Goal: Transaction & Acquisition: Purchase product/service

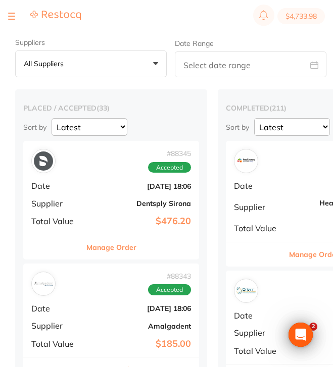
checkbox input "false"
type input "6"
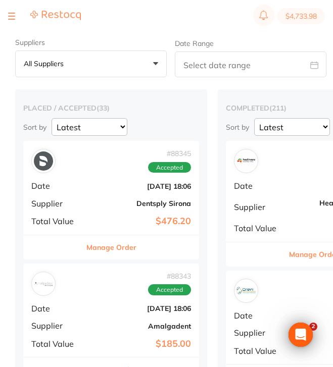
checkbox input "false"
type input "6"
checkbox input "false"
type input "6"
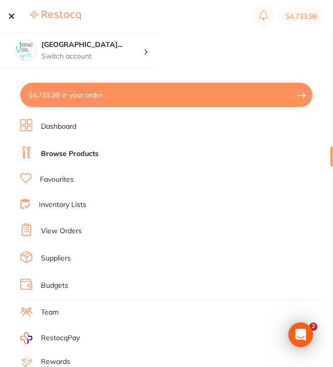
click at [272, 44] on section "North West Dental Wynya... Switch account Riaz Dental Surgery Experteeth Dental…" at bounding box center [166, 199] width 333 height 335
click at [18, 15] on div at bounding box center [44, 16] width 73 height 12
click at [14, 14] on div at bounding box center [11, 16] width 7 height 12
click at [7, 16] on section "$4,733.98" at bounding box center [166, 16] width 333 height 32
click at [11, 14] on div at bounding box center [11, 16] width 7 height 12
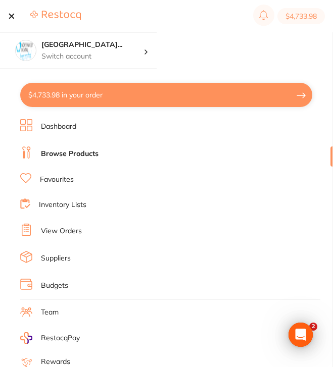
click at [12, 17] on div at bounding box center [11, 16] width 7 height 12
click at [12, 17] on button at bounding box center [11, 16] width 7 height 1
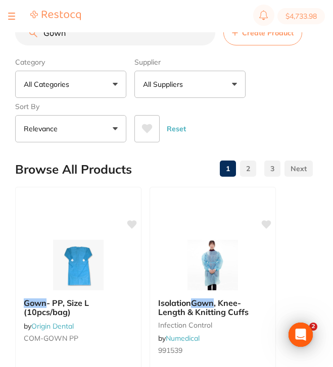
click at [145, 29] on section "$4,733.98" at bounding box center [166, 16] width 333 height 32
drag, startPoint x: 139, startPoint y: 39, endPoint x: 0, endPoint y: 29, distance: 139.3
click at [0, 29] on div "$4,733.98 North West Dental Wynya... Switch account Riaz Dental Surgery Experte…" at bounding box center [166, 167] width 333 height 335
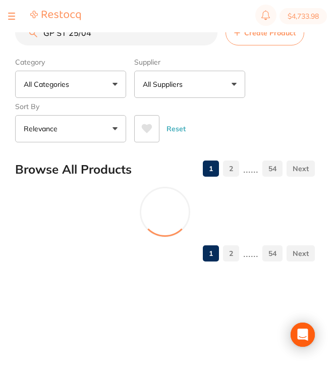
click at [162, 79] on button "All Suppliers" at bounding box center [189, 84] width 111 height 27
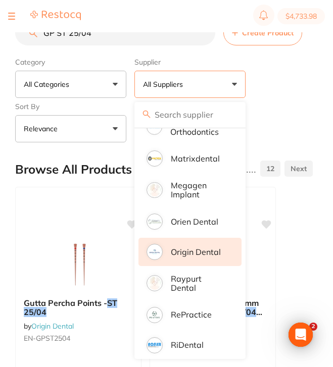
click at [205, 253] on p "Origin Dental" at bounding box center [196, 251] width 50 height 9
click at [288, 92] on div "Category All Categories All Categories No categories found Clear Category false…" at bounding box center [163, 98] width 297 height 89
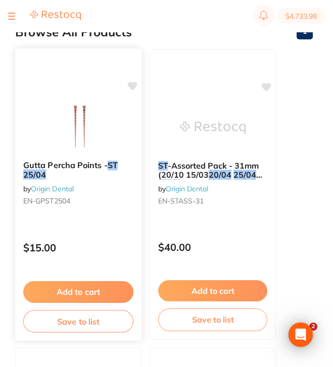
click at [114, 227] on div "Gutta Percha Points - ST 25/04 by Origin Dental EN-GPST2504 $15.00 Add to cart …" at bounding box center [79, 194] width 128 height 293
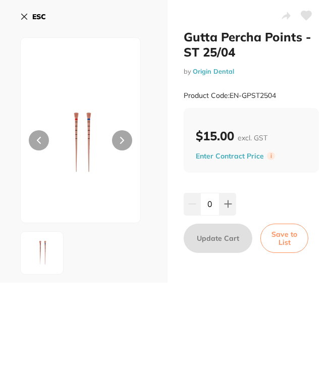
click at [284, 93] on div "Product Code: EN-GPST2504" at bounding box center [251, 95] width 135 height 25
drag, startPoint x: 282, startPoint y: 95, endPoint x: 230, endPoint y: 96, distance: 52.0
click at [230, 96] on div "Product Code: EN-GPST2504" at bounding box center [251, 95] width 135 height 25
copy small "EN-GPST2504"
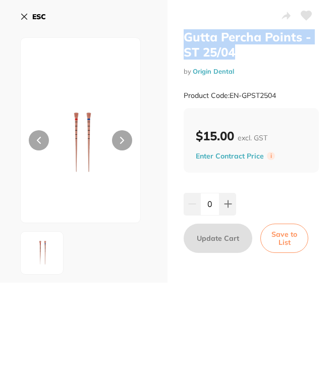
drag, startPoint x: 238, startPoint y: 55, endPoint x: 185, endPoint y: 37, distance: 55.9
click at [185, 37] on h2 "Gutta Percha Points - ST 25/04" at bounding box center [251, 44] width 135 height 30
copy h2 "Gutta Percha Points - ST 25/04"
click at [35, 15] on b "ESC" at bounding box center [39, 16] width 14 height 9
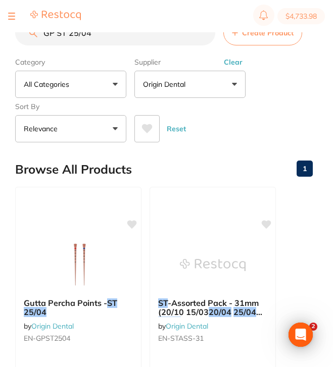
drag, startPoint x: 143, startPoint y: 35, endPoint x: 7, endPoint y: 29, distance: 136.5
click at [7, 29] on div "$4,733.98 North West Dental Wynya... Switch account Riaz Dental Surgery Experte…" at bounding box center [166, 167] width 333 height 335
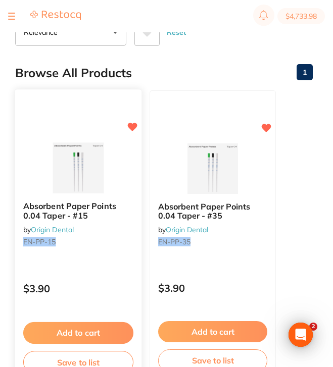
click at [110, 263] on div "Absorbent Paper Points 0.04 Taper - #15 by Origin Dental EN-PP-15 $3.90 Add to …" at bounding box center [79, 235] width 128 height 293
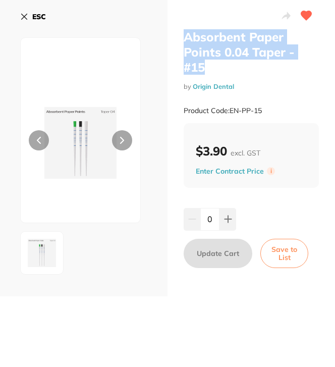
drag, startPoint x: 209, startPoint y: 71, endPoint x: 176, endPoint y: 32, distance: 51.3
click at [176, 32] on div "Absorbent Paper Points 0.04 Taper - #15 by Origin Dental Product Code: EN-PP-15…" at bounding box center [252, 148] width 168 height 296
copy h2 "Absorbent Paper Points 0.04 Taper - #15"
drag, startPoint x: 230, startPoint y: 109, endPoint x: 267, endPoint y: 109, distance: 36.9
click at [267, 109] on div "Product Code: EN-PP-15" at bounding box center [251, 110] width 135 height 25
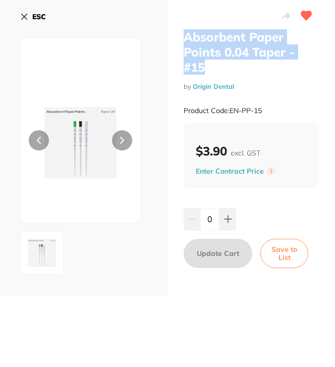
copy small "EN-PP-15"
click at [30, 18] on button "ESC" at bounding box center [33, 16] width 26 height 17
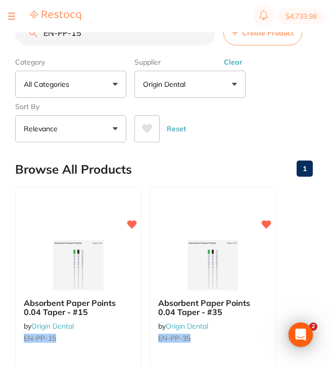
drag, startPoint x: 121, startPoint y: 35, endPoint x: 11, endPoint y: 34, distance: 110.6
click at [11, 34] on div "$4,733.98 North West Dental Wynya... Switch account Riaz Dental Surgery Experte…" at bounding box center [166, 167] width 333 height 335
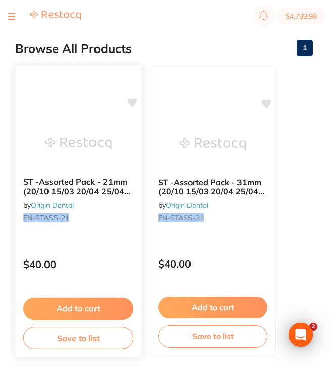
type input "EN-STASS-21"
click at [110, 198] on div "ST -Assorted Pack - 21mm (20/10 15/03 20/04 25/04 25/06) by Origin Dental EN-ST…" at bounding box center [78, 201] width 126 height 65
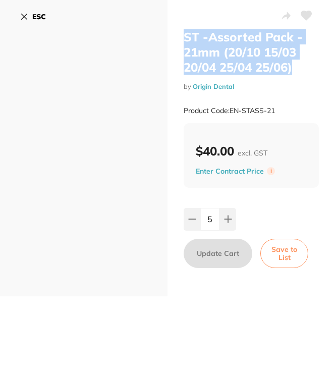
drag, startPoint x: 299, startPoint y: 71, endPoint x: 181, endPoint y: 37, distance: 122.9
click at [181, 37] on div "ST -Assorted Pack - 21mm (20/10 15/03 20/04 25/04 25/06) by Origin Dental Produ…" at bounding box center [252, 148] width 168 height 296
drag, startPoint x: 286, startPoint y: 111, endPoint x: 231, endPoint y: 113, distance: 54.6
click at [231, 113] on div "Product Code: EN-STASS-21" at bounding box center [251, 110] width 135 height 25
copy small "EN-STASS-21"
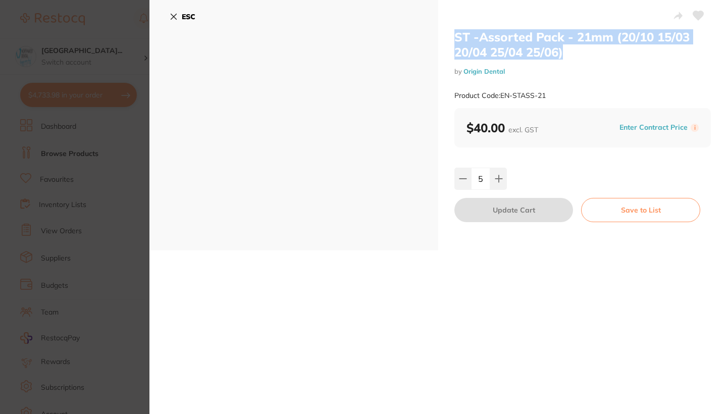
click at [189, 19] on b "ESC" at bounding box center [189, 16] width 14 height 9
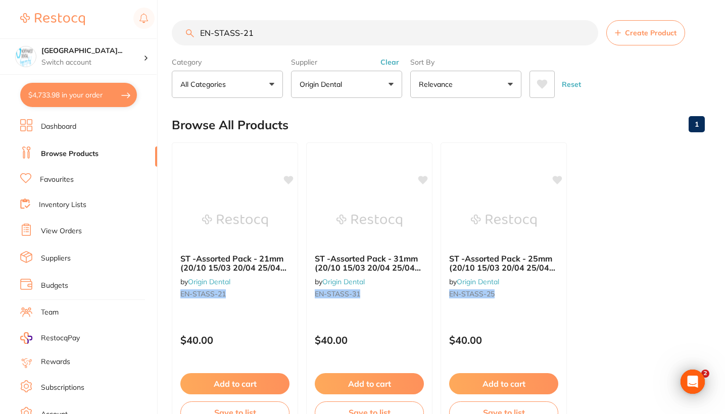
click at [332, 40] on input "EN-STASS-21" at bounding box center [385, 32] width 426 height 25
click at [332, 36] on input "EN-STASS-21" at bounding box center [385, 32] width 426 height 25
click at [332, 67] on button "Clear" at bounding box center [389, 62] width 25 height 9
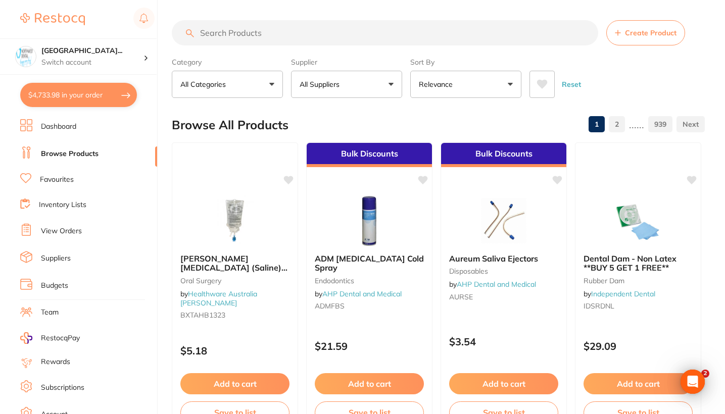
click at [255, 39] on input "search" at bounding box center [385, 32] width 426 height 25
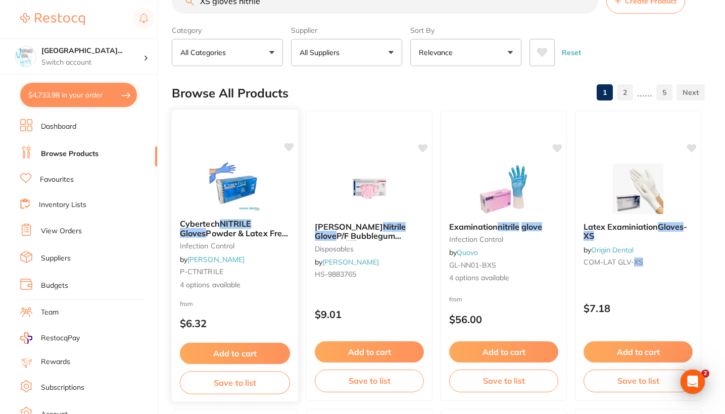
scroll to position [38, 0]
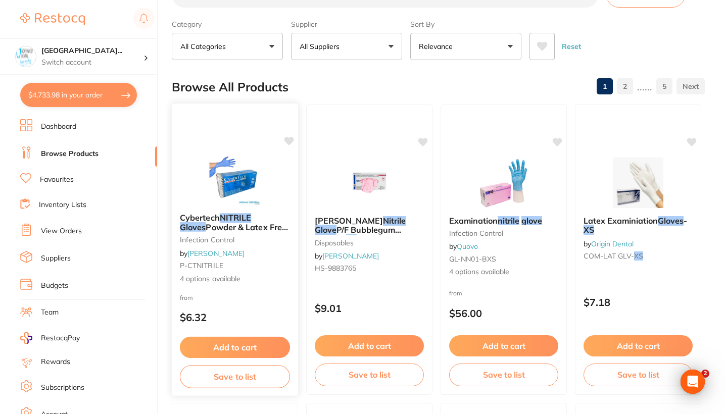
type input "XS gloves nitrile"
click at [262, 244] on small "infection control" at bounding box center [235, 240] width 110 height 8
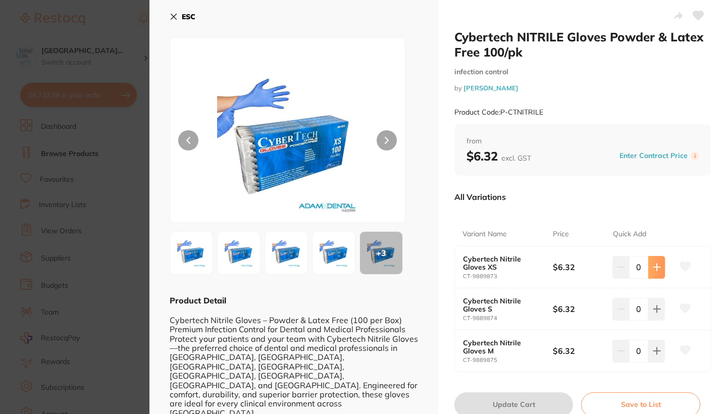
click at [332, 268] on icon at bounding box center [657, 267] width 8 height 8
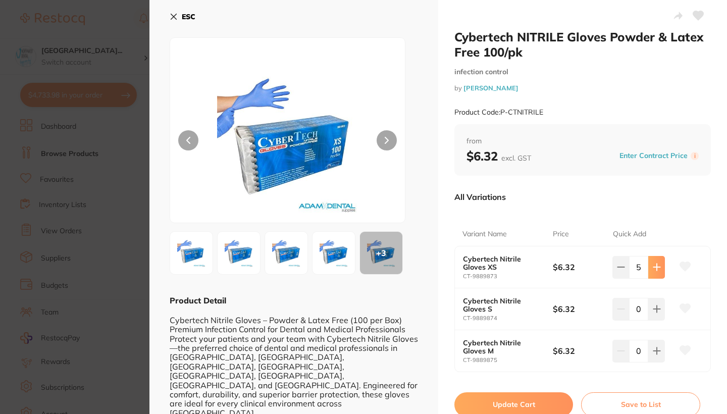
click at [332, 268] on icon at bounding box center [657, 267] width 8 height 8
click at [332, 268] on input "9" at bounding box center [638, 267] width 19 height 22
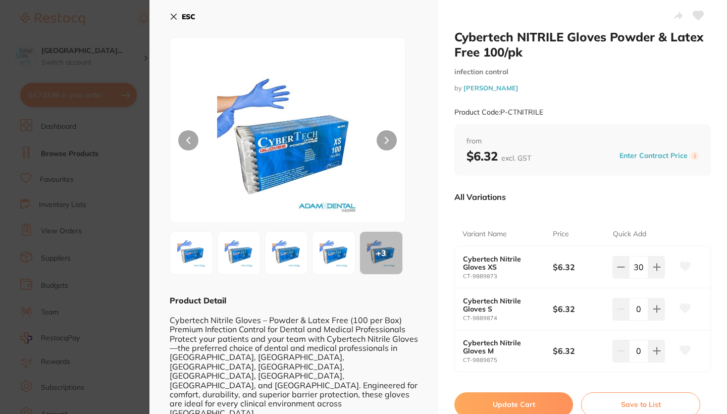
type input "30"
click at [332, 210] on div "Variant Name Price Quick Add Cybertech Nitrile Gloves XS CT-9889873 $6.32 30 Cy…" at bounding box center [583, 291] width 257 height 163
click at [332, 367] on button "Update Cart" at bounding box center [514, 404] width 119 height 24
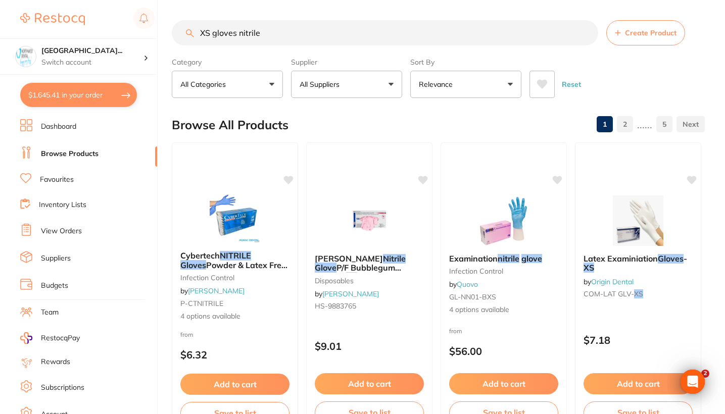
drag, startPoint x: 276, startPoint y: 35, endPoint x: 136, endPoint y: 34, distance: 140.4
click at [136, 34] on div "$1,645.41 North West Dental Wynya... Switch account Riaz Dental Surgery Experte…" at bounding box center [362, 207] width 725 height 414
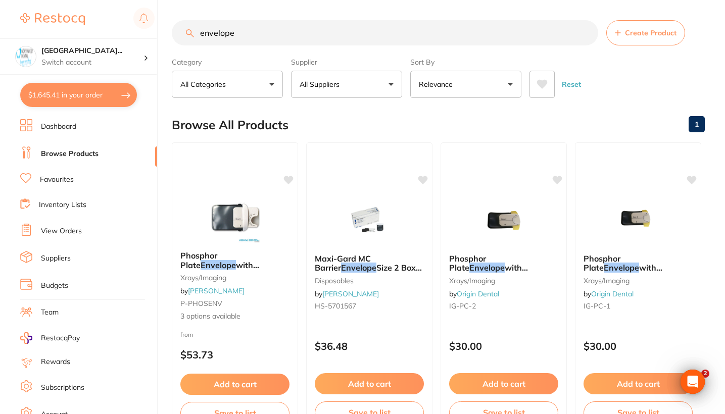
type input "envelope"
click at [332, 91] on button "All Suppliers" at bounding box center [346, 84] width 111 height 27
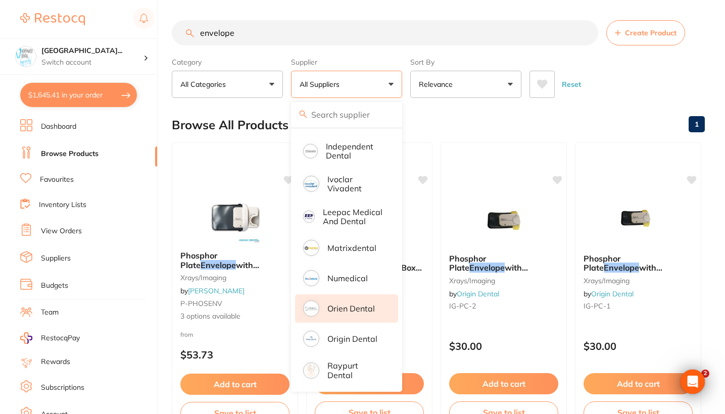
scroll to position [254, 0]
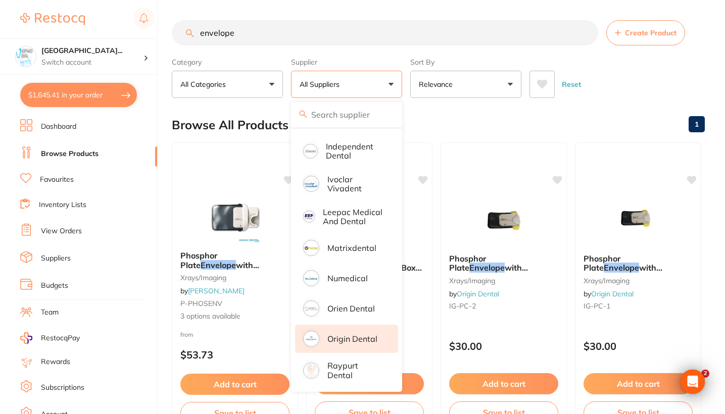
click at [332, 340] on p "Origin Dental" at bounding box center [352, 338] width 50 height 9
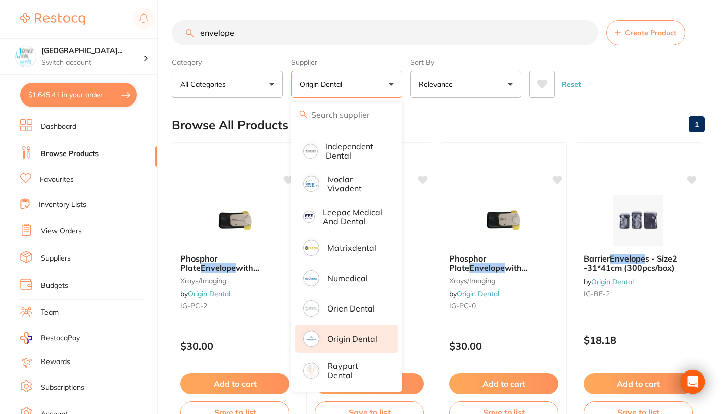
click at [332, 106] on main "envelope Create Product Category All Categories All Categories xrays/imaging Cl…" at bounding box center [448, 392] width 553 height 784
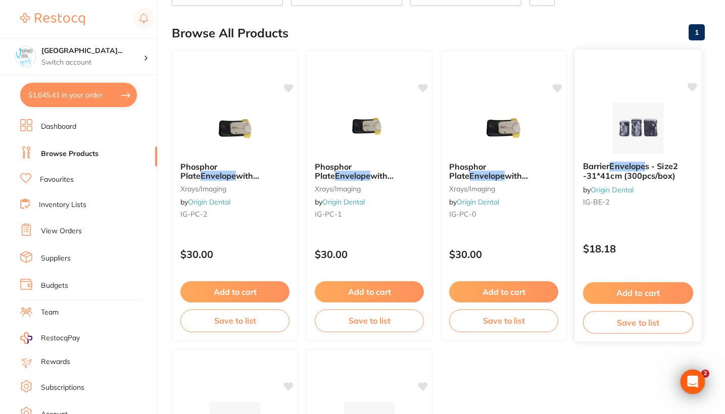
scroll to position [91, 0]
click at [332, 225] on div "Barrier Envelope s - Size2 -31*41cm (300pcs/box) by Origin Dental IG-BE-2 $18.1…" at bounding box center [638, 195] width 128 height 293
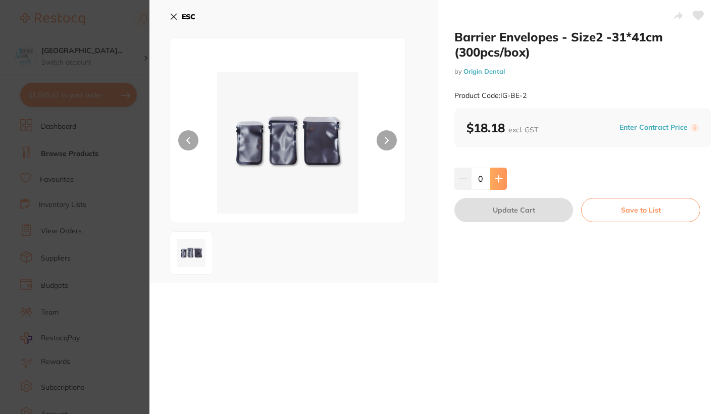
click at [332, 178] on button at bounding box center [498, 179] width 17 height 22
type input "2"
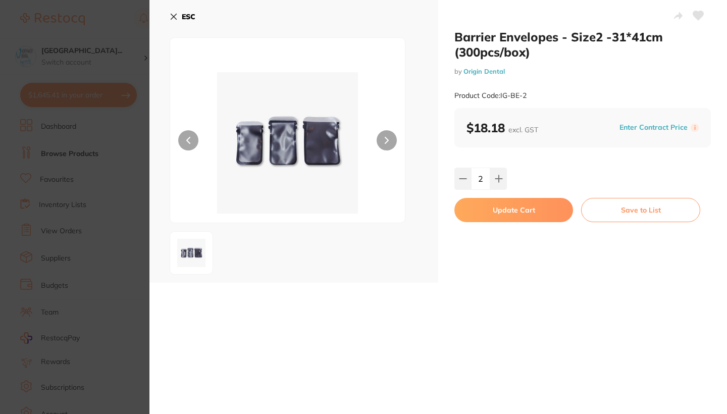
click at [332, 210] on button "Update Cart" at bounding box center [514, 210] width 119 height 24
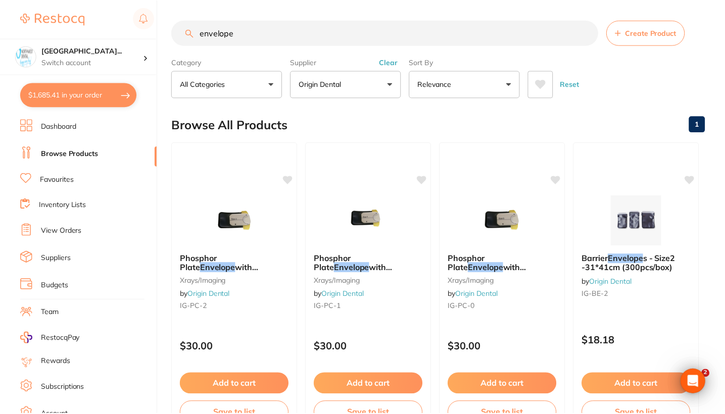
scroll to position [91, 0]
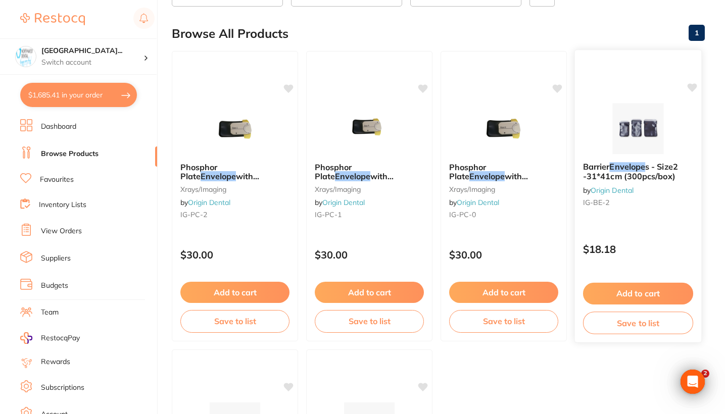
click at [332, 227] on div "Barrier Envelope s - Size2 -31*41cm (300pcs/box) by Origin Dental IG-BE-2 $18.1…" at bounding box center [638, 195] width 128 height 293
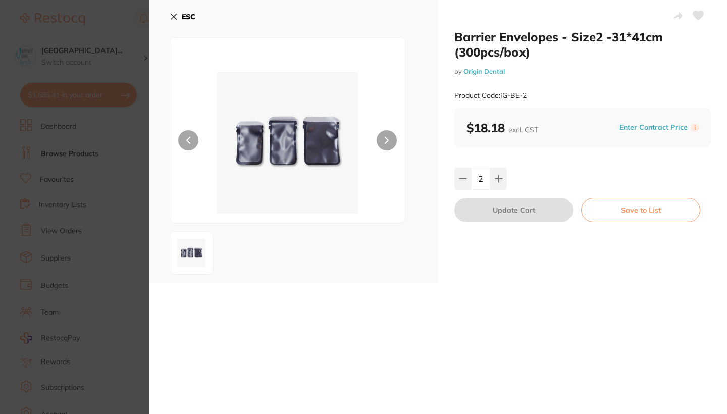
click at [87, 208] on section "Barrier Envelopes - Size2 -31*41cm (300pcs/box) by Origin Dental Product Code: …" at bounding box center [363, 207] width 727 height 414
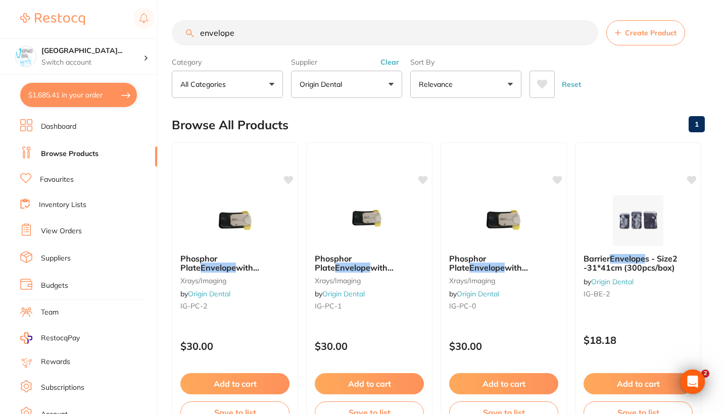
click at [332, 64] on button "Clear" at bounding box center [389, 62] width 25 height 9
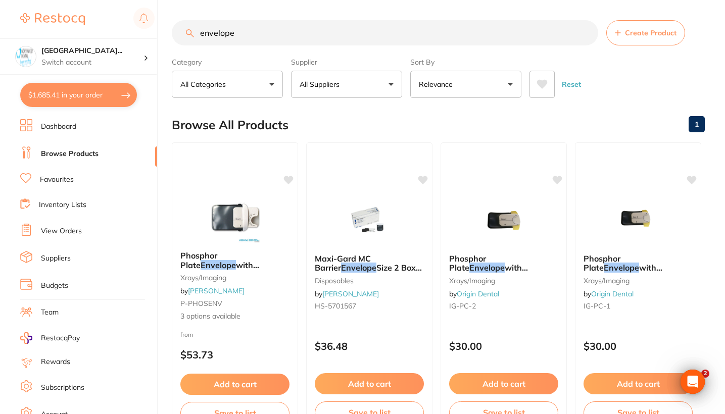
click at [304, 31] on input "envelope" at bounding box center [385, 32] width 426 height 25
click at [201, 35] on input "envelope" at bounding box center [385, 32] width 426 height 25
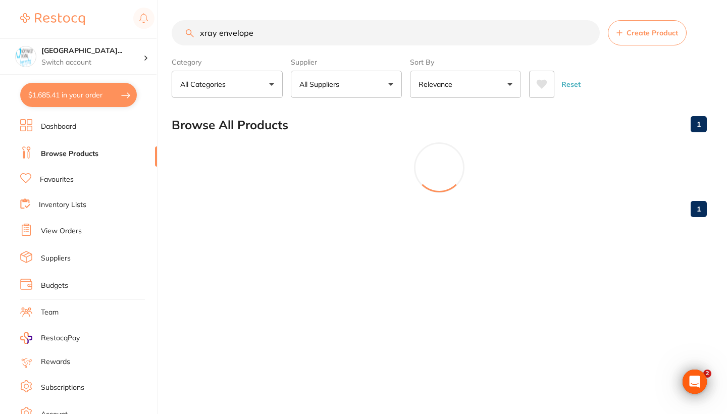
click at [286, 41] on input "xray envelope" at bounding box center [386, 32] width 428 height 25
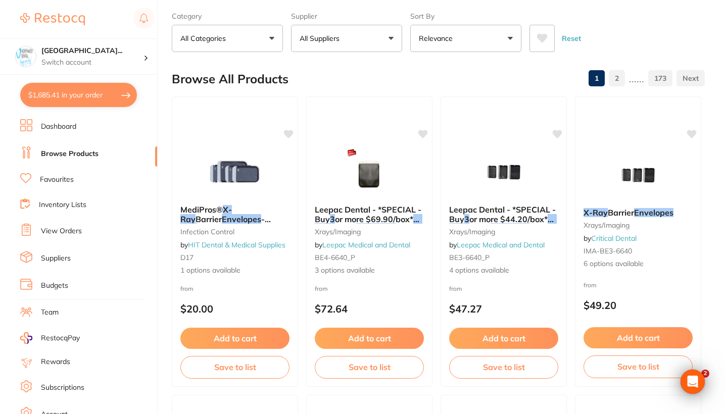
type input "xray envelope size 3"
click at [332, 39] on p "Relevance" at bounding box center [438, 38] width 38 height 10
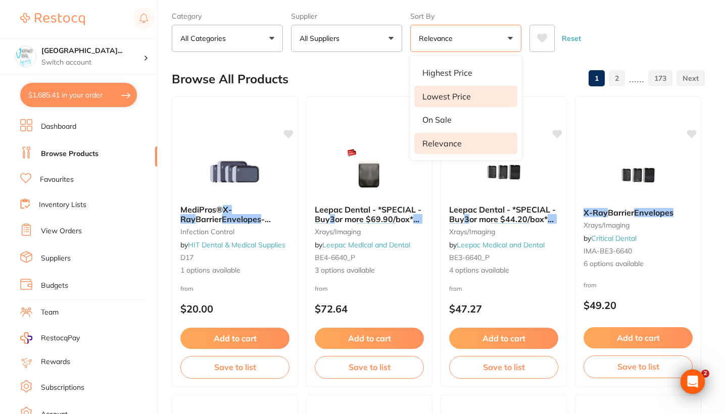
click at [332, 89] on li "Lowest Price" at bounding box center [465, 96] width 103 height 21
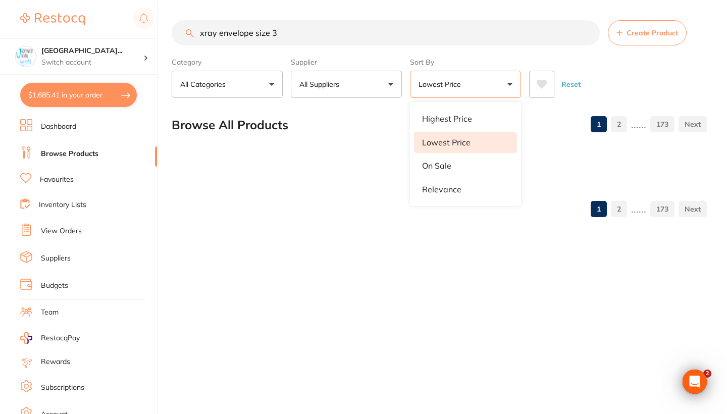
click at [332, 78] on div "Category All Categories All Categories 3D Printing anaesthetic articulating bur…" at bounding box center [439, 76] width 535 height 44
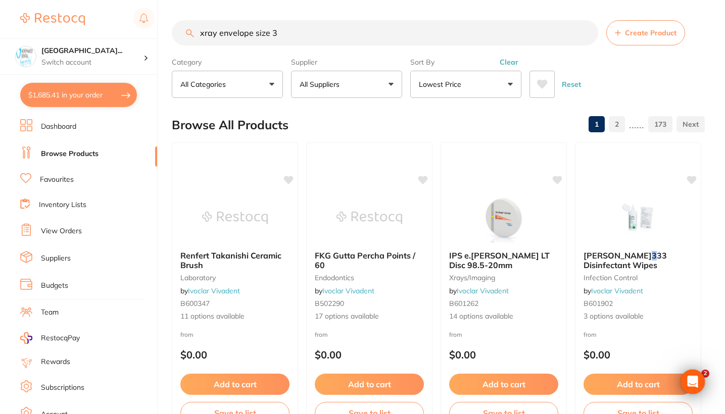
click at [332, 67] on button "Clear" at bounding box center [508, 62] width 25 height 9
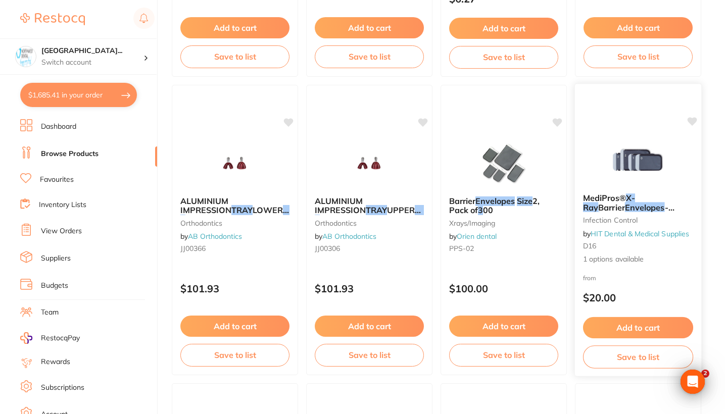
scroll to position [954, 0]
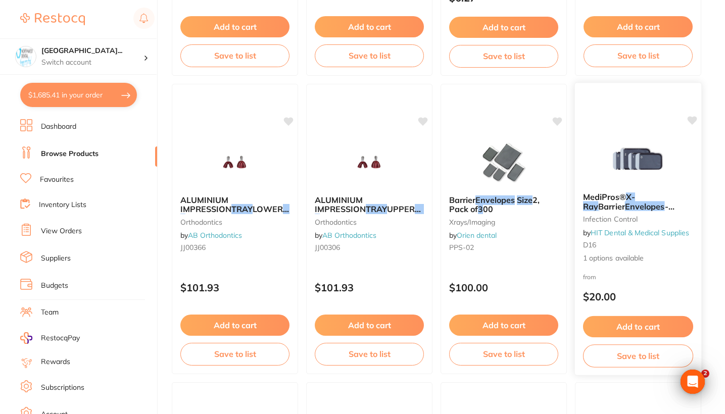
click at [332, 278] on div "from $20.00" at bounding box center [638, 289] width 126 height 36
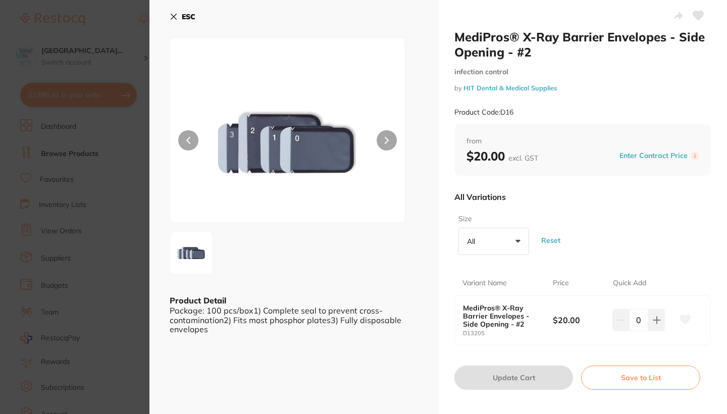
click at [91, 222] on section "MediPros® X-Ray Barrier Envelopes - Side Opening - #2 infection control by HIT …" at bounding box center [363, 207] width 727 height 414
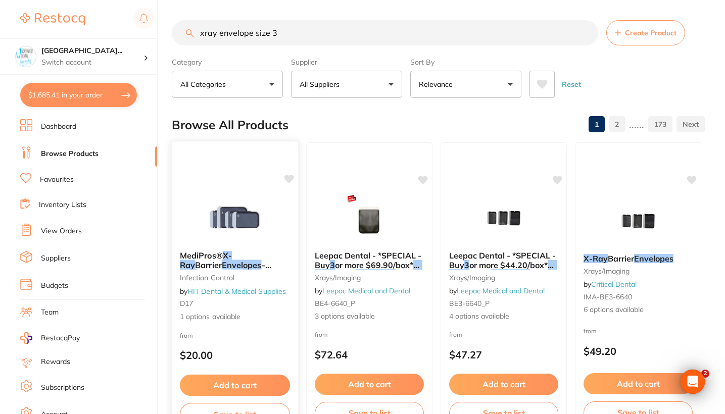
click at [272, 330] on div "MediPros® X-Ray Barrier Envelopes - Side Opening - # 3 infection control by HIT…" at bounding box center [235, 286] width 126 height 87
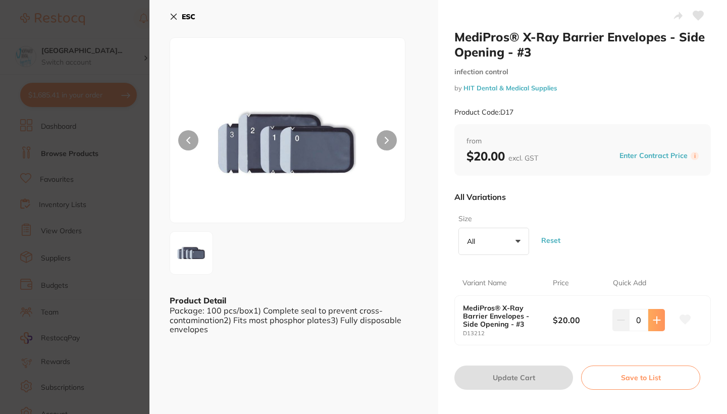
click at [332, 319] on icon at bounding box center [657, 320] width 8 height 8
type input "1"
click at [332, 367] on button "Update Cart" at bounding box center [514, 378] width 119 height 24
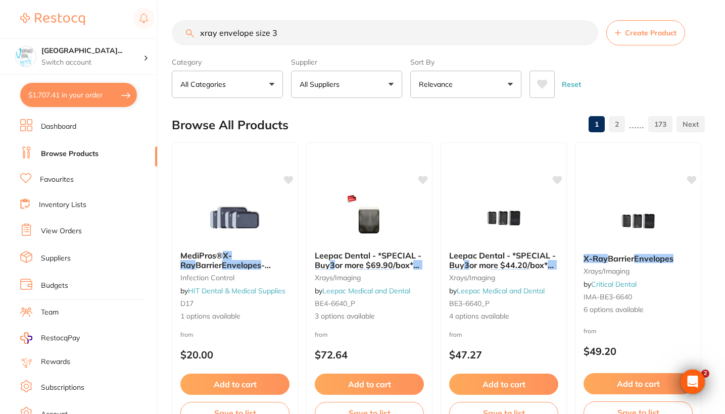
drag, startPoint x: 300, startPoint y: 36, endPoint x: 116, endPoint y: 36, distance: 183.8
click at [116, 36] on div "$1,707.41 North West Dental Wynya... Switch account Riaz Dental Surgery Experte…" at bounding box center [362, 207] width 725 height 414
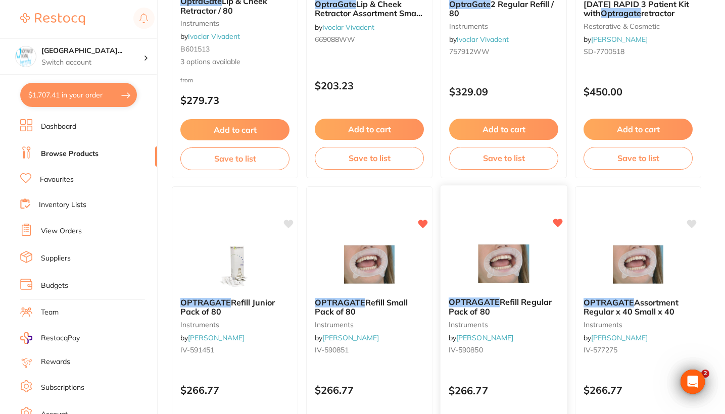
scroll to position [372, 0]
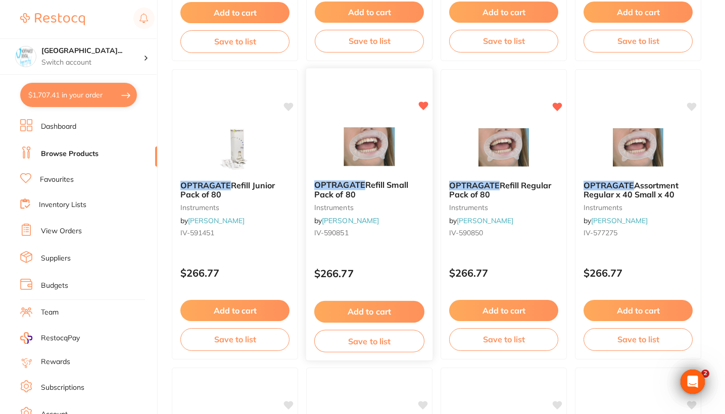
type input "Optragate"
click at [332, 276] on p "$266.77" at bounding box center [369, 274] width 110 height 12
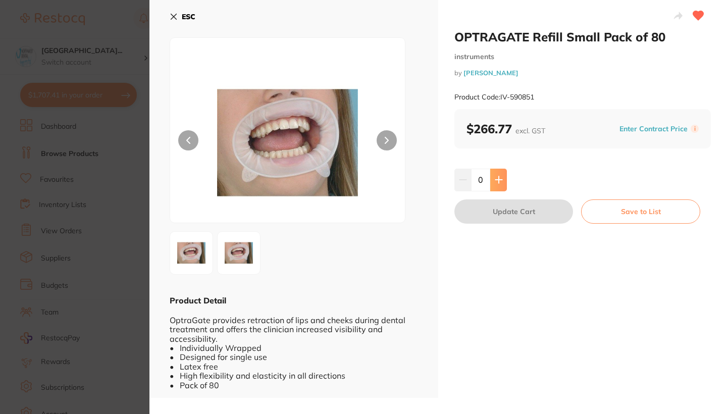
click at [332, 183] on icon at bounding box center [499, 180] width 8 height 8
type input "1"
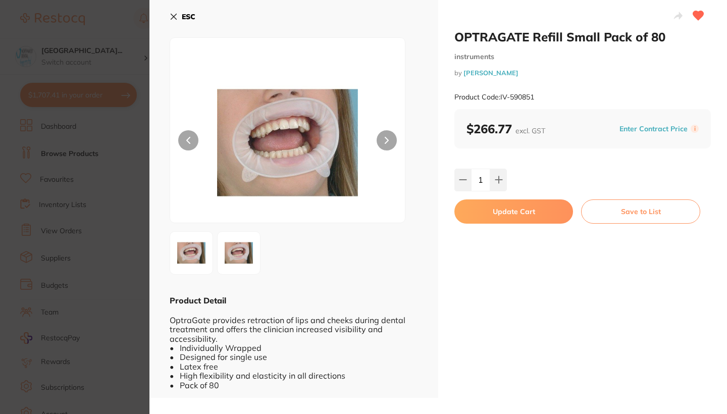
click at [332, 210] on button "Update Cart" at bounding box center [514, 211] width 119 height 24
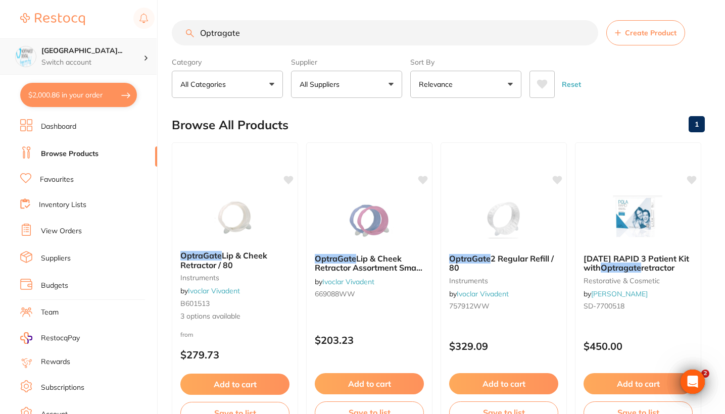
drag, startPoint x: 254, startPoint y: 40, endPoint x: 133, endPoint y: 42, distance: 120.7
click at [133, 42] on div "$2,000.86 North West Dental Wynya... Switch account Riaz Dental Surgery Experte…" at bounding box center [362, 207] width 725 height 414
drag, startPoint x: 281, startPoint y: 34, endPoint x: 196, endPoint y: 34, distance: 84.3
click at [196, 34] on input "Optragate" at bounding box center [385, 32] width 426 height 25
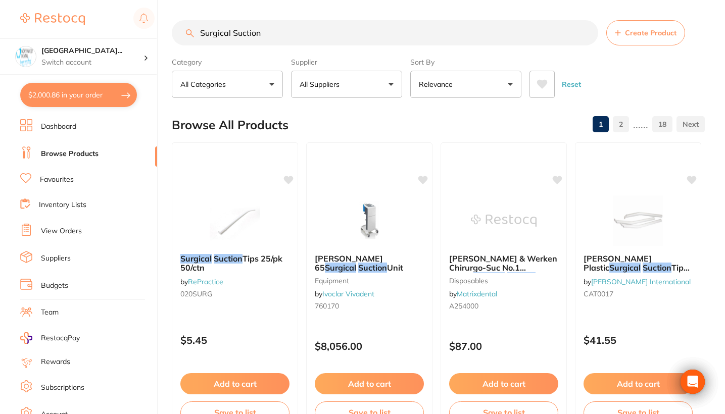
type input "Surgical Suction"
click at [332, 89] on button "All Suppliers" at bounding box center [346, 84] width 111 height 27
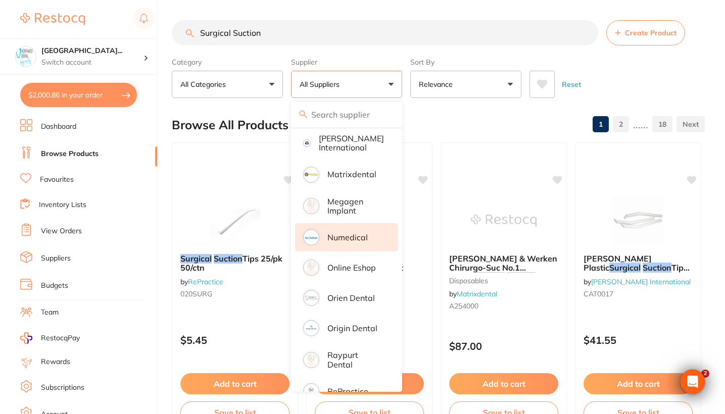
scroll to position [682, 0]
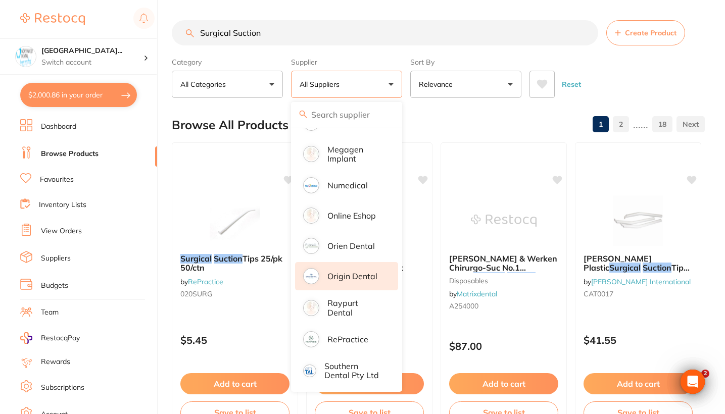
click at [332, 281] on p "Origin Dental" at bounding box center [352, 276] width 50 height 9
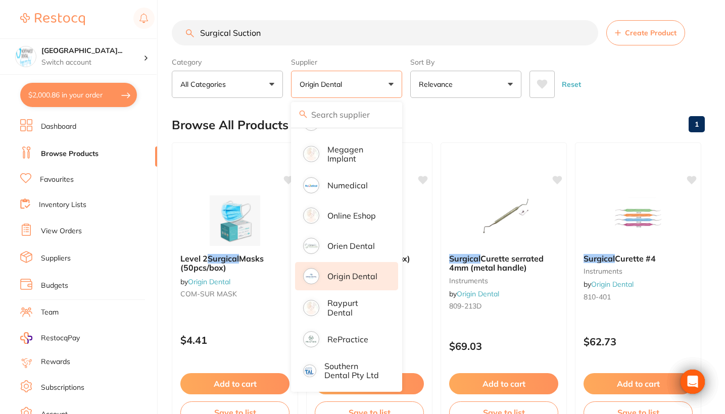
click at [332, 78] on div "Reset" at bounding box center [612, 80] width 167 height 35
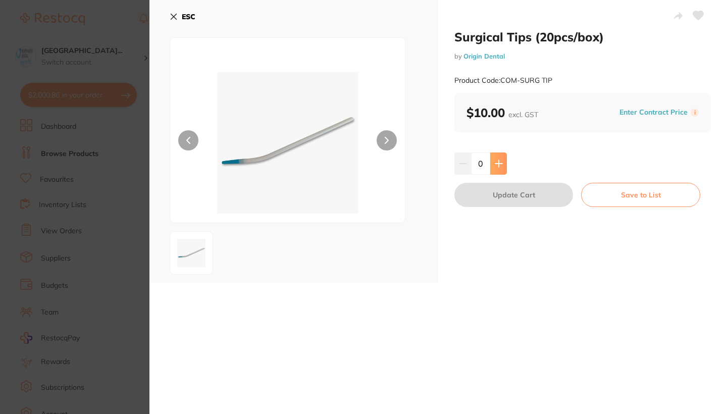
click at [496, 160] on icon at bounding box center [499, 164] width 8 height 8
type input "3"
click at [509, 196] on button "Update Cart" at bounding box center [514, 195] width 119 height 24
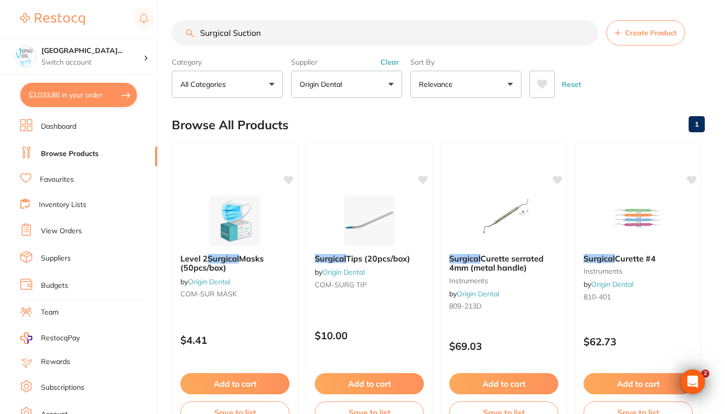
click at [388, 64] on button "Clear" at bounding box center [389, 62] width 25 height 9
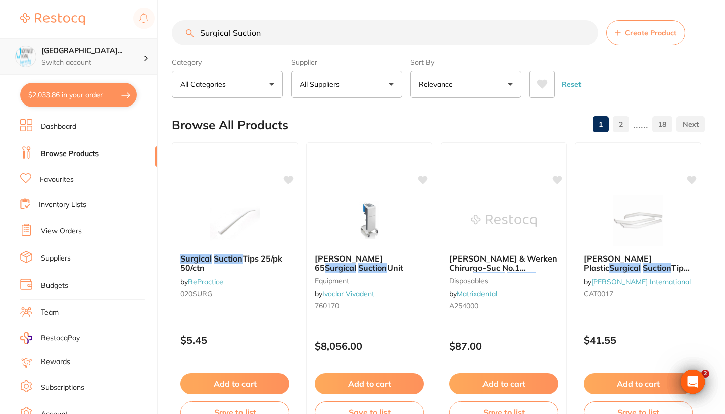
drag, startPoint x: 324, startPoint y: 34, endPoint x: 48, endPoint y: 45, distance: 276.0
click at [48, 45] on div "$2,033.86 North West Dental Wynya... Switch account Riaz Dental Surgery Experte…" at bounding box center [362, 207] width 725 height 414
click at [257, 33] on input "Surgical Suction" at bounding box center [385, 32] width 426 height 25
drag, startPoint x: 274, startPoint y: 33, endPoint x: 198, endPoint y: 33, distance: 75.8
click at [198, 33] on input "Surgical Suction" at bounding box center [385, 32] width 426 height 25
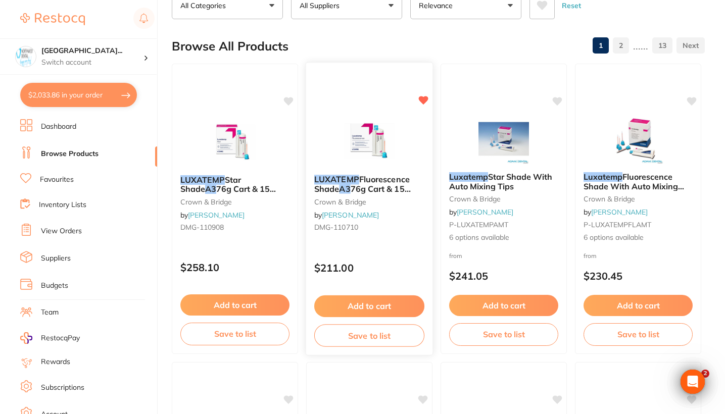
type input "Luxatemp A3"
click at [376, 262] on div "$211.00" at bounding box center [369, 265] width 126 height 27
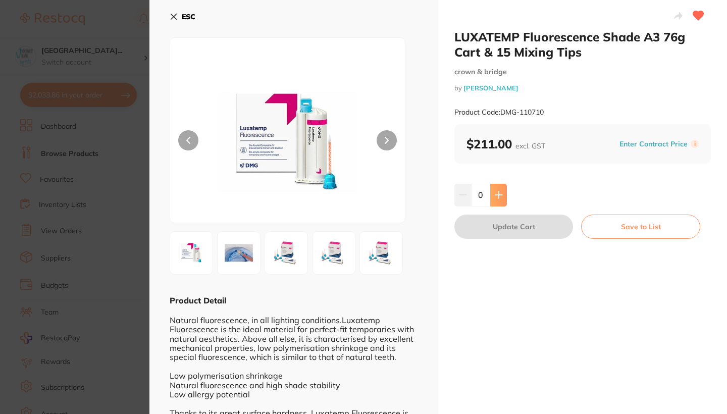
click at [498, 194] on icon at bounding box center [498, 195] width 7 height 7
type input "1"
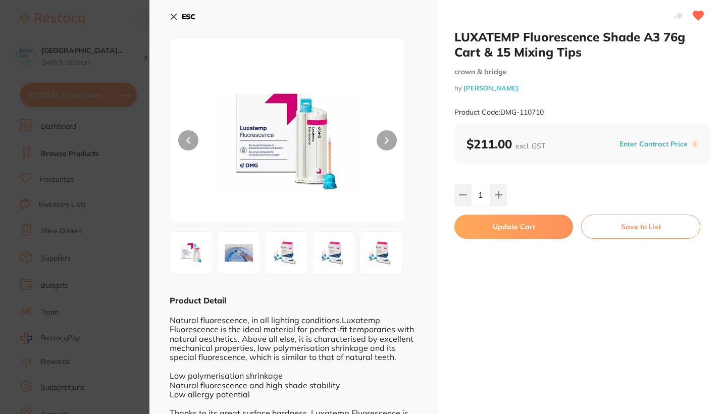
click at [503, 223] on button "Update Cart" at bounding box center [514, 227] width 119 height 24
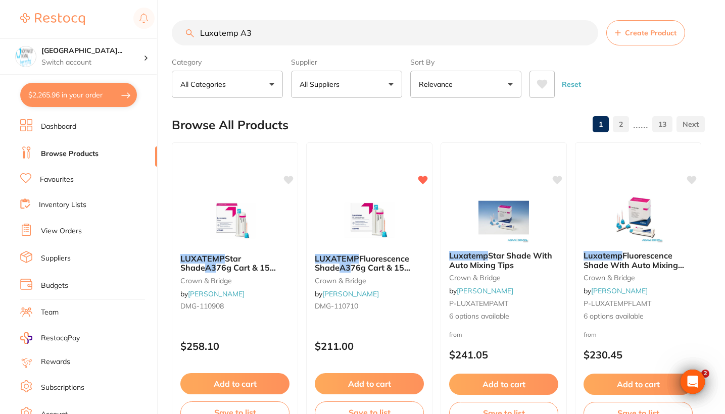
drag, startPoint x: 279, startPoint y: 34, endPoint x: 156, endPoint y: 34, distance: 123.2
click at [156, 34] on div "$2,265.96 North West Dental Wynya... Switch account Riaz Dental Surgery Experte…" at bounding box center [362, 207] width 725 height 414
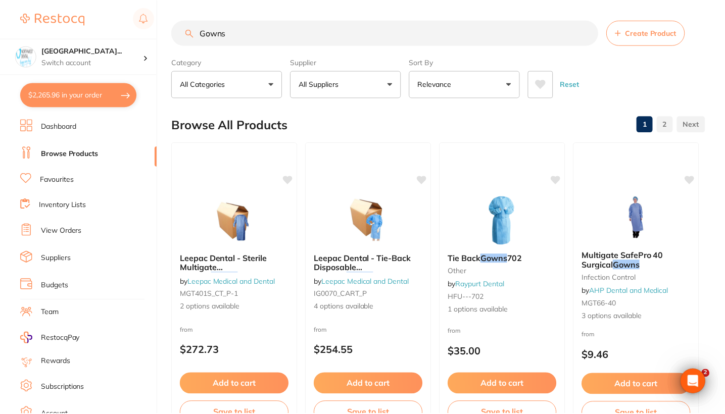
scroll to position [282, 0]
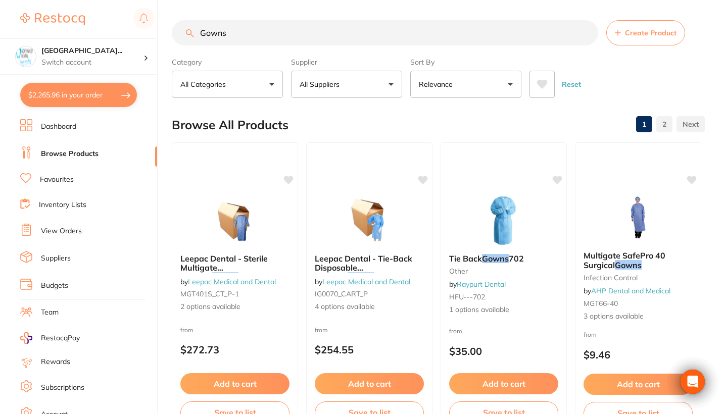
type input "Gowns"
click at [361, 92] on button "All Suppliers" at bounding box center [346, 84] width 111 height 27
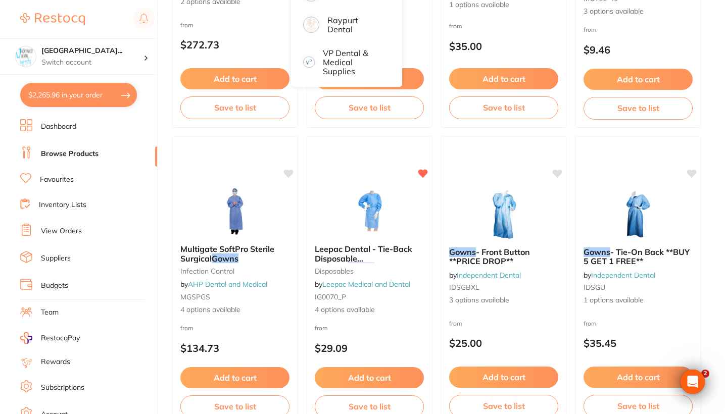
scroll to position [58, 0]
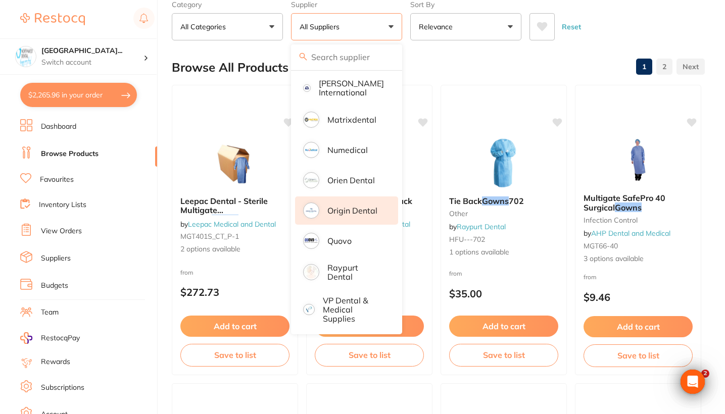
click at [358, 206] on p "Origin Dental" at bounding box center [352, 210] width 50 height 9
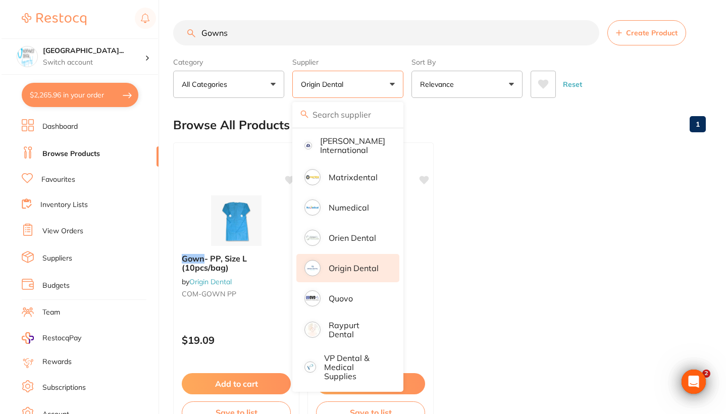
scroll to position [0, 0]
click at [467, 288] on ul "Gown - PP, Size L (10pcs/bag) by Origin Dental COM-GOWN PP $19.09 Add to cart S…" at bounding box center [438, 287] width 533 height 290
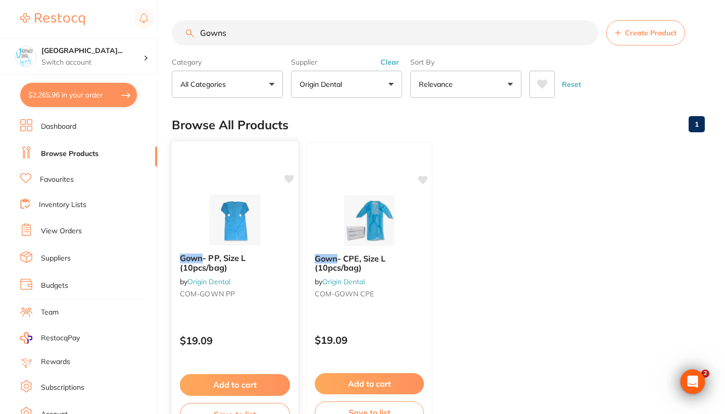
click at [267, 323] on div "Gown - PP, Size L (10pcs/bag) by Origin Dental COM-GOWN PP $19.09 Add to cart S…" at bounding box center [235, 287] width 128 height 293
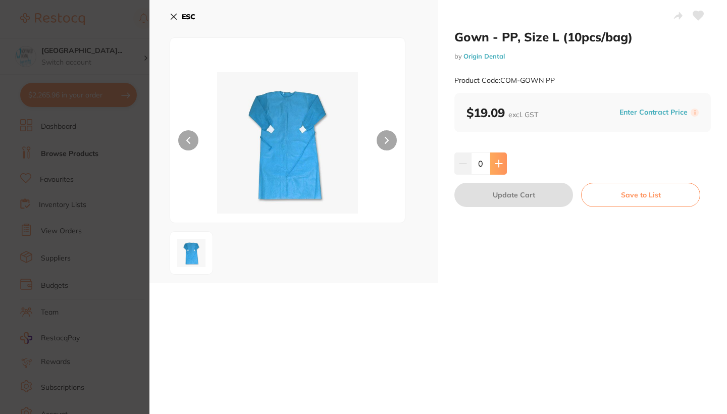
click at [495, 167] on button at bounding box center [498, 164] width 17 height 22
type input "3"
click at [479, 200] on button "Update Cart" at bounding box center [514, 195] width 119 height 24
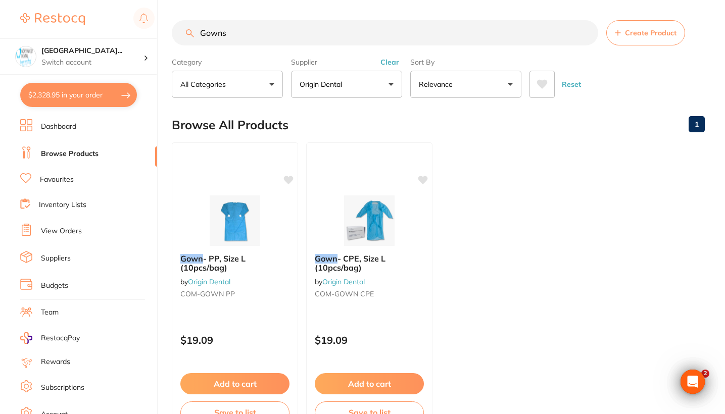
drag, startPoint x: 264, startPoint y: 32, endPoint x: 140, endPoint y: 32, distance: 123.2
click at [140, 32] on div "$2,328.95 North West Dental Wynya... Switch account Riaz Dental Surgery Experte…" at bounding box center [362, 207] width 725 height 414
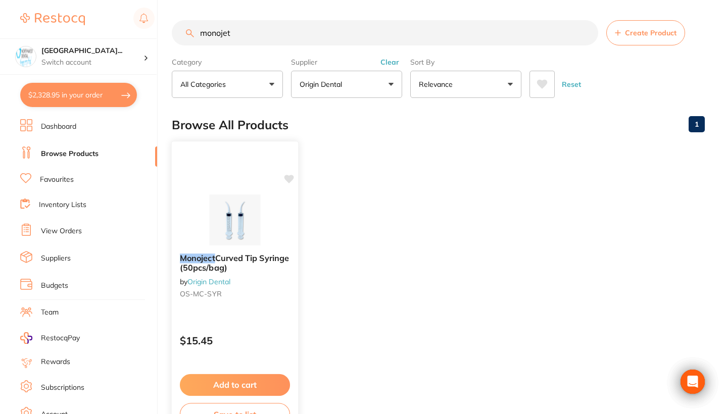
type input "monojet"
click at [286, 272] on b "Monoject Curved Tip Syringe (50pcs/bag)" at bounding box center [235, 263] width 110 height 19
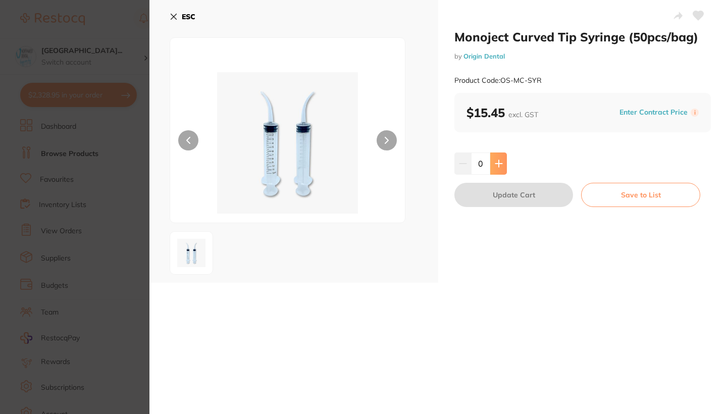
click at [503, 162] on button at bounding box center [498, 164] width 17 height 22
type input "2"
click at [505, 191] on button "Update Cart" at bounding box center [514, 195] width 119 height 24
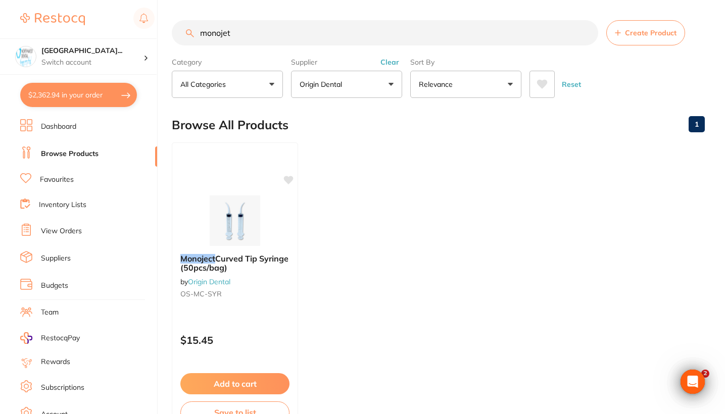
drag, startPoint x: 262, startPoint y: 38, endPoint x: 169, endPoint y: 38, distance: 92.9
click at [169, 38] on div "$2,362.94 North West Dental Wynya... Switch account Riaz Dental Surgery Experte…" at bounding box center [362, 207] width 725 height 414
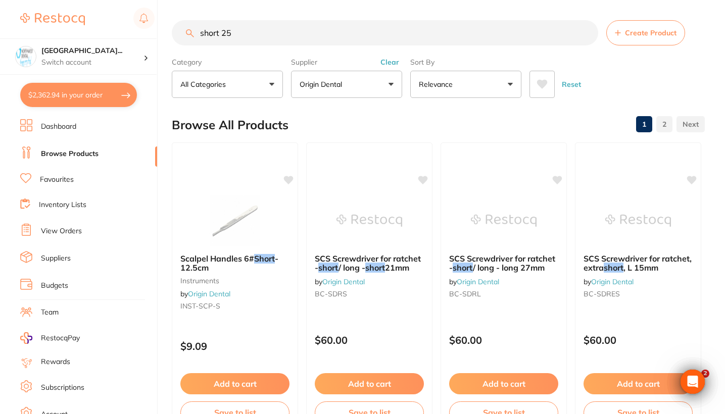
drag, startPoint x: 220, startPoint y: 37, endPoint x: 180, endPoint y: 36, distance: 39.9
click at [180, 36] on input "short 25" at bounding box center [385, 32] width 426 height 25
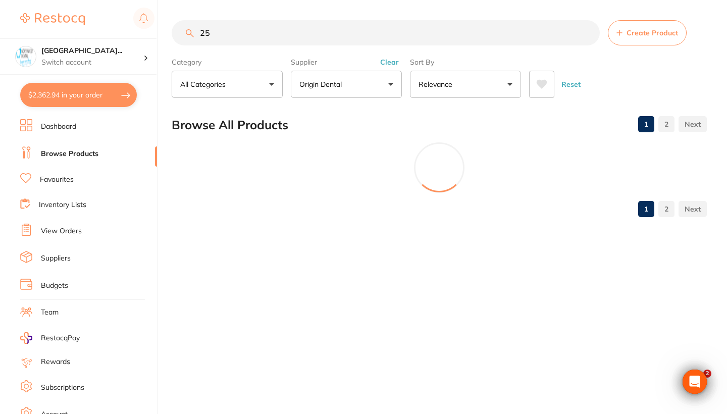
click at [224, 34] on input "25" at bounding box center [386, 32] width 428 height 25
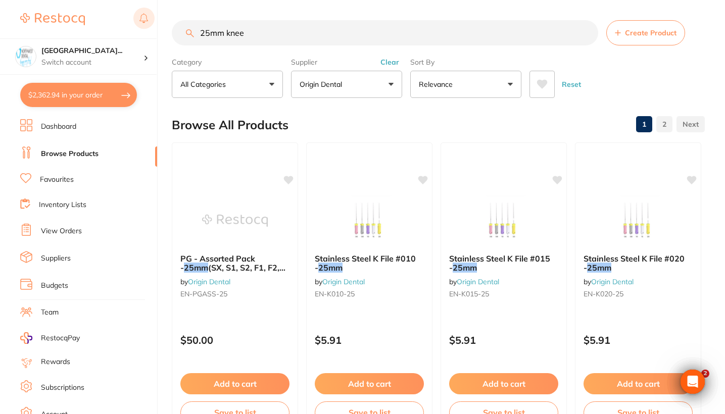
drag, startPoint x: 266, startPoint y: 36, endPoint x: 150, endPoint y: 30, distance: 115.8
click at [150, 30] on div "$2,362.94 North West Dental Wynya... Switch account Riaz Dental Surgery Experte…" at bounding box center [362, 207] width 725 height 414
type input "s"
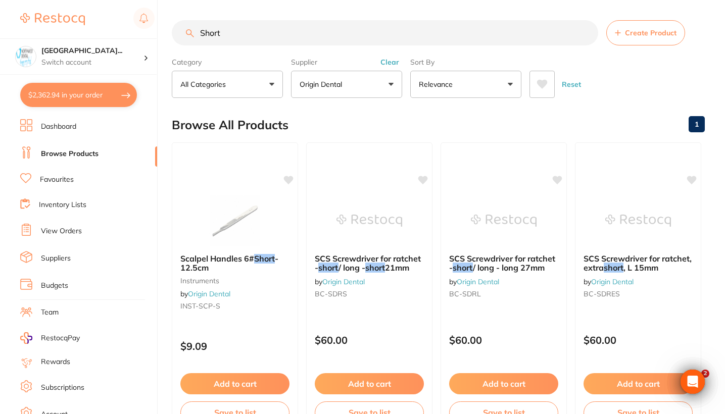
drag, startPoint x: 306, startPoint y: 46, endPoint x: 159, endPoint y: 43, distance: 147.5
click at [159, 43] on div "$2,362.94 North West Dental Wynya... Switch account Riaz Dental Surgery Experte…" at bounding box center [362, 207] width 725 height 414
drag, startPoint x: 246, startPoint y: 34, endPoint x: 173, endPoint y: 34, distance: 73.7
click at [173, 34] on input "Short" at bounding box center [385, 32] width 426 height 25
type input "k"
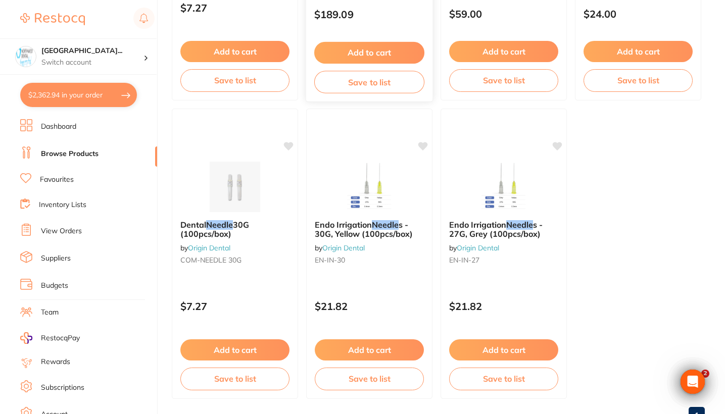
scroll to position [333, 0]
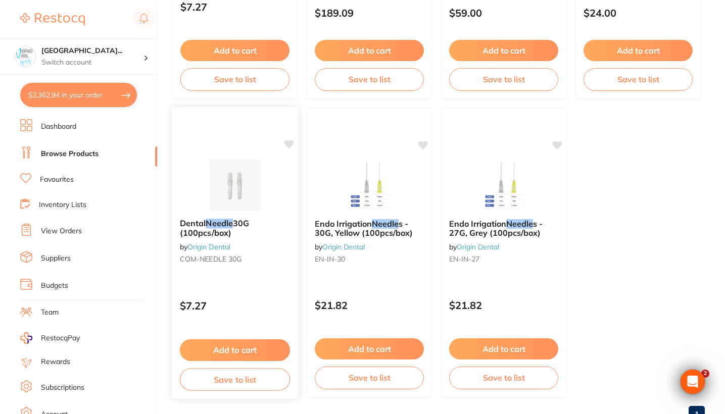
type input "needle"
click at [278, 283] on div "Dental Needle 30G (100pcs/box) by Origin Dental COM-NEEDLE 30G $7.27 Add to car…" at bounding box center [235, 252] width 128 height 293
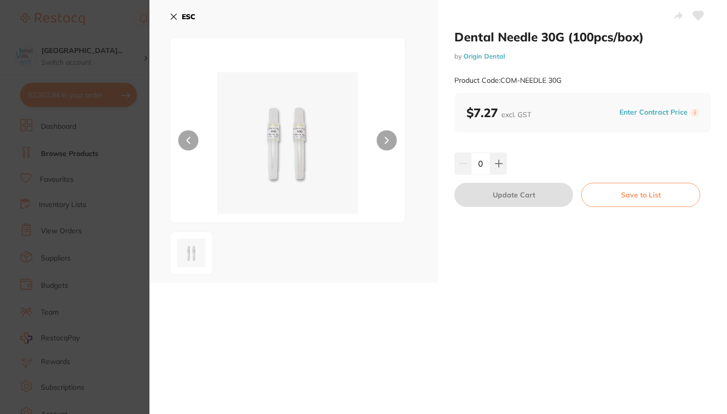
click at [139, 305] on section "Dental Needle 30G (100pcs/box) by Origin Dental Product Code: COM-NEEDLE 30G ES…" at bounding box center [363, 207] width 727 height 414
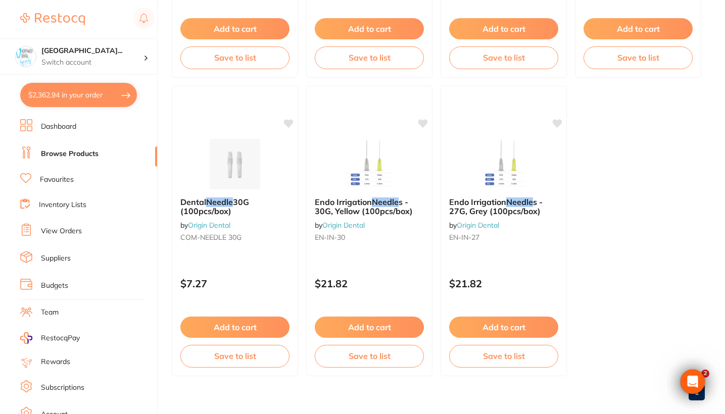
scroll to position [364, 0]
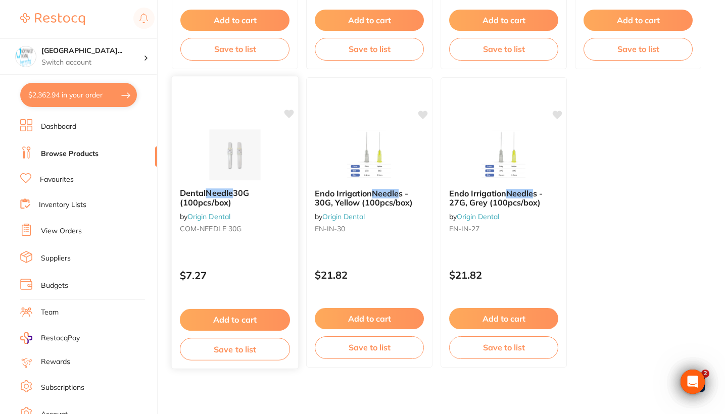
click at [285, 229] on small "COM-NEEDLE 30G" at bounding box center [235, 229] width 110 height 8
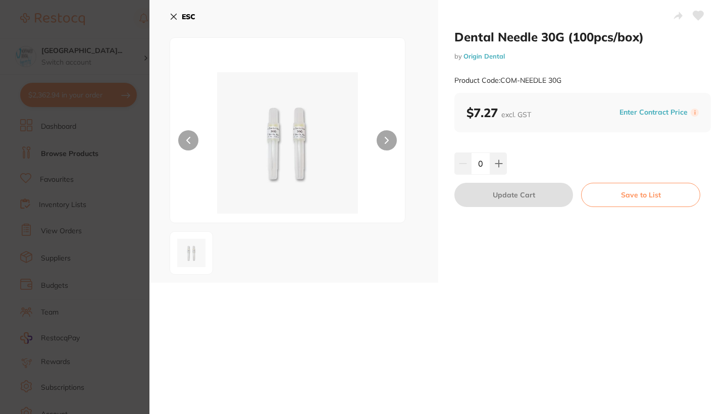
click at [108, 261] on section "Dental Needle 30G (100pcs/box) by Origin Dental Product Code: COM-NEEDLE 30G ES…" at bounding box center [363, 207] width 727 height 414
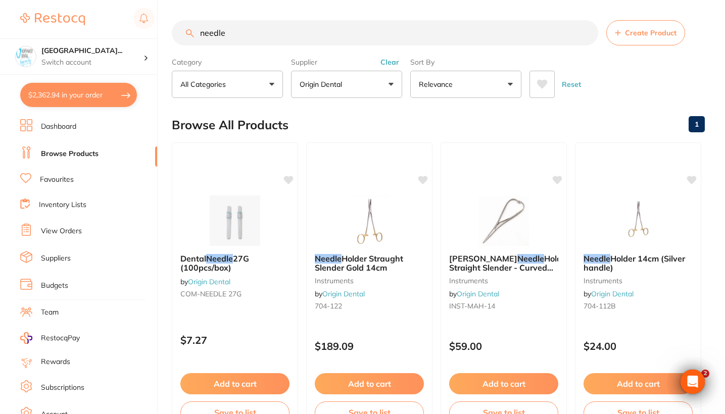
click at [395, 62] on button "Clear" at bounding box center [389, 62] width 25 height 9
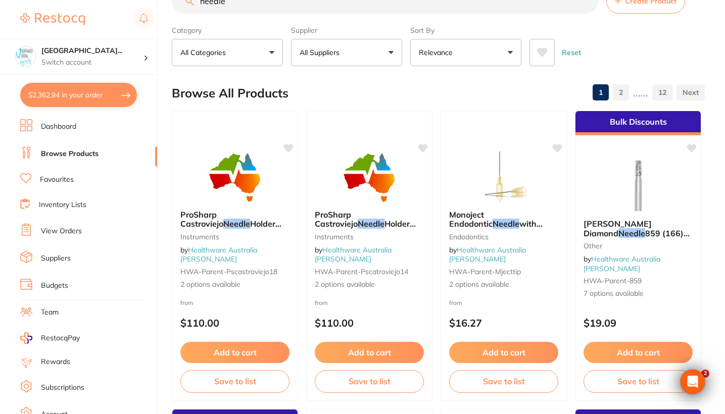
click at [359, 60] on button "All Suppliers" at bounding box center [346, 52] width 111 height 27
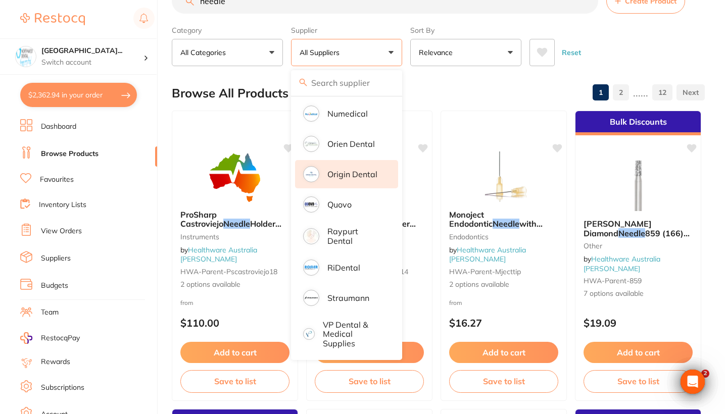
scroll to position [595, 0]
click at [361, 175] on p "Origin Dental" at bounding box center [352, 174] width 50 height 9
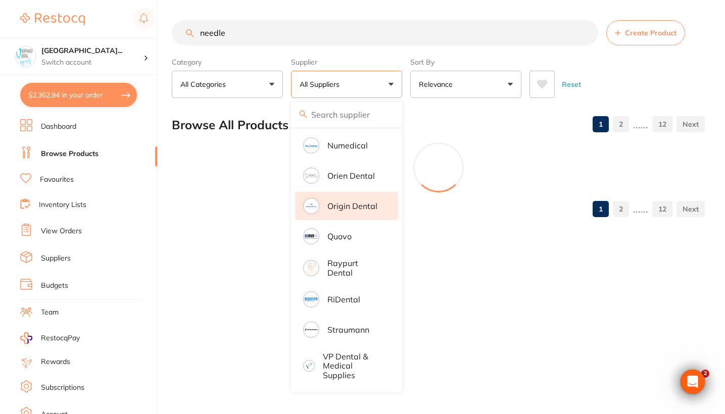
scroll to position [0, 0]
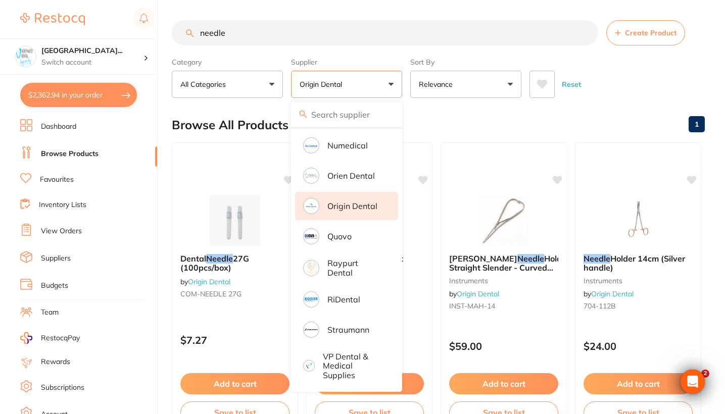
click at [638, 89] on div "Reset" at bounding box center [612, 80] width 167 height 35
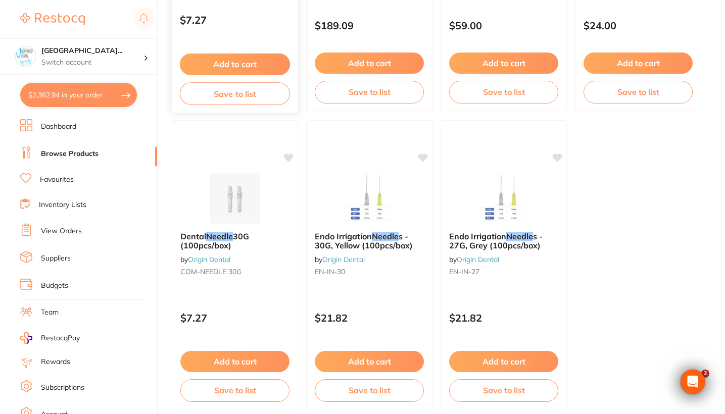
scroll to position [322, 0]
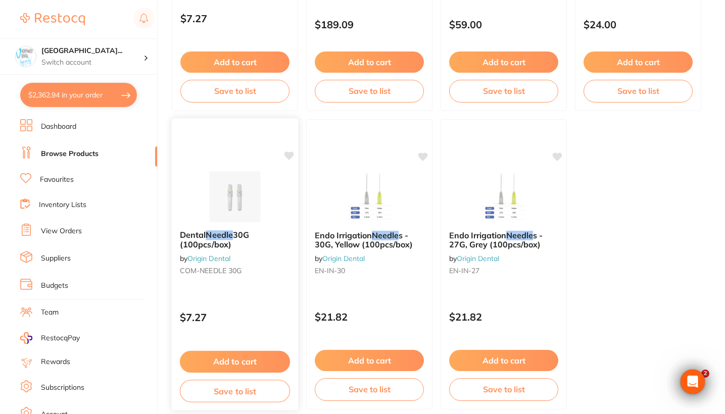
click at [262, 264] on div "Dental Needle 30G (100pcs/box) by Origin Dental COM-NEEDLE 30G" at bounding box center [235, 254] width 126 height 65
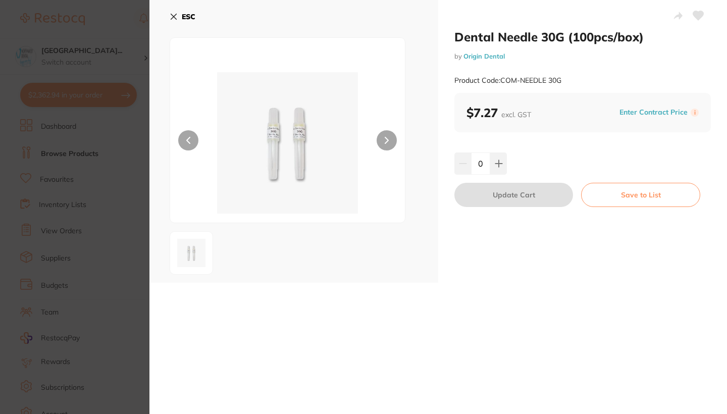
click at [29, 276] on section "Dental Needle 30G (100pcs/box) by Origin Dental Product Code: COM-NEEDLE 30G ES…" at bounding box center [363, 207] width 727 height 414
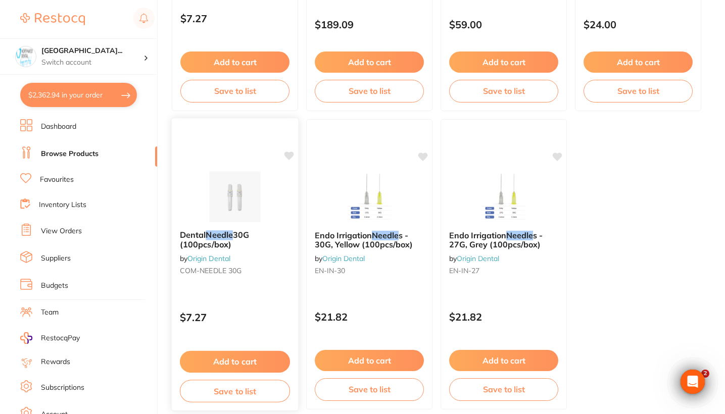
scroll to position [99, 0]
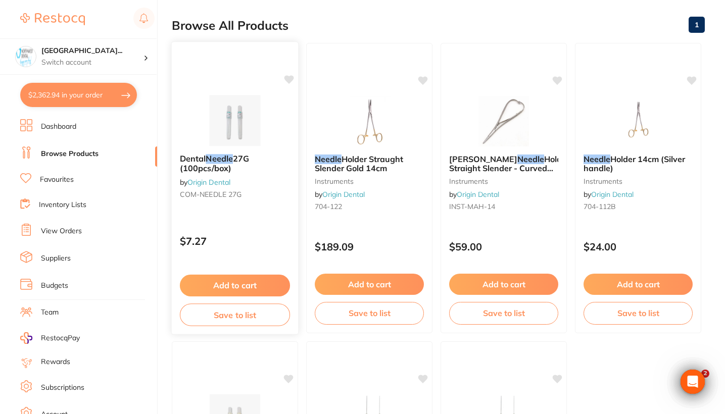
click at [255, 179] on div "Dental Needle 27G (100pcs/box) by Origin Dental COM-NEEDLE 27G" at bounding box center [235, 178] width 126 height 65
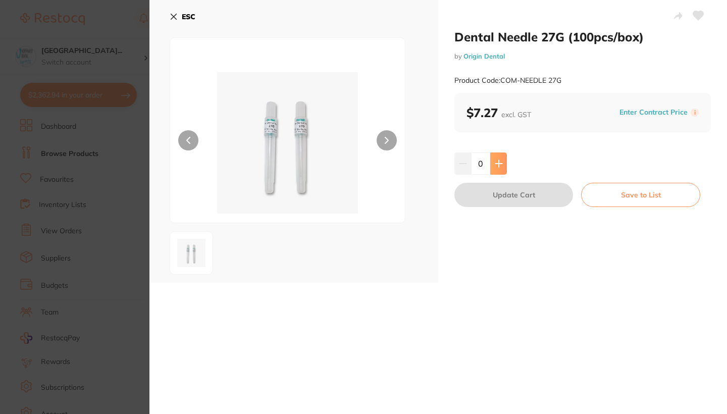
click at [498, 174] on button at bounding box center [498, 164] width 17 height 22
type input "1"
click at [504, 200] on button "Update Cart" at bounding box center [514, 195] width 119 height 24
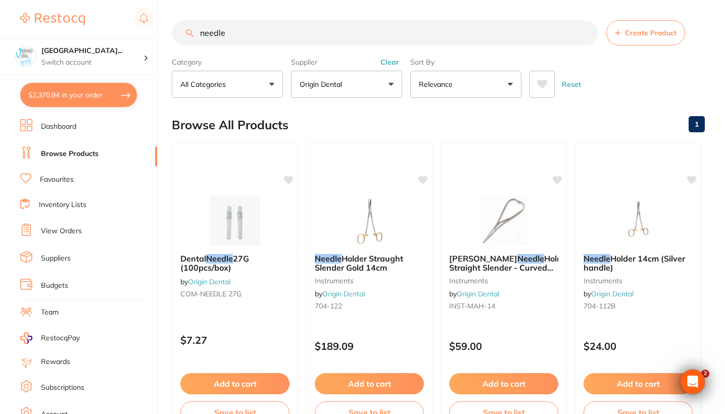
drag, startPoint x: 286, startPoint y: 28, endPoint x: 133, endPoint y: 27, distance: 153.0
click at [133, 27] on div "$2,370.94 North West Dental Wynya... Switch account Riaz Dental Surgery Experte…" at bounding box center [362, 207] width 725 height 414
drag, startPoint x: 249, startPoint y: 34, endPoint x: 171, endPoint y: 34, distance: 78.8
click at [171, 34] on div "$2,370.94 North West Dental Wynya... Switch account Riaz Dental Surgery Experte…" at bounding box center [362, 207] width 725 height 414
type input "d"
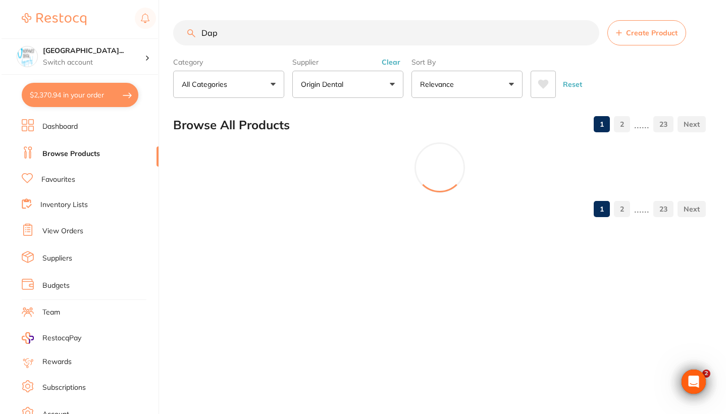
scroll to position [386, 0]
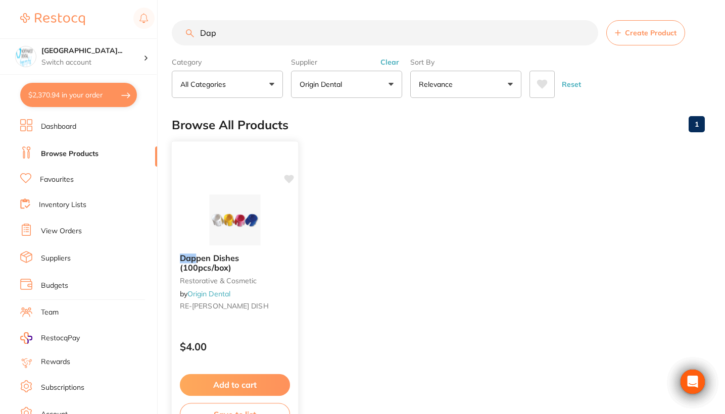
type input "Dap"
click at [239, 302] on div "Dap pen Dishes (100pcs/box) restorative & cosmetic by Origin Dental RE-DAPP DISH" at bounding box center [235, 283] width 126 height 77
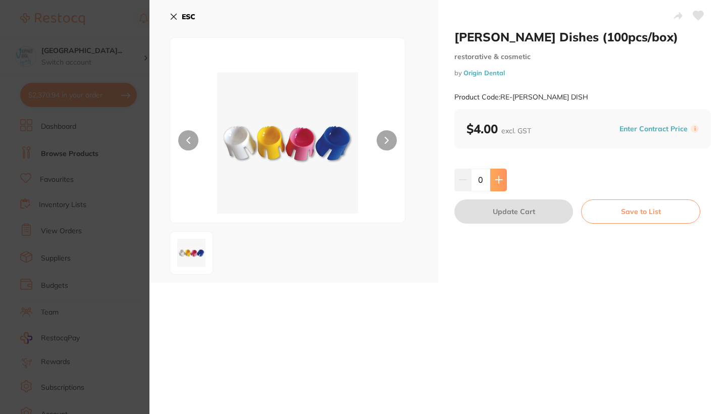
click at [500, 182] on icon at bounding box center [499, 180] width 8 height 8
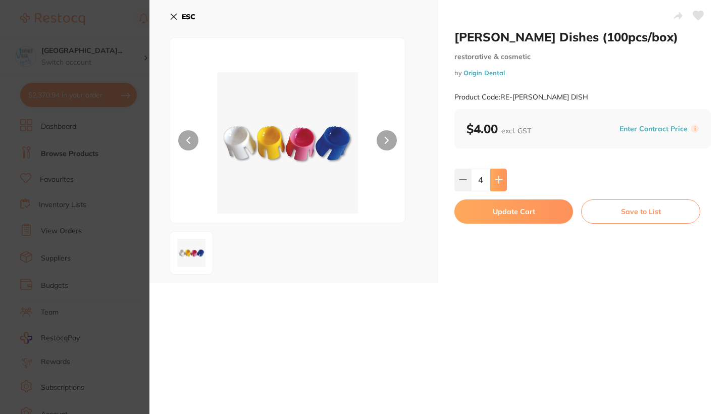
type input "5"
click at [509, 217] on button "Update Cart" at bounding box center [514, 211] width 119 height 24
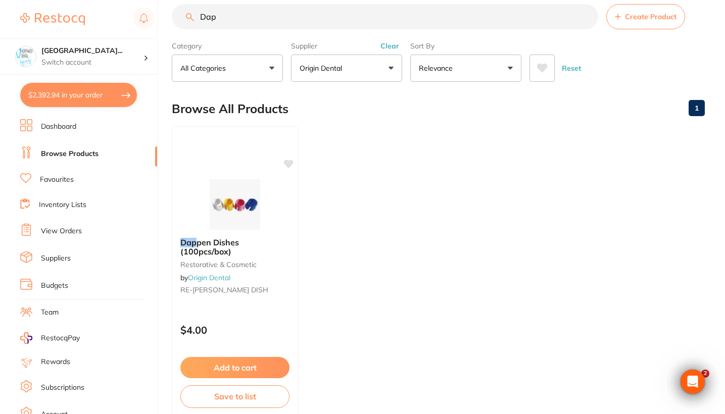
click at [396, 48] on button "Clear" at bounding box center [389, 45] width 25 height 9
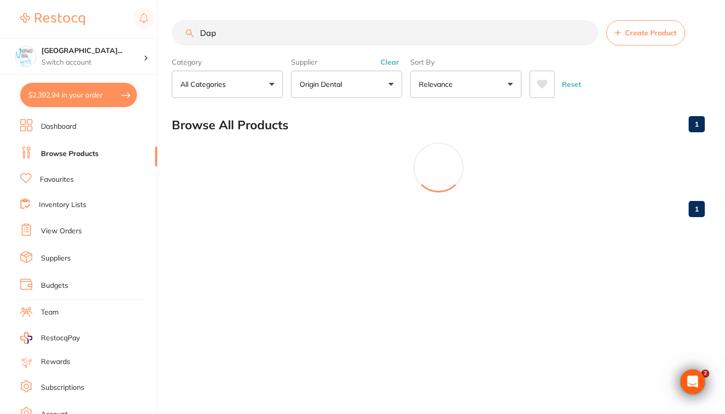
scroll to position [0, 0]
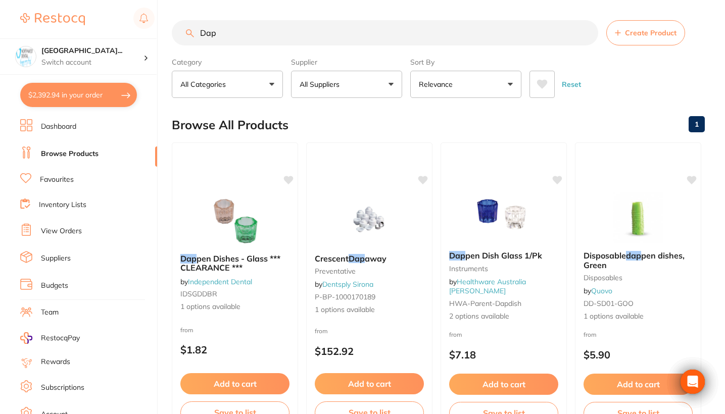
drag, startPoint x: 269, startPoint y: 25, endPoint x: 242, endPoint y: 41, distance: 31.7
click at [112, 25] on div "$2,392.94 North West Dental Wynya... Switch account Riaz Dental Surgery Experte…" at bounding box center [362, 207] width 725 height 414
drag, startPoint x: 261, startPoint y: 44, endPoint x: 185, endPoint y: 32, distance: 77.1
click at [185, 32] on input "Dap" at bounding box center [385, 32] width 426 height 25
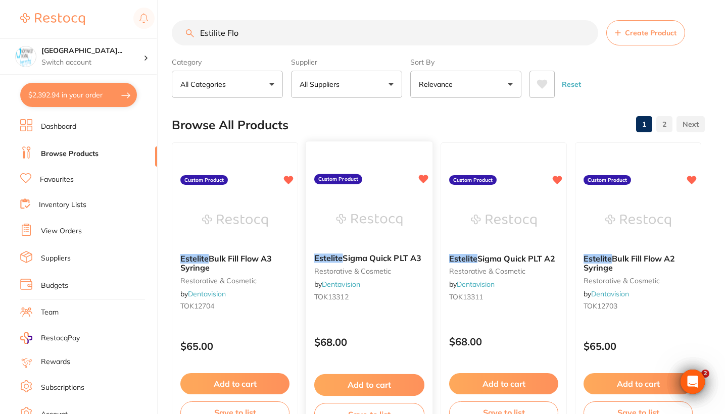
type input "Estilite Flow"
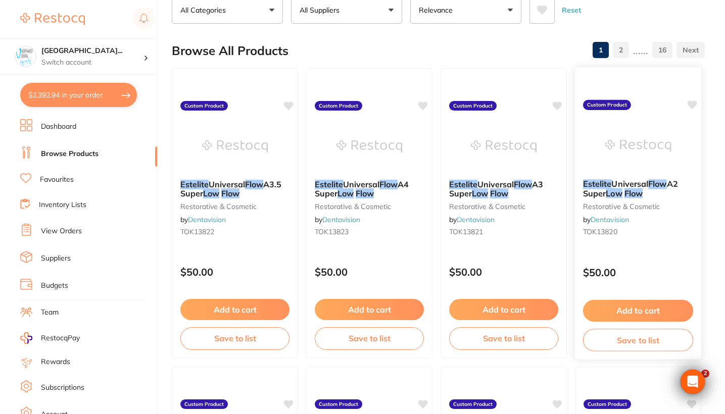
scroll to position [306, 0]
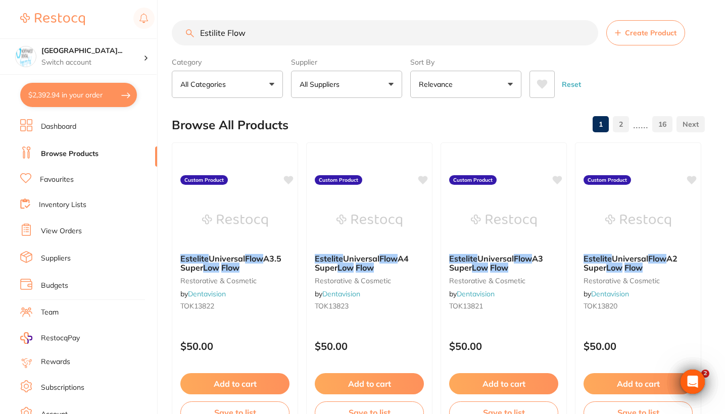
click at [227, 36] on input "Estilite Flow" at bounding box center [385, 32] width 426 height 25
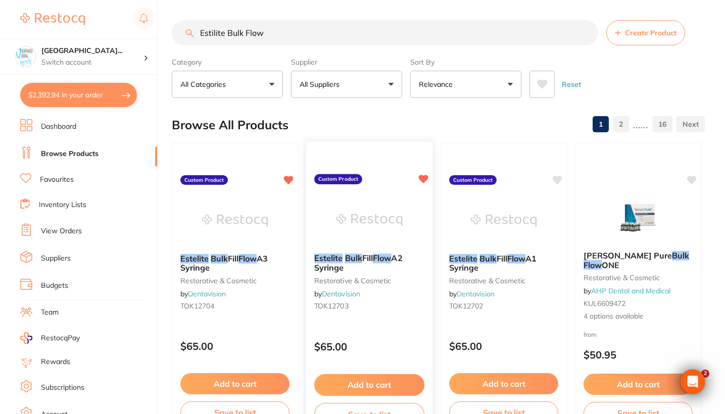
type input "Estilite Bulk Flow"
click at [376, 316] on div "Estelite Bulk Fill Flow A2 Syringe restorative & cosmetic by Dentavision TOK127…" at bounding box center [369, 283] width 126 height 77
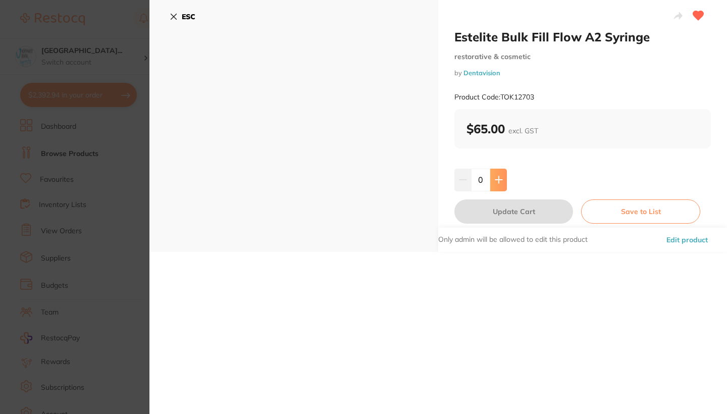
click at [504, 183] on button at bounding box center [498, 180] width 17 height 22
type input "2"
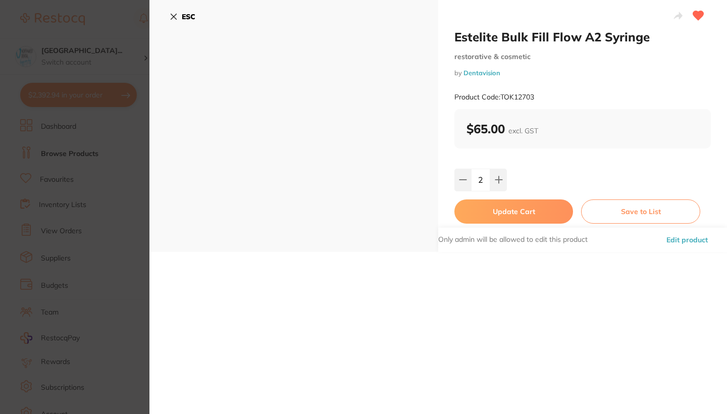
click at [515, 219] on button "Update Cart" at bounding box center [514, 211] width 119 height 24
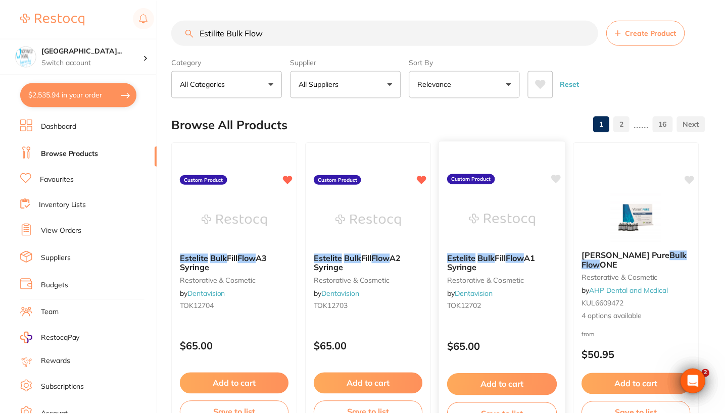
scroll to position [61, 0]
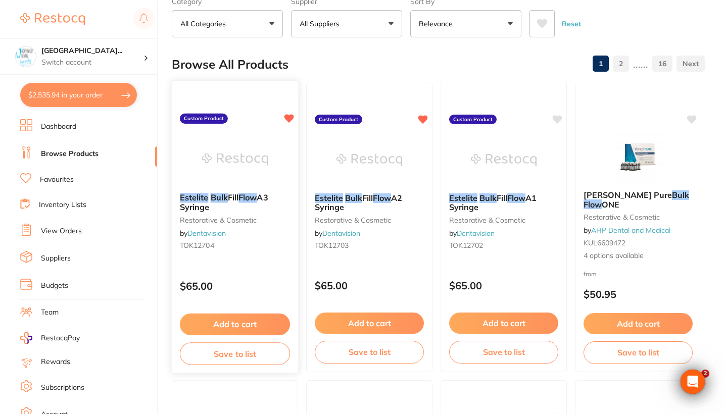
click at [263, 266] on div "Estelite Bulk Fill Flow A3 Syringe restorative & cosmetic by Dentavision TOK127…" at bounding box center [235, 226] width 128 height 293
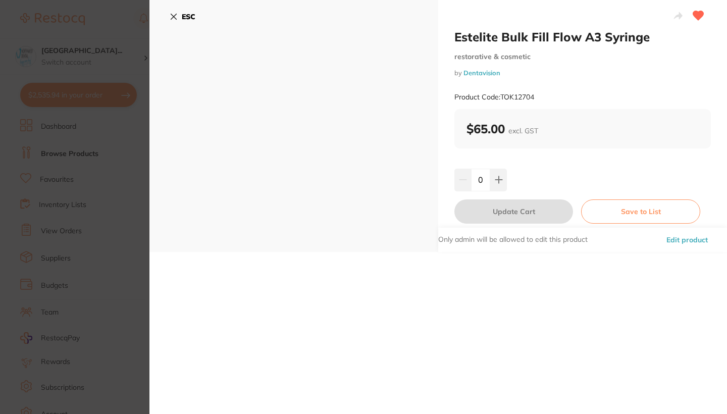
click at [494, 167] on div "Estelite Bulk Fill Flow A3 Syringe restorative & cosmetic by Dentavision Produc…" at bounding box center [582, 126] width 289 height 252
click at [498, 180] on icon at bounding box center [498, 180] width 7 height 7
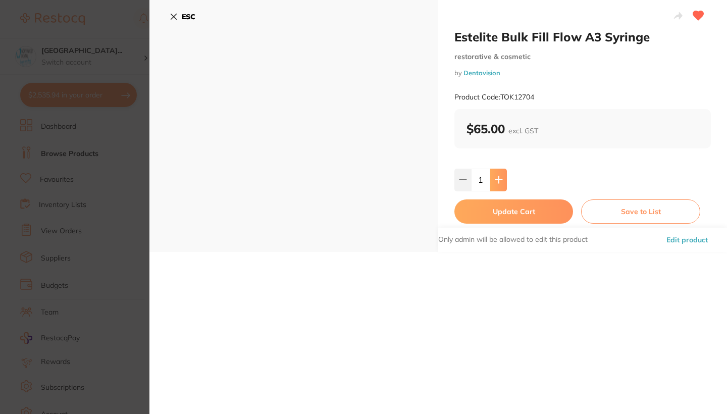
click at [498, 180] on icon at bounding box center [498, 180] width 7 height 7
type input "2"
click at [504, 215] on button "Update Cart" at bounding box center [514, 211] width 119 height 24
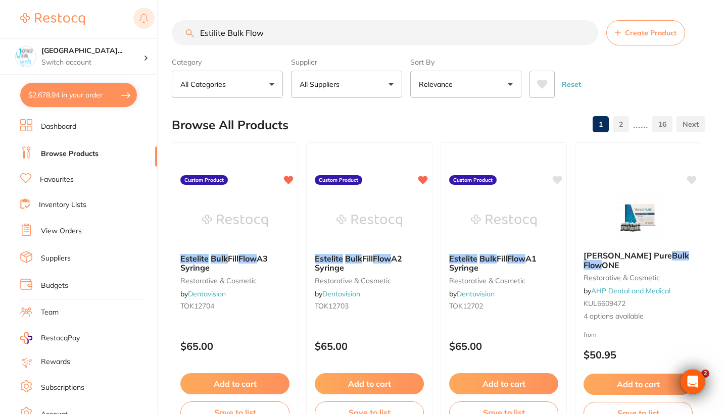
drag, startPoint x: 275, startPoint y: 31, endPoint x: 140, endPoint y: 30, distance: 134.9
click at [140, 30] on div "$2,678.94 North West Dental Wynya... Switch account Riaz Dental Surgery Experte…" at bounding box center [362, 207] width 725 height 414
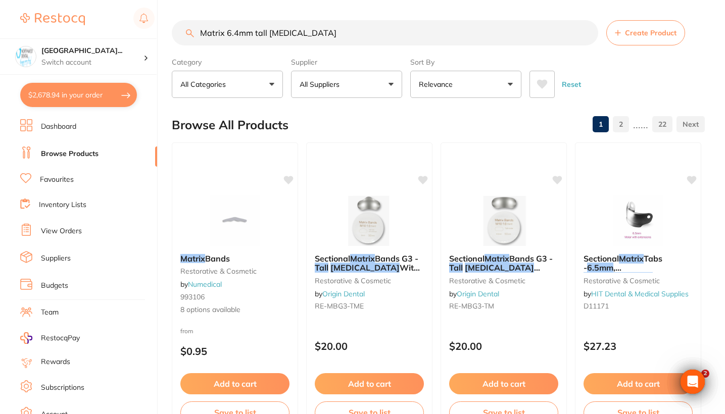
click at [201, 35] on input "Matrix 6.4mm tall molar" at bounding box center [385, 32] width 426 height 25
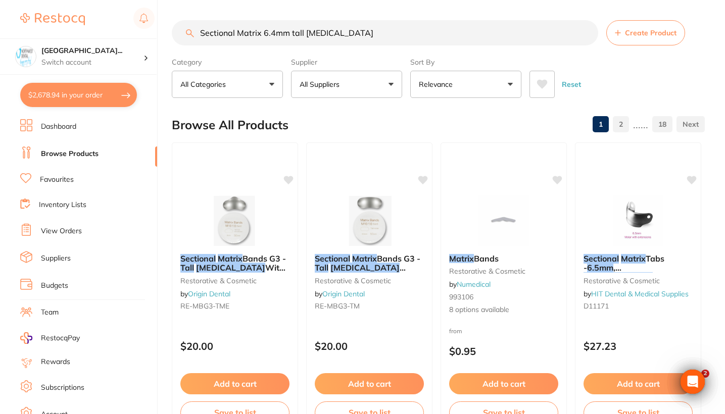
click at [369, 88] on button "All Suppliers" at bounding box center [346, 84] width 111 height 27
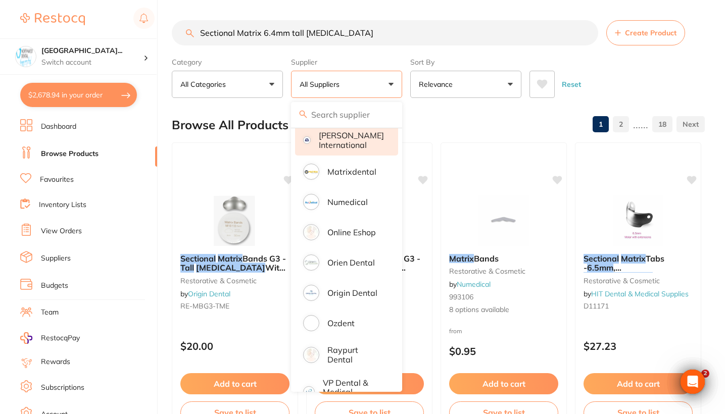
scroll to position [549, 0]
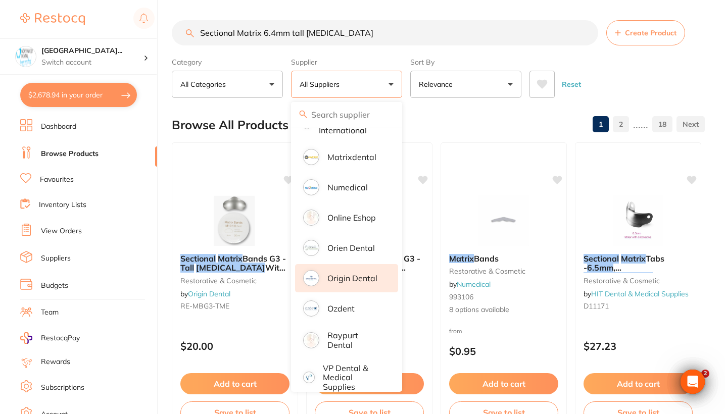
click at [356, 283] on p "Origin Dental" at bounding box center [352, 278] width 50 height 9
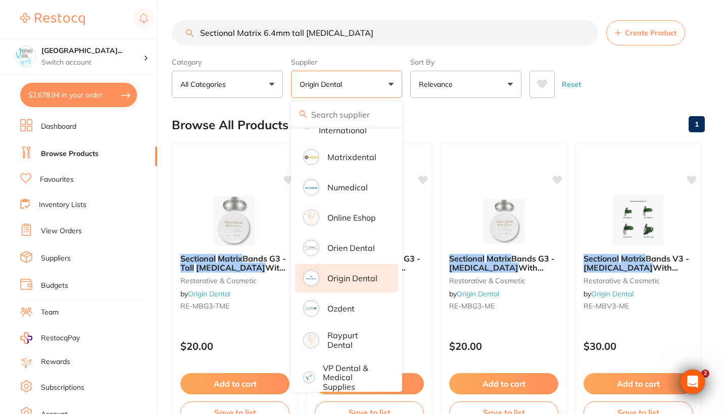
click at [702, 83] on div "Category All Categories All Categories instruments restorative & cosmetic Clear…" at bounding box center [438, 76] width 533 height 44
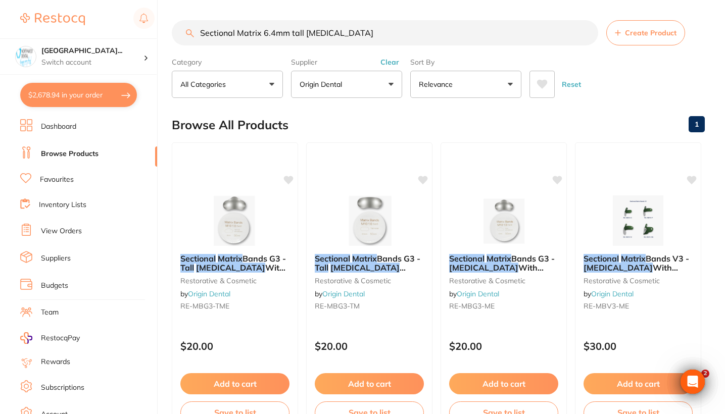
scroll to position [0, 0]
drag, startPoint x: 372, startPoint y: 33, endPoint x: 134, endPoint y: 28, distance: 237.4
click at [134, 28] on div "$2,678.94 North West Dental Wynya... Switch account Riaz Dental Surgery Experte…" at bounding box center [362, 207] width 725 height 414
paste input "RE-MBG3-TM"
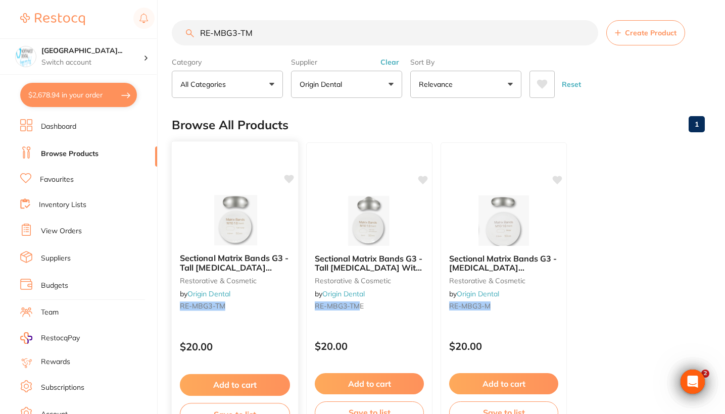
type input "RE-MBG3-TM"
click at [296, 303] on div "Sectional Matrix Bands G3 - Tall Molar (50pcs/box) restorative & cosmetic by Or…" at bounding box center [235, 283] width 126 height 77
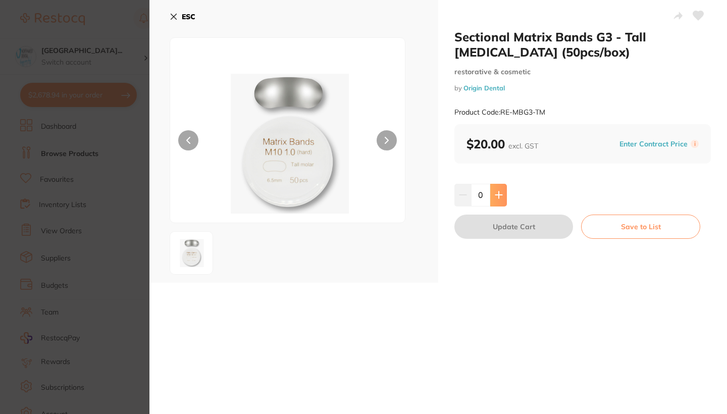
click at [496, 198] on icon at bounding box center [499, 195] width 8 height 8
type input "2"
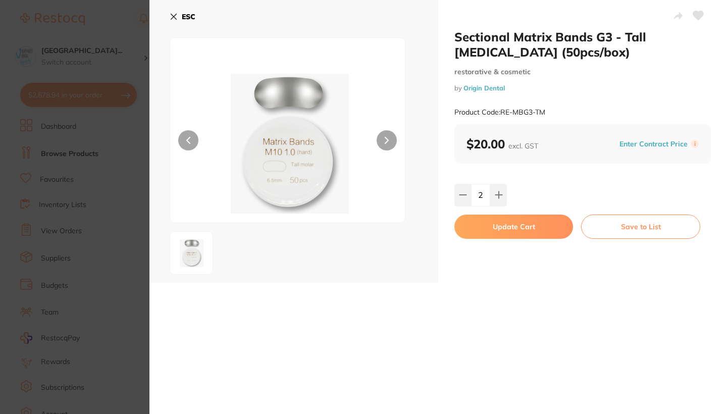
click at [502, 233] on button "Update Cart" at bounding box center [514, 227] width 119 height 24
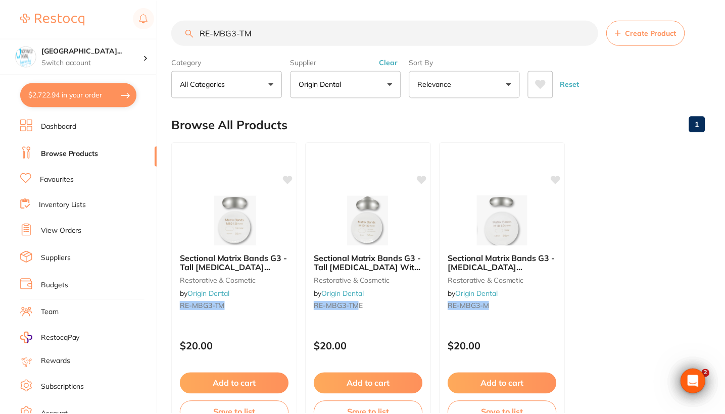
scroll to position [3, 0]
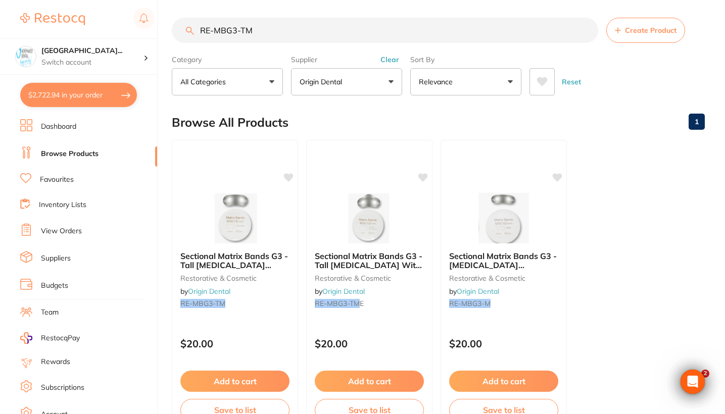
click at [391, 62] on button "Clear" at bounding box center [389, 59] width 25 height 9
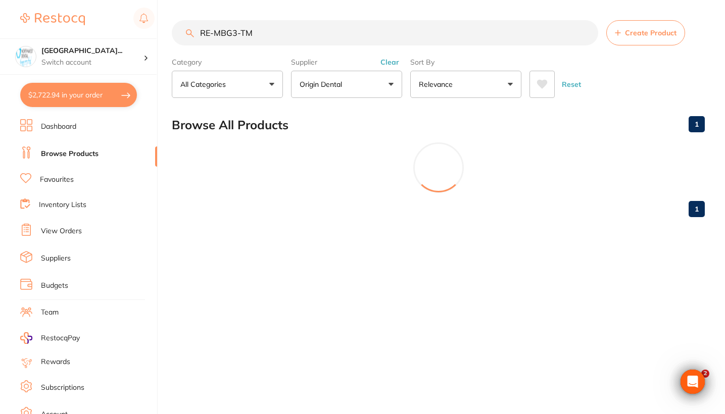
scroll to position [0, 0]
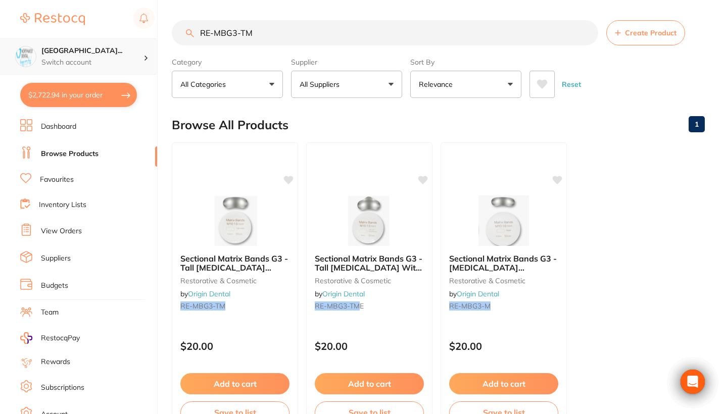
drag, startPoint x: 241, startPoint y: 40, endPoint x: 23, endPoint y: 39, distance: 217.7
click at [23, 39] on div "$2,722.94 North West Dental Wynya... Switch account Riaz Dental Surgery Experte…" at bounding box center [362, 207] width 725 height 414
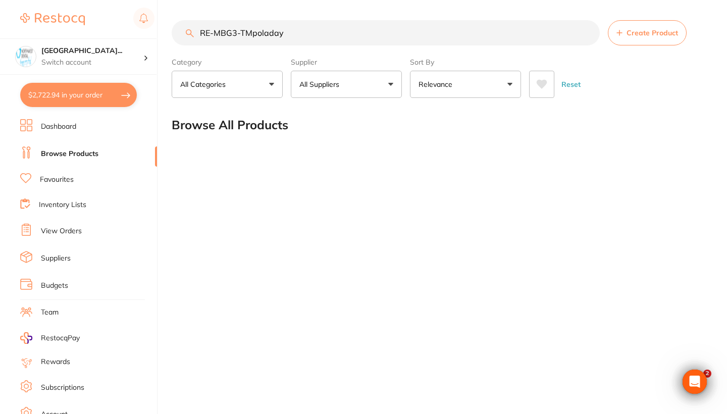
drag, startPoint x: 252, startPoint y: 35, endPoint x: 90, endPoint y: 30, distance: 161.2
click at [90, 30] on div "$2,722.94 North West Dental Wynya... Switch account Riaz Dental Surgery Experte…" at bounding box center [363, 207] width 727 height 414
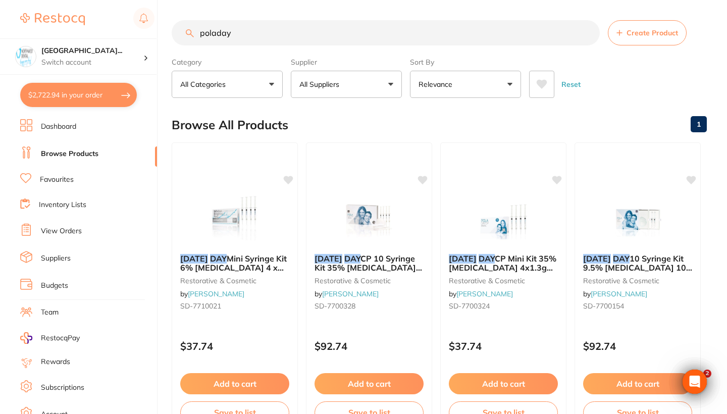
click at [248, 32] on input "poladay" at bounding box center [386, 32] width 428 height 25
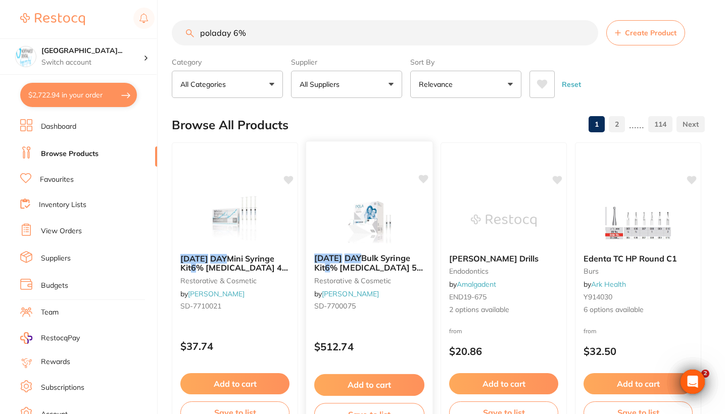
click at [405, 334] on div "$512.74" at bounding box center [369, 344] width 126 height 27
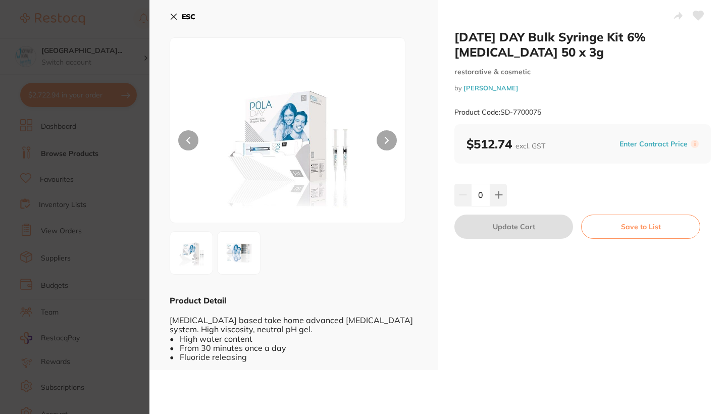
click at [107, 259] on section "POLA DAY Bulk Syringe Kit 6% Hydrogen Peroxide 50 x 3g restorative & cosmetic b…" at bounding box center [363, 207] width 727 height 414
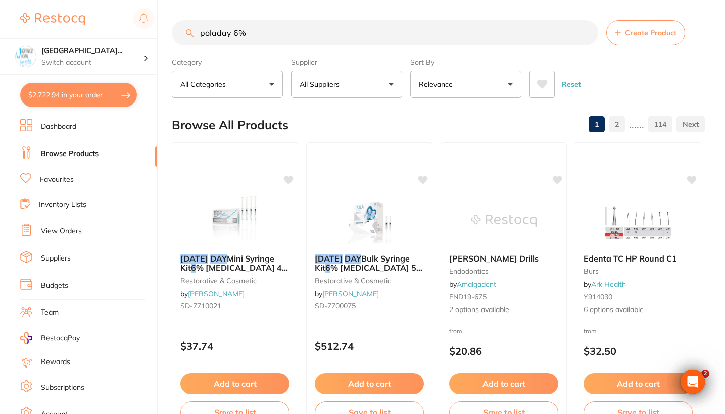
drag, startPoint x: 260, startPoint y: 33, endPoint x: 177, endPoint y: 33, distance: 82.8
click at [177, 33] on input "poladay 6%" at bounding box center [385, 32] width 426 height 25
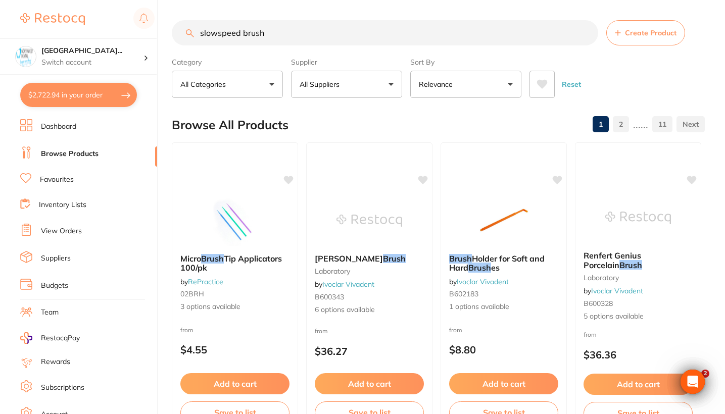
drag, startPoint x: 296, startPoint y: 40, endPoint x: 166, endPoint y: 38, distance: 130.3
click at [166, 38] on div "$2,722.94 North West Dental Wynya... Switch account Riaz Dental Surgery Experte…" at bounding box center [362, 207] width 725 height 414
click at [246, 41] on input "slowspeed brush" at bounding box center [385, 32] width 426 height 25
drag, startPoint x: 241, startPoint y: 35, endPoint x: 113, endPoint y: 34, distance: 128.3
click at [113, 34] on div "$2,722.94 North West Dental Wynya... Switch account Riaz Dental Surgery Experte…" at bounding box center [362, 207] width 725 height 414
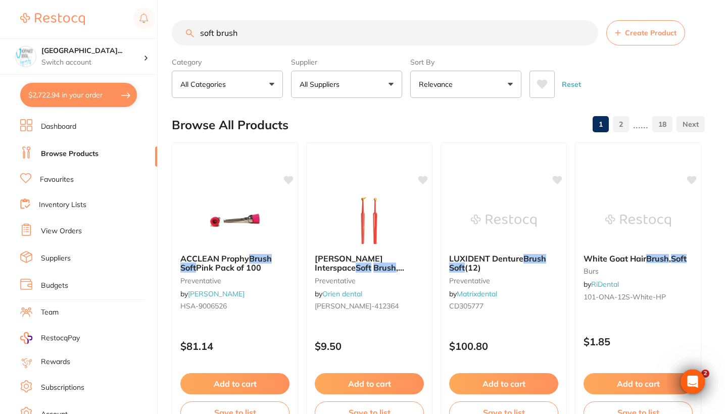
drag, startPoint x: 254, startPoint y: 33, endPoint x: 103, endPoint y: 37, distance: 151.1
click at [103, 37] on div "$2,722.94 North West Dental Wynya... Switch account Riaz Dental Surgery Experte…" at bounding box center [362, 207] width 725 height 414
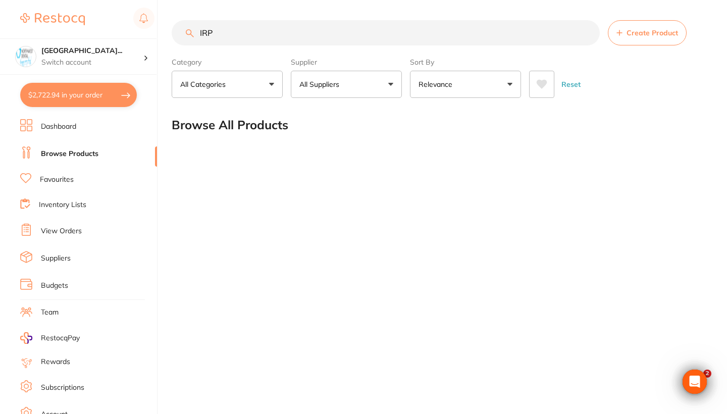
type input "IRP"
click at [338, 194] on div "IRP Create Product Category All Categories All Categories No categories found C…" at bounding box center [450, 207] width 556 height 414
drag, startPoint x: 259, startPoint y: 38, endPoint x: 105, endPoint y: 38, distance: 154.0
click at [105, 38] on div "$2,722.94 North West Dental Wynya... Switch account Riaz Dental Surgery Experte…" at bounding box center [363, 207] width 727 height 414
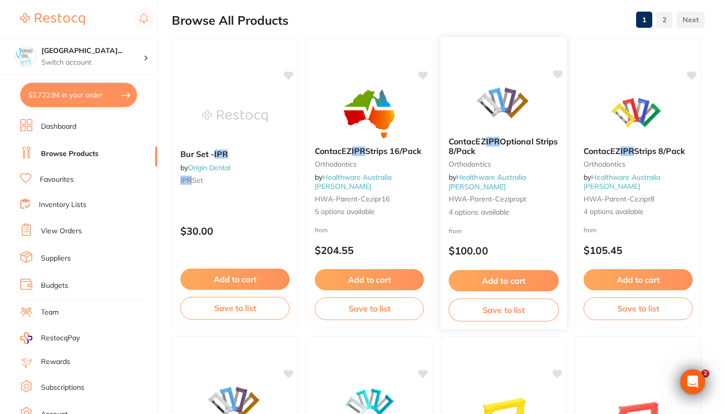
scroll to position [108, 0]
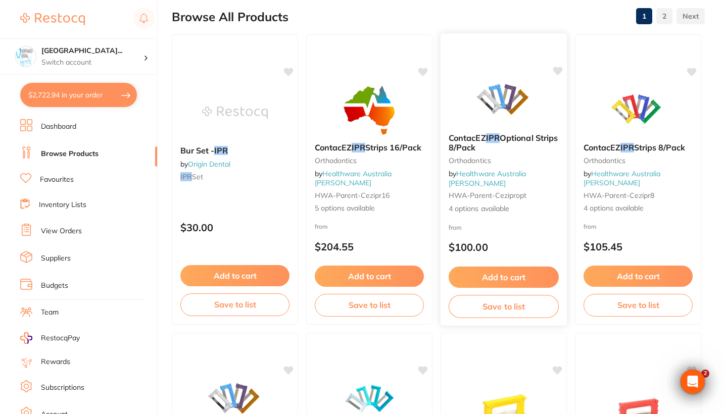
type input "IPR"
click at [532, 243] on p "$100.00" at bounding box center [503, 247] width 110 height 12
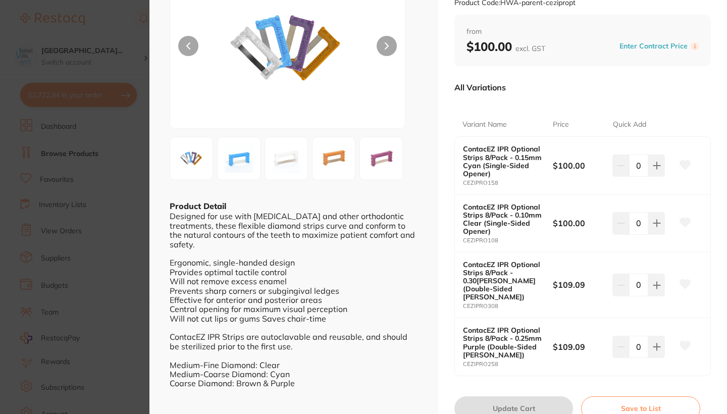
click at [45, 205] on section "ContacEZ IPR Optional Strips 8/Pack Orthodontics by Healthware Australia Ridley…" at bounding box center [363, 207] width 727 height 414
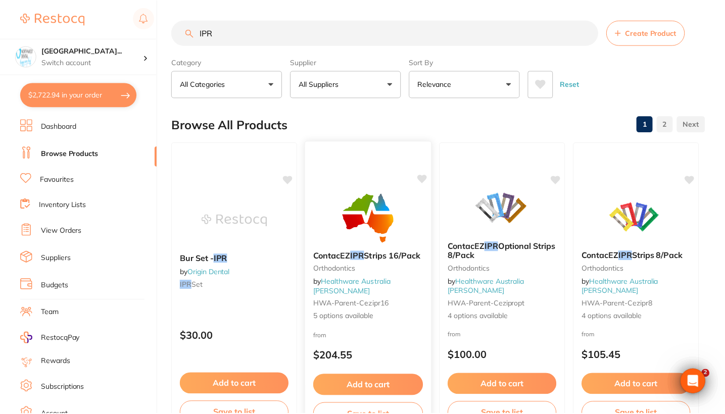
scroll to position [108, 0]
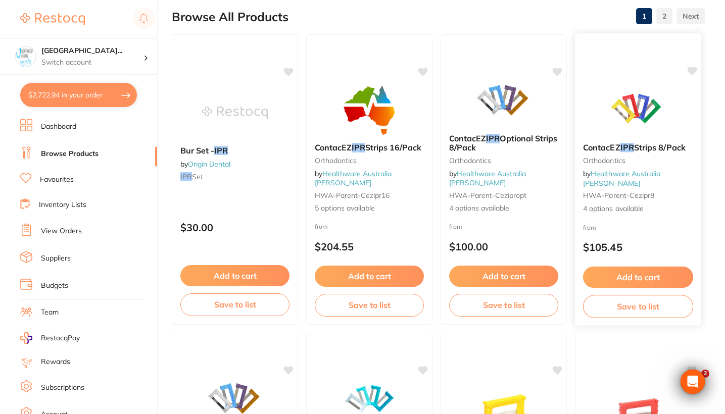
click at [671, 208] on div "ContacEZ IPR Strips 8/Pack Orthodontics by Healthware Australia Ridley HWA-pare…" at bounding box center [638, 178] width 126 height 87
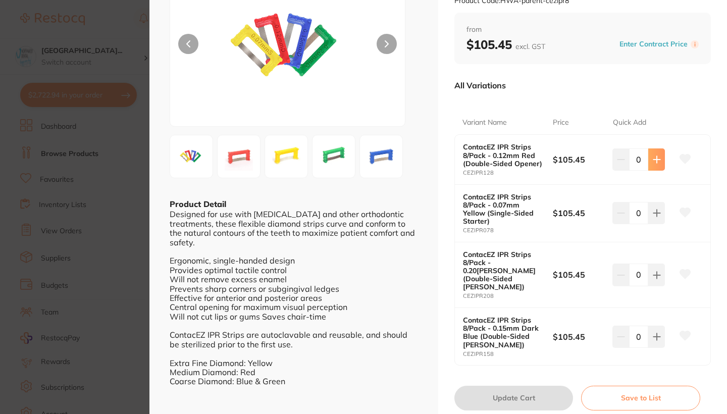
click at [656, 160] on icon at bounding box center [657, 160] width 8 height 8
type input "1"
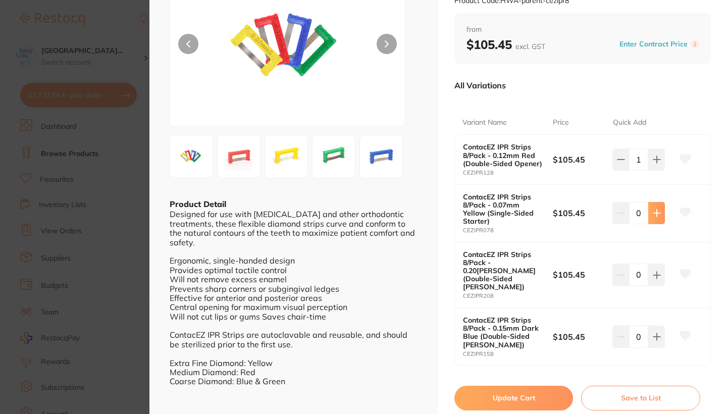
click at [654, 217] on button at bounding box center [656, 213] width 17 height 22
type input "1"
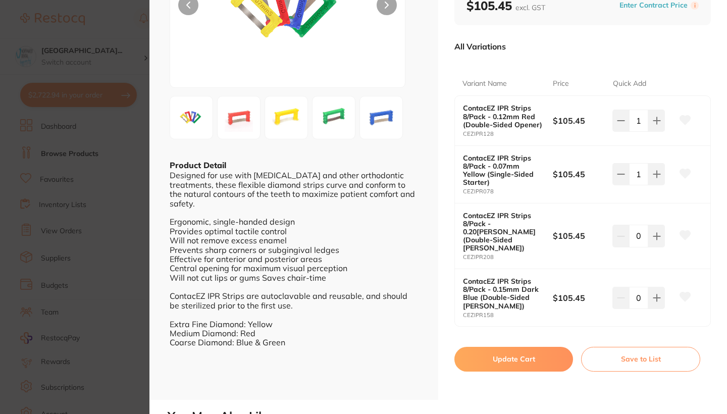
click at [508, 349] on button "Update Cart" at bounding box center [514, 359] width 119 height 24
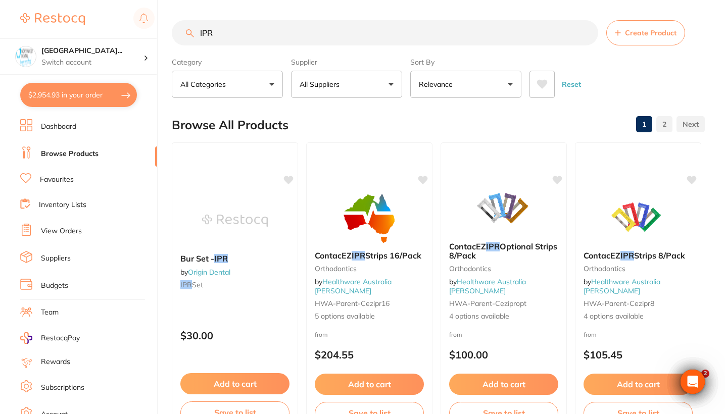
click at [80, 124] on li "Dashboard" at bounding box center [88, 126] width 137 height 15
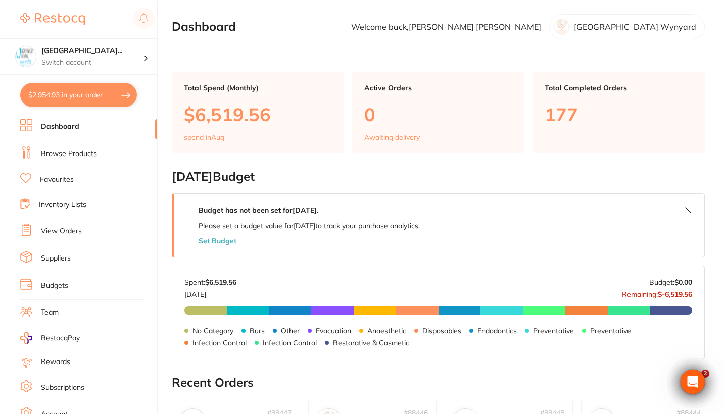
click at [98, 145] on ul "Dashboard Browse Products Favourites Inventory Lists View Orders Suppliers Budg…" at bounding box center [88, 293] width 137 height 348
click at [97, 152] on li "Browse Products" at bounding box center [88, 153] width 137 height 15
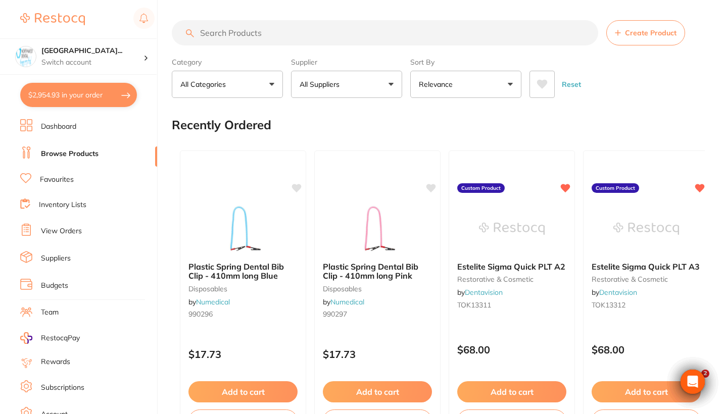
click at [274, 32] on input "search" at bounding box center [385, 32] width 426 height 25
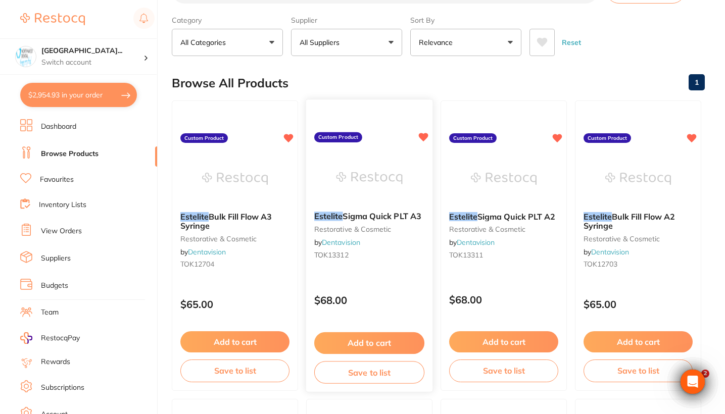
scroll to position [71, 0]
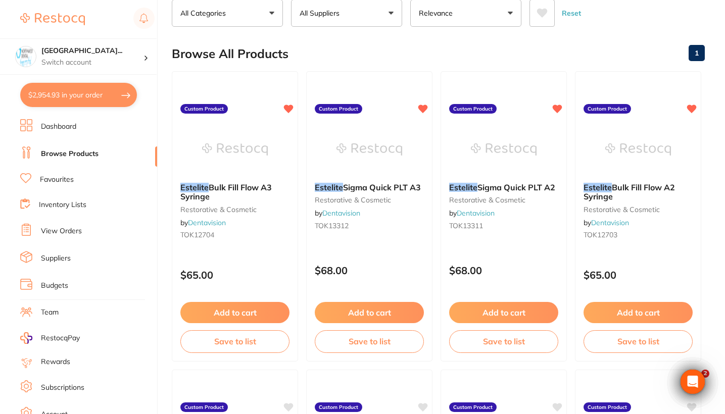
type input "Estil"
click at [78, 185] on ul "Dashboard Browse Products Favourites Inventory Lists View Orders Suppliers Budg…" at bounding box center [88, 293] width 137 height 348
click at [72, 175] on link "Favourites" at bounding box center [57, 180] width 34 height 10
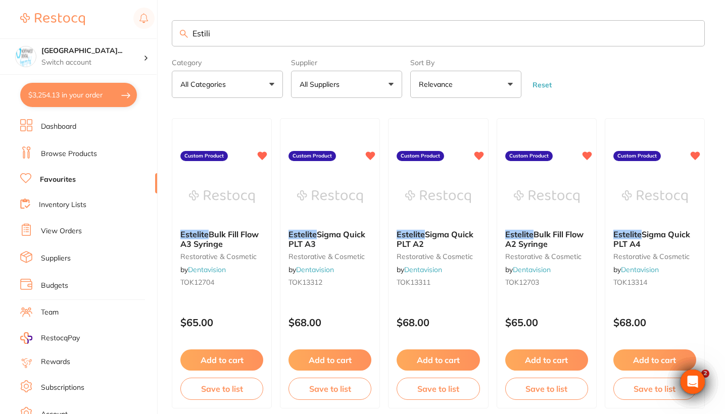
drag, startPoint x: 236, startPoint y: 32, endPoint x: 140, endPoint y: 32, distance: 96.0
click at [140, 32] on div "$3,254.13 [GEOGRAPHIC_DATA] Wynya... Switch account Riaz [MEDICAL_DATA] Experte…" at bounding box center [362, 207] width 725 height 414
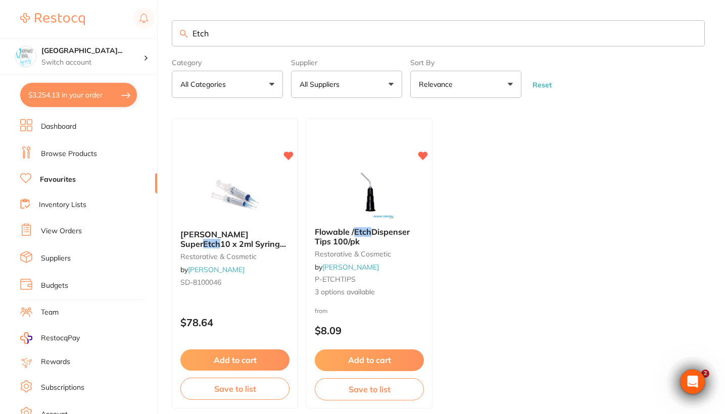
type input "Etch"
click at [365, 85] on button "All Suppliers" at bounding box center [346, 84] width 111 height 27
click at [84, 147] on li "Browse Products" at bounding box center [88, 153] width 137 height 15
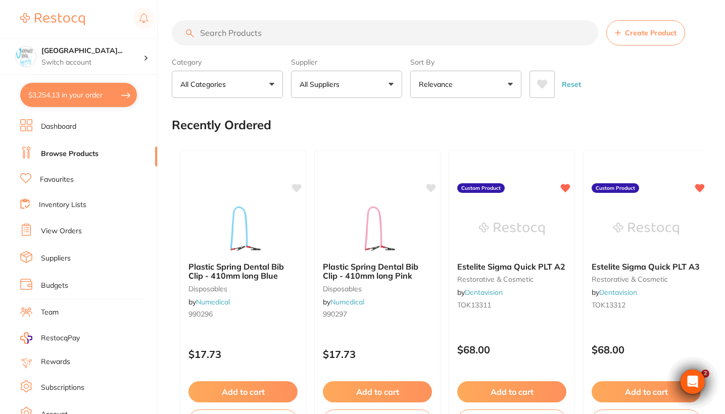
click at [259, 40] on input "search" at bounding box center [385, 32] width 426 height 25
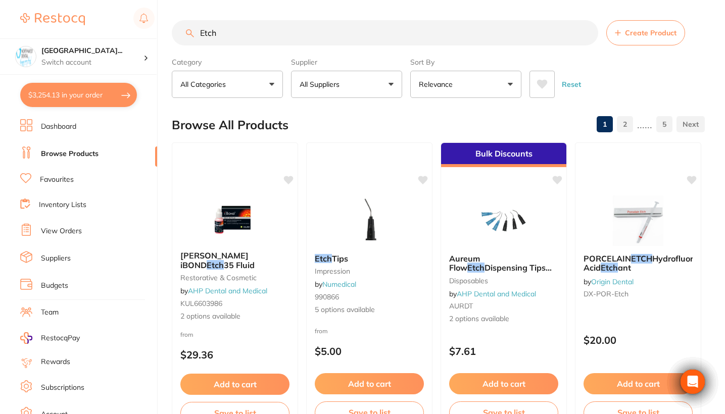
type input "Etch"
click at [397, 86] on button "All Suppliers" at bounding box center [346, 84] width 111 height 27
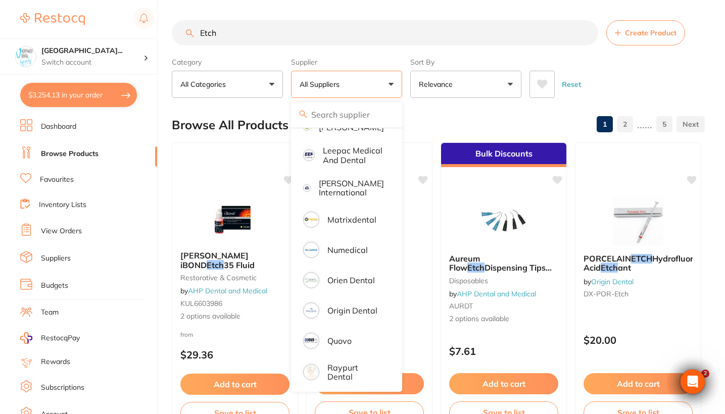
scroll to position [521, 0]
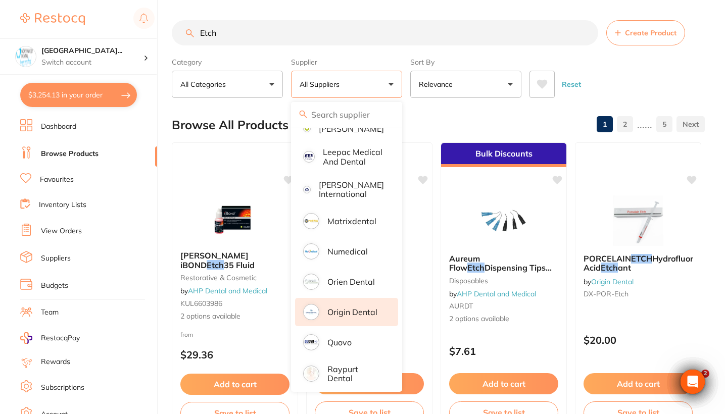
click at [364, 317] on p "Origin Dental" at bounding box center [352, 312] width 50 height 9
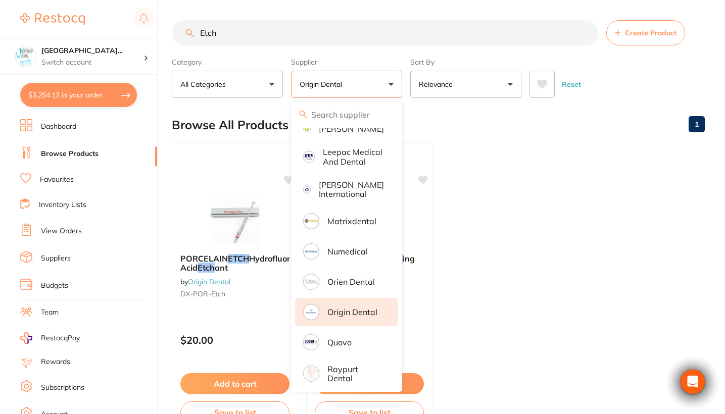
click at [507, 290] on ul "PORCELAIN ETCH Hydrofluoric Acid Etch ant by Origin Dental DX-POR-Etch $20.00 A…" at bounding box center [438, 287] width 533 height 290
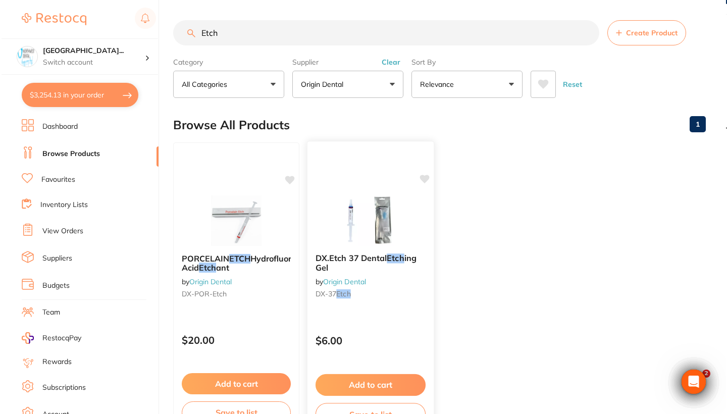
scroll to position [0, 0]
click at [414, 318] on div "DX.Etch 37 Dental Etch ing Gel by Origin Dental DX-37 Etch $6.00 Add to cart Sa…" at bounding box center [370, 287] width 128 height 293
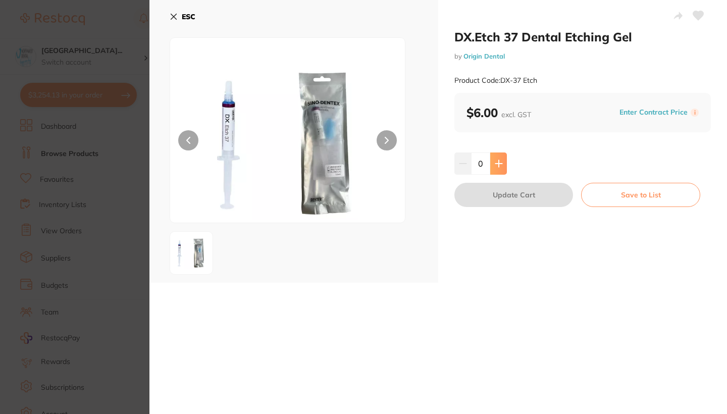
click at [502, 161] on button at bounding box center [498, 164] width 17 height 22
type input "3"
click at [498, 199] on button "Update Cart" at bounding box center [514, 195] width 119 height 24
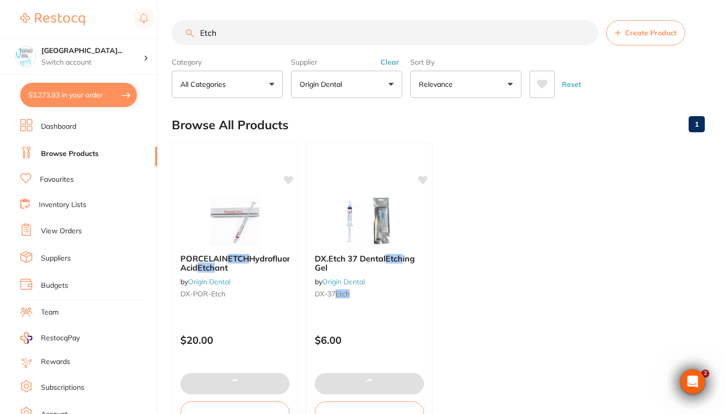
click at [393, 64] on button "Clear" at bounding box center [389, 62] width 25 height 9
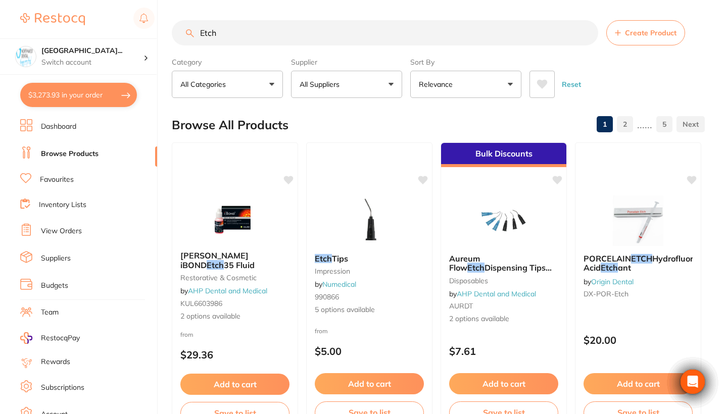
drag, startPoint x: 252, startPoint y: 31, endPoint x: 107, endPoint y: 31, distance: 144.9
click at [107, 31] on div "$3,273.93 North West Dental Wynya... Switch account Riaz [MEDICAL_DATA] Experte…" at bounding box center [362, 207] width 725 height 414
click at [241, 36] on input "Etch" at bounding box center [385, 32] width 426 height 25
drag, startPoint x: 256, startPoint y: 34, endPoint x: 109, endPoint y: 33, distance: 147.5
click at [109, 33] on div "$3,273.93 North West Dental Wynya... Switch account Riaz [MEDICAL_DATA] Experte…" at bounding box center [362, 207] width 725 height 414
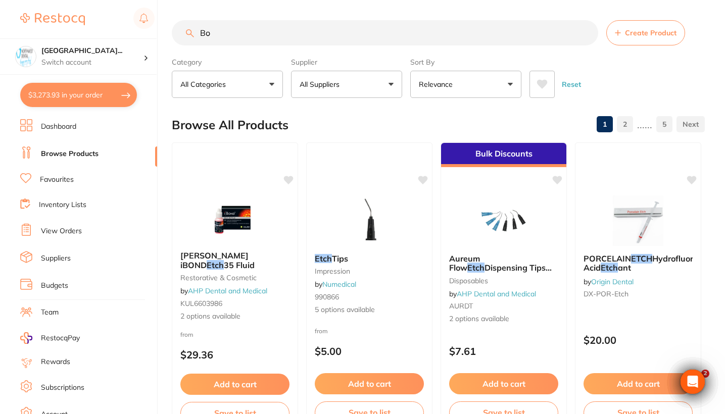
type input "B"
type input "s"
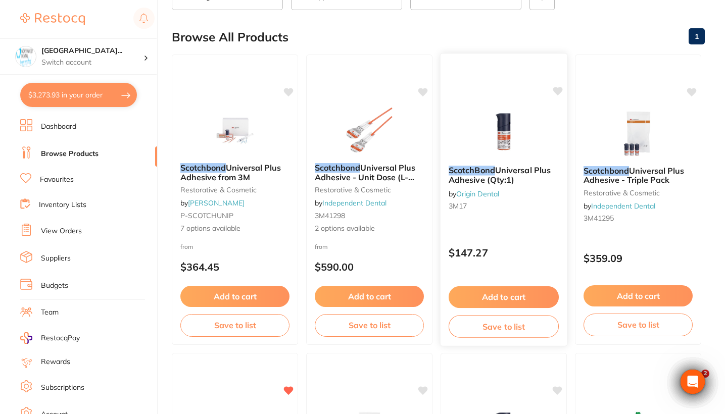
scroll to position [88, 0]
type input "Scotchbond"
click at [507, 251] on p "$147.27" at bounding box center [503, 252] width 110 height 12
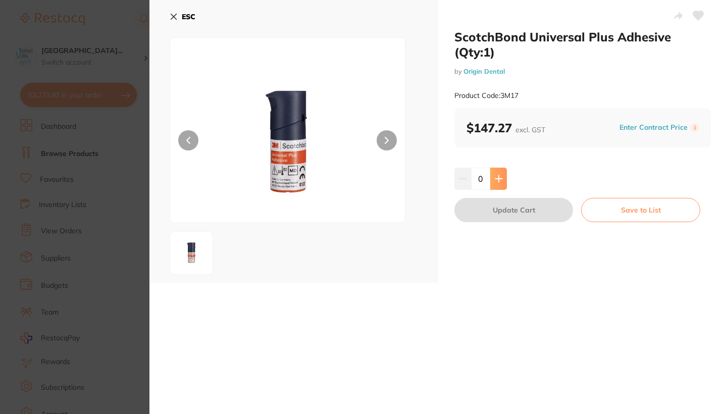
click at [499, 180] on icon at bounding box center [499, 179] width 8 height 8
type input "2"
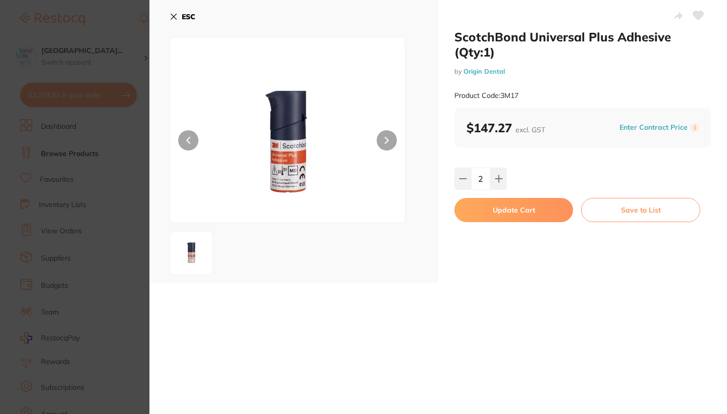
click at [505, 212] on button "Update Cart" at bounding box center [514, 210] width 119 height 24
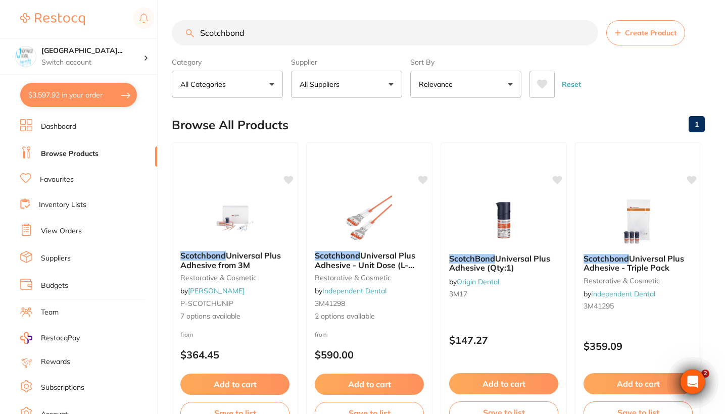
drag, startPoint x: 255, startPoint y: 32, endPoint x: 163, endPoint y: 31, distance: 92.4
click at [163, 31] on div "$3,597.92 [GEOGRAPHIC_DATA]... Switch account Riaz [MEDICAL_DATA] Experteeth De…" at bounding box center [362, 207] width 725 height 414
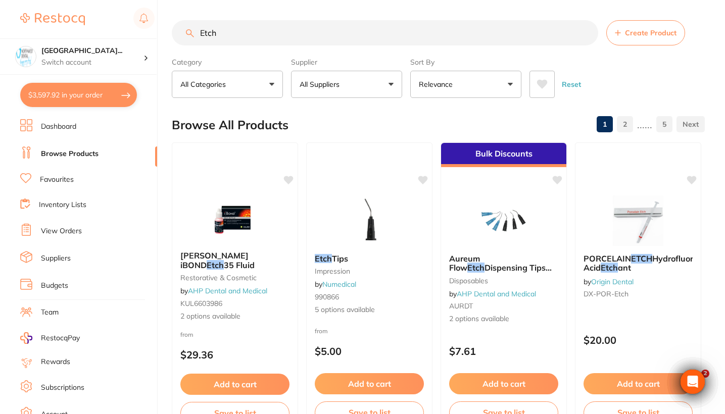
click at [346, 96] on button "All Suppliers" at bounding box center [346, 84] width 111 height 27
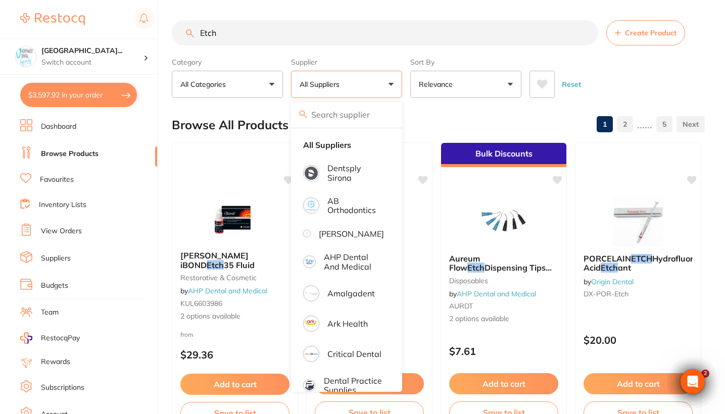
scroll to position [-1, 0]
click at [271, 32] on input "Etch" at bounding box center [385, 32] width 426 height 25
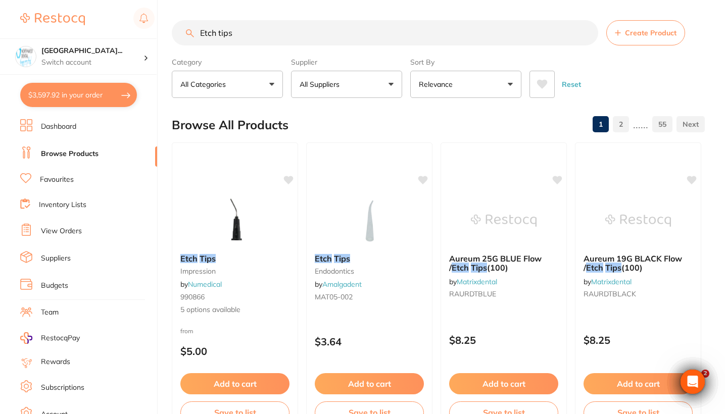
type input "Etch tips"
click at [353, 91] on button "All Suppliers" at bounding box center [346, 84] width 111 height 27
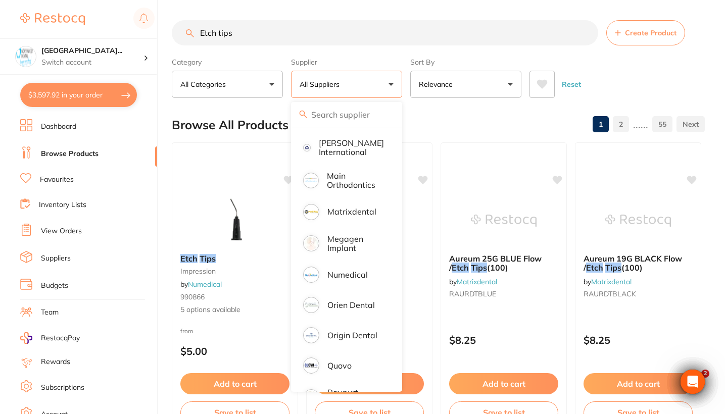
scroll to position [594, 0]
click at [366, 335] on li "Origin Dental" at bounding box center [346, 334] width 103 height 28
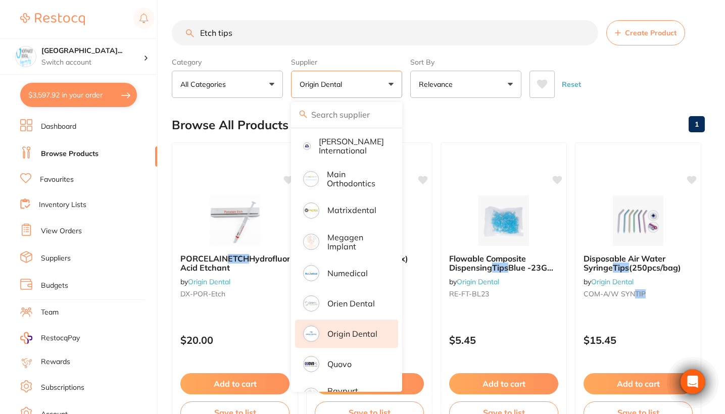
click at [645, 83] on div "Reset" at bounding box center [612, 80] width 167 height 35
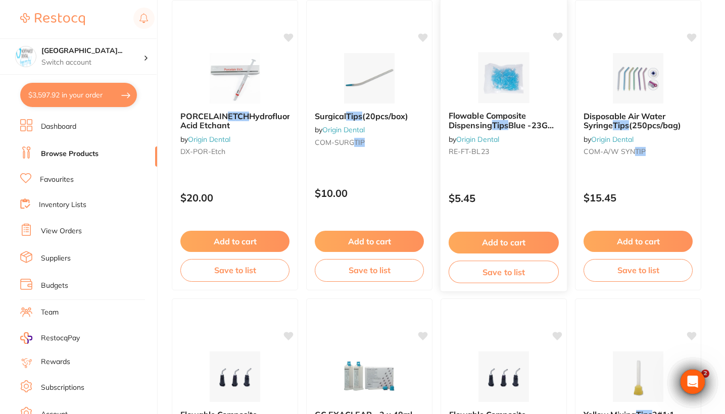
scroll to position [146, 0]
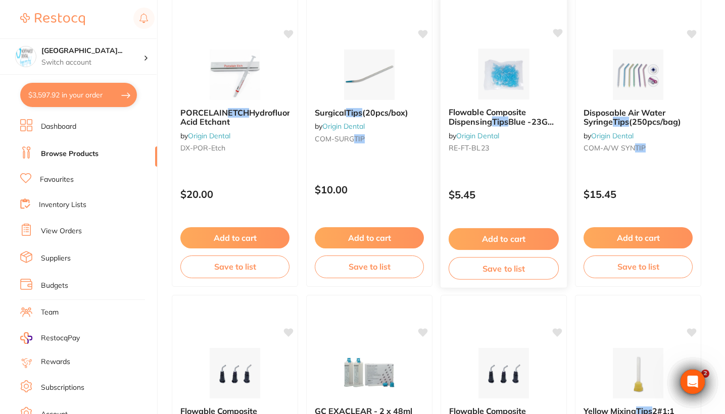
click at [528, 181] on div "$5.45" at bounding box center [503, 192] width 126 height 27
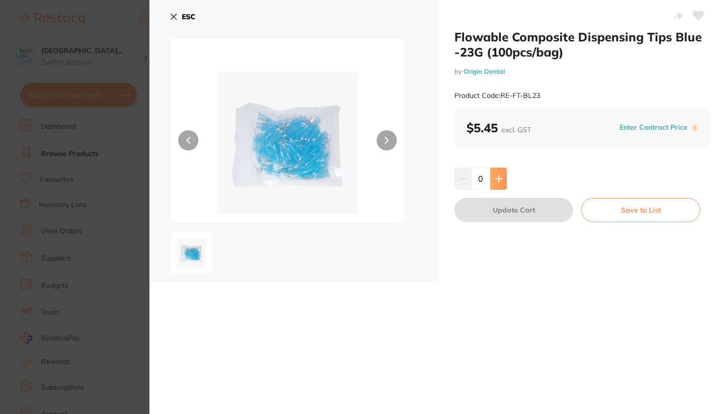
click at [502, 177] on button at bounding box center [498, 179] width 17 height 22
type input "4"
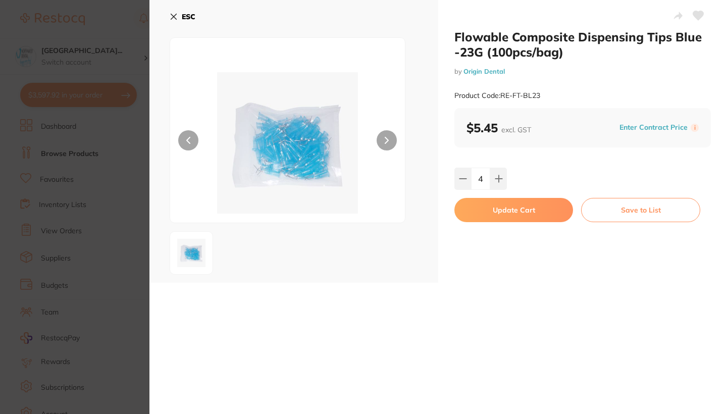
click at [518, 209] on button "Update Cart" at bounding box center [514, 210] width 119 height 24
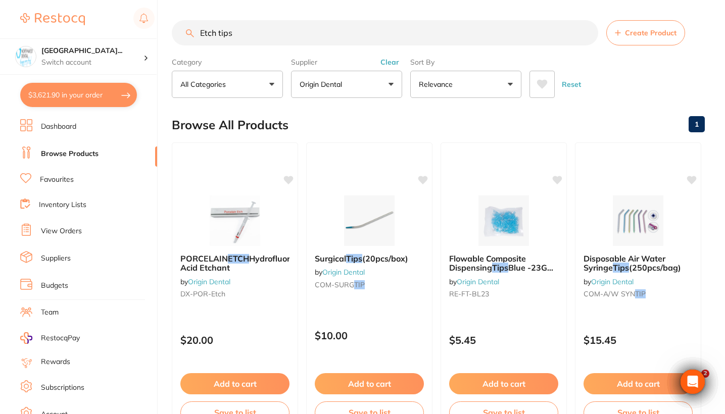
drag, startPoint x: 250, startPoint y: 36, endPoint x: 135, endPoint y: 34, distance: 114.7
click at [135, 34] on div "$3,621.90 [GEOGRAPHIC_DATA] Wynya... Switch account Riaz [MEDICAL_DATA] Experte…" at bounding box center [362, 207] width 725 height 414
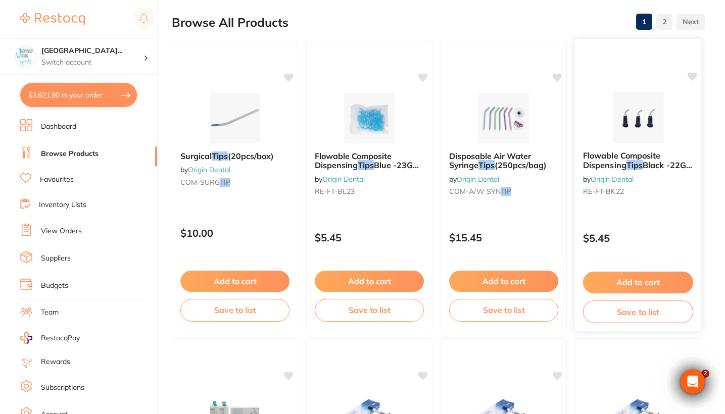
scroll to position [101, 0]
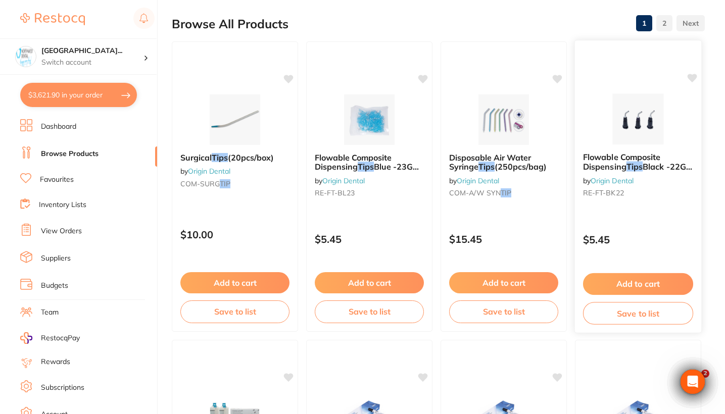
type input "fLOW TIPS"
click at [649, 201] on div "Flowable Composite Dispensing Tips Black -22G (100pcs/bag) by Origin Dental RE-…" at bounding box center [638, 176] width 126 height 65
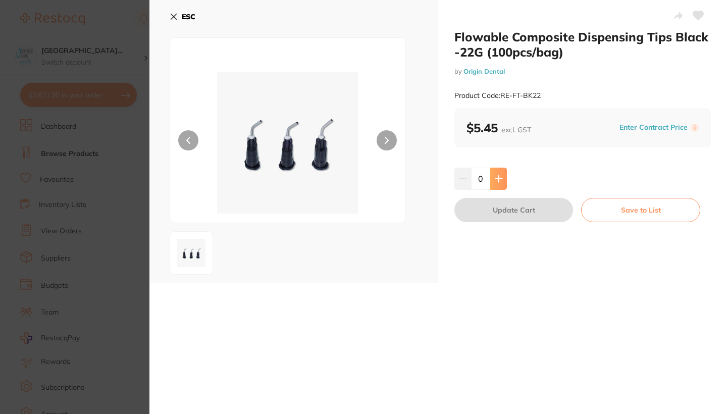
click at [496, 175] on icon at bounding box center [499, 179] width 8 height 8
type input "4"
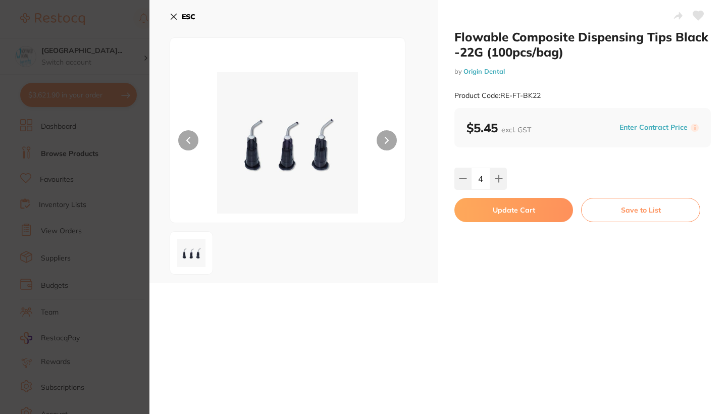
click at [510, 216] on button "Update Cart" at bounding box center [514, 210] width 119 height 24
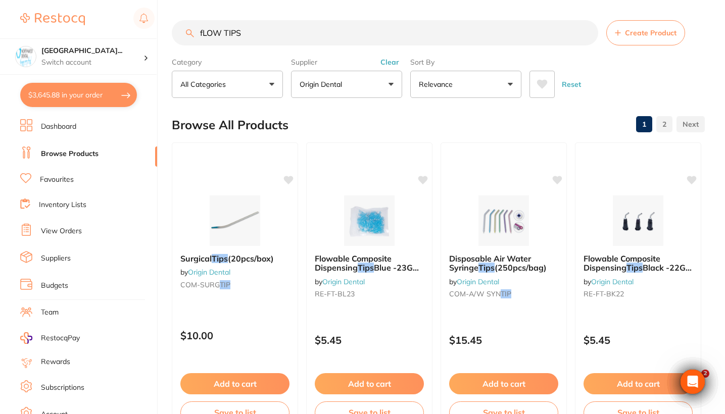
click at [88, 94] on button "$3,645.88 in your order" at bounding box center [78, 95] width 117 height 24
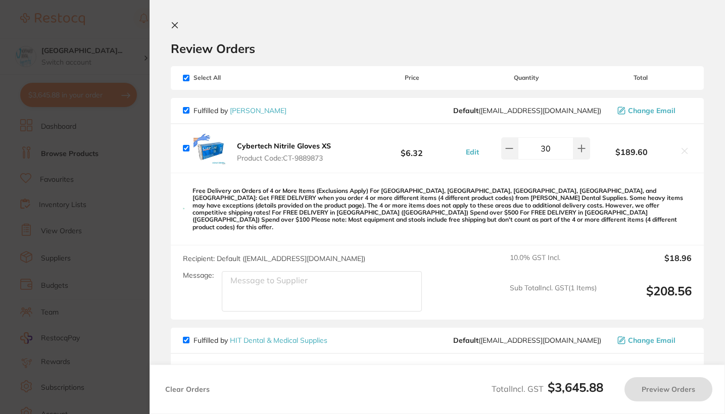
checkbox input "true"
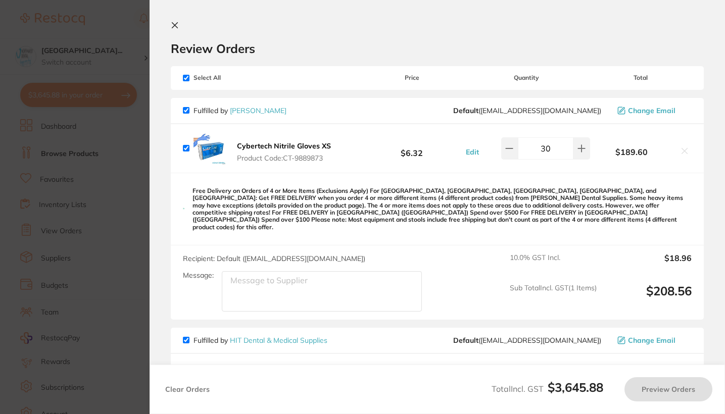
checkbox input "true"
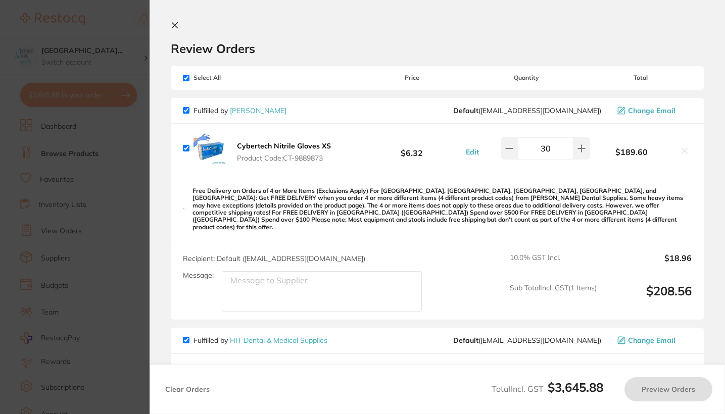
checkbox input "true"
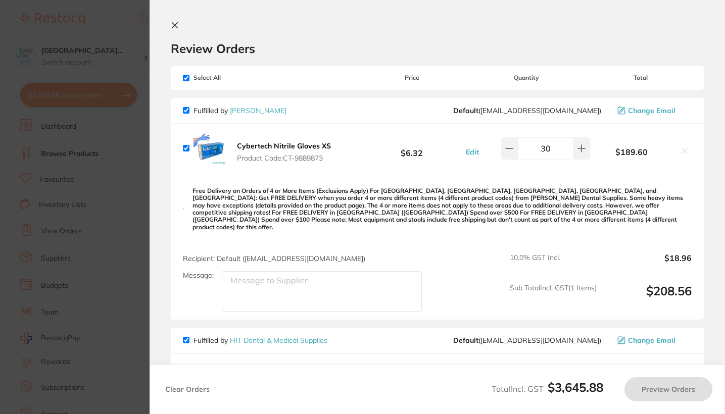
checkbox input "true"
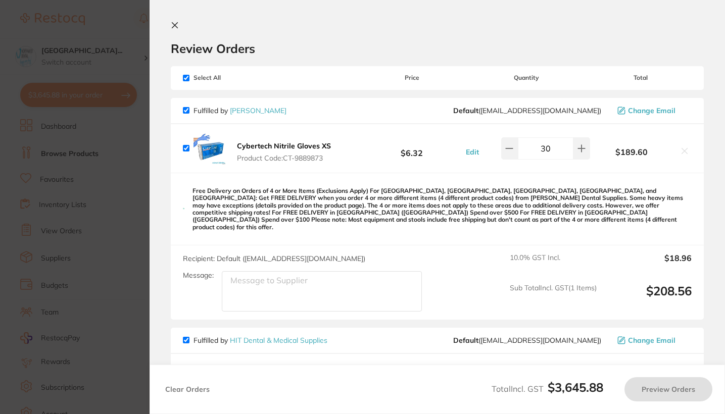
checkbox input "true"
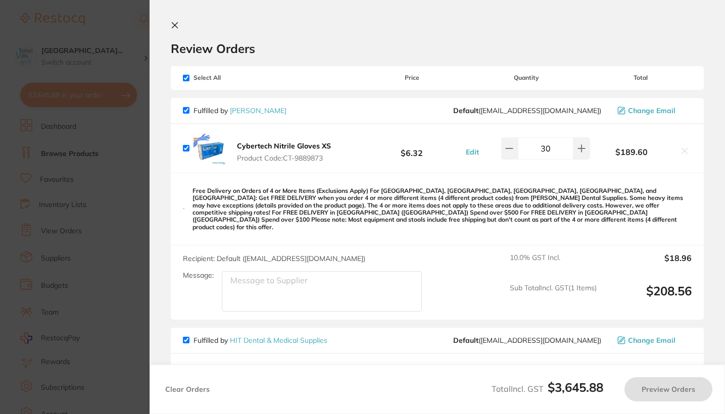
checkbox input "true"
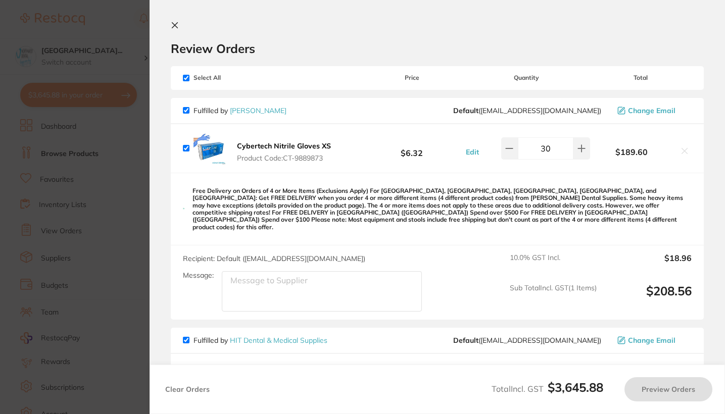
checkbox input "true"
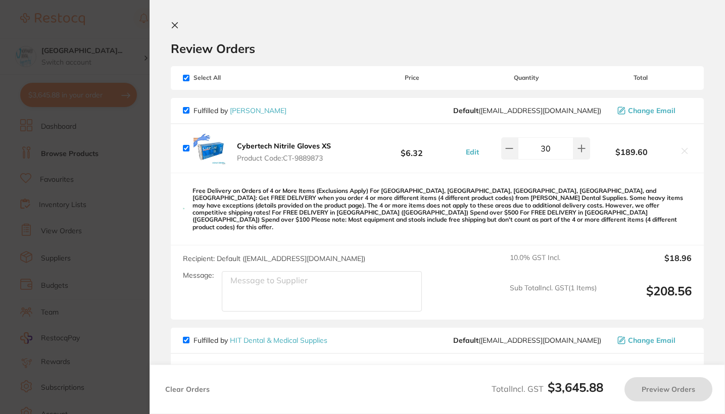
checkbox input "true"
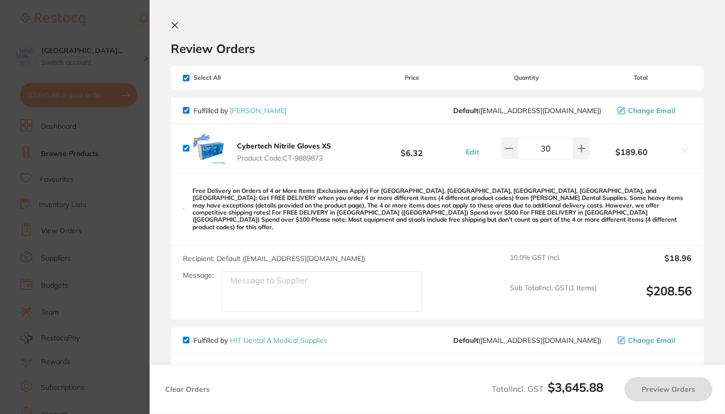
checkbox input "true"
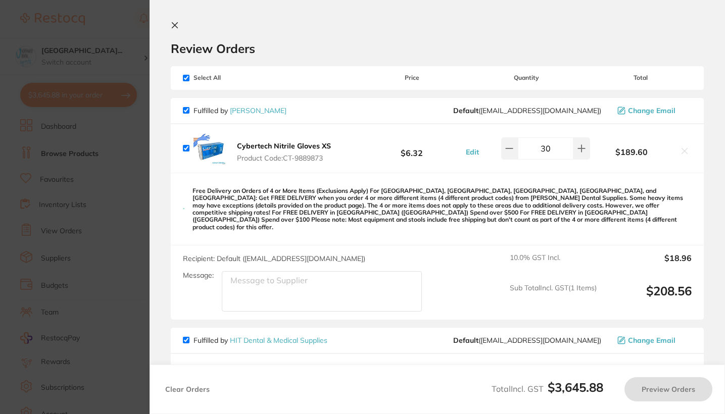
checkbox input "true"
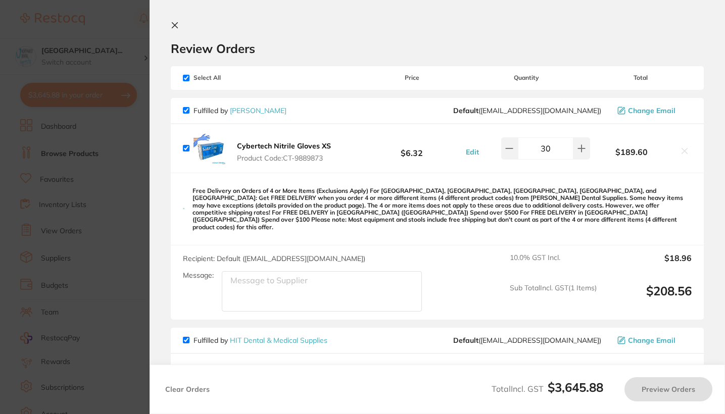
checkbox input "true"
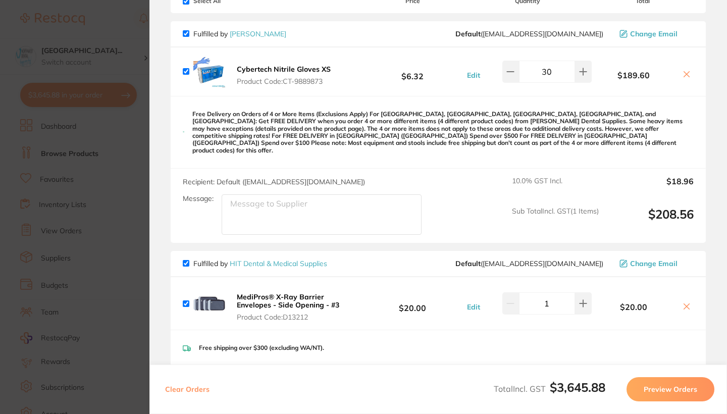
scroll to position [76, 0]
click at [508, 77] on icon at bounding box center [511, 73] width 8 height 8
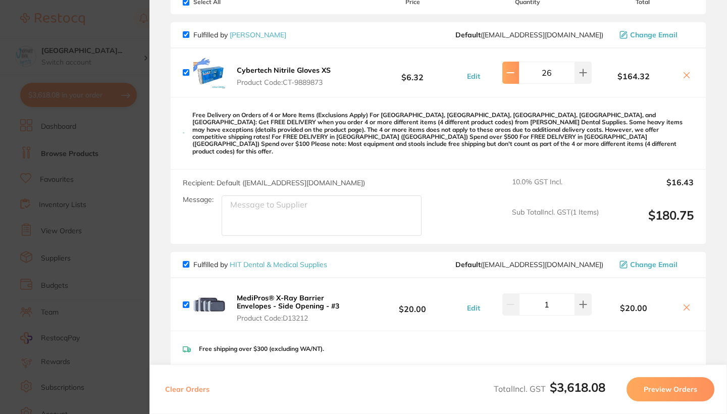
click at [508, 77] on icon at bounding box center [511, 73] width 8 height 8
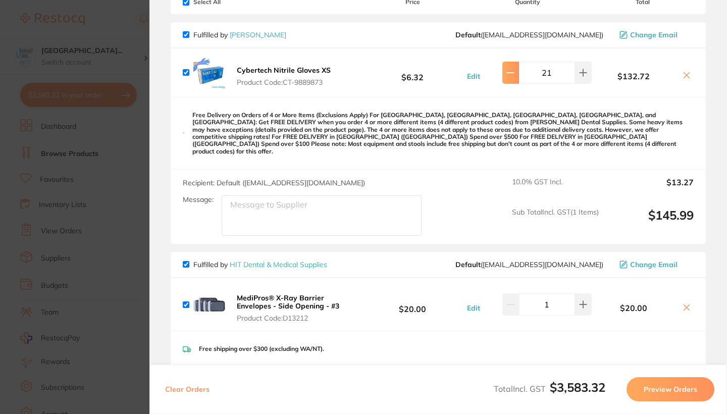
click at [508, 77] on icon at bounding box center [511, 73] width 8 height 8
type input "20"
click at [142, 184] on section "Update RRP Set your pre negotiated price for this item. Item Agreed RRP (excl. …" at bounding box center [363, 207] width 727 height 414
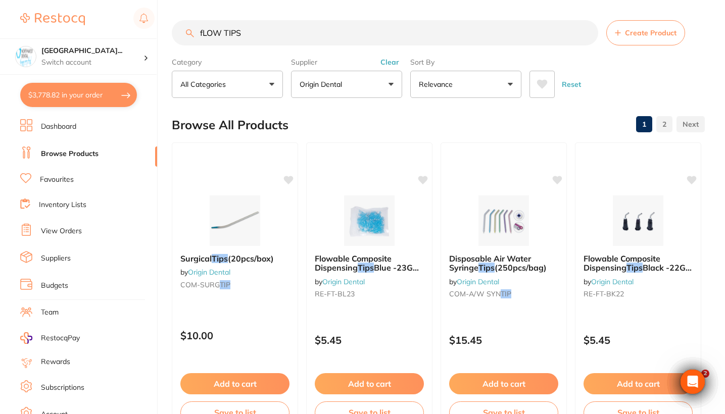
scroll to position [0, 0]
drag, startPoint x: 278, startPoint y: 28, endPoint x: 108, endPoint y: 26, distance: 170.2
click at [108, 26] on div "$3,778.82 North West Dental Wynya... Switch account Riaz Dental Surgery Experte…" at bounding box center [362, 207] width 725 height 414
drag, startPoint x: 313, startPoint y: 26, endPoint x: 200, endPoint y: 27, distance: 112.6
click at [200, 27] on input "fLOW TIPS" at bounding box center [385, 32] width 426 height 25
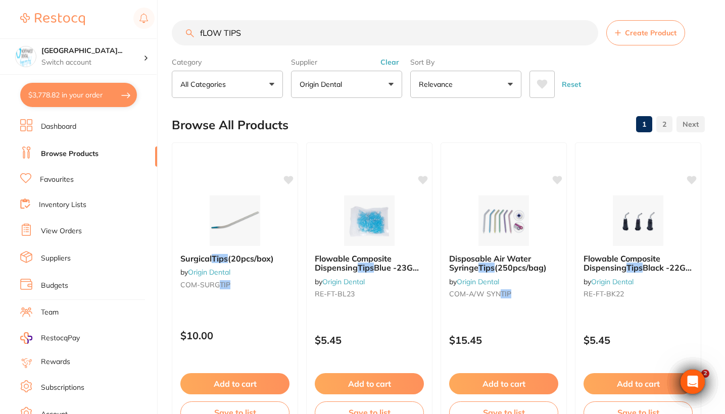
drag, startPoint x: 274, startPoint y: 33, endPoint x: 191, endPoint y: 32, distance: 82.3
click at [191, 32] on div "fLOW TIPS Create Product" at bounding box center [438, 32] width 533 height 25
type input "g"
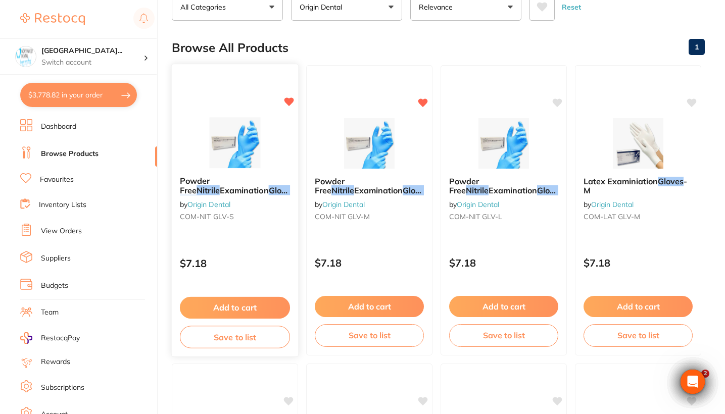
type input "Gloves Small Nitrile"
click at [269, 265] on p "$7.18" at bounding box center [235, 264] width 110 height 12
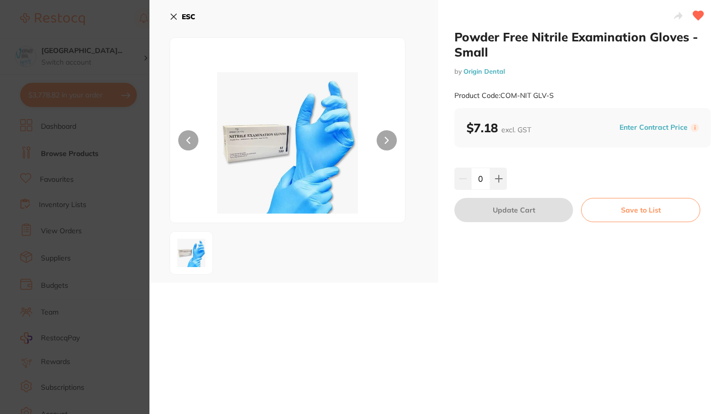
click at [483, 182] on input "0" at bounding box center [480, 179] width 19 height 22
type input "30"
click at [567, 184] on div "30" at bounding box center [583, 179] width 257 height 22
click at [545, 205] on button "Update Cart" at bounding box center [514, 210] width 119 height 24
checkbox input "false"
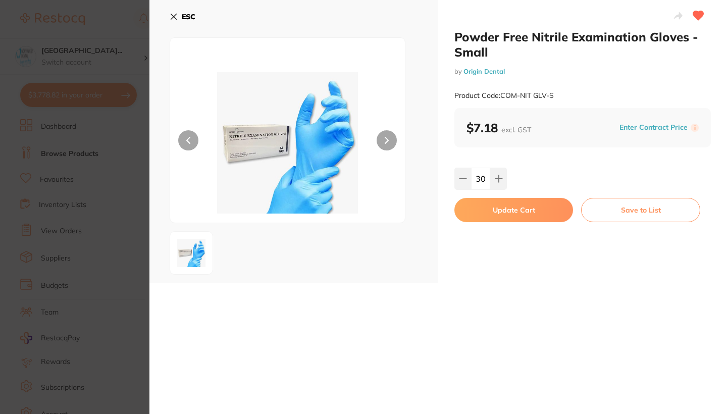
checkbox input "false"
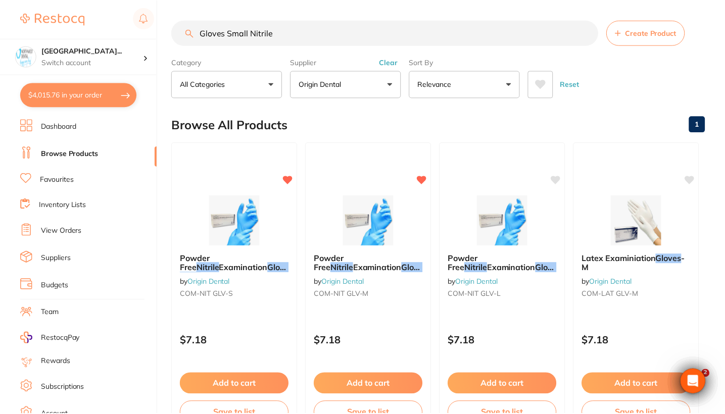
scroll to position [77, 0]
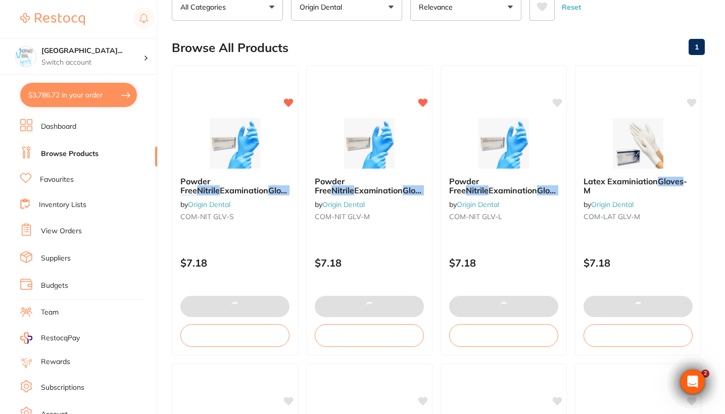
type input "30"
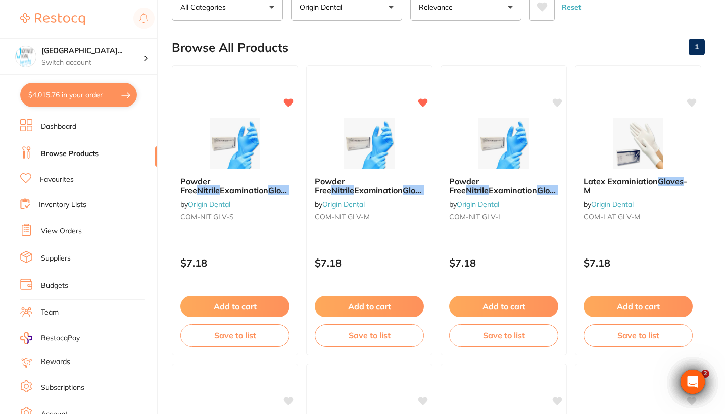
click at [99, 90] on button "$4,015.76 in your order" at bounding box center [78, 95] width 117 height 24
checkbox input "true"
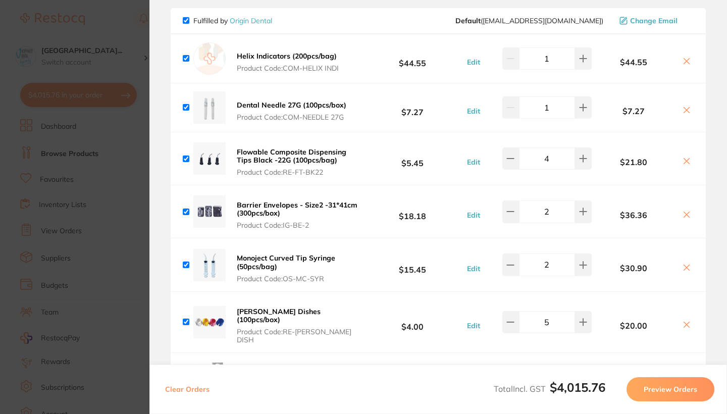
scroll to position [1668, 0]
click at [27, 162] on section "Update RRP Set your pre negotiated price for this item. Item Agreed RRP (excl. …" at bounding box center [363, 207] width 727 height 414
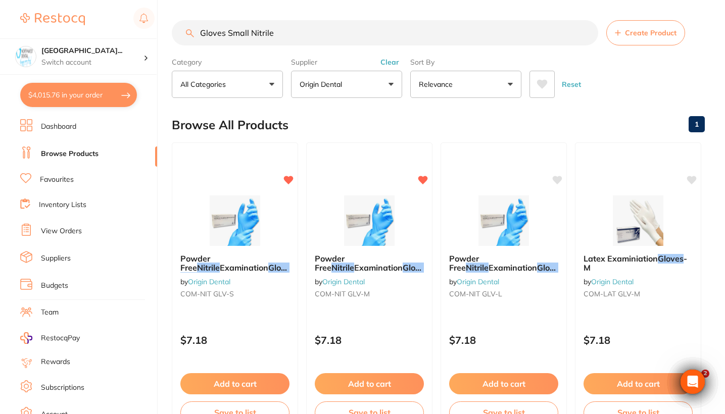
scroll to position [0, 0]
drag, startPoint x: 251, startPoint y: 35, endPoint x: 229, endPoint y: 34, distance: 21.7
click at [229, 34] on input "Gloves Small Nitrile" at bounding box center [385, 32] width 426 height 25
type input "Gloves Medium Nitrile"
click at [243, 314] on div "Powder Free Nitrile Examination Gloves - Medium by Origin Dental COM-NIT GLV-M …" at bounding box center [235, 287] width 128 height 293
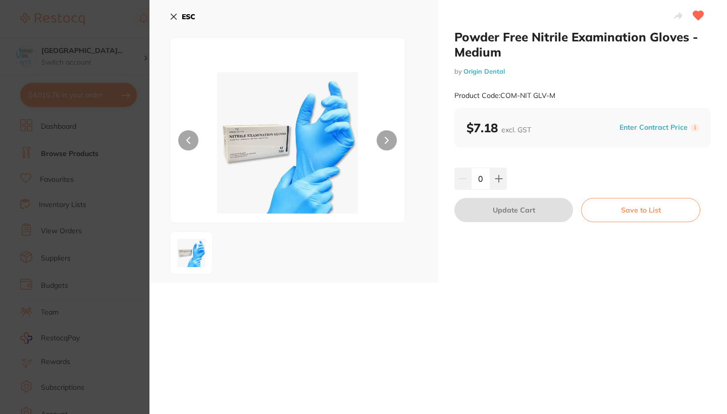
scroll to position [1668, 0]
click at [483, 181] on input "0" at bounding box center [480, 179] width 19 height 22
type input "30"
click at [607, 158] on div "Powder Free Nitrile Examination Gloves - Medium by Origin Dental Product Code: …" at bounding box center [582, 141] width 289 height 283
click at [513, 216] on button "Update Cart" at bounding box center [514, 210] width 119 height 24
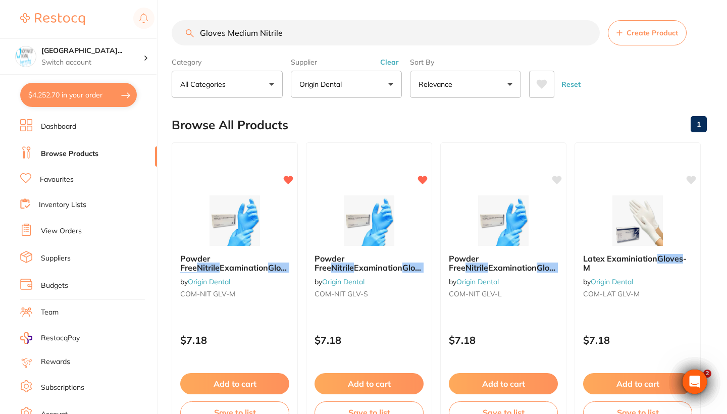
checkbox input "false"
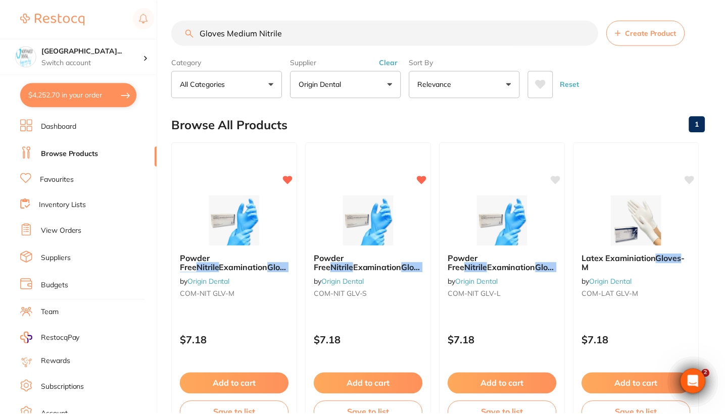
scroll to position [17, 0]
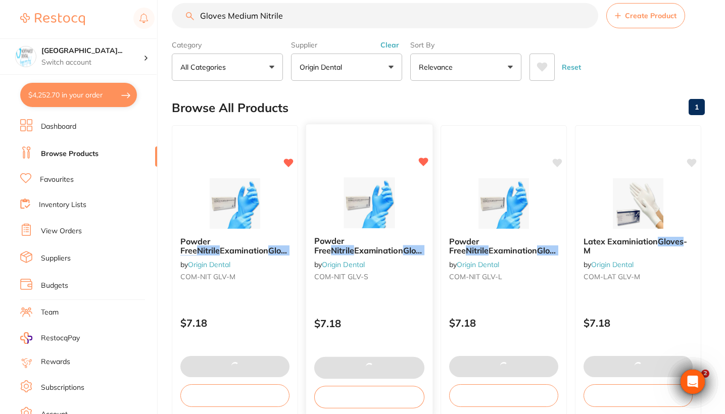
type input "1"
drag, startPoint x: 121, startPoint y: 17, endPoint x: 84, endPoint y: 14, distance: 36.5
click at [84, 14] on div "$4,023.66 [GEOGRAPHIC_DATA]... Switch account Riaz [MEDICAL_DATA] Experteeth De…" at bounding box center [362, 190] width 725 height 414
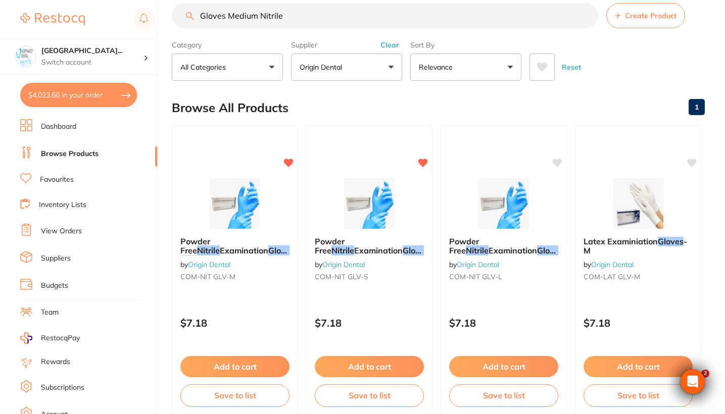
type input "m"
type input "30"
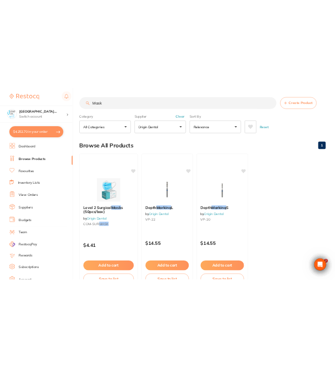
scroll to position [0, 0]
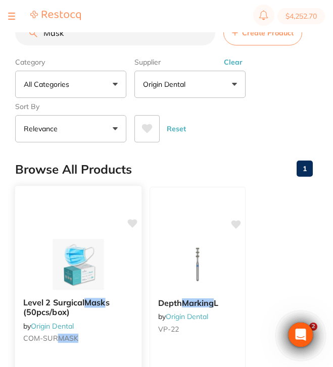
type input "Mask"
click at [107, 271] on img at bounding box center [78, 264] width 66 height 51
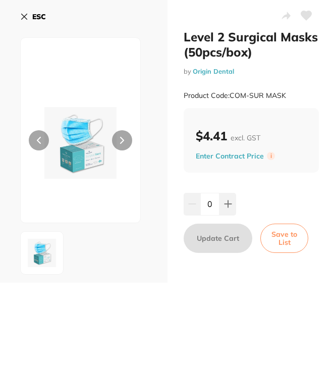
click at [195, 207] on div "0" at bounding box center [210, 204] width 53 height 22
type input "30"
click at [299, 192] on div "Level 2 Surgical Masks (50pcs/box) by Origin Dental Product Code: COM-SUR MASK …" at bounding box center [252, 141] width 168 height 283
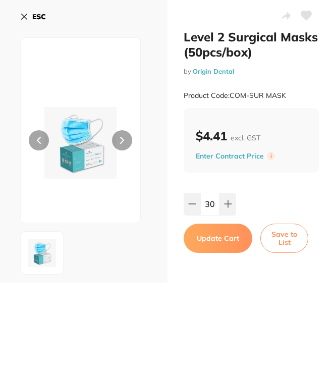
click at [229, 249] on button "Update Cart" at bounding box center [218, 238] width 69 height 29
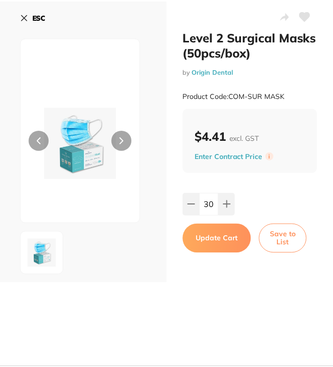
scroll to position [17, 0]
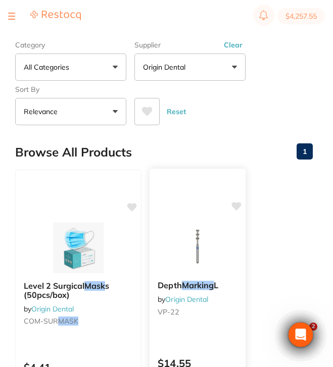
type input "30"
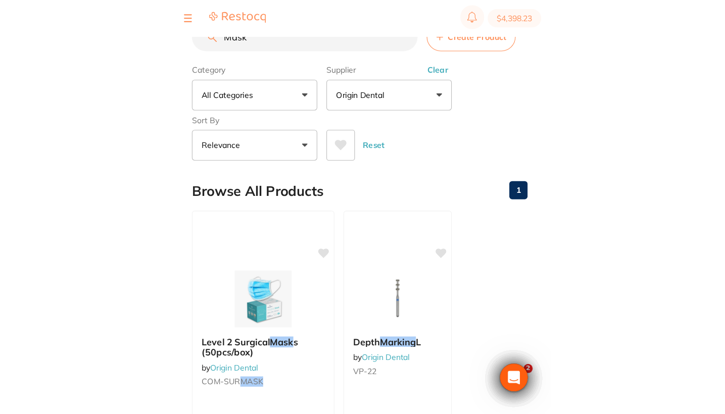
scroll to position [0, 0]
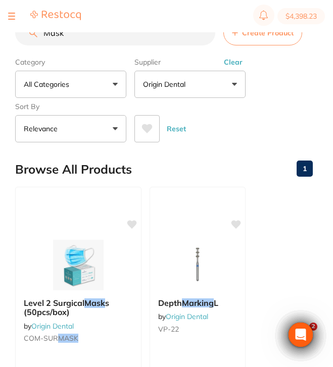
drag, startPoint x: 135, startPoint y: 40, endPoint x: 10, endPoint y: 35, distance: 124.8
click at [10, 35] on div "$4,398.23 North West Dental Wynya... Switch account Riaz Dental Surgery Experte…" at bounding box center [166, 167] width 333 height 335
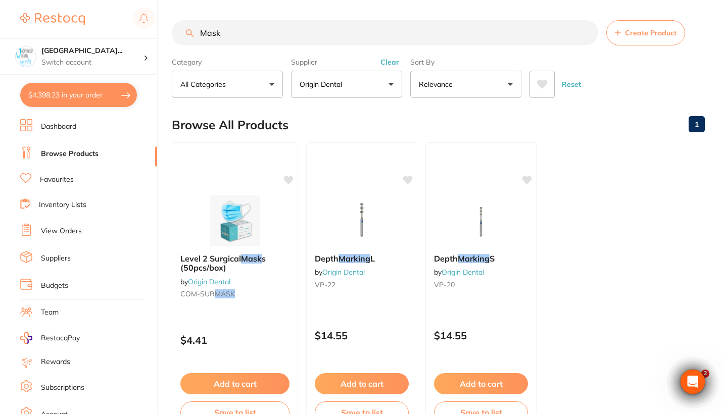
click at [390, 66] on button "Clear" at bounding box center [389, 62] width 25 height 9
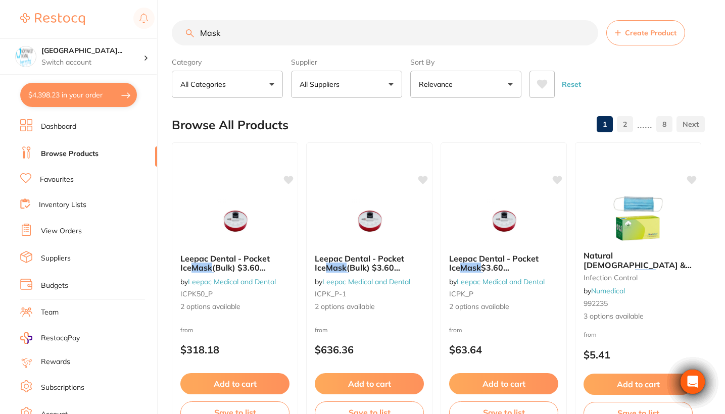
drag, startPoint x: 297, startPoint y: 27, endPoint x: 151, endPoint y: 36, distance: 146.7
click at [151, 36] on div "$4,398.23 North West Dental Wynya... Switch account Riaz Dental Surgery Experte…" at bounding box center [362, 207] width 725 height 414
drag, startPoint x: 240, startPoint y: 33, endPoint x: 169, endPoint y: 33, distance: 70.7
click at [169, 33] on div "$4,398.23 North West Dental Wynya... Switch account Riaz Dental Surgery Experte…" at bounding box center [362, 207] width 725 height 414
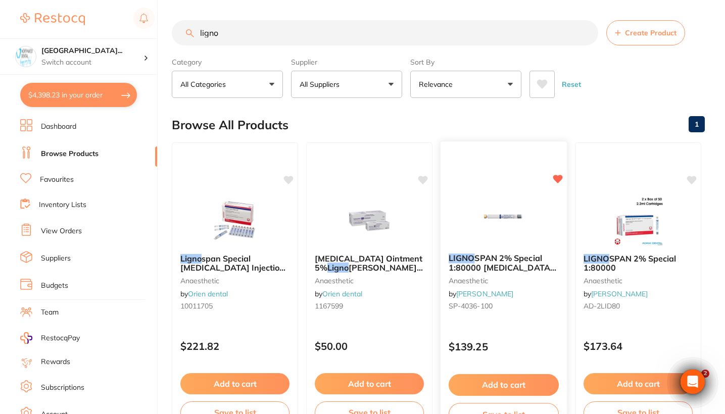
type input "ligno"
click at [531, 347] on p "$139.25" at bounding box center [503, 347] width 110 height 12
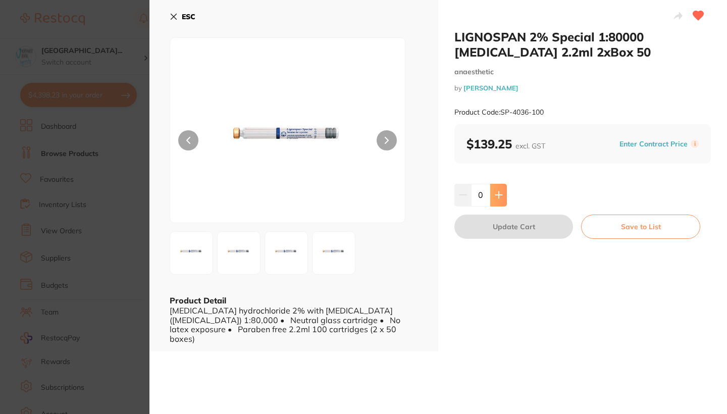
click at [495, 191] on icon at bounding box center [499, 195] width 8 height 8
type input "1"
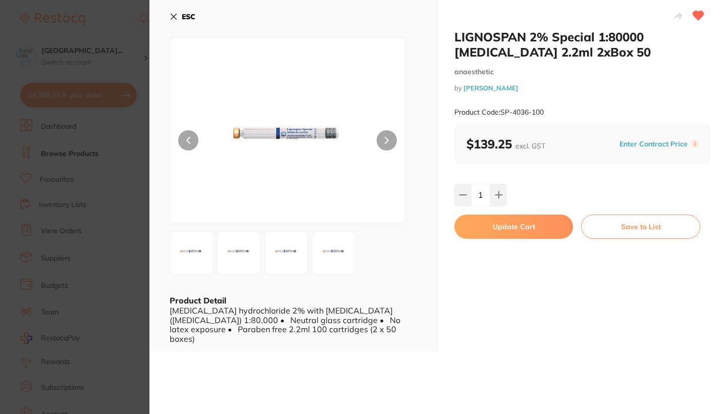
click at [494, 228] on button "Update Cart" at bounding box center [514, 227] width 119 height 24
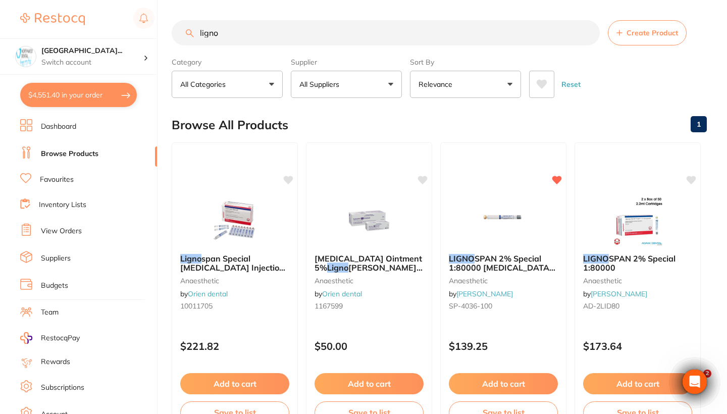
checkbox input "false"
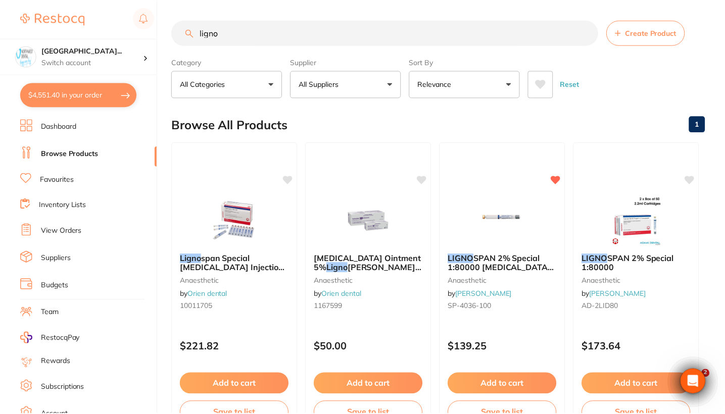
scroll to position [2, 0]
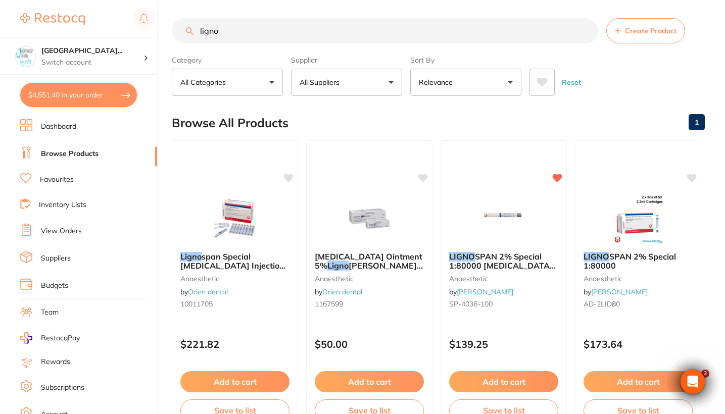
drag, startPoint x: 238, startPoint y: 28, endPoint x: 131, endPoint y: 27, distance: 106.6
click at [131, 27] on div "$4,551.40 North West Dental Wynya... Switch account Riaz Dental Surgery Experte…" at bounding box center [362, 205] width 725 height 414
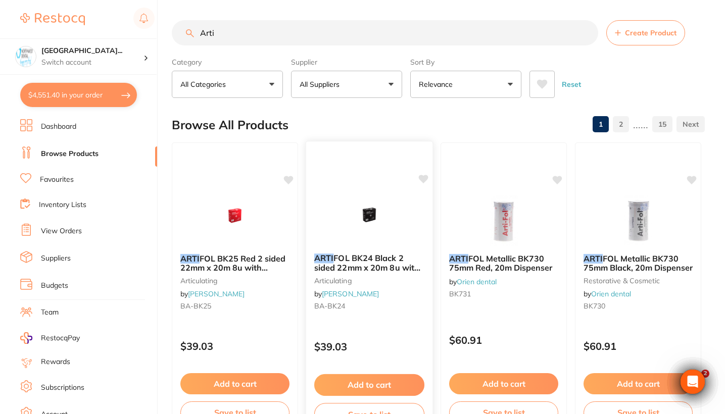
scroll to position [0, 0]
type input "A"
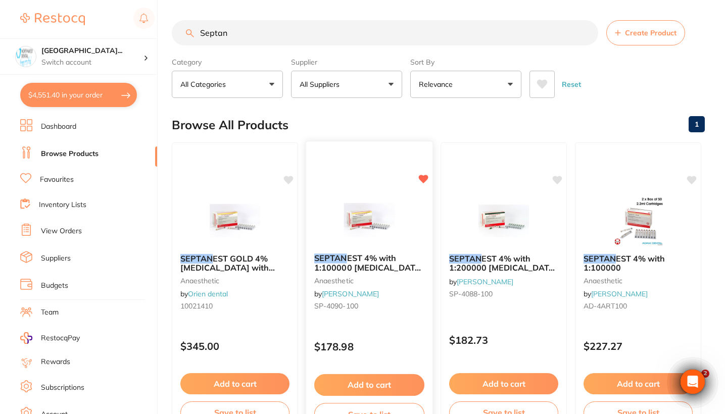
type input "Septan"
click at [383, 333] on div "$178.98" at bounding box center [369, 344] width 126 height 27
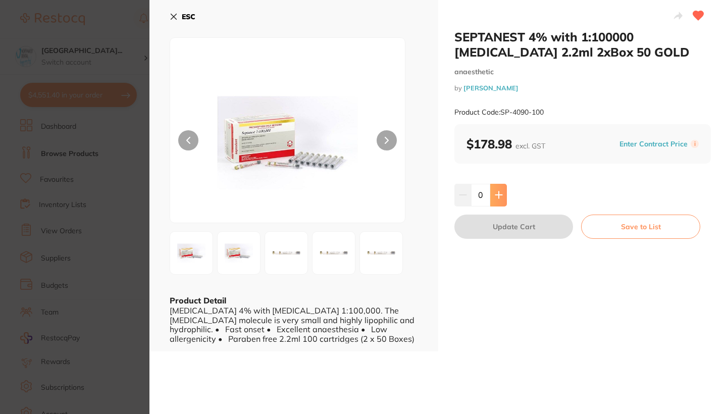
click at [497, 189] on button at bounding box center [498, 195] width 17 height 22
type input "1"
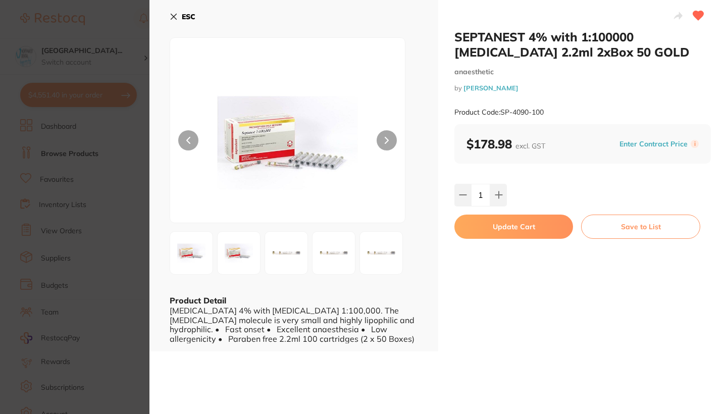
click at [499, 228] on button "Update Cart" at bounding box center [514, 227] width 119 height 24
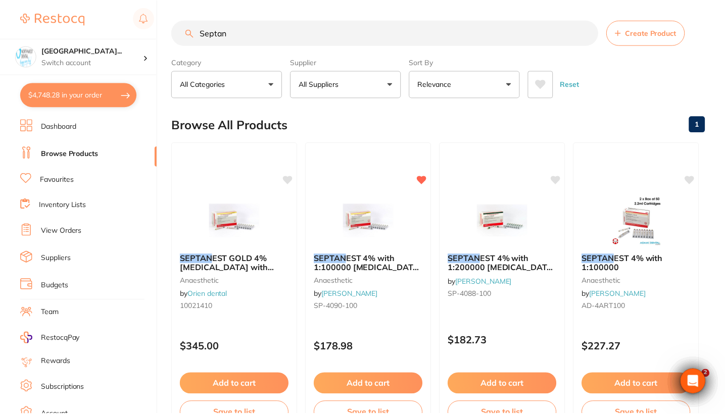
scroll to position [2, 0]
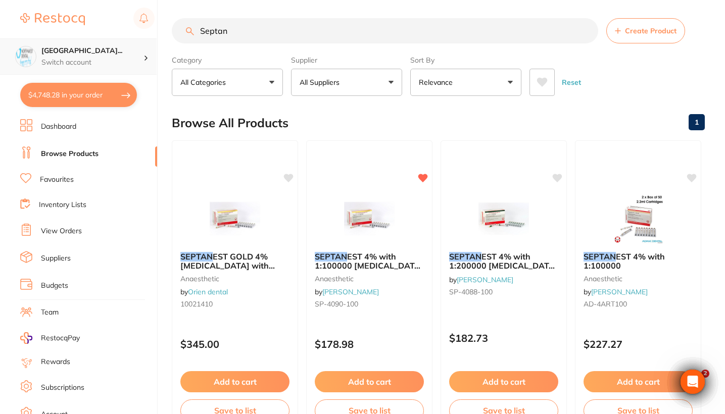
drag, startPoint x: 261, startPoint y: 39, endPoint x: 126, endPoint y: 39, distance: 134.8
click at [126, 39] on div "$4,748.28 North West Dental Wynya... Switch account Riaz Dental Surgery Experte…" at bounding box center [362, 205] width 725 height 414
drag, startPoint x: 258, startPoint y: 29, endPoint x: 199, endPoint y: 29, distance: 58.6
click at [199, 29] on input "Septan" at bounding box center [385, 30] width 426 height 25
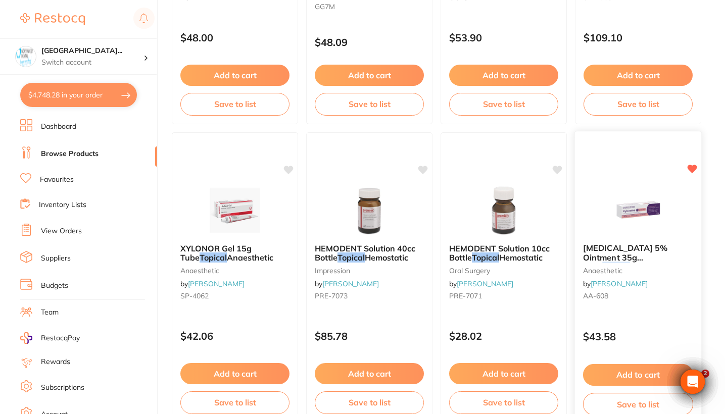
scroll to position [309, 0]
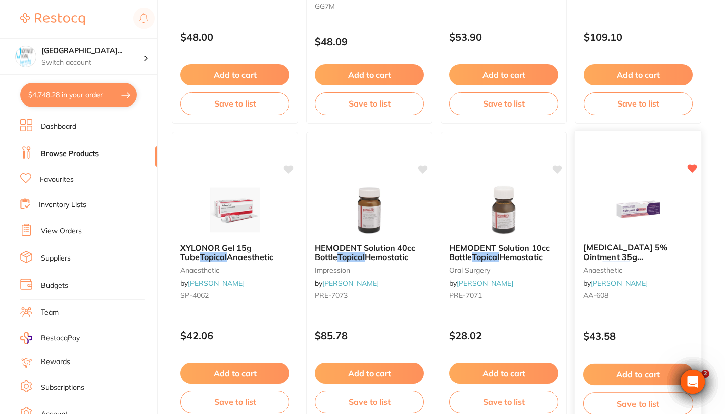
type input "Topical"
click at [648, 305] on div "XYLOCAINE 5% Ointment 35g Tube Topical Anaesthetic anaesthetic by Henry Schein …" at bounding box center [638, 273] width 126 height 77
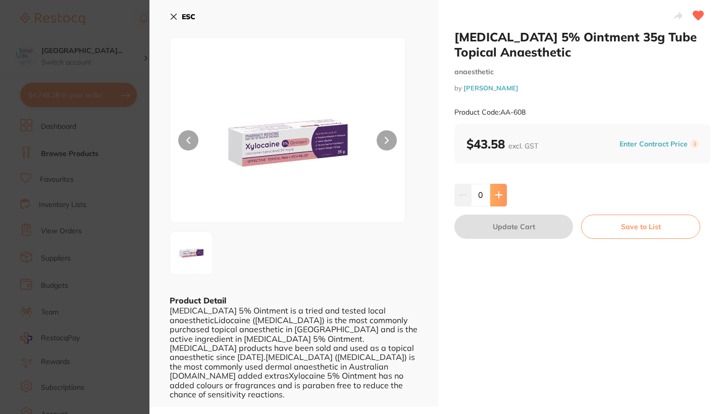
click at [497, 194] on icon at bounding box center [498, 195] width 7 height 7
click at [495, 194] on icon at bounding box center [499, 195] width 8 height 8
type input "4"
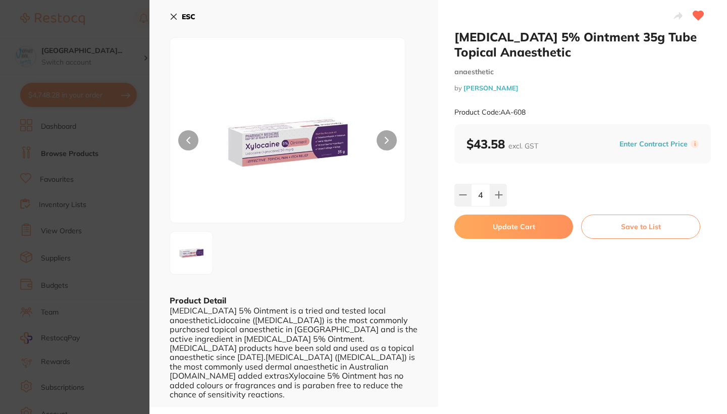
click at [500, 225] on button "Update Cart" at bounding box center [514, 227] width 119 height 24
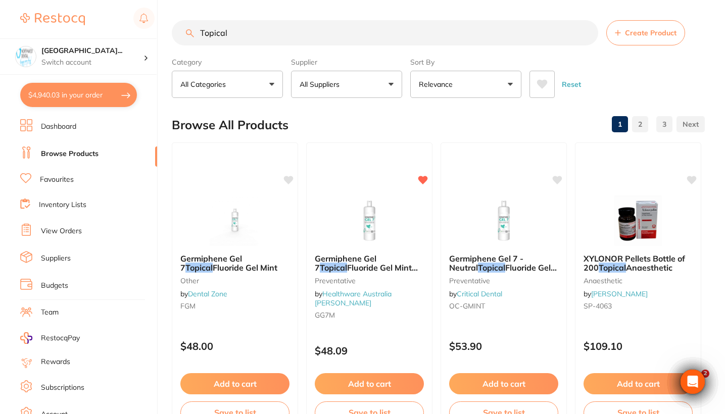
drag, startPoint x: 244, startPoint y: 37, endPoint x: 158, endPoint y: 34, distance: 86.9
click at [158, 34] on div "$4,940.03 North West Dental Wynya... Switch account Riaz Dental Surgery Experte…" at bounding box center [362, 207] width 725 height 414
type input "E"
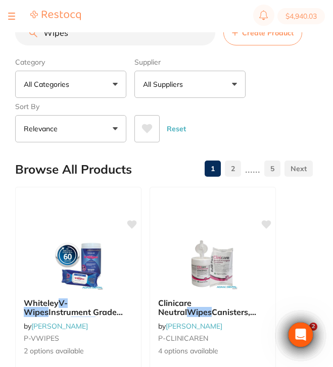
type input "Wipes"
click at [209, 91] on button "All Suppliers" at bounding box center [189, 84] width 111 height 27
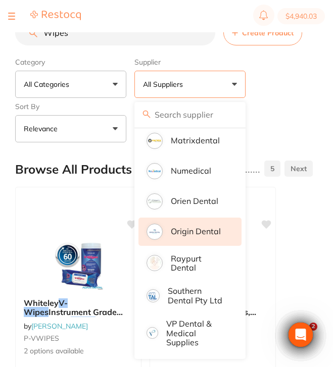
scroll to position [518, 0]
click at [204, 234] on p "Origin Dental" at bounding box center [196, 231] width 50 height 9
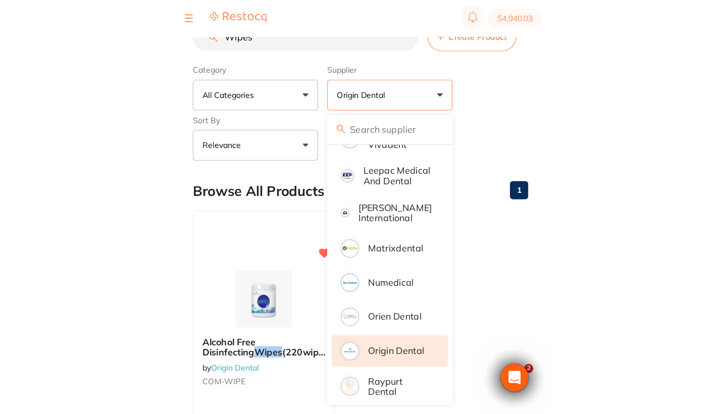
scroll to position [433, 0]
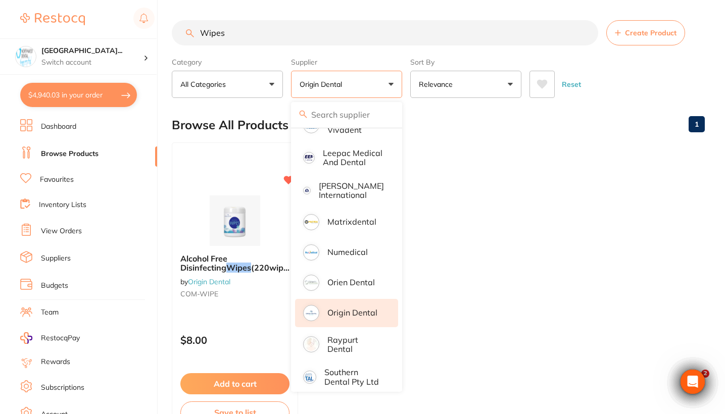
click at [593, 251] on ul "Alcohol Free Disinfecting Wipes (220wipes /bottle? by Origin Dental COM-WIPE $8…" at bounding box center [438, 287] width 533 height 290
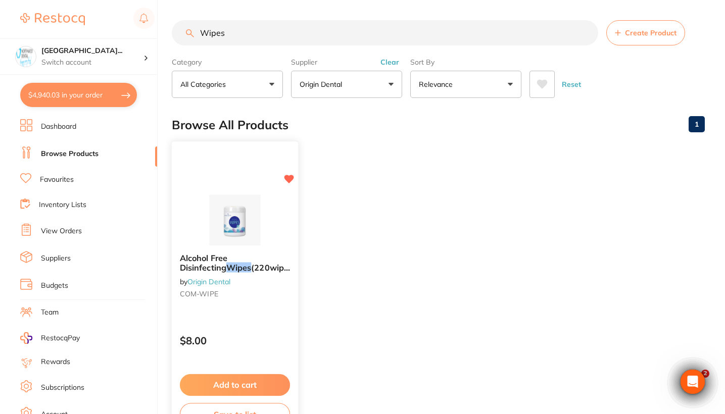
click at [279, 284] on div "Alcohol Free Disinfecting Wipes (220wipes /bottle? by Origin Dental COM-WIPE" at bounding box center [235, 277] width 126 height 65
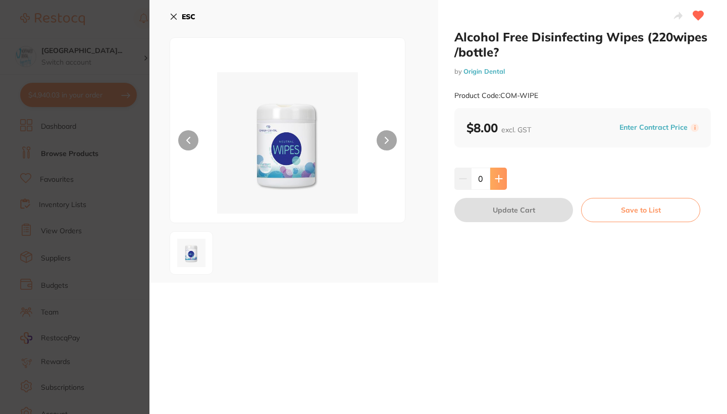
click at [502, 177] on button at bounding box center [498, 179] width 17 height 22
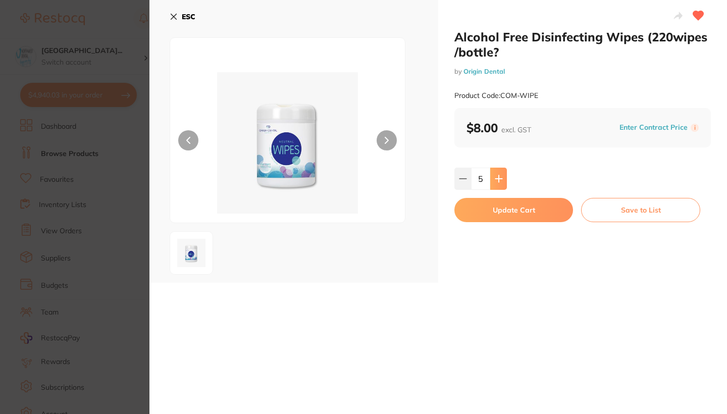
click at [502, 177] on button at bounding box center [498, 179] width 17 height 22
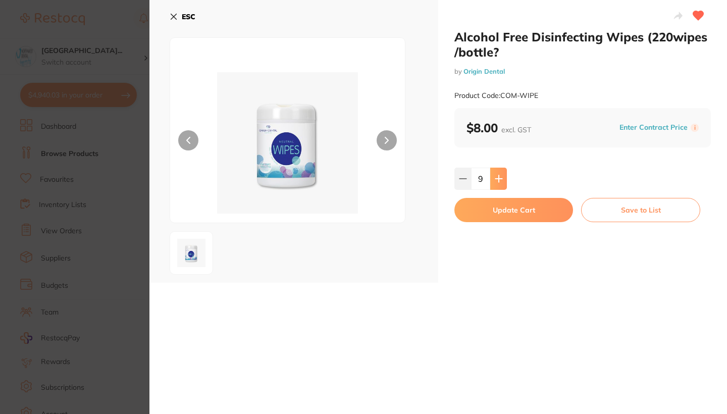
type input "10"
click at [510, 216] on button "Update Cart" at bounding box center [514, 210] width 119 height 24
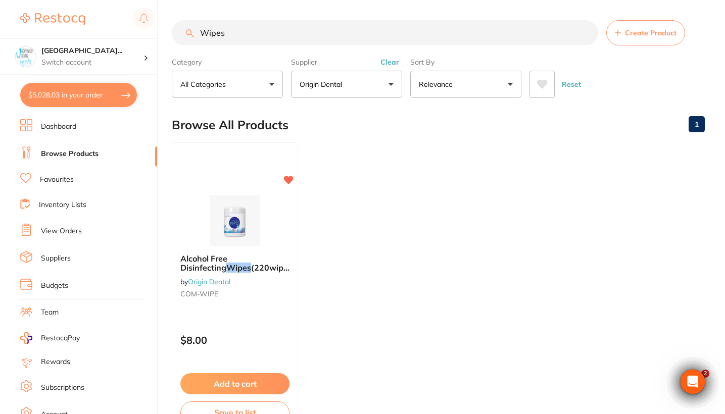
drag, startPoint x: 243, startPoint y: 36, endPoint x: 147, endPoint y: 36, distance: 96.0
click at [147, 36] on div "$5,028.03 North West Dental Wynya... Switch account Riaz Dental Surgery Experte…" at bounding box center [362, 207] width 725 height 414
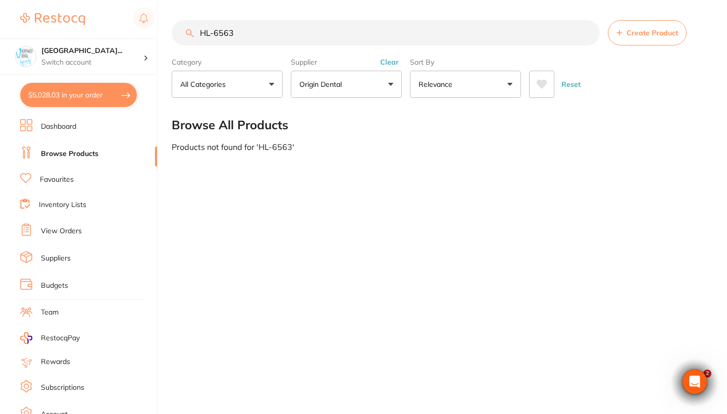
drag, startPoint x: 270, startPoint y: 30, endPoint x: 128, endPoint y: 35, distance: 142.0
click at [128, 35] on div "$5,028.03 North West Dental Wynya... Switch account Riaz Dental Surgery Experte…" at bounding box center [363, 207] width 727 height 414
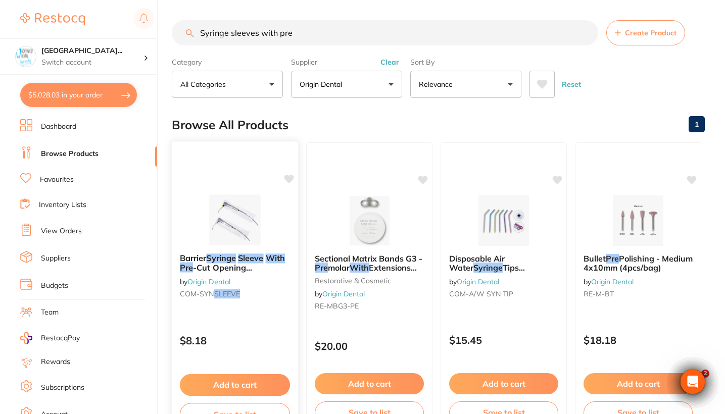
type input "Syringe sleeves with pre"
click at [271, 318] on div "Barrier Syringe Sleeve With Pre -Cut Opening (500pcs/box) by Origin Dental COM-…" at bounding box center [235, 287] width 128 height 293
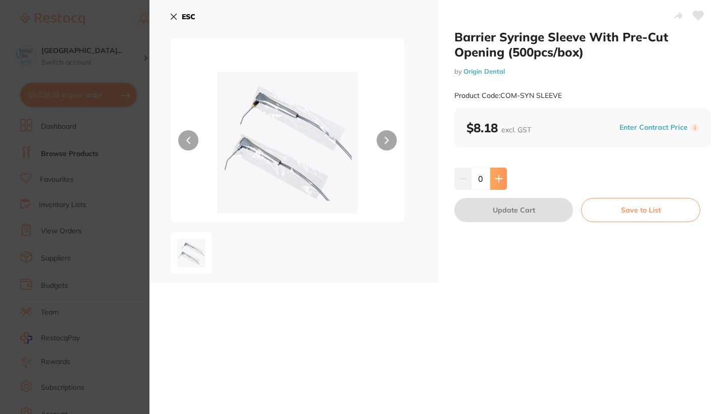
click at [496, 181] on icon at bounding box center [499, 179] width 8 height 8
type input "2"
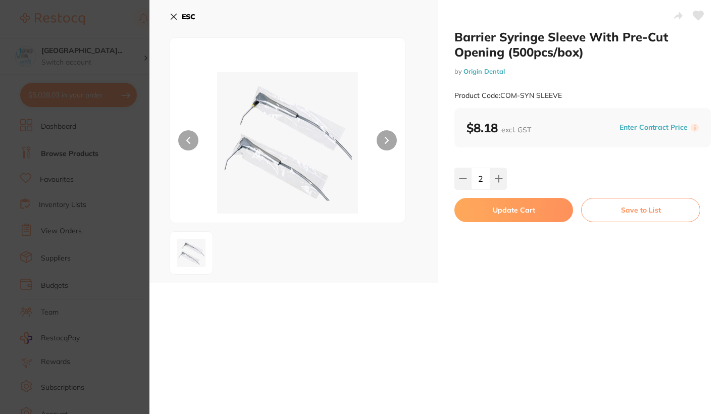
click at [499, 211] on button "Update Cart" at bounding box center [514, 210] width 119 height 24
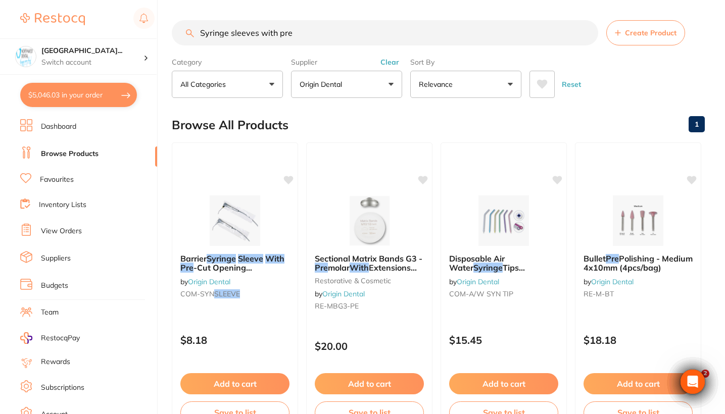
scroll to position [1668, 0]
type input "A"
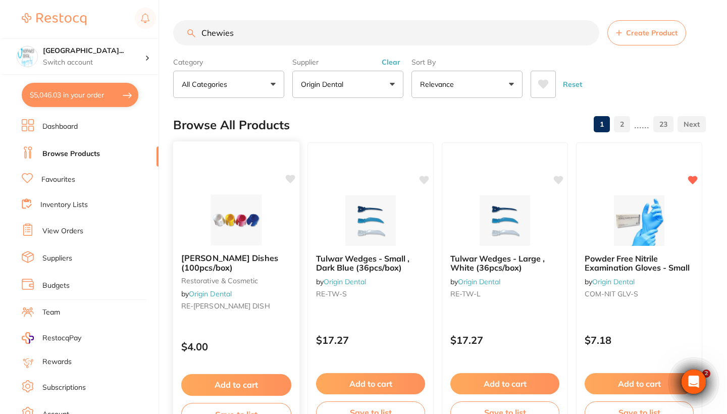
scroll to position [0, 0]
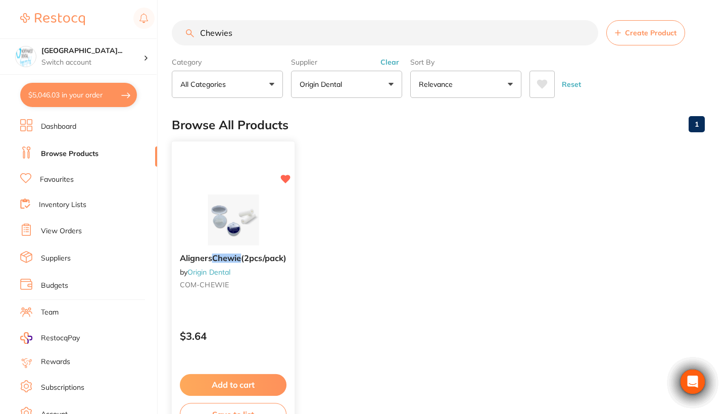
type input "Chewies"
click at [281, 286] on small "COM-CHEWIE" at bounding box center [233, 284] width 107 height 8
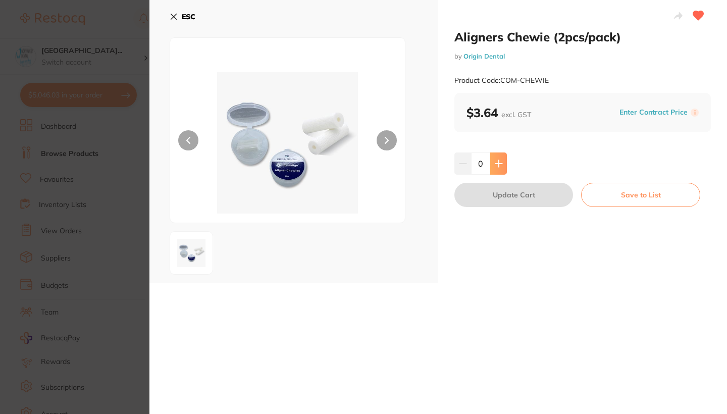
click at [500, 167] on icon at bounding box center [499, 164] width 8 height 8
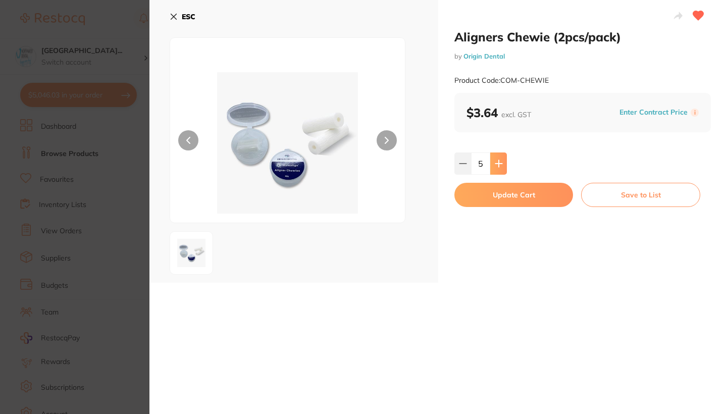
click at [500, 167] on icon at bounding box center [499, 164] width 8 height 8
type input "6"
click at [501, 193] on button "Update Cart" at bounding box center [514, 195] width 119 height 24
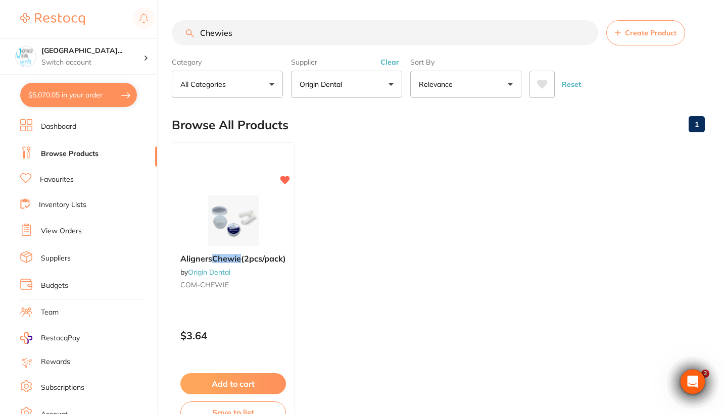
drag, startPoint x: 254, startPoint y: 35, endPoint x: 134, endPoint y: 34, distance: 119.7
click at [134, 34] on div "$5,070.05 [GEOGRAPHIC_DATA]... Switch account Riaz [MEDICAL_DATA] Experteeth De…" at bounding box center [362, 207] width 725 height 414
type input "b"
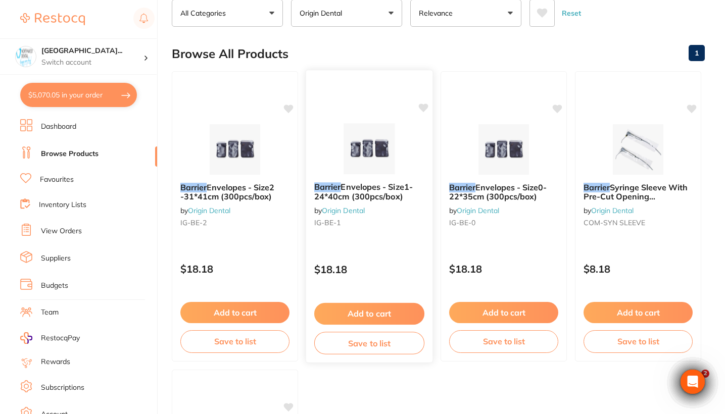
scroll to position [272, 0]
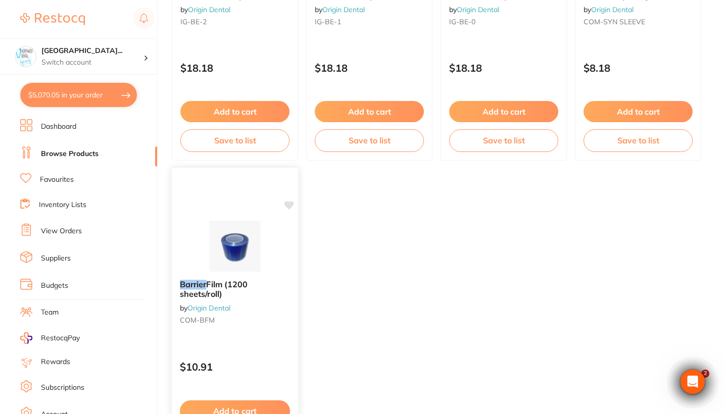
type input "Barrier"
click at [251, 290] on b "Barrier Film (1200 sheets/roll)" at bounding box center [235, 289] width 110 height 19
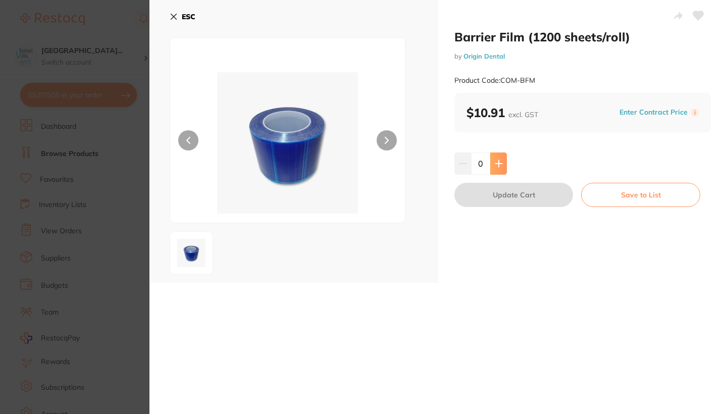
click at [497, 168] on button at bounding box center [498, 164] width 17 height 22
type input "2"
click at [499, 202] on button "Update Cart" at bounding box center [514, 195] width 119 height 24
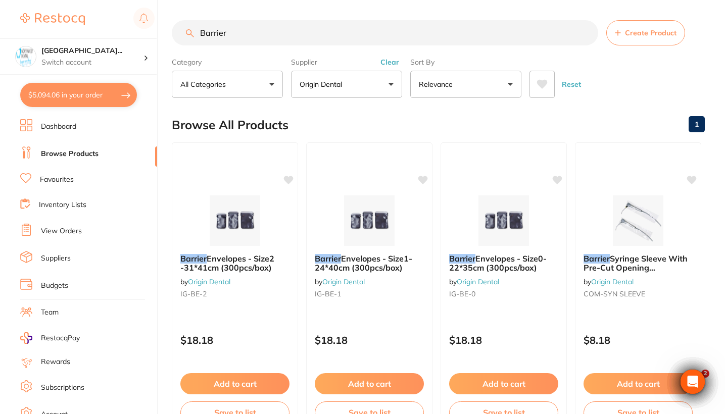
click at [389, 66] on button "Clear" at bounding box center [389, 62] width 25 height 9
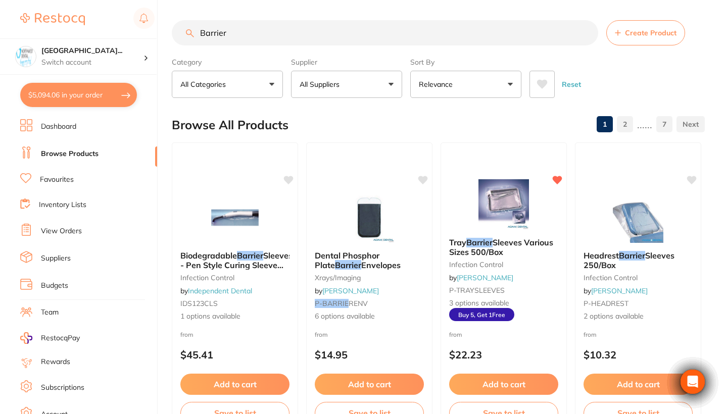
drag, startPoint x: 247, startPoint y: 30, endPoint x: 174, endPoint y: 31, distance: 73.7
click at [174, 31] on input "Barrier" at bounding box center [385, 32] width 426 height 25
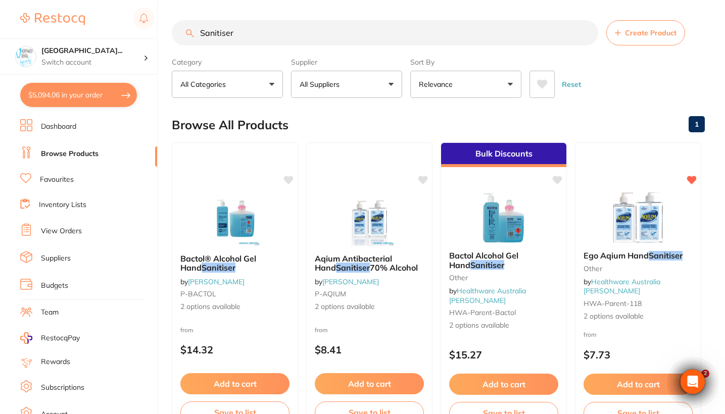
click at [202, 32] on input "Sanitiser" at bounding box center [385, 32] width 426 height 25
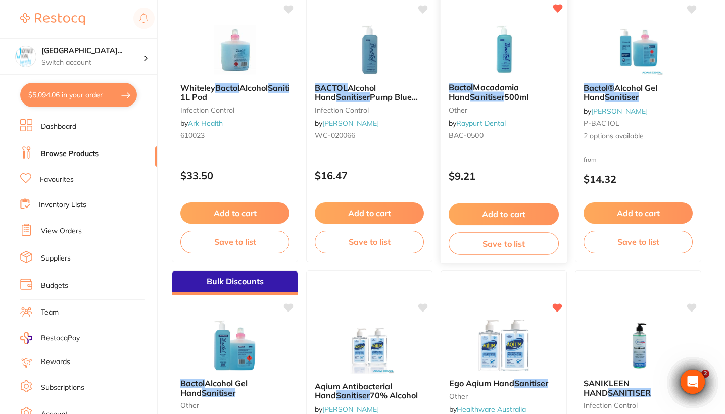
scroll to position [172, 0]
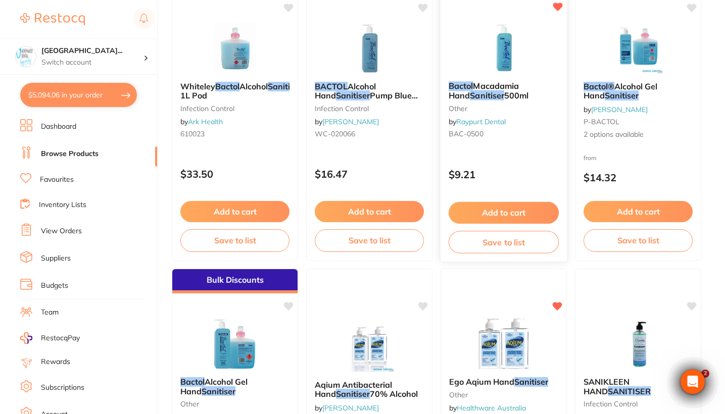
type input "Bactole Sanitiser"
click at [522, 125] on div "Bactol Macadamia Hand Sanitiser 500ml other by Raypurt Dental BAC-0500" at bounding box center [503, 111] width 126 height 77
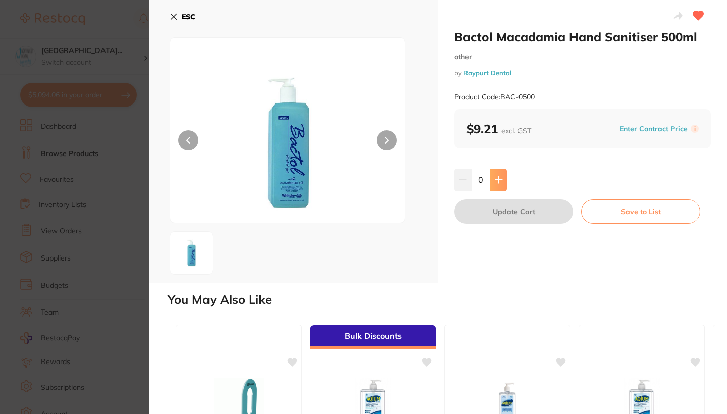
click at [495, 179] on icon at bounding box center [498, 180] width 7 height 7
click at [496, 179] on icon at bounding box center [498, 180] width 7 height 7
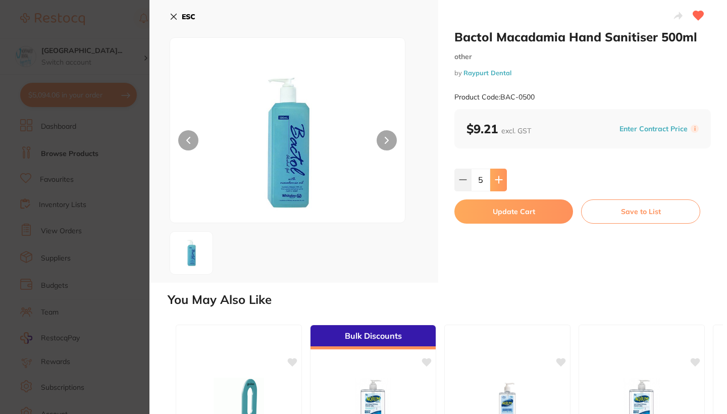
click at [496, 179] on icon at bounding box center [498, 180] width 7 height 7
type input "6"
click at [462, 177] on icon at bounding box center [463, 180] width 8 height 8
click at [499, 211] on button "Update Cart" at bounding box center [514, 211] width 119 height 24
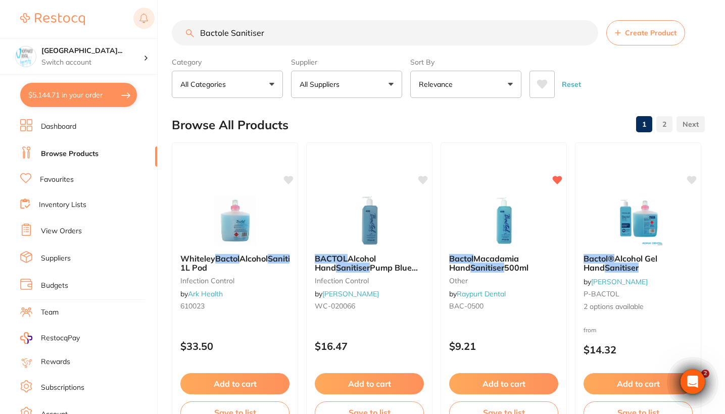
drag, startPoint x: 286, startPoint y: 33, endPoint x: 145, endPoint y: 30, distance: 140.9
click at [145, 30] on div "$5,144.71 North West Dental Wynya... Switch account Riaz Dental Surgery Experte…" at bounding box center [362, 207] width 725 height 414
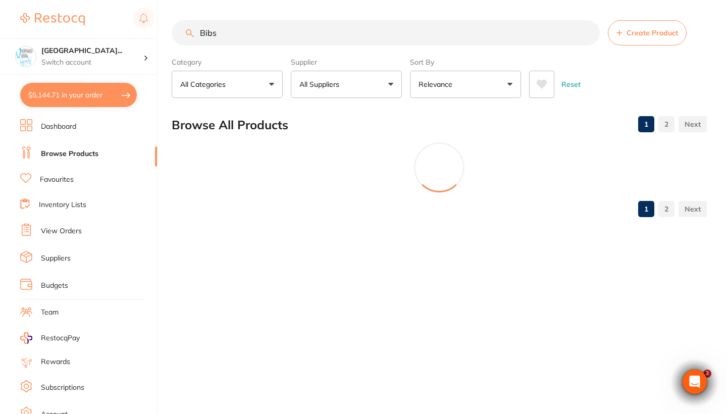
click at [383, 83] on button "All Suppliers" at bounding box center [346, 84] width 111 height 27
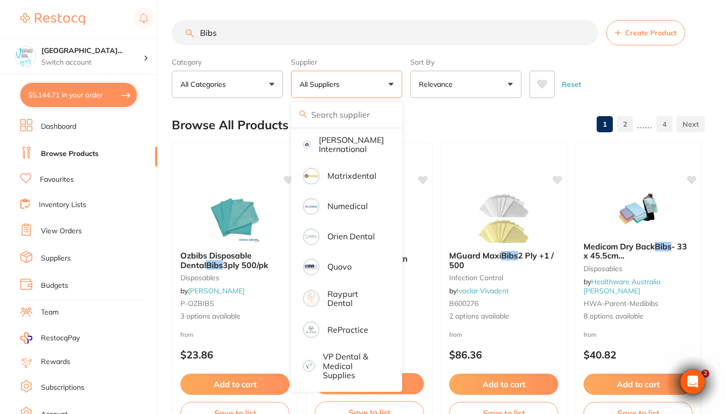
click at [605, 94] on div "Reset" at bounding box center [612, 80] width 167 height 35
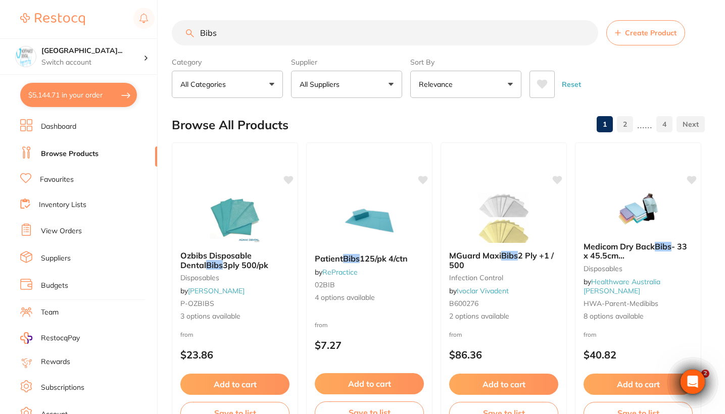
drag, startPoint x: 242, startPoint y: 30, endPoint x: 156, endPoint y: 30, distance: 85.9
click at [156, 30] on div "$5,144.71 North West Dental Wynya... Switch account Riaz Dental Surgery Experte…" at bounding box center [362, 207] width 725 height 414
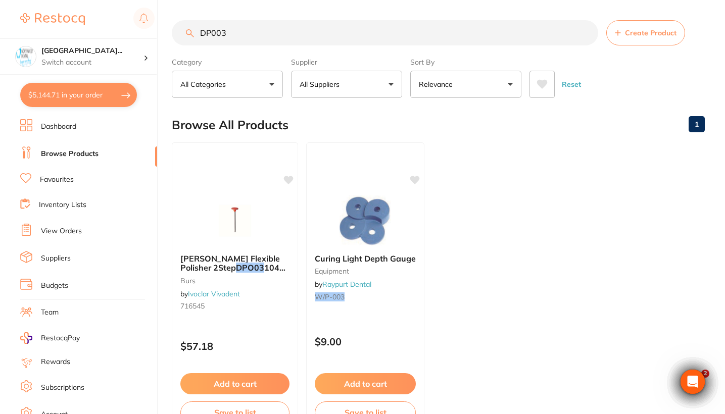
type input "DP003"
click at [87, 222] on ul "Dashboard Browse Products Favourites Inventory Lists View Orders Suppliers Budg…" at bounding box center [88, 293] width 137 height 348
click at [85, 233] on li "View Orders" at bounding box center [88, 231] width 137 height 15
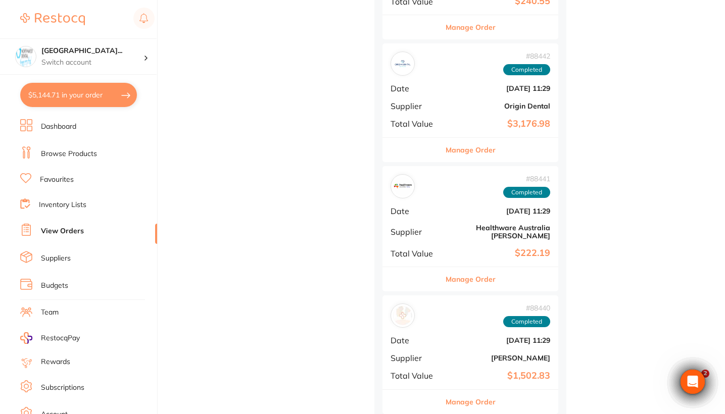
scroll to position [710, 0]
click at [463, 105] on b "Origin Dental" at bounding box center [499, 107] width 101 height 8
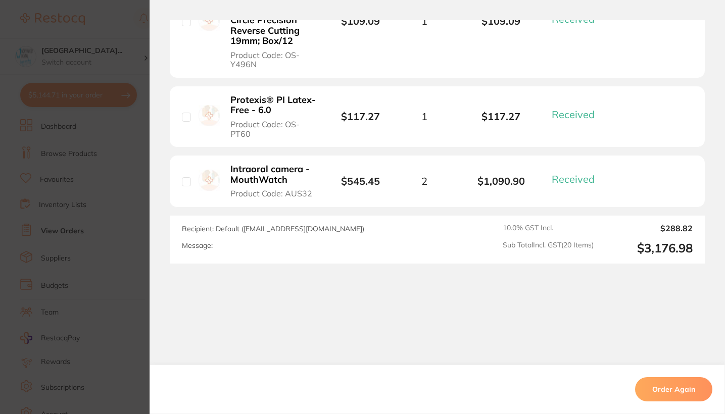
scroll to position [1845, 0]
click at [112, 228] on section "Order ID: Restocq- 88442 Order Information 20 Received Completed Order Order Da…" at bounding box center [362, 207] width 725 height 414
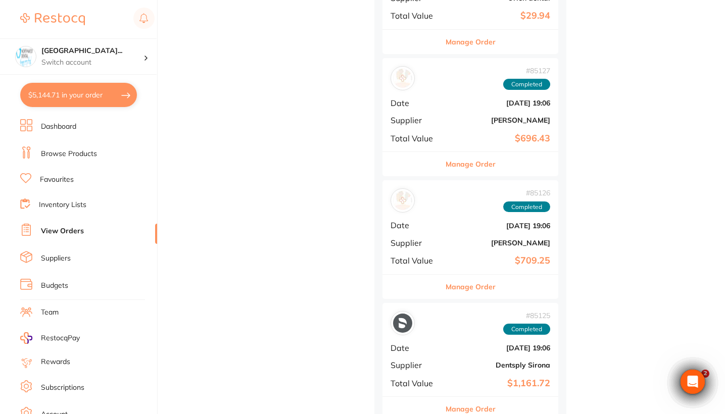
scroll to position [1517, 0]
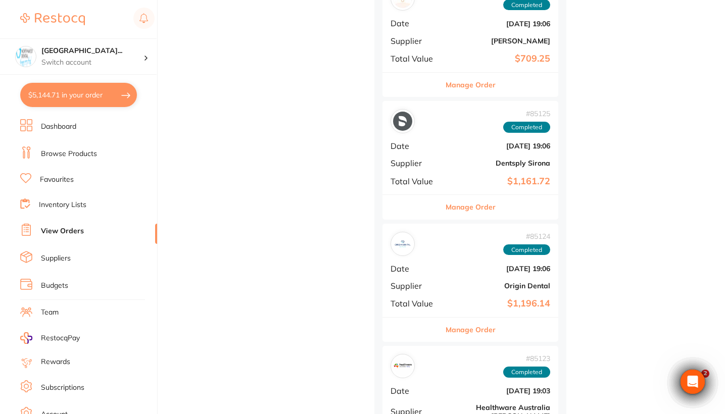
click at [466, 245] on div "# 85124 Completed Date Jul 1 2025, 19:06 Supplier Origin Dental Total Value $1,…" at bounding box center [470, 270] width 176 height 93
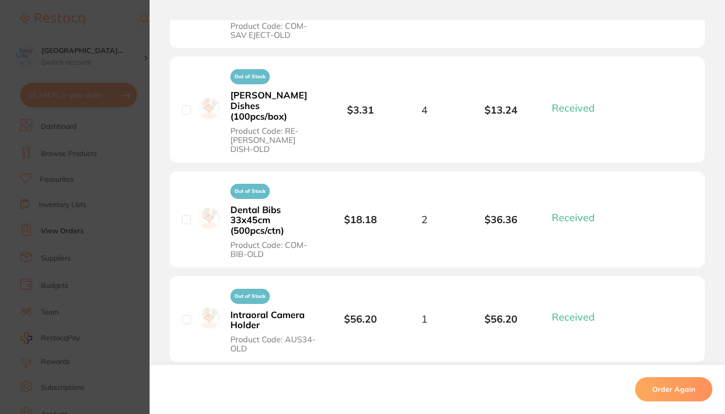
scroll to position [738, 0]
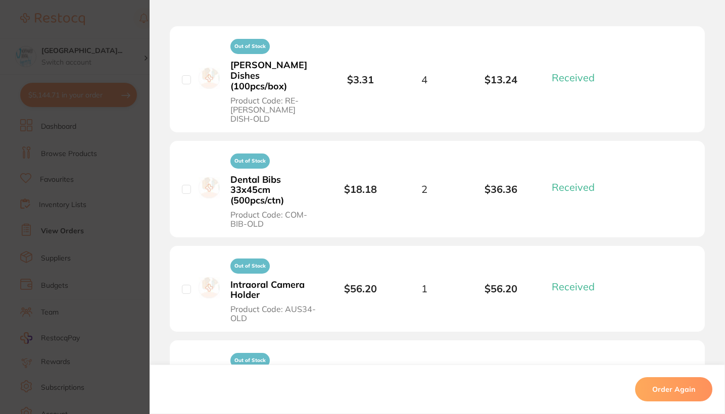
click at [266, 175] on b "Dental Bibs 33x45cm (500pcs/ctn)" at bounding box center [273, 190] width 86 height 31
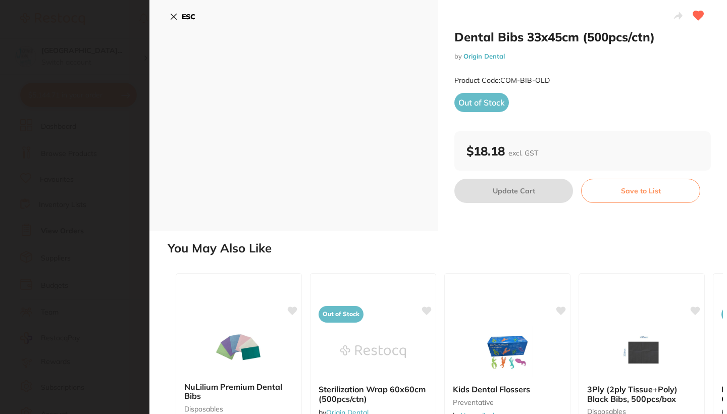
scroll to position [0, 0]
click at [569, 77] on div "Product Code: COM-BIB-OLD" at bounding box center [583, 80] width 257 height 25
drag, startPoint x: 553, startPoint y: 81, endPoint x: 502, endPoint y: 79, distance: 51.0
click at [502, 79] on div "Product Code: COM-BIB-OLD" at bounding box center [583, 80] width 257 height 25
copy small "COM-BIB-OLD"
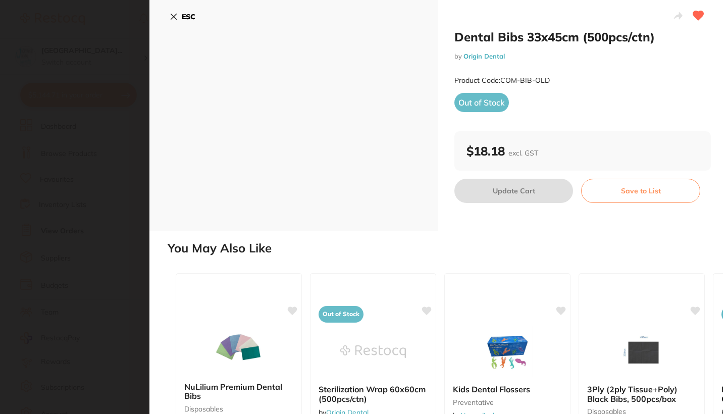
click at [181, 18] on button "ESC" at bounding box center [183, 16] width 26 height 17
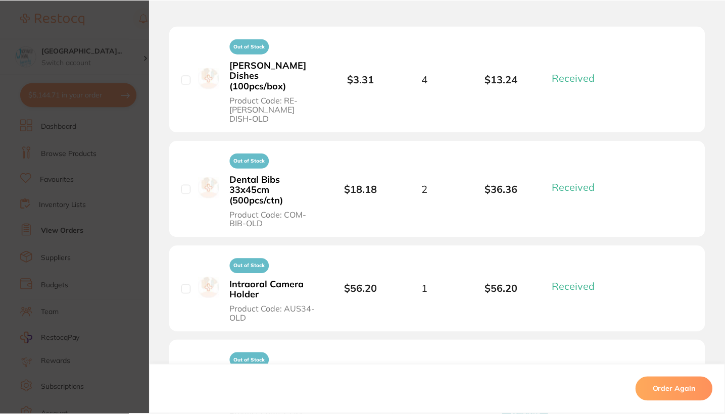
scroll to position [1517, 0]
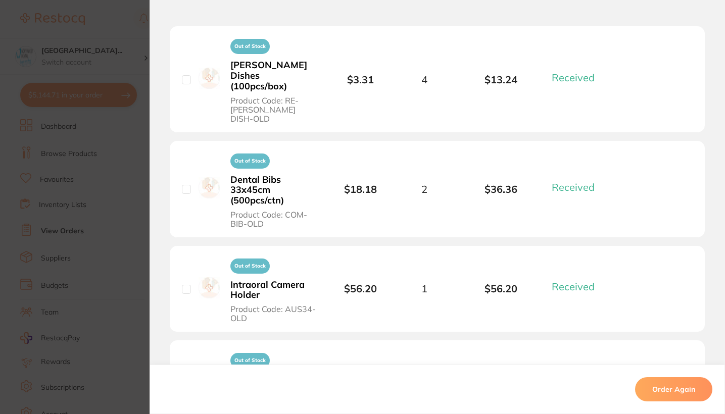
click at [118, 99] on section "Order ID: Restocq- 85124 Order Information 19 Received Completed Order Order Da…" at bounding box center [362, 207] width 725 height 414
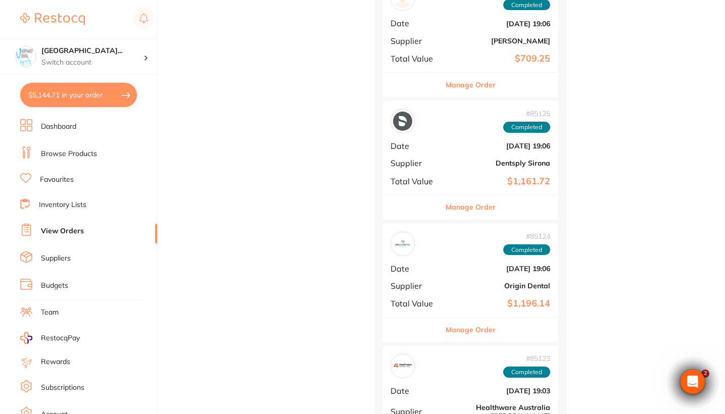
click at [110, 146] on li "Browse Products" at bounding box center [88, 153] width 137 height 15
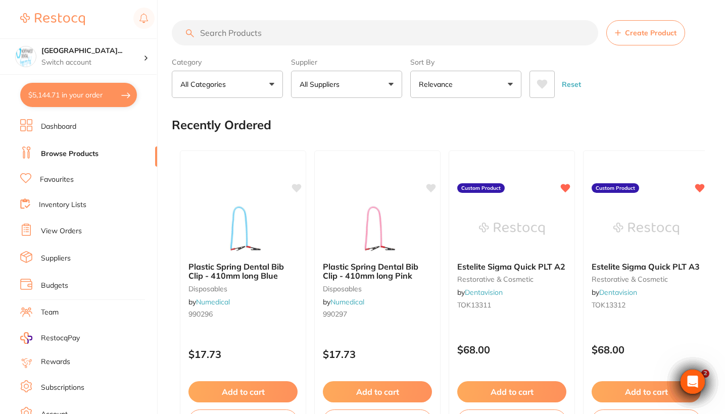
click at [90, 156] on link "Browse Products" at bounding box center [70, 154] width 58 height 10
click at [272, 38] on input "search" at bounding box center [385, 32] width 426 height 25
paste input "COM-BIB-OLD"
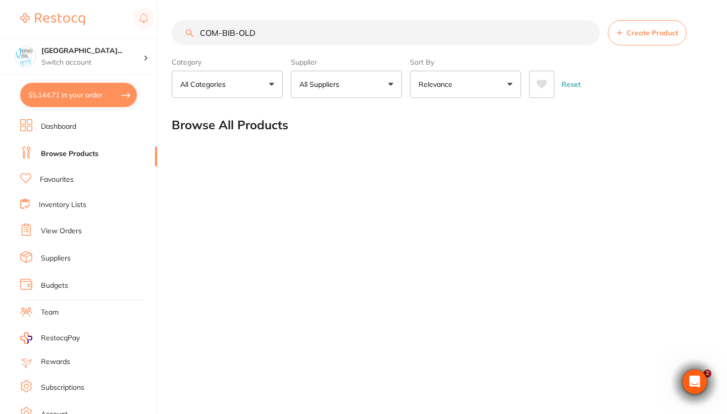
drag, startPoint x: 301, startPoint y: 37, endPoint x: 105, endPoint y: 36, distance: 195.5
click at [105, 36] on div "$5,144.71 North West Dental Wynya... Switch account Riaz Dental Surgery Experte…" at bounding box center [363, 207] width 727 height 414
type input "D"
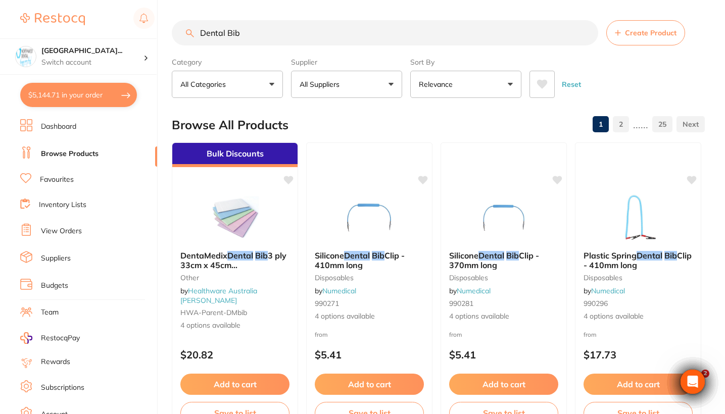
drag, startPoint x: 227, startPoint y: 37, endPoint x: 190, endPoint y: 36, distance: 36.9
click at [190, 36] on div "Dental Bib Create Product" at bounding box center [438, 32] width 533 height 25
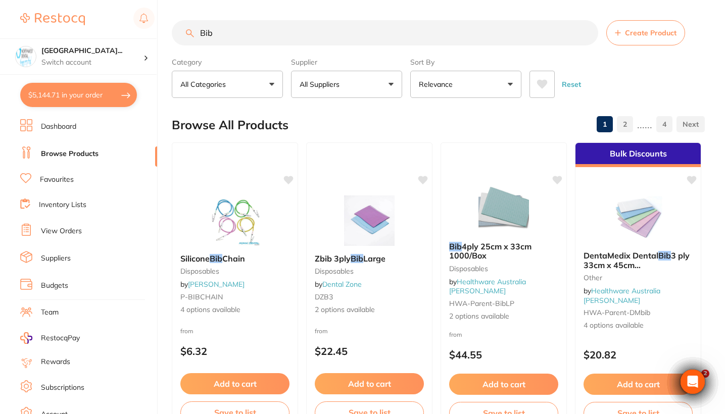
type input "Bib"
click at [474, 89] on button "Relevance" at bounding box center [465, 84] width 111 height 27
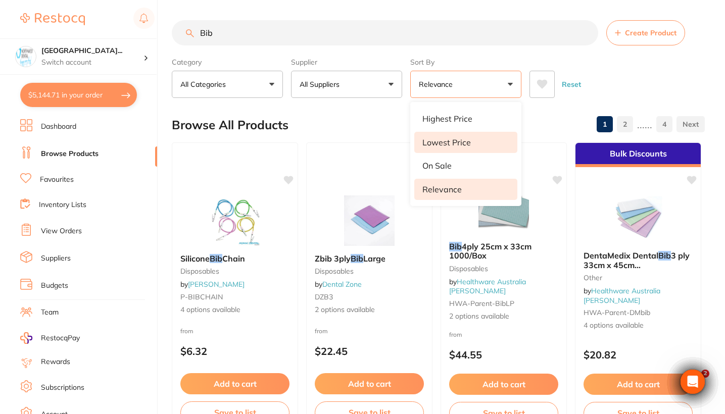
click at [467, 139] on p "Lowest Price" at bounding box center [446, 142] width 48 height 9
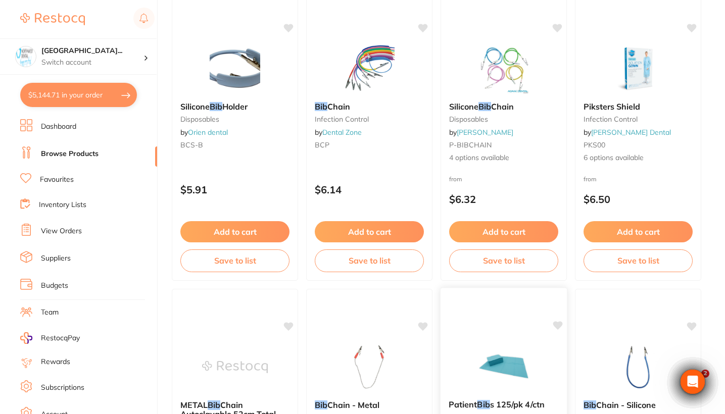
scroll to position [1555, 0]
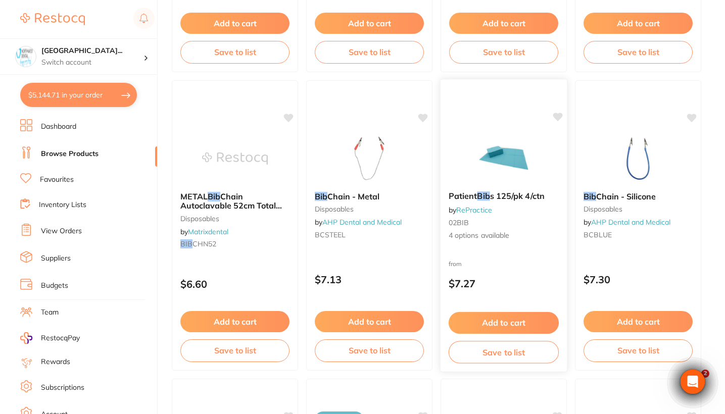
click at [518, 275] on div "from $7.27" at bounding box center [503, 276] width 126 height 36
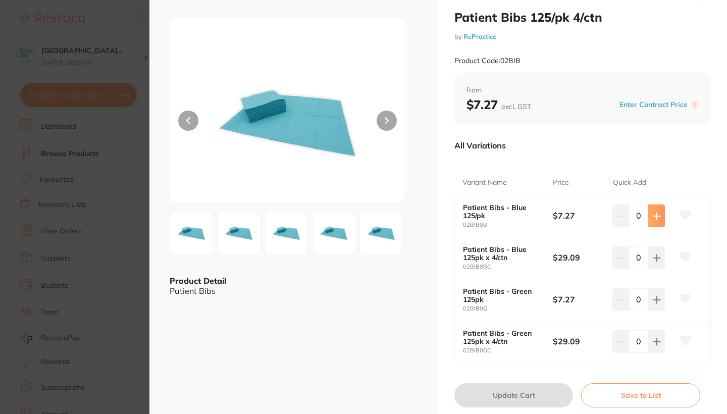
click at [655, 215] on icon at bounding box center [657, 216] width 7 height 7
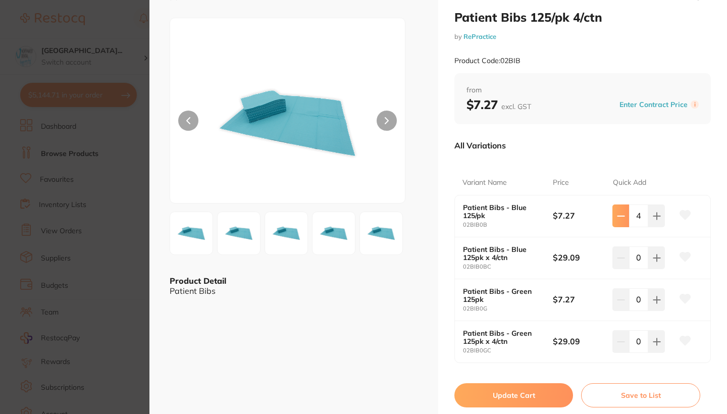
click at [622, 221] on button at bounding box center [621, 216] width 17 height 22
type input "0"
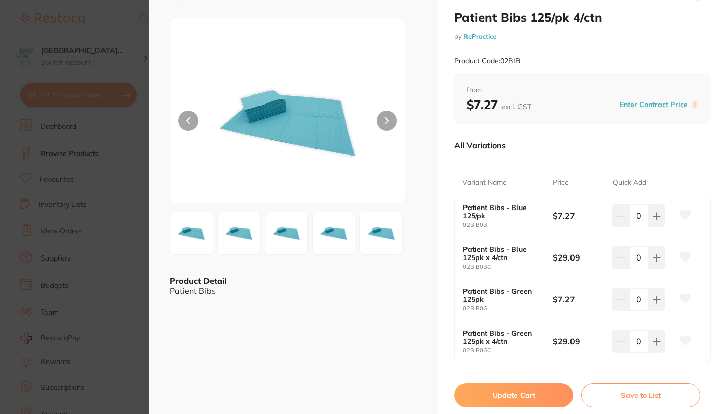
click at [82, 262] on section "Patient Bibs 125/pk 4/ctn by RePractice Product Code: 02BIB ESC Product Detail …" at bounding box center [363, 207] width 727 height 414
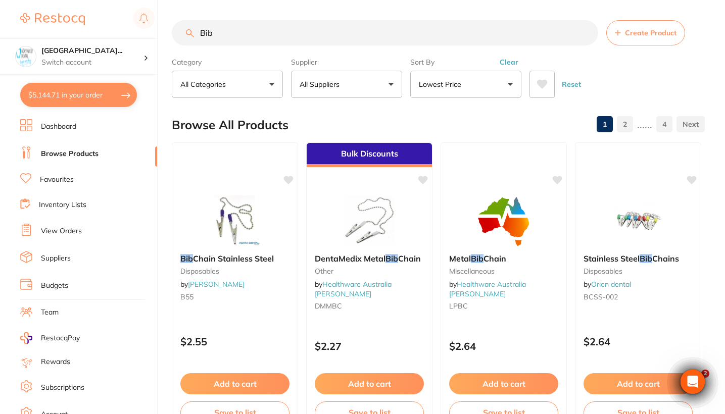
drag, startPoint x: 224, startPoint y: 28, endPoint x: 162, endPoint y: 28, distance: 61.6
click at [162, 28] on div "$5,144.71 North West Dental Wynya... Switch account Riaz Dental Surgery Experte…" at bounding box center [362, 207] width 725 height 414
click at [512, 67] on button "Clear" at bounding box center [508, 62] width 25 height 9
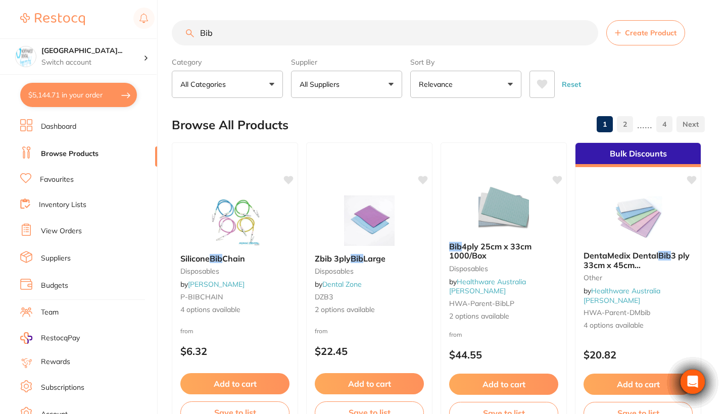
drag, startPoint x: 224, startPoint y: 34, endPoint x: 172, endPoint y: 34, distance: 52.5
click at [172, 34] on input "Bib" at bounding box center [385, 32] width 426 height 25
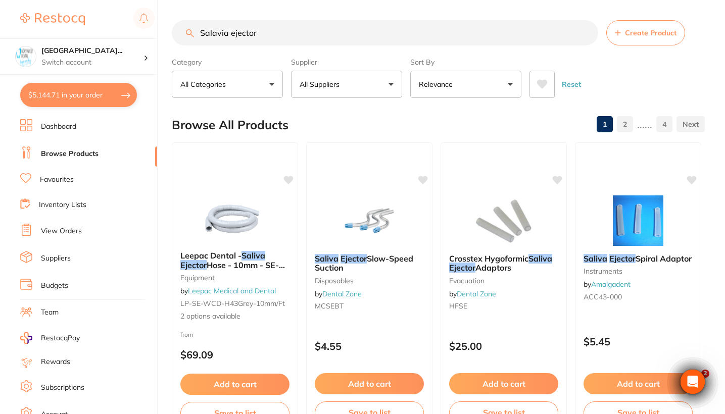
type input "Salavia ejector"
click at [368, 85] on button "All Suppliers" at bounding box center [346, 84] width 111 height 27
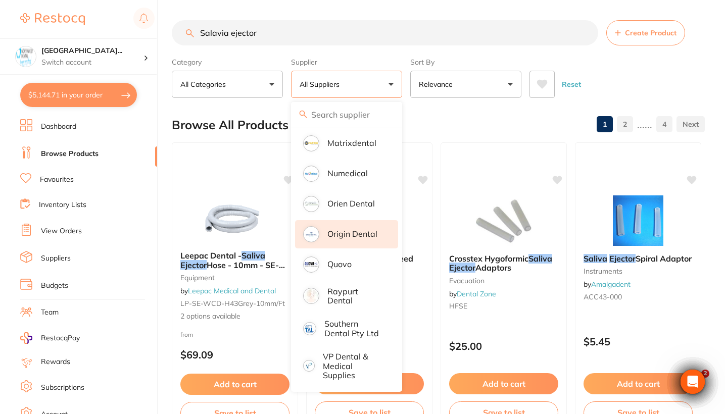
scroll to position [474, 0]
click at [376, 240] on li "Origin Dental" at bounding box center [346, 234] width 103 height 28
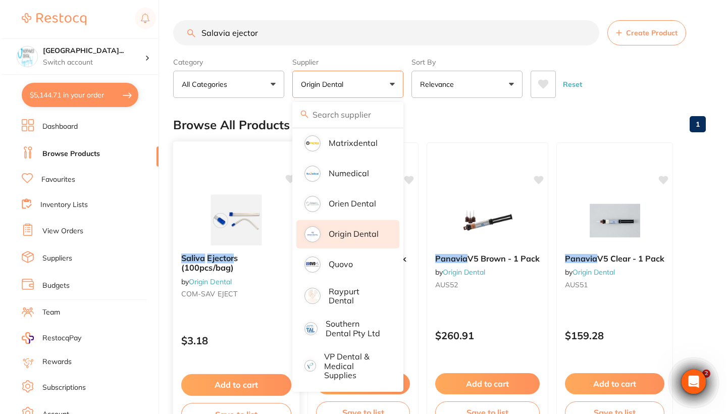
scroll to position [0, 0]
click at [252, 328] on div "$3.18" at bounding box center [235, 338] width 126 height 27
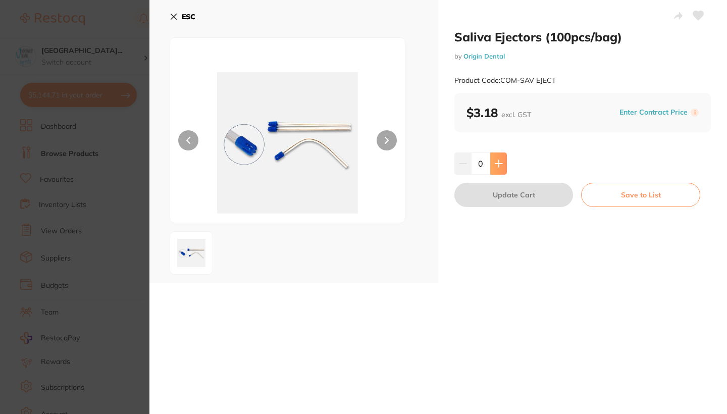
click at [495, 161] on icon at bounding box center [499, 164] width 8 height 8
click at [495, 160] on icon at bounding box center [499, 164] width 8 height 8
type input "4"
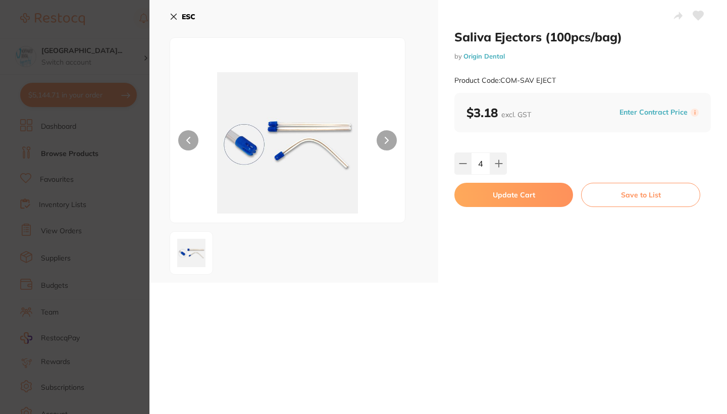
click at [502, 198] on button "Update Cart" at bounding box center [514, 195] width 119 height 24
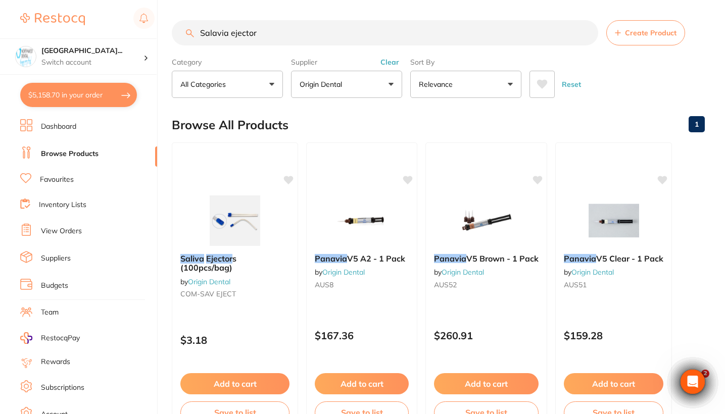
drag, startPoint x: 272, startPoint y: 34, endPoint x: 116, endPoint y: 32, distance: 155.6
click at [116, 32] on div "$5,158.70 North West Dental Wynya... Switch account Riaz Dental Surgery Experte…" at bounding box center [362, 207] width 725 height 414
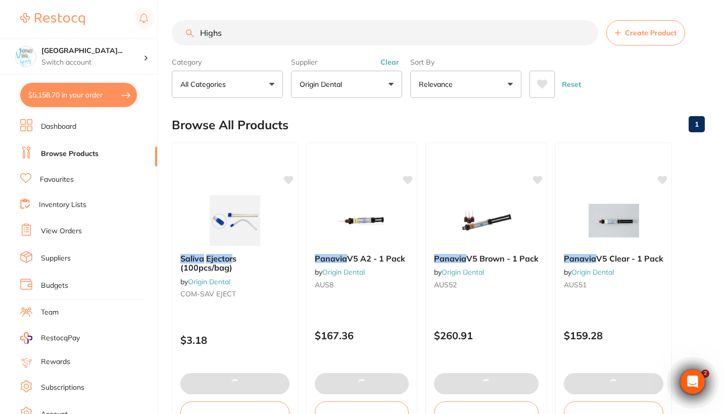
type input "Highsp"
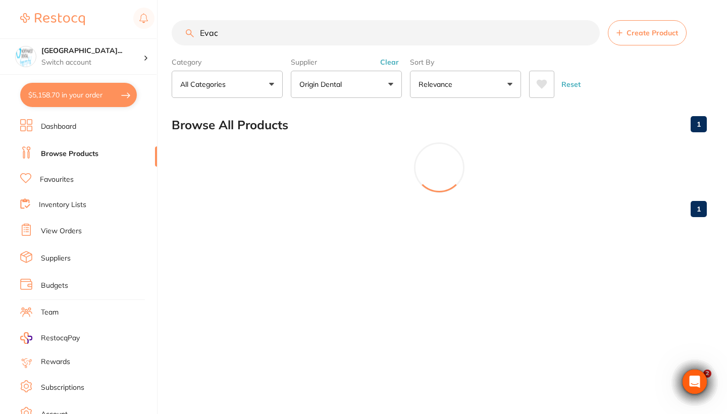
scroll to position [377, 0]
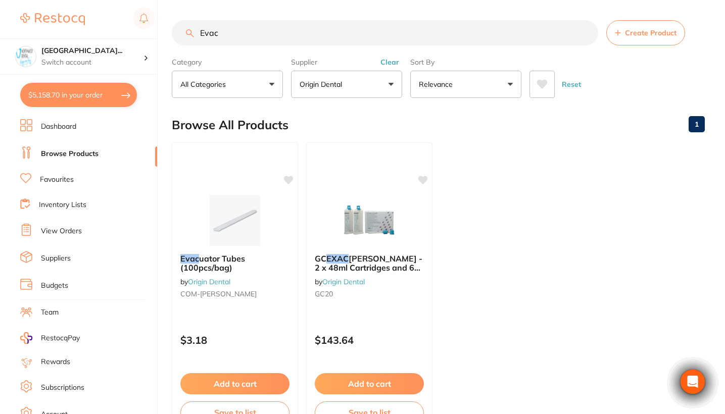
type input "[PERSON_NAME]"
drag, startPoint x: 0, startPoint y: 0, endPoint x: 265, endPoint y: 291, distance: 394.0
click at [265, 291] on small "COM-[PERSON_NAME]" at bounding box center [235, 294] width 110 height 8
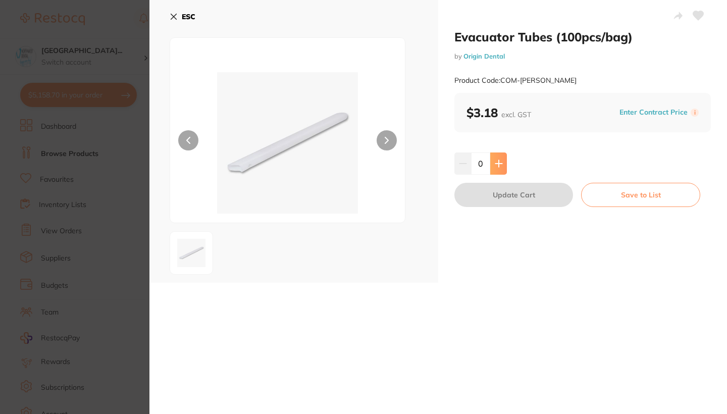
click at [504, 162] on button at bounding box center [498, 164] width 17 height 22
click at [501, 165] on icon at bounding box center [499, 164] width 8 height 8
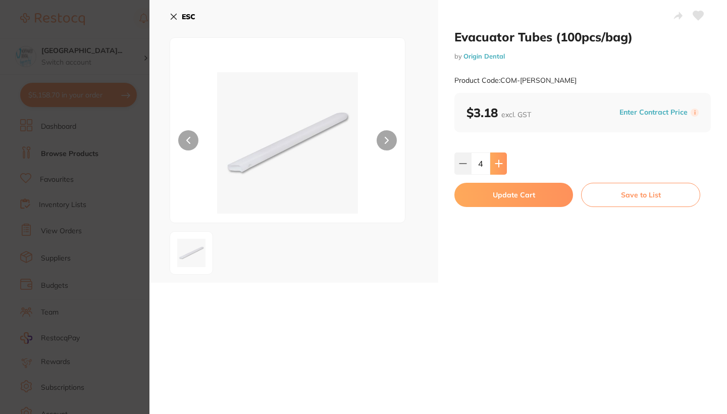
scroll to position [0, 0]
click at [501, 165] on icon at bounding box center [499, 164] width 8 height 8
type input "5"
click at [504, 197] on button "Update Cart" at bounding box center [514, 195] width 119 height 24
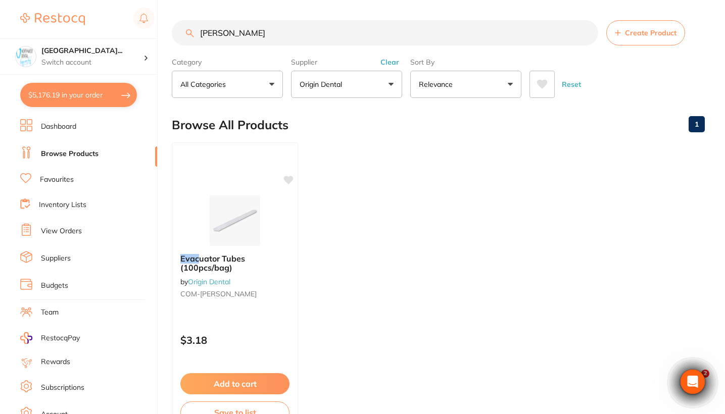
click at [387, 67] on button "Clear" at bounding box center [389, 62] width 25 height 9
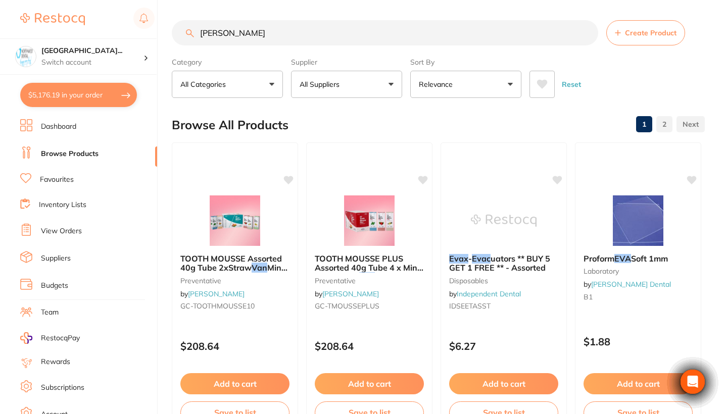
click at [239, 36] on input "[PERSON_NAME]" at bounding box center [385, 32] width 426 height 25
drag, startPoint x: 255, startPoint y: 36, endPoint x: 159, endPoint y: 36, distance: 96.5
click at [159, 36] on div "$5,176.19 [GEOGRAPHIC_DATA] Wynya... Switch account Riaz [MEDICAL_DATA] Experte…" at bounding box center [362, 207] width 725 height 414
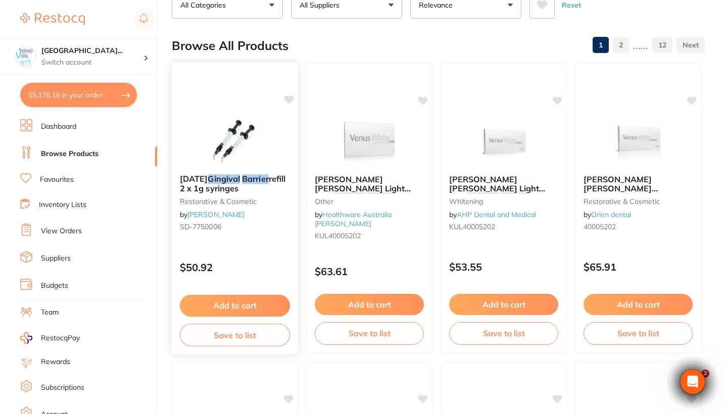
scroll to position [88, 0]
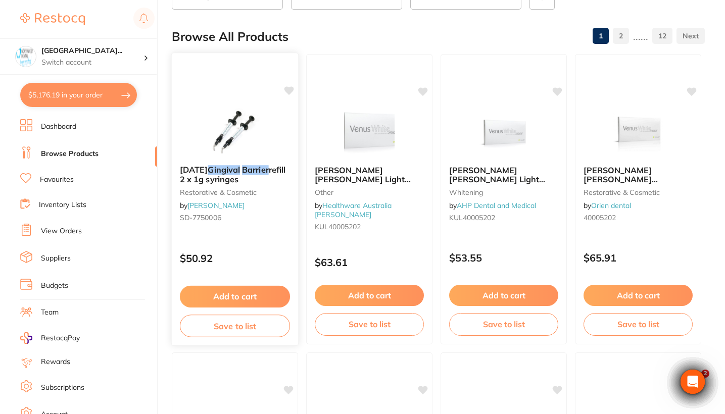
type input "Gingival barrier"
click at [244, 212] on div "[DATE] Gingival Barrier refill 2 x 1g syringes restorative & cosmetic by [PERSO…" at bounding box center [235, 195] width 126 height 77
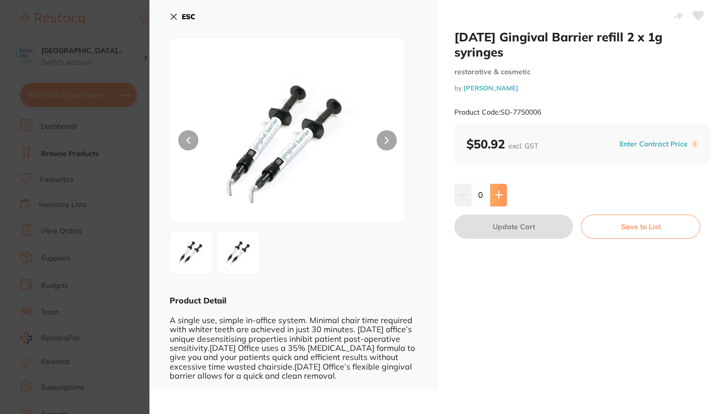
click at [500, 191] on icon at bounding box center [499, 195] width 8 height 8
type input "1"
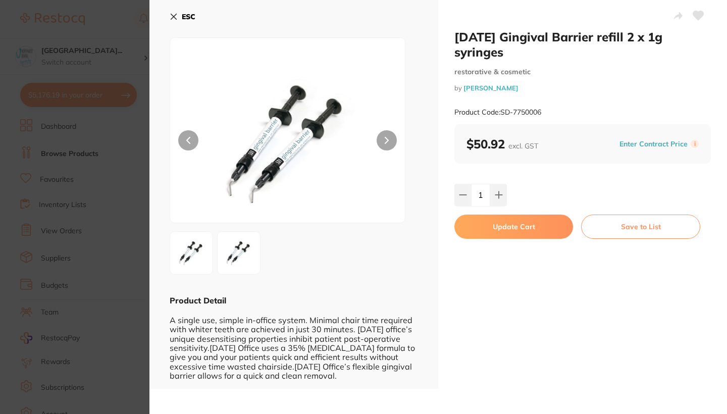
click at [507, 215] on button "Update Cart" at bounding box center [514, 227] width 119 height 24
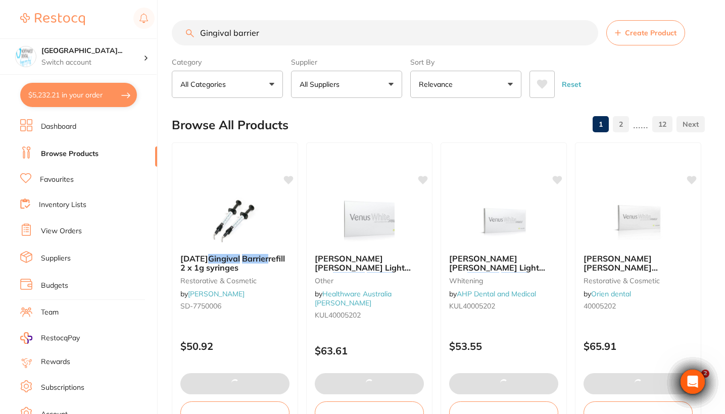
drag, startPoint x: 273, startPoint y: 37, endPoint x: 99, endPoint y: 32, distance: 174.3
click at [99, 32] on div "$5,232.21 [GEOGRAPHIC_DATA] Wynya... Switch account Riaz [MEDICAL_DATA] Experte…" at bounding box center [362, 207] width 725 height 414
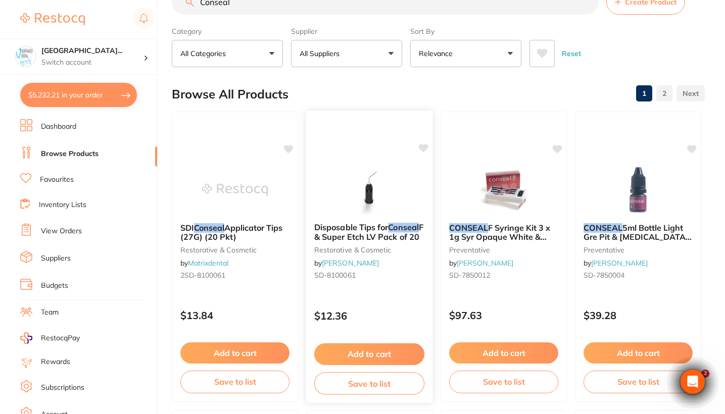
scroll to position [43, 0]
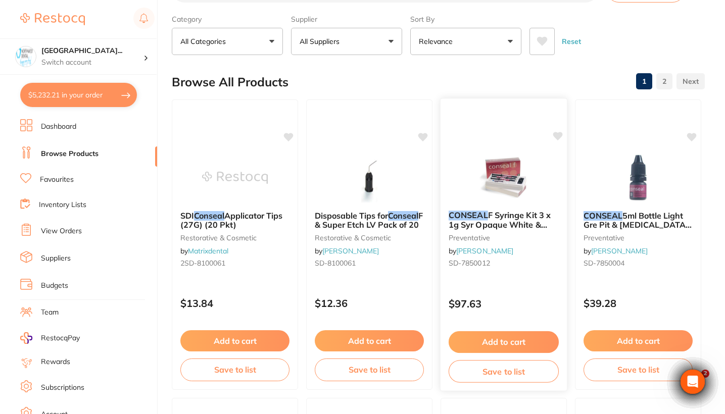
type input "Conseal"
click at [546, 298] on div "$97.63" at bounding box center [503, 301] width 126 height 27
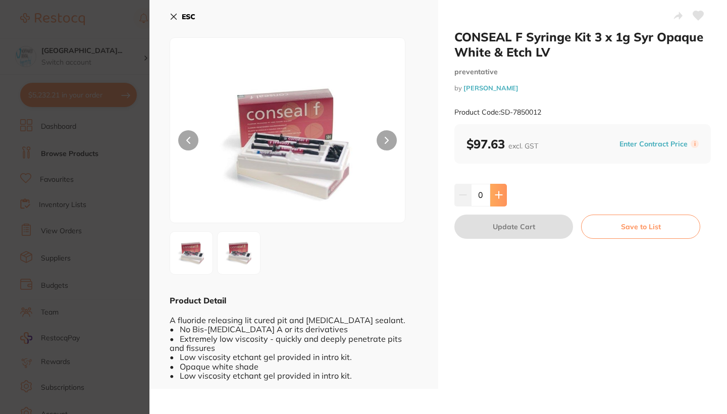
click at [504, 194] on button at bounding box center [498, 195] width 17 height 22
type input "1"
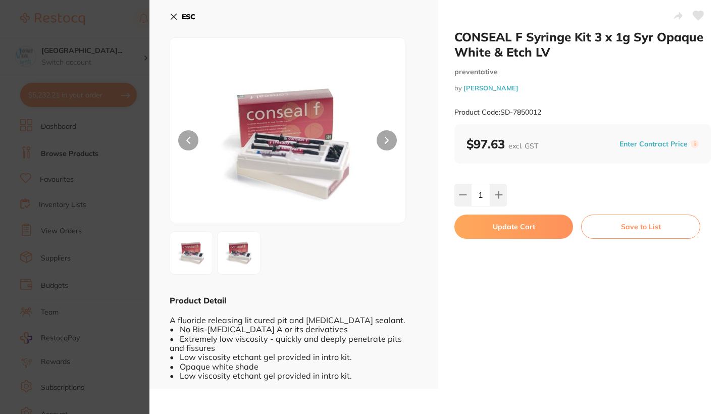
click at [504, 231] on button "Update Cart" at bounding box center [514, 227] width 119 height 24
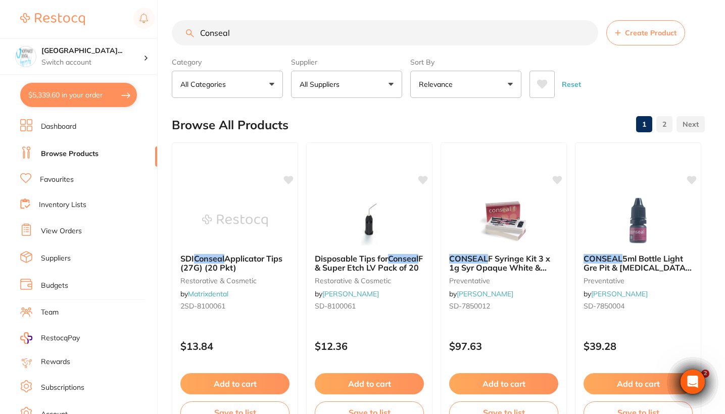
drag, startPoint x: 222, startPoint y: 32, endPoint x: 148, endPoint y: 32, distance: 73.2
click at [148, 32] on div "$5,339.60 [GEOGRAPHIC_DATA]... Switch account Riaz [MEDICAL_DATA] Experteeth De…" at bounding box center [362, 207] width 725 height 414
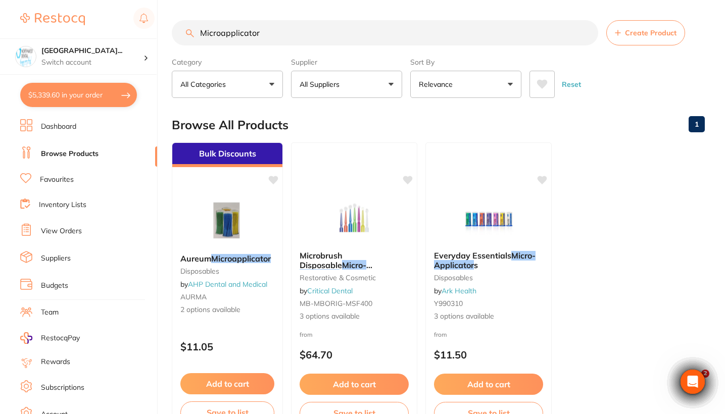
drag, startPoint x: 273, startPoint y: 33, endPoint x: 126, endPoint y: 33, distance: 146.5
click at [126, 33] on div "$5,339.60 North West Dental Wynya... Switch account Riaz Dental Surgery Experte…" at bounding box center [362, 207] width 725 height 414
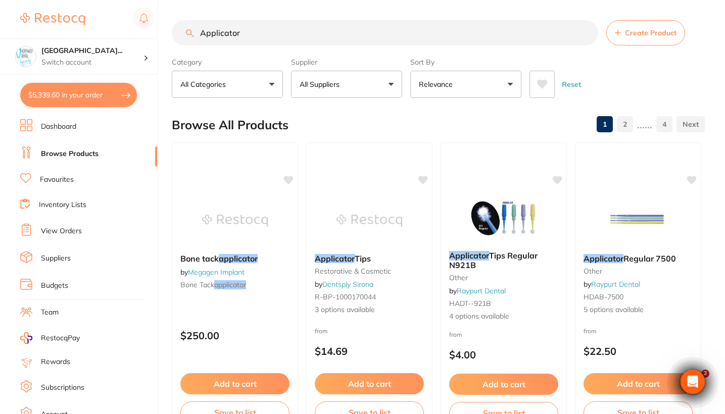
type input "Applicator"
click at [352, 88] on button "All Suppliers" at bounding box center [346, 84] width 111 height 27
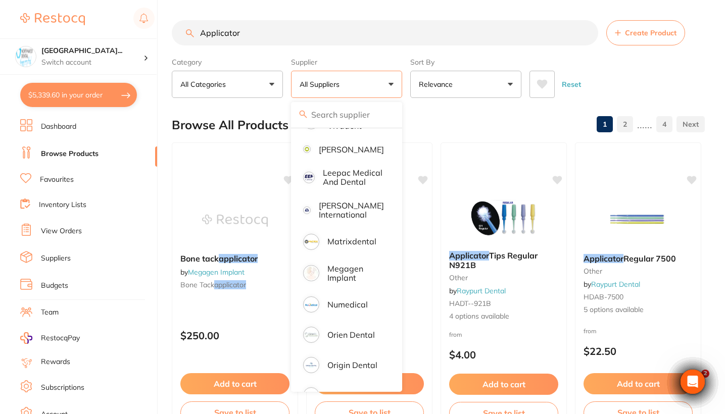
scroll to position [526, 0]
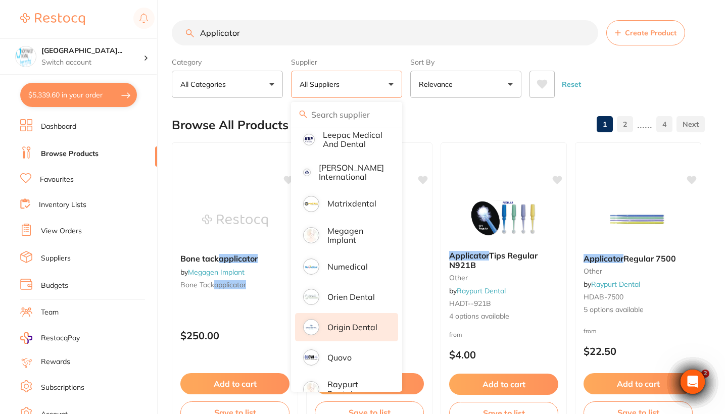
click at [356, 331] on li "Origin Dental" at bounding box center [346, 327] width 103 height 28
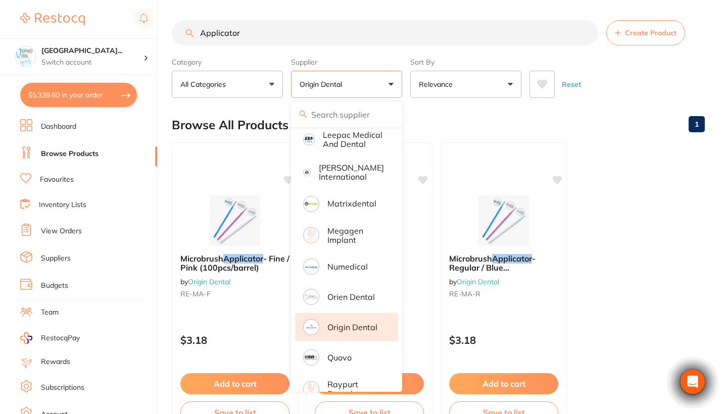
click at [622, 103] on main "Applicator Create Product Category All Categories All Categories No categories …" at bounding box center [448, 242] width 553 height 485
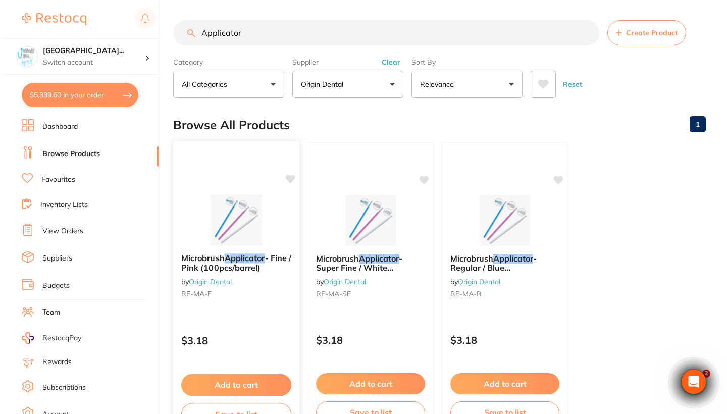
scroll to position [0, 0]
click at [256, 311] on div "Microbrush Applicator - Fine / Pink (100pcs/barrel) by Origin Dental RE-MA-F" at bounding box center [235, 277] width 126 height 65
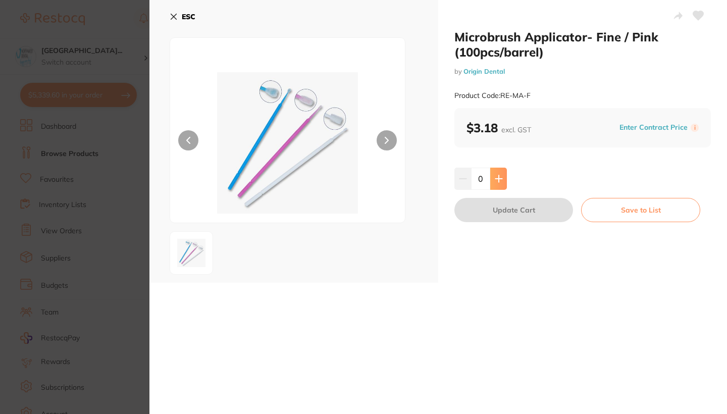
click at [499, 180] on icon at bounding box center [499, 179] width 8 height 8
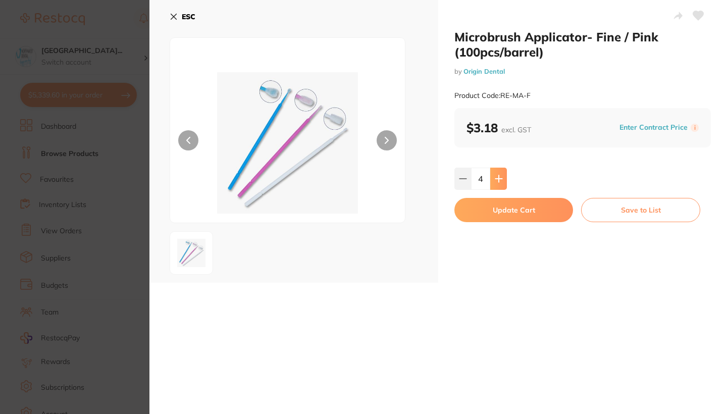
type input "5"
click at [495, 216] on button "Update Cart" at bounding box center [514, 210] width 119 height 24
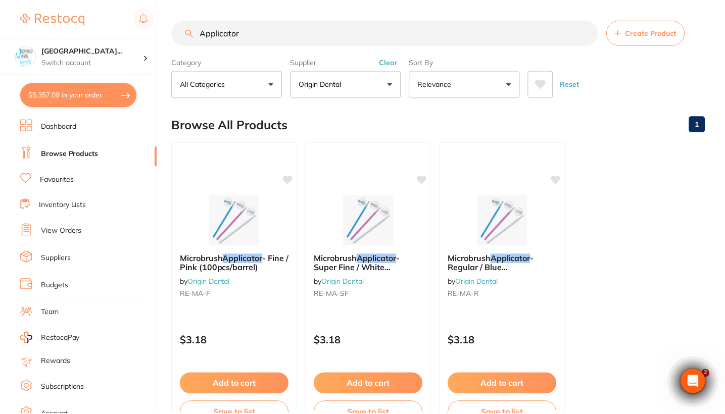
scroll to position [3, 0]
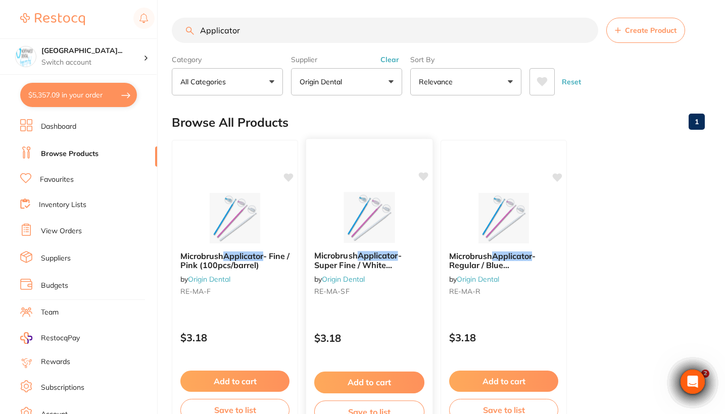
click at [391, 303] on div "Microbrush Applicator - Super Fine / White (100pcs/barrel) by Origin Dental RE-…" at bounding box center [369, 275] width 126 height 65
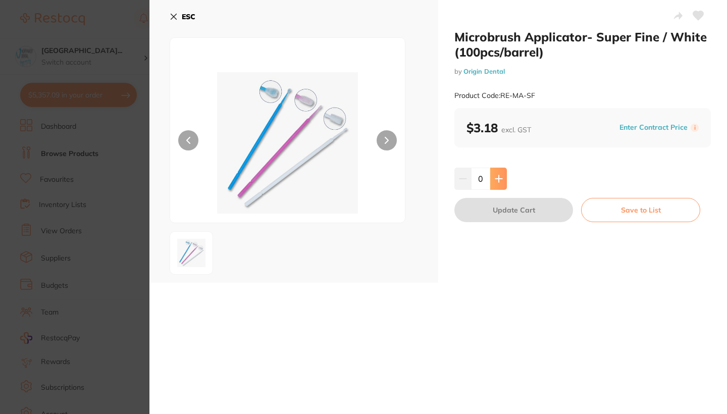
click at [500, 181] on icon at bounding box center [499, 179] width 8 height 8
type input "1"
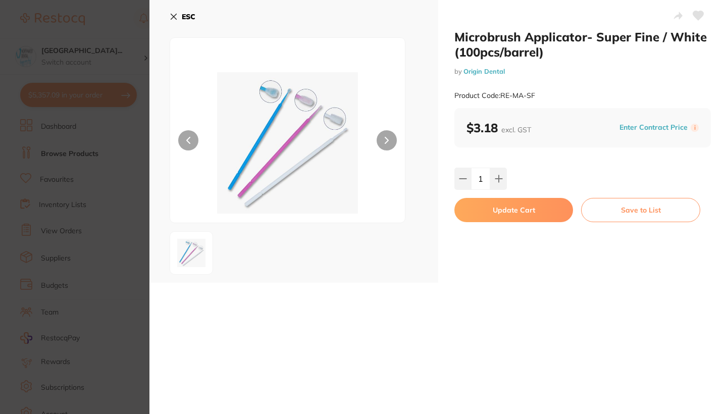
click at [504, 205] on button "Update Cart" at bounding box center [514, 210] width 119 height 24
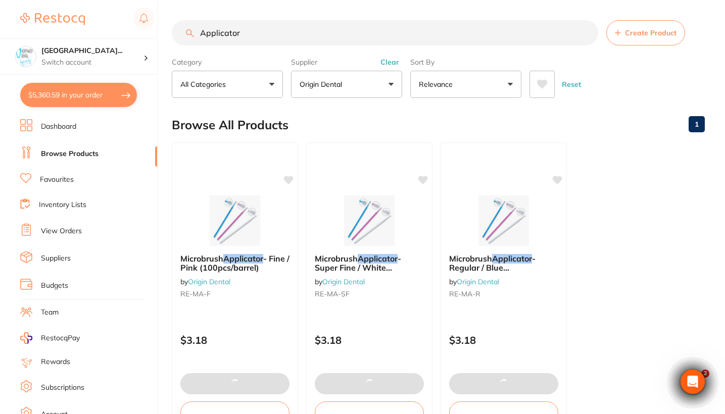
click at [387, 64] on button "Clear" at bounding box center [389, 62] width 25 height 9
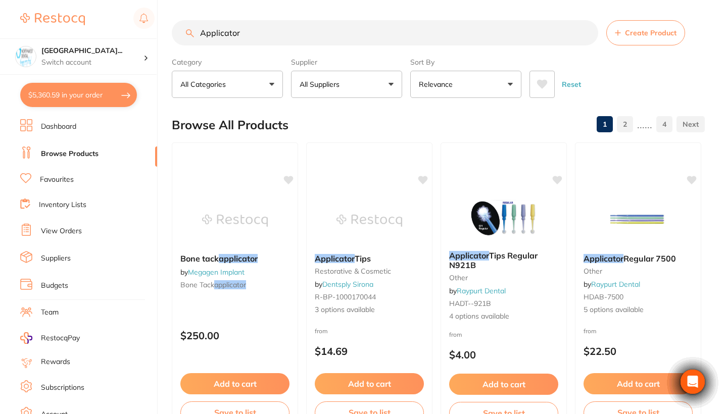
click at [152, 37] on div "$5,360.59 North West Dental Wynya... Switch account Riaz Dental Surgery Experte…" at bounding box center [362, 207] width 725 height 414
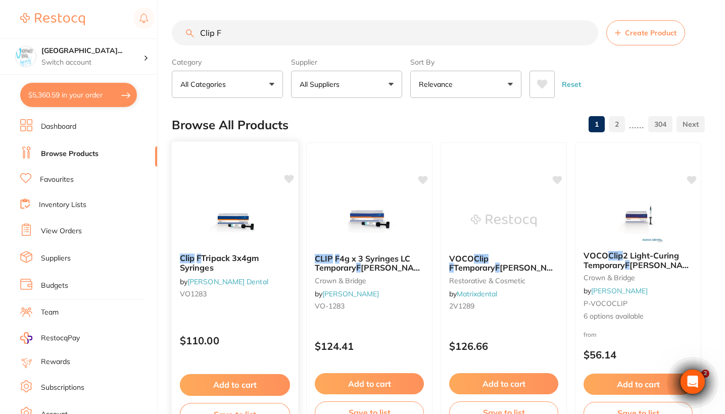
click at [246, 318] on div "Clip F Tripack 3x4gm Syringes by Erskine Dental VO1283 $110.00 Add to cart Save…" at bounding box center [235, 287] width 128 height 293
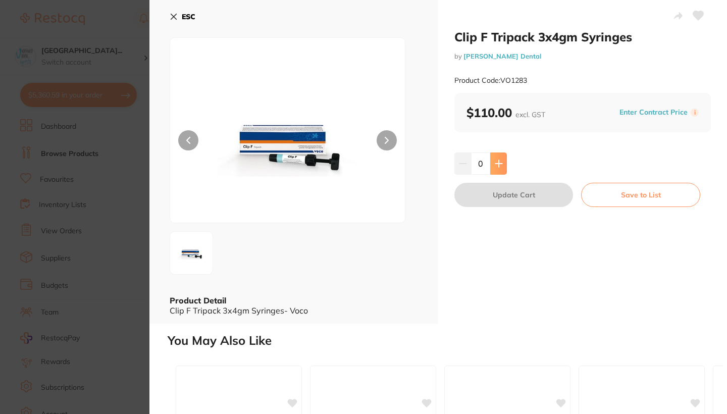
click at [501, 163] on icon at bounding box center [498, 163] width 7 height 7
click at [504, 188] on button "Update Cart" at bounding box center [514, 195] width 119 height 24
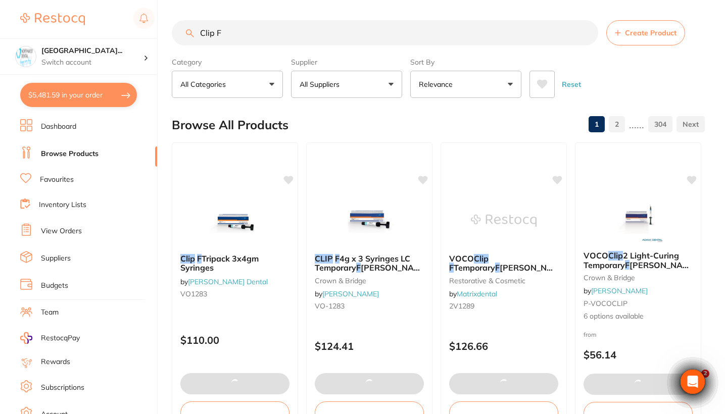
drag, startPoint x: 258, startPoint y: 35, endPoint x: 130, endPoint y: 34, distance: 127.8
click at [130, 34] on div "$5,481.59 North West Dental Wynya... Switch account Riaz Dental Surgery Experte…" at bounding box center [362, 207] width 725 height 414
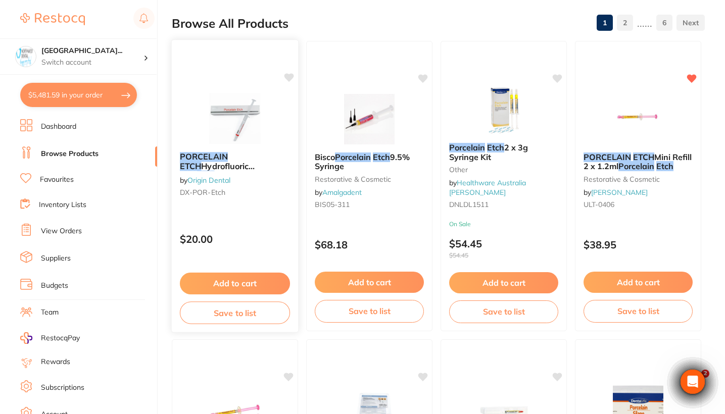
type input "Porcelain etch"
click at [272, 238] on p "$20.00" at bounding box center [235, 239] width 110 height 12
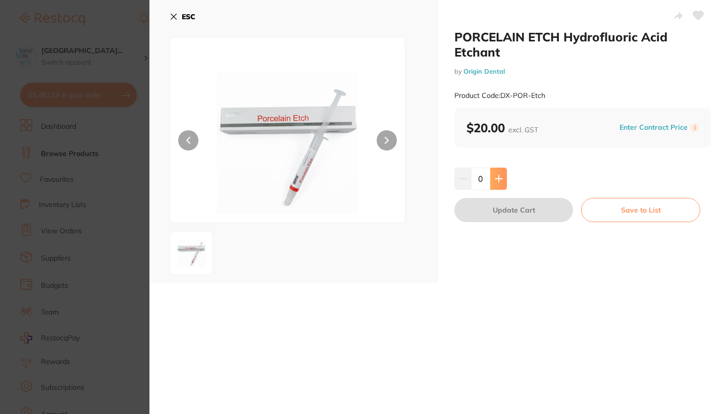
click at [495, 175] on icon at bounding box center [499, 179] width 8 height 8
click at [495, 179] on icon at bounding box center [499, 179] width 8 height 8
type input "2"
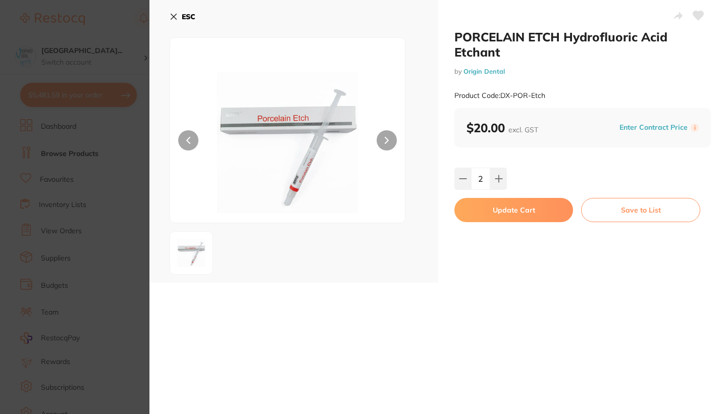
click at [497, 208] on button "Update Cart" at bounding box center [514, 210] width 119 height 24
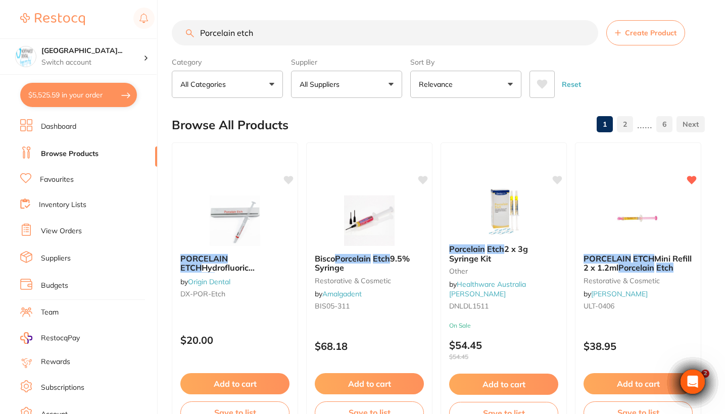
drag, startPoint x: 292, startPoint y: 25, endPoint x: 177, endPoint y: 23, distance: 115.2
click at [176, 23] on input "Porcelain etch" at bounding box center [385, 32] width 426 height 25
drag, startPoint x: 257, startPoint y: 33, endPoint x: 195, endPoint y: 32, distance: 61.6
click at [195, 32] on input "Porcelain etch" at bounding box center [385, 32] width 426 height 25
type input "C"
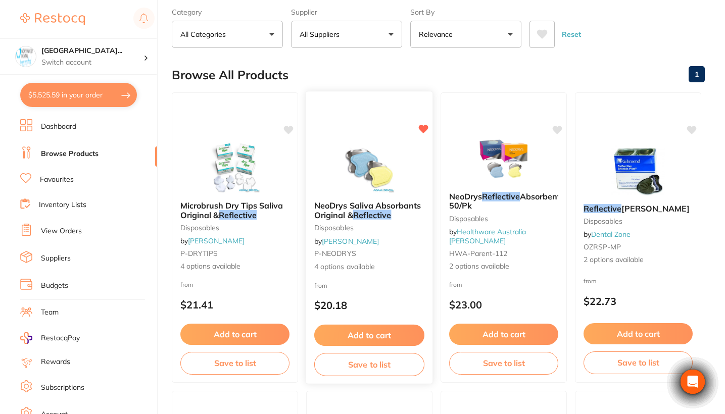
scroll to position [56, 0]
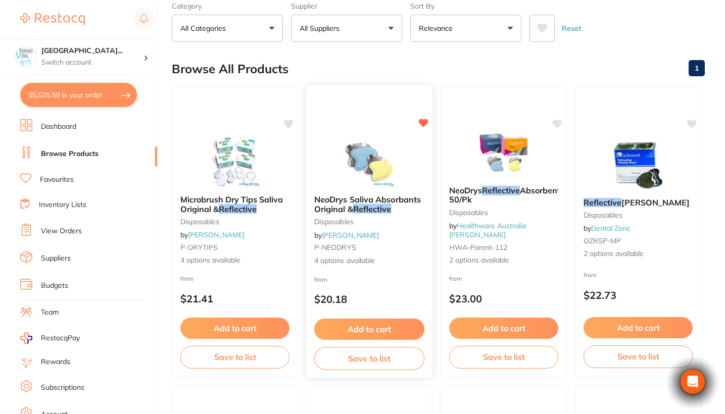
type input "Reflective"
click at [392, 261] on span "4 options available" at bounding box center [369, 261] width 110 height 10
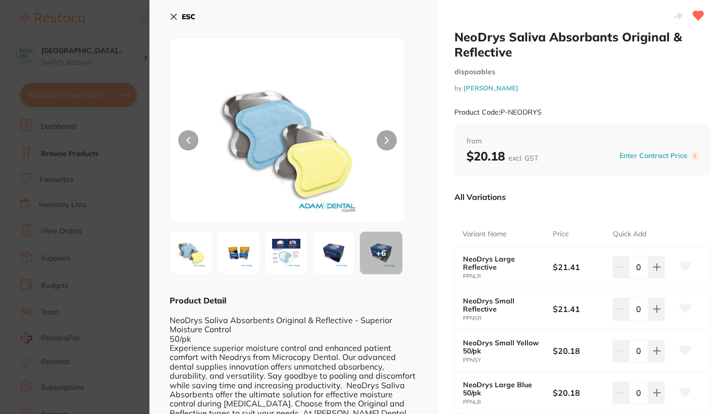
scroll to position [62, 0]
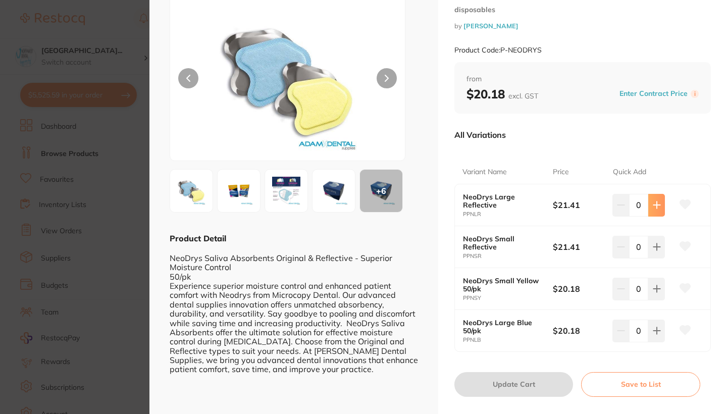
click at [656, 201] on icon at bounding box center [657, 205] width 8 height 8
type input "2"
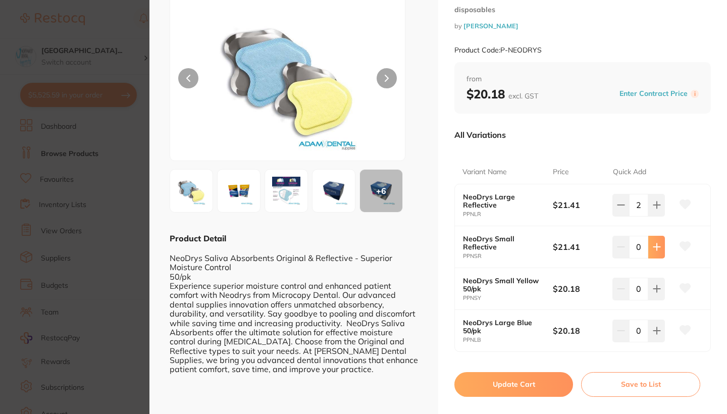
click at [661, 246] on button at bounding box center [656, 247] width 17 height 22
type input "2"
click at [548, 384] on button "Update Cart" at bounding box center [514, 384] width 119 height 24
checkbox input "false"
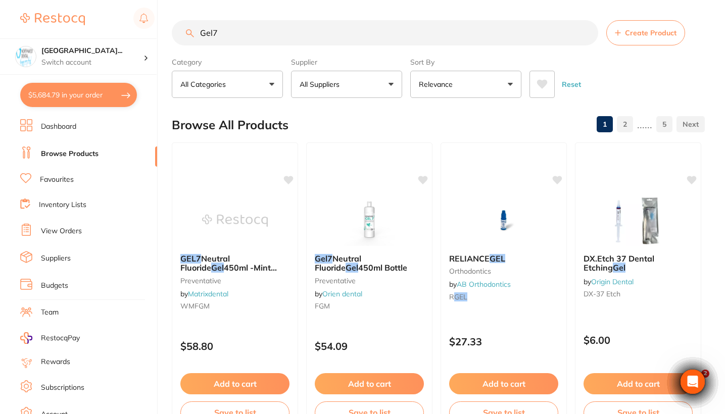
drag, startPoint x: 255, startPoint y: 33, endPoint x: 152, endPoint y: 33, distance: 102.5
click at [152, 33] on div "$5,684.79 [GEOGRAPHIC_DATA] Wynya... Switch account Riaz [MEDICAL_DATA] Experte…" at bounding box center [362, 207] width 725 height 414
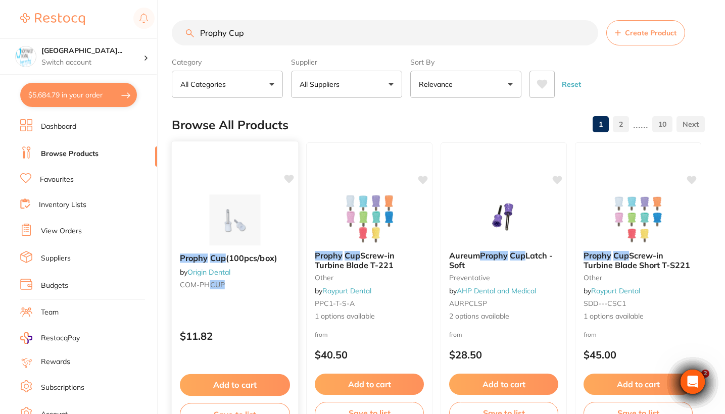
type input "Prophy Cup"
click at [265, 290] on div "Prophy Cup (100pcs/box) by Origin Dental COM-PH CUP" at bounding box center [235, 273] width 126 height 56
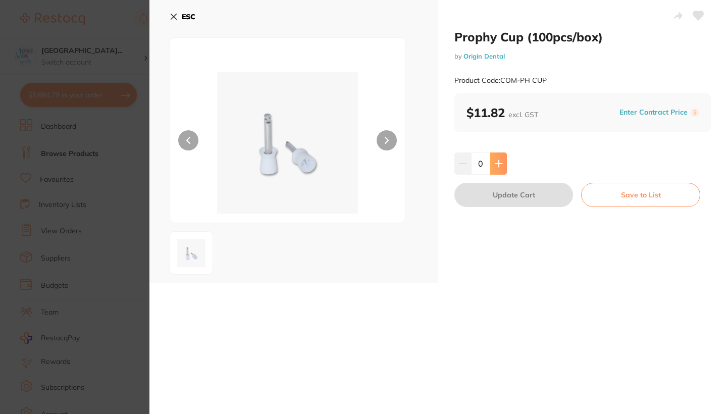
click at [496, 165] on icon at bounding box center [499, 164] width 8 height 8
type input "2"
click at [498, 197] on button "Update Cart" at bounding box center [514, 195] width 119 height 24
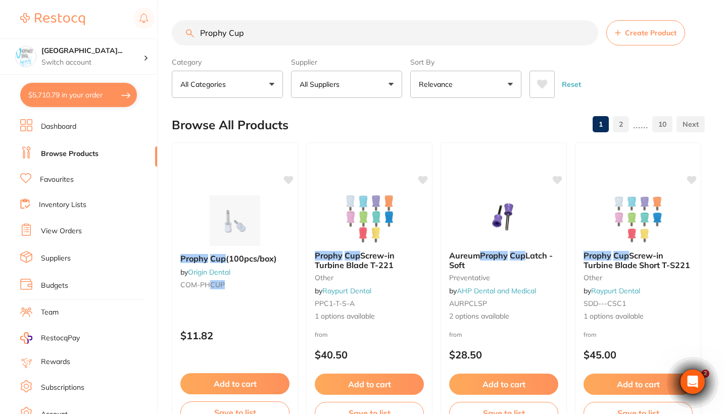
drag, startPoint x: 253, startPoint y: 35, endPoint x: 168, endPoint y: 34, distance: 84.9
click at [168, 34] on div "$5,710.79 [GEOGRAPHIC_DATA]... Switch account Riaz [MEDICAL_DATA] Experteeth De…" at bounding box center [362, 207] width 725 height 414
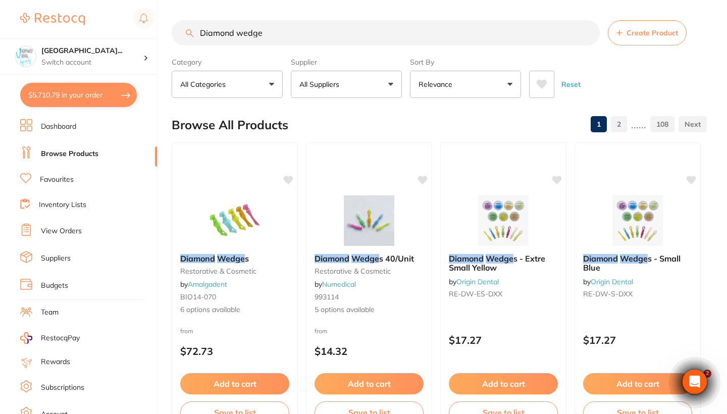
type input "Diamond wedge"
click at [342, 93] on button "All Suppliers" at bounding box center [346, 84] width 111 height 27
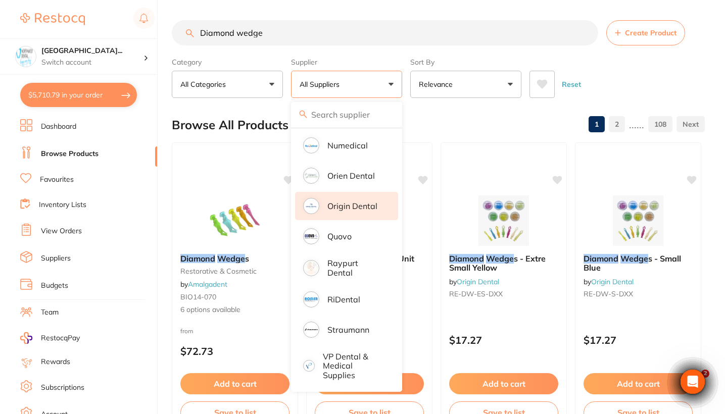
scroll to position [731, 0]
click at [372, 204] on p "Origin Dental" at bounding box center [352, 206] width 50 height 9
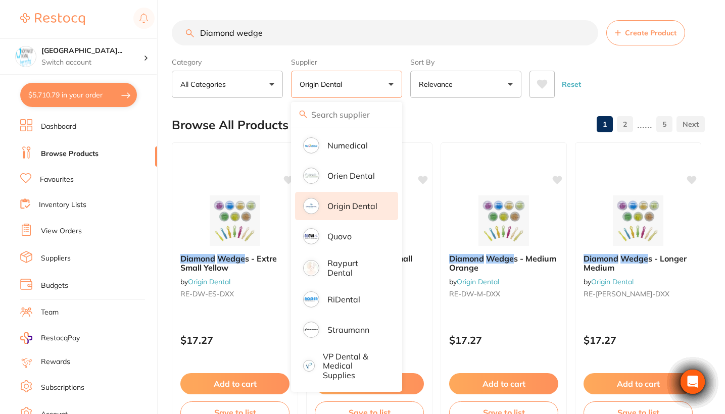
click at [630, 89] on div "Reset" at bounding box center [612, 80] width 167 height 35
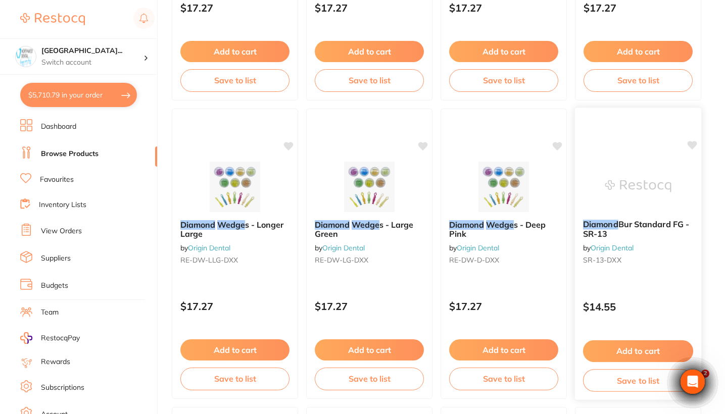
scroll to position [378, 0]
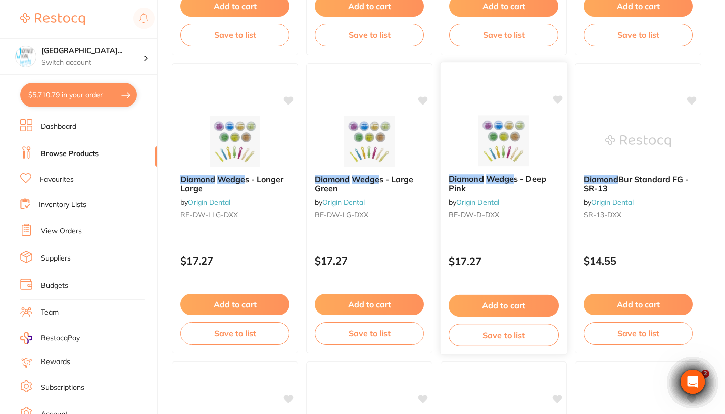
click at [513, 238] on div "Diamond Wedge s - Deep Pink by Origin Dental RE-DW-D-DXX $17.27 Add to cart Sav…" at bounding box center [504, 208] width 128 height 293
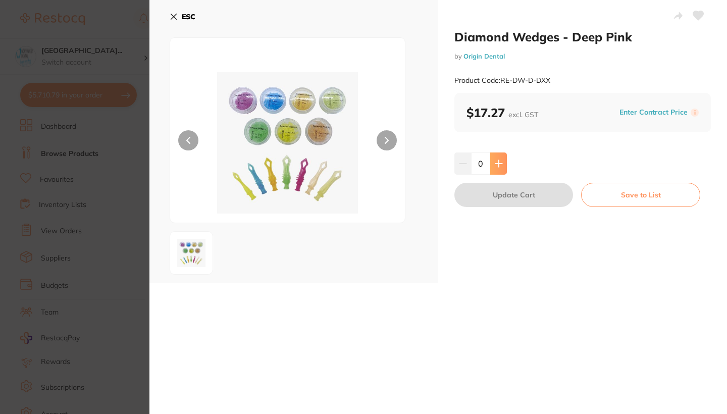
click at [499, 163] on icon at bounding box center [498, 163] width 7 height 7
type input "1"
click at [508, 193] on button "Update Cart" at bounding box center [514, 195] width 119 height 24
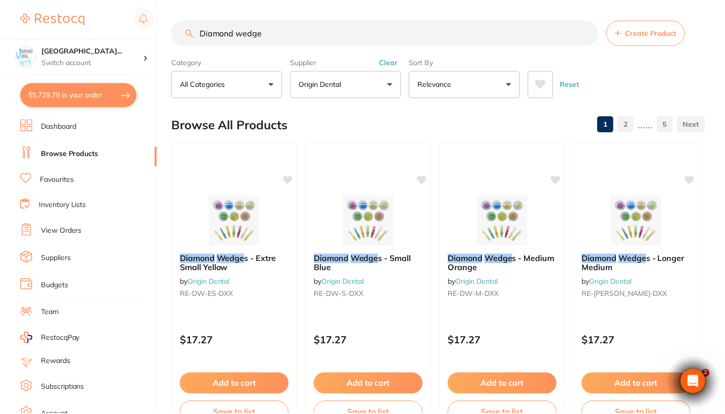
scroll to position [378, 0]
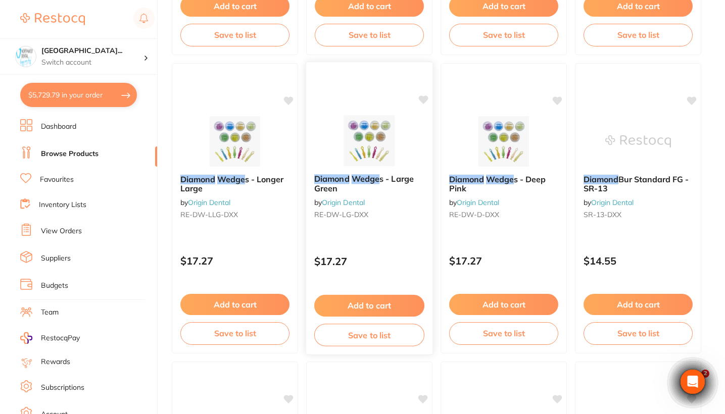
click at [410, 238] on div "Diamond Wedge s - Large Green by Origin Dental RE-DW-LG-DXX $17.27 Add to cart …" at bounding box center [370, 208] width 128 height 293
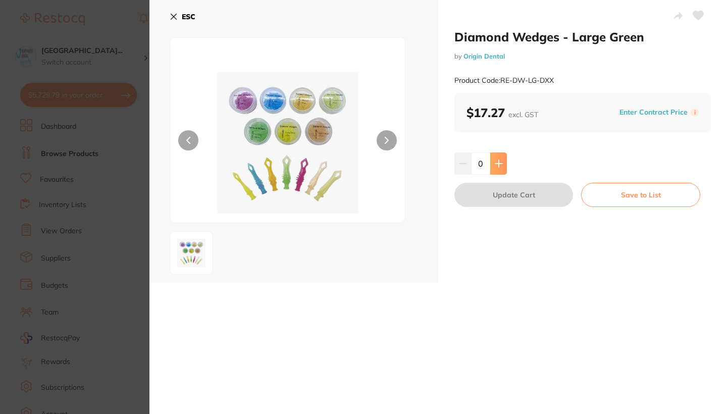
click at [495, 171] on button at bounding box center [498, 164] width 17 height 22
type input "1"
click at [503, 201] on button "Update Cart" at bounding box center [514, 195] width 119 height 24
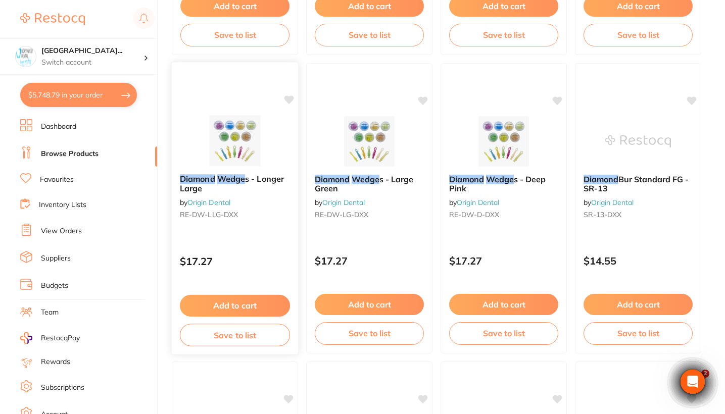
click at [257, 231] on div "Diamond Wedge s - Longer Large by Origin Dental RE-DW-LLG-DXX" at bounding box center [235, 198] width 126 height 65
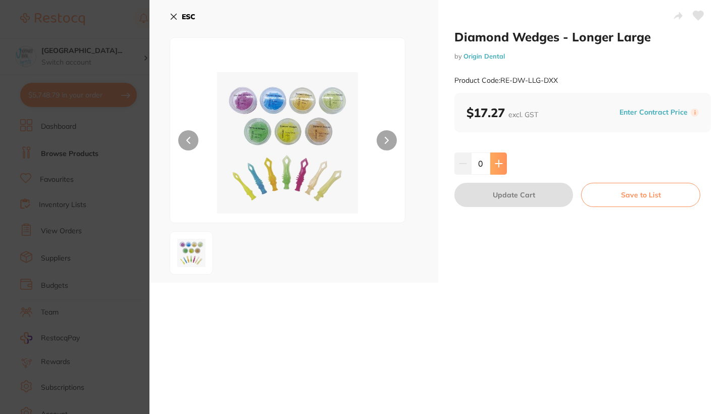
click at [500, 168] on button at bounding box center [498, 164] width 17 height 22
type input "1"
click at [507, 199] on button "Update Cart" at bounding box center [514, 195] width 119 height 24
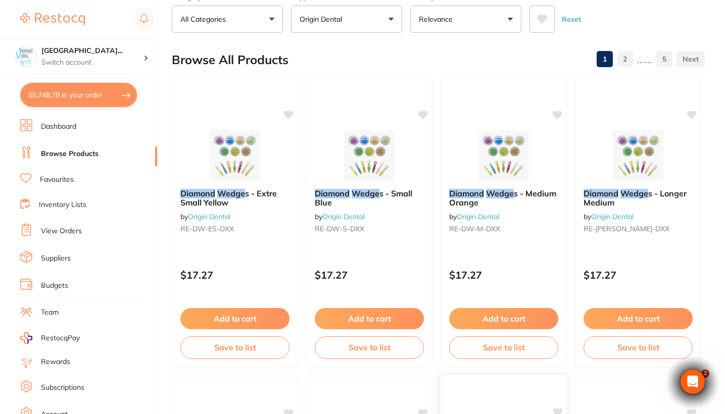
scroll to position [66, 0]
click at [379, 257] on div "Diamond Wedge s - Small Blue by Origin Dental RE-DW-S-DXX $17.27 Add to cart Sa…" at bounding box center [370, 221] width 128 height 293
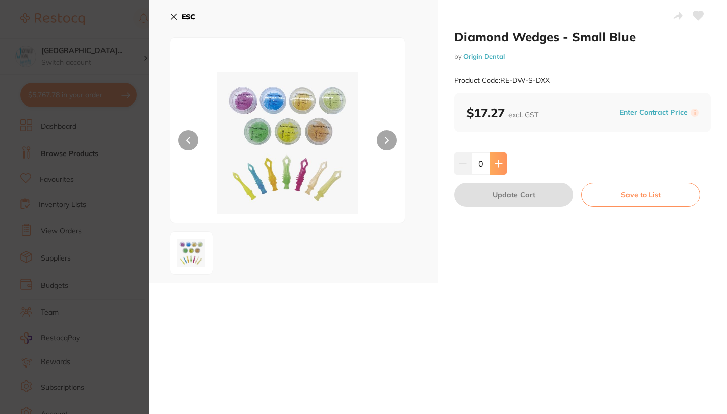
click at [495, 162] on icon at bounding box center [499, 164] width 8 height 8
type input "1"
click at [501, 192] on button "Update Cart" at bounding box center [514, 195] width 119 height 24
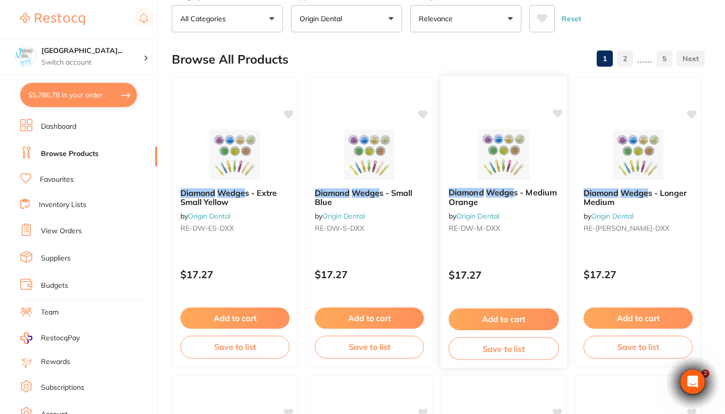
click at [510, 268] on div "$17.27" at bounding box center [503, 272] width 126 height 27
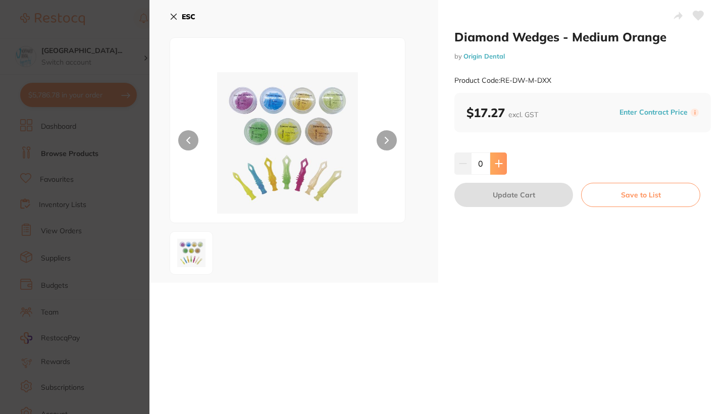
click at [496, 163] on icon at bounding box center [498, 163] width 7 height 7
type input "1"
click at [507, 188] on button "Update Cart" at bounding box center [514, 195] width 119 height 24
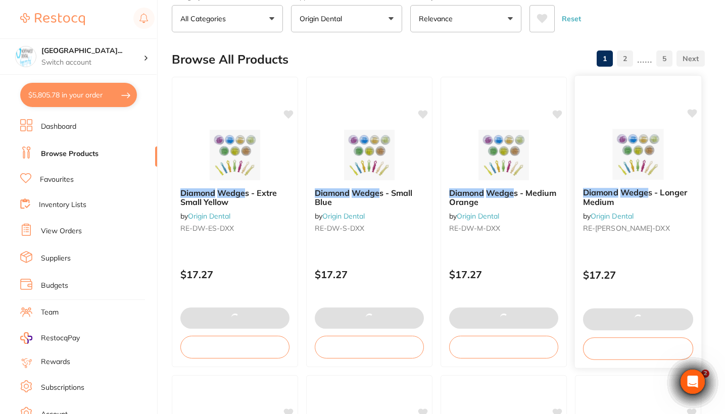
click at [680, 284] on div "$17.27" at bounding box center [638, 272] width 126 height 27
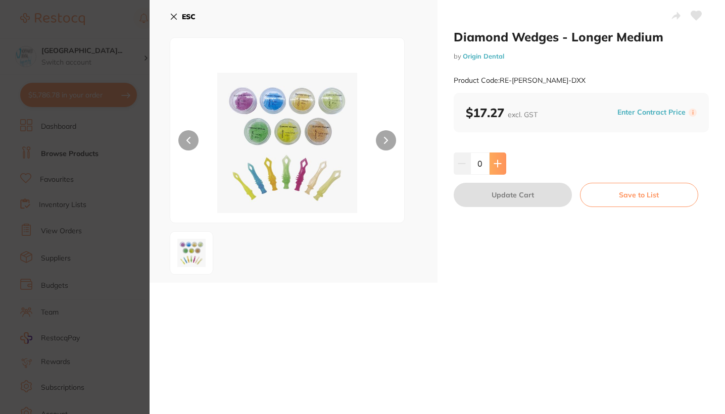
click at [503, 166] on button at bounding box center [497, 164] width 17 height 22
click at [517, 191] on button "Update Cart" at bounding box center [513, 195] width 118 height 24
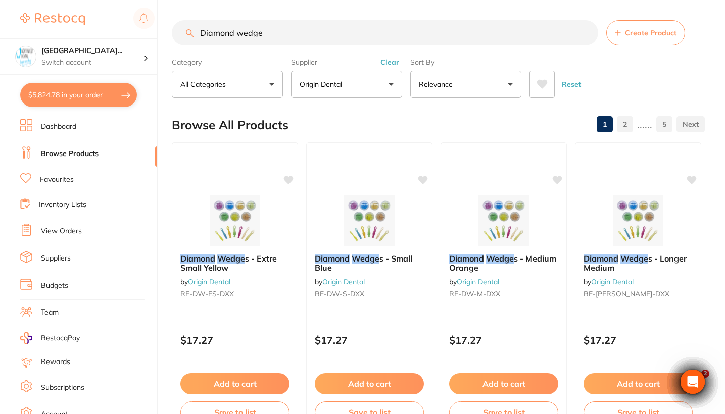
click at [394, 59] on div "Supplier Origin Dental All Suppliers Dentsply Sirona AB Orthodontics Adam Denta…" at bounding box center [346, 76] width 111 height 44
click at [392, 63] on button "Clear" at bounding box center [389, 62] width 25 height 9
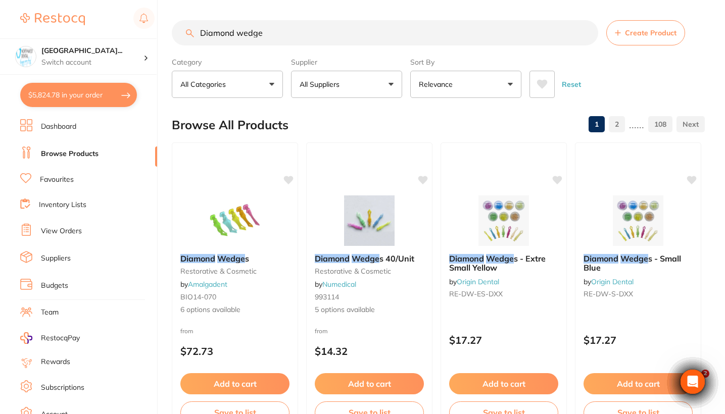
click at [271, 34] on input "Diamond wedge" at bounding box center [385, 32] width 426 height 25
drag, startPoint x: 161, startPoint y: 33, endPoint x: 148, endPoint y: 33, distance: 13.1
click at [148, 33] on div "$5,824.78 North West Dental Wynya... Switch account Riaz Dental Surgery Experte…" at bounding box center [362, 207] width 725 height 414
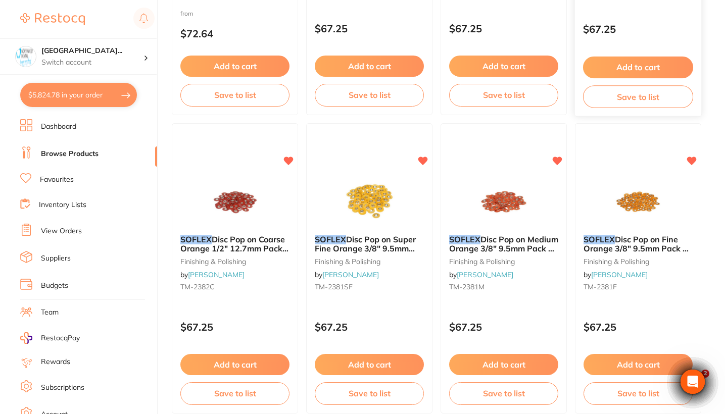
scroll to position [630, 0]
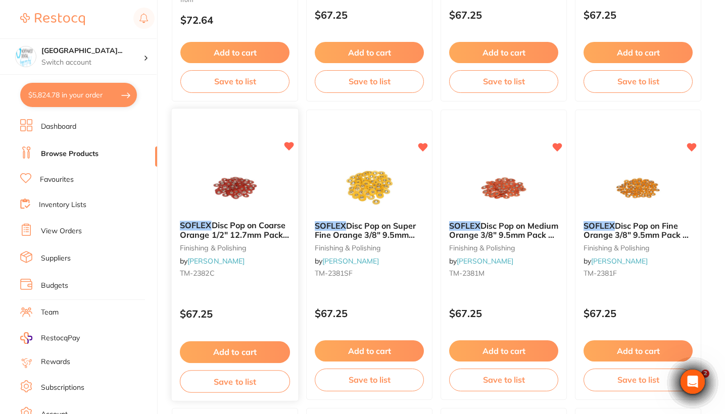
type input "Soflex"
click at [242, 305] on div "$67.25" at bounding box center [235, 311] width 126 height 27
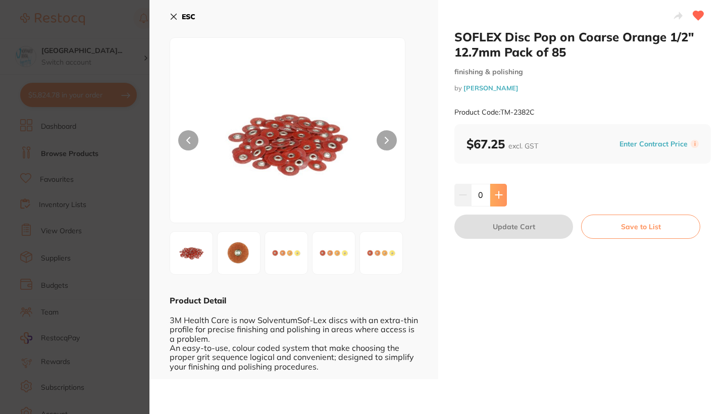
click at [497, 197] on icon at bounding box center [498, 195] width 7 height 7
type input "1"
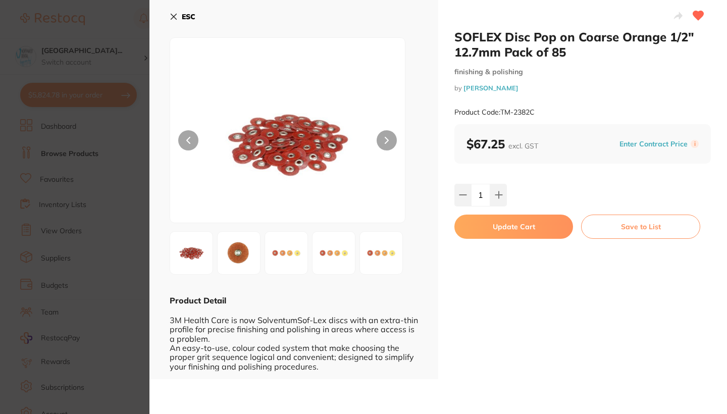
click at [499, 228] on button "Update Cart" at bounding box center [514, 227] width 119 height 24
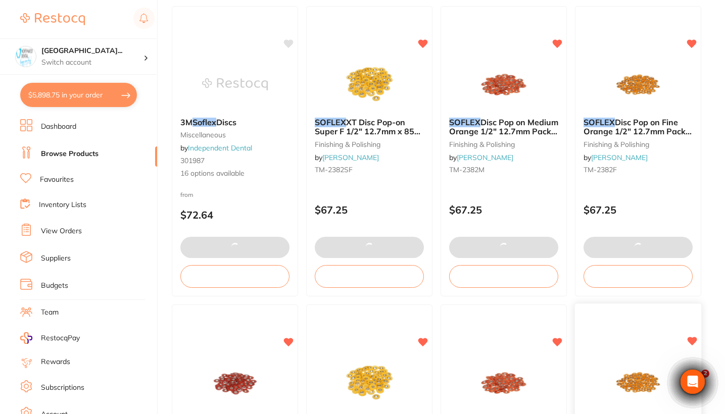
scroll to position [425, 0]
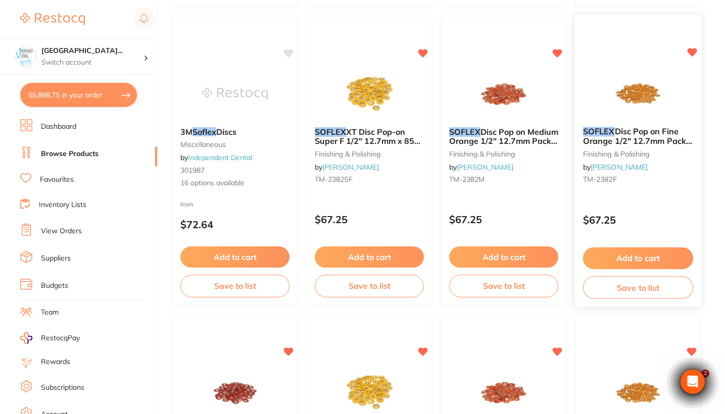
click at [662, 183] on small "TM-2382F" at bounding box center [638, 179] width 110 height 8
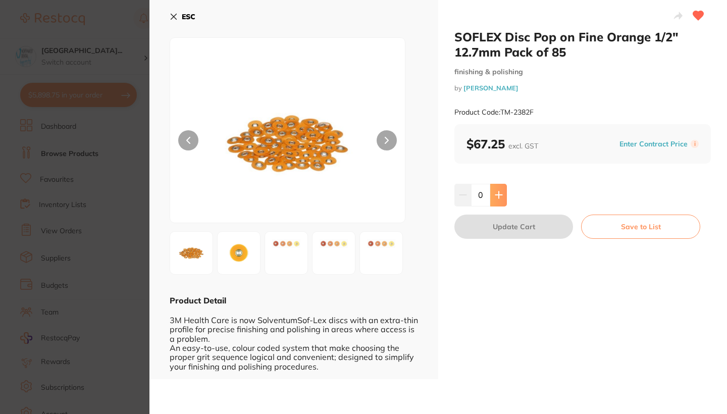
click at [496, 192] on icon at bounding box center [499, 195] width 8 height 8
type input "1"
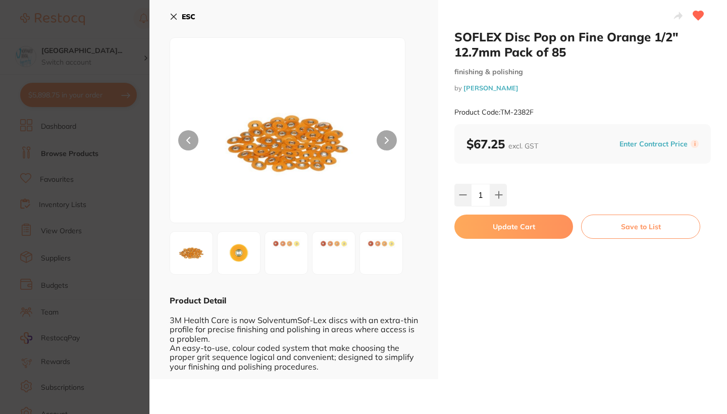
click at [502, 225] on button "Update Cart" at bounding box center [514, 227] width 119 height 24
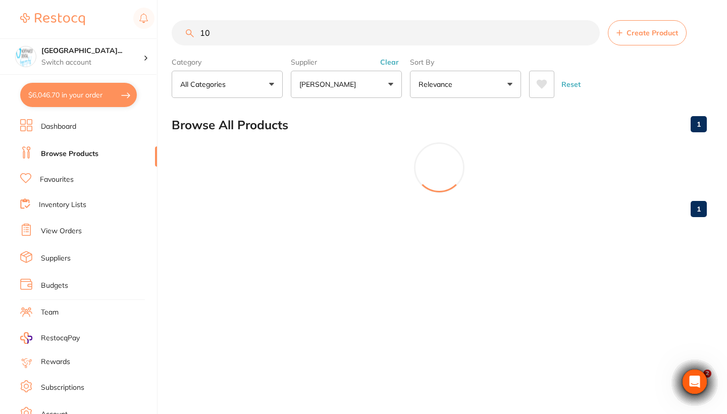
scroll to position [1668, 0]
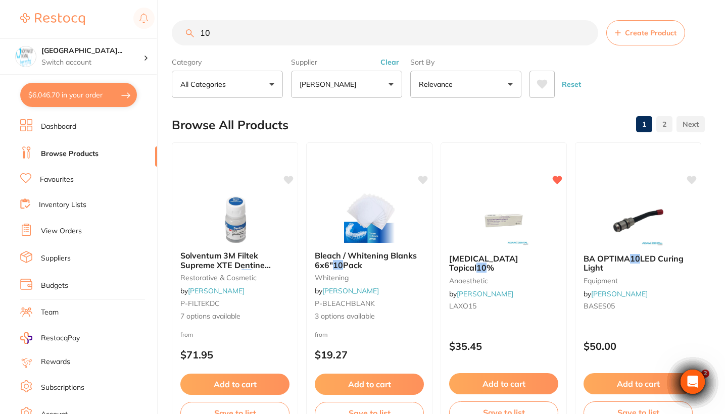
type input "1"
type input "010"
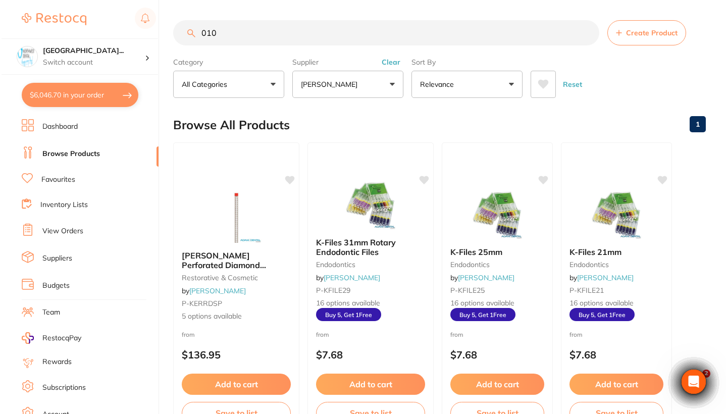
scroll to position [0, 0]
drag, startPoint x: 249, startPoint y: 36, endPoint x: 118, endPoint y: 35, distance: 131.8
click at [118, 35] on div "$6,046.70 [GEOGRAPHIC_DATA] Wynya... Switch account Riaz [MEDICAL_DATA] Experte…" at bounding box center [362, 207] width 725 height 414
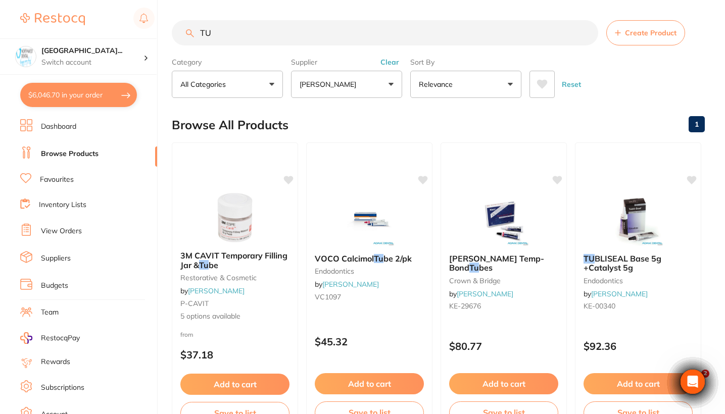
type input "T"
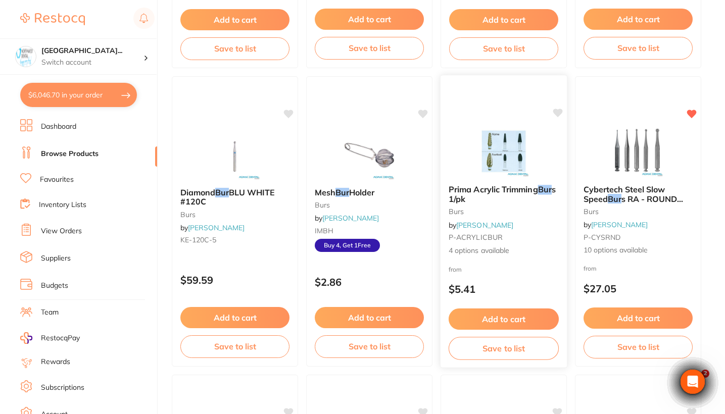
scroll to position [365, 0]
type input "BUR"
click at [665, 244] on div "Cybertech Steel Slow Speed Bur s RA - ROUND 25/pk burs by [PERSON_NAME] P-CYSRN…" at bounding box center [638, 220] width 126 height 87
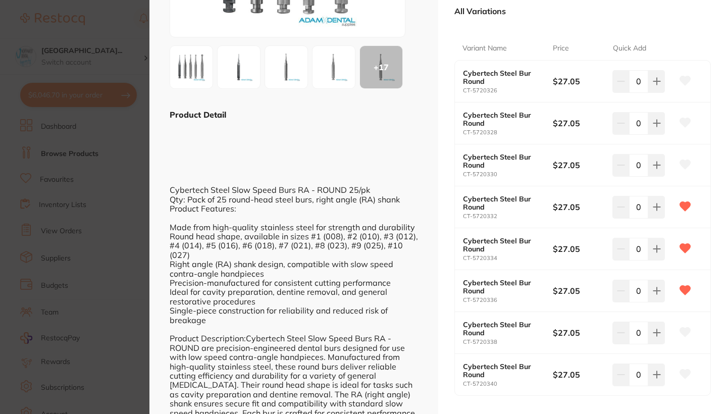
scroll to position [203, 0]
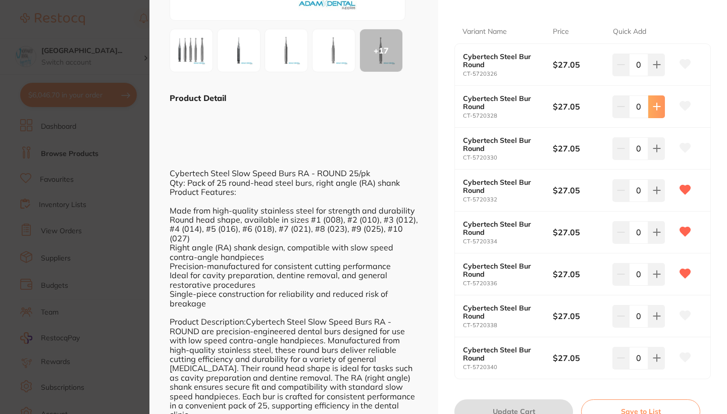
click at [653, 105] on icon at bounding box center [657, 107] width 8 height 8
type input "1"
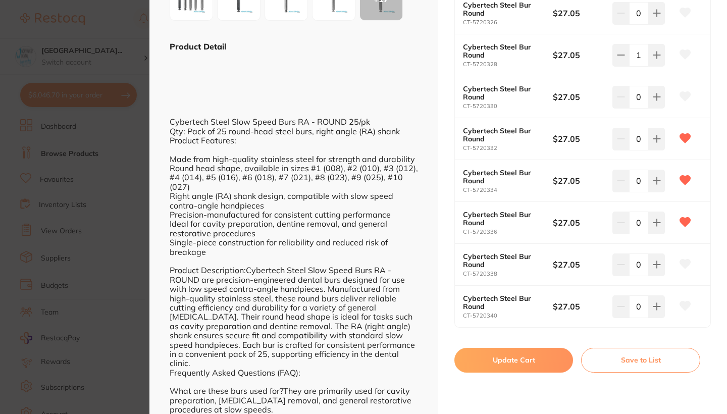
scroll to position [253, 0]
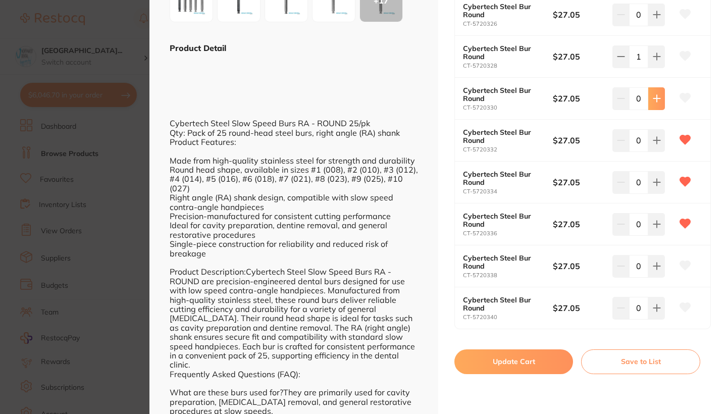
click at [654, 96] on icon at bounding box center [657, 98] width 7 height 7
type input "1"
click at [658, 142] on icon at bounding box center [657, 140] width 8 height 8
type input "2"
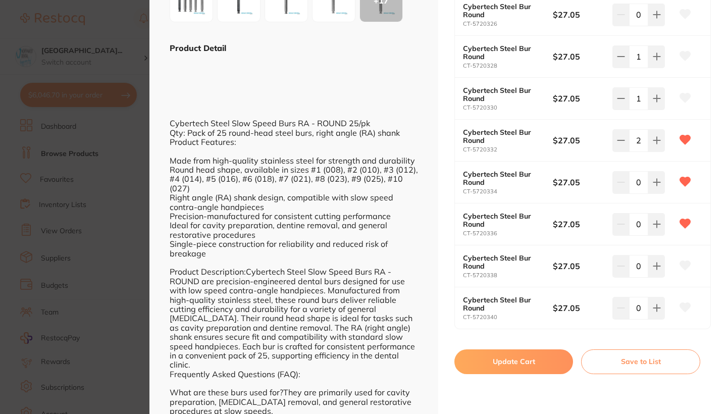
click at [549, 361] on button "Update Cart" at bounding box center [514, 361] width 119 height 24
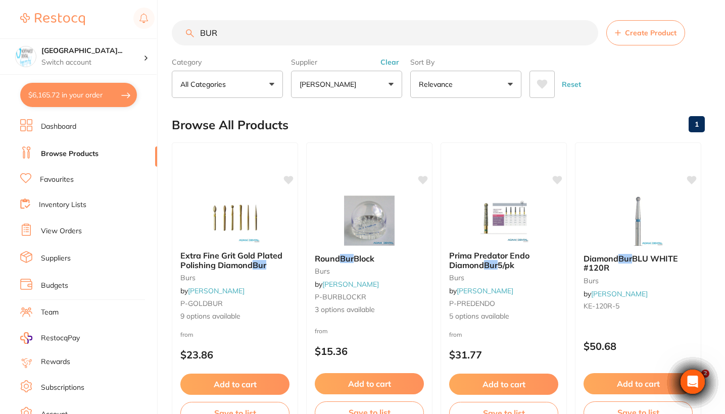
click at [393, 63] on button "Clear" at bounding box center [389, 62] width 25 height 9
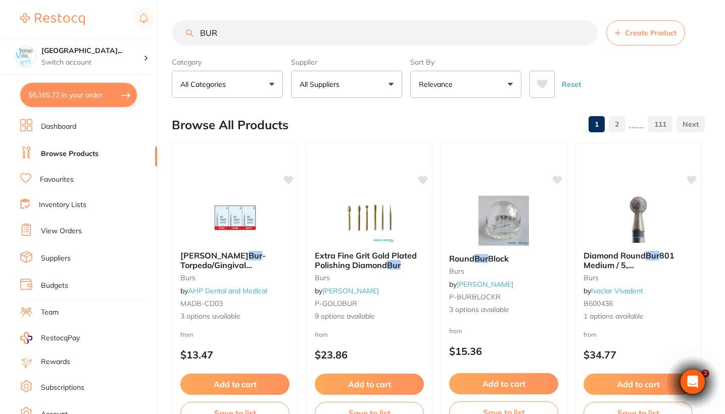
drag, startPoint x: 253, startPoint y: 37, endPoint x: 173, endPoint y: 36, distance: 79.3
click at [173, 36] on input "BUR" at bounding box center [385, 32] width 426 height 25
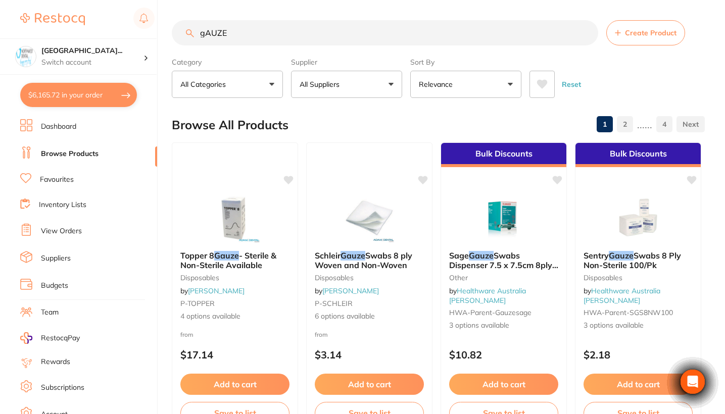
type input "gAUZE"
click at [367, 95] on button "All Suppliers" at bounding box center [346, 84] width 111 height 27
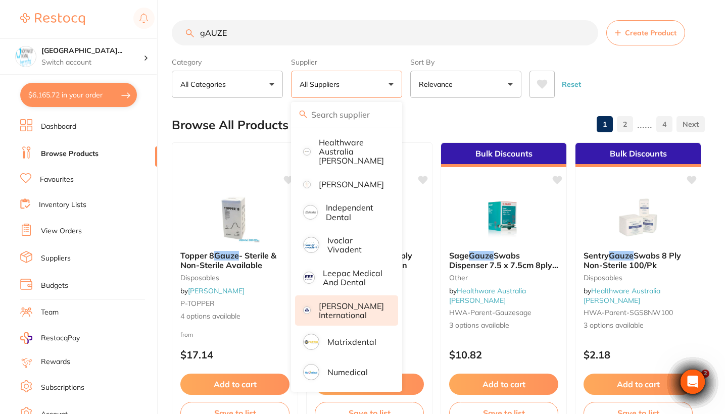
scroll to position [512, 0]
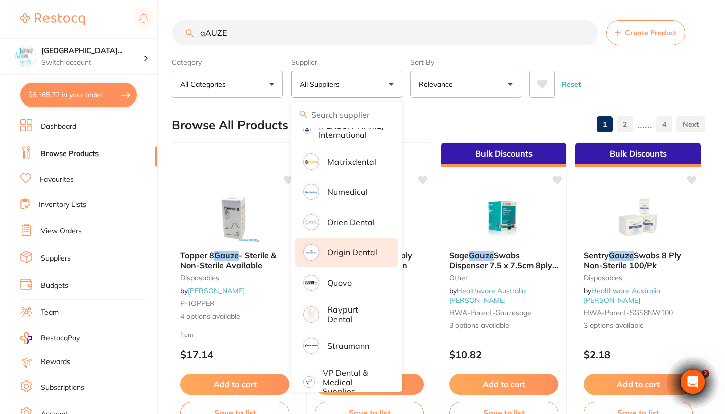
click at [367, 257] on p "Origin Dental" at bounding box center [352, 252] width 50 height 9
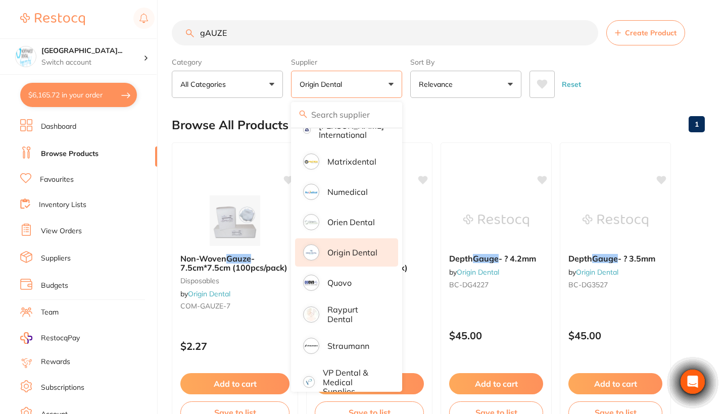
click at [710, 81] on main "gAUZE Create Product Category All Categories All Categories disposables Clear C…" at bounding box center [448, 392] width 553 height 784
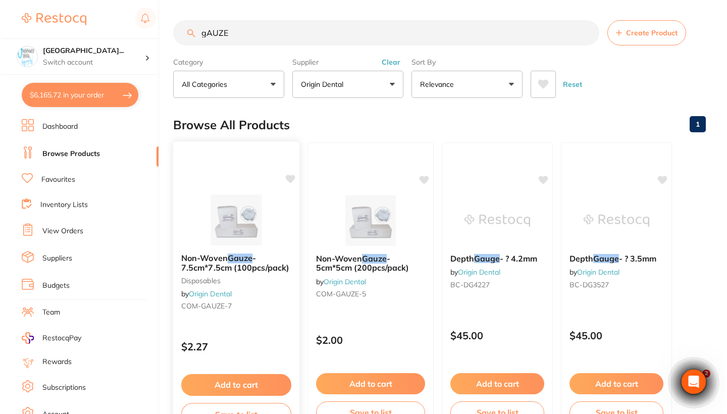
scroll to position [0, 0]
click at [257, 332] on div "Non-Woven Gauze - 7.5cm*7.5cm (100pcs/pack) disposables by Origin Dental COM-GA…" at bounding box center [235, 287] width 128 height 293
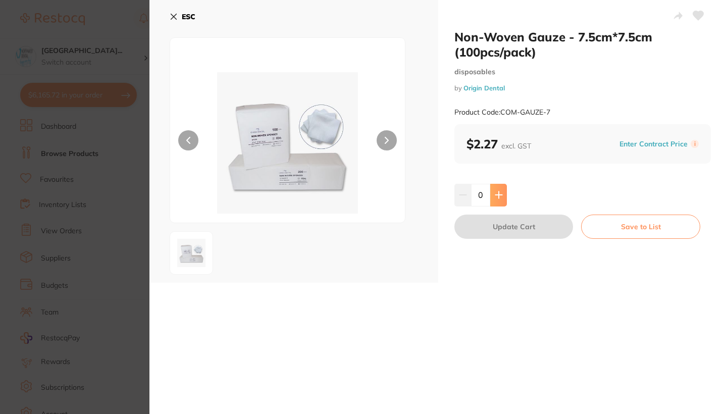
click at [499, 195] on icon at bounding box center [498, 195] width 7 height 7
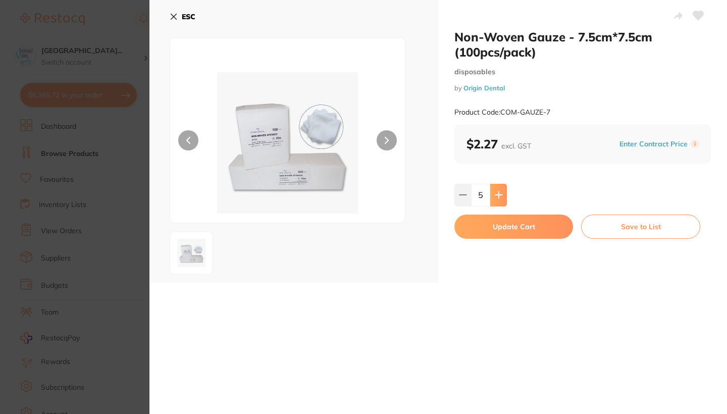
click at [499, 195] on icon at bounding box center [498, 195] width 7 height 7
click at [498, 198] on icon at bounding box center [498, 195] width 7 height 7
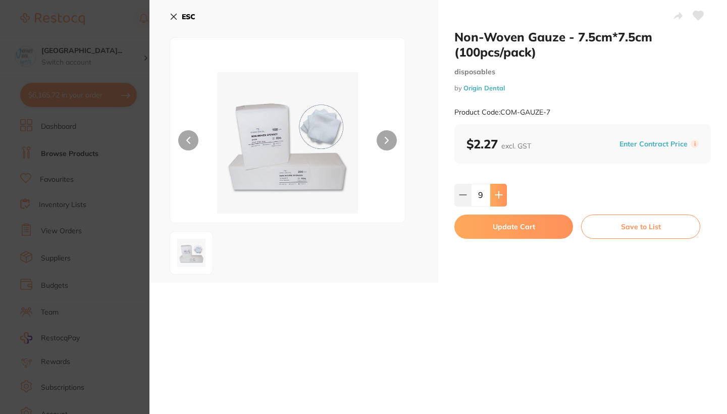
type input "10"
click at [503, 223] on button "Update Cart" at bounding box center [514, 227] width 119 height 24
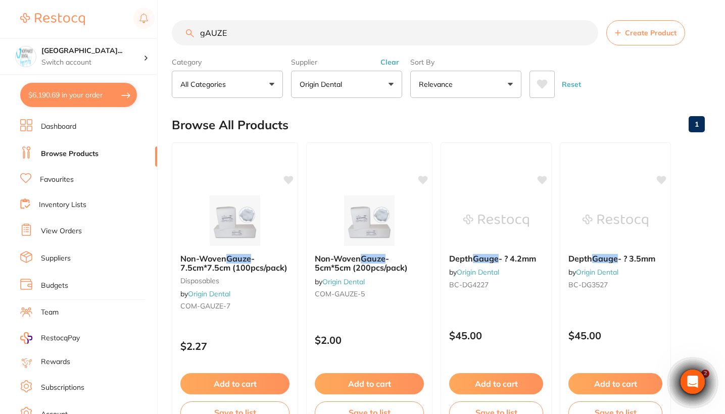
drag, startPoint x: 265, startPoint y: 32, endPoint x: 165, endPoint y: 31, distance: 100.0
click at [165, 31] on div "$6,190.69 North West Dental Wynya... Switch account Riaz Dental Surgery Experte…" at bounding box center [362, 207] width 725 height 414
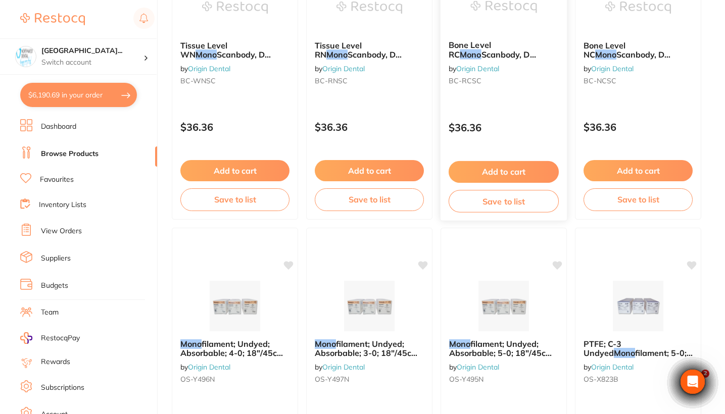
scroll to position [365, 0]
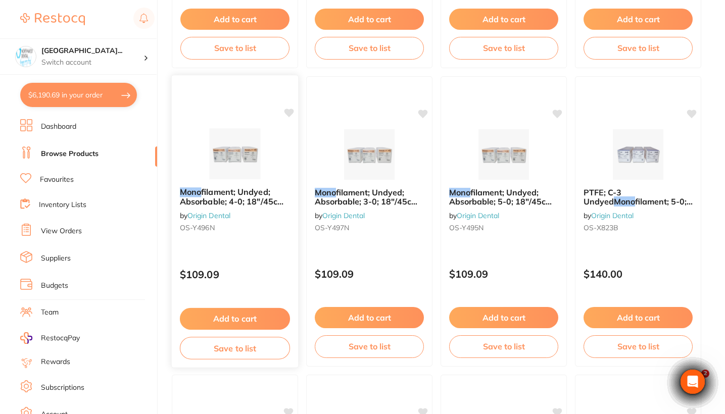
type input "Mono"
click at [262, 283] on div "$109.09" at bounding box center [235, 272] width 126 height 27
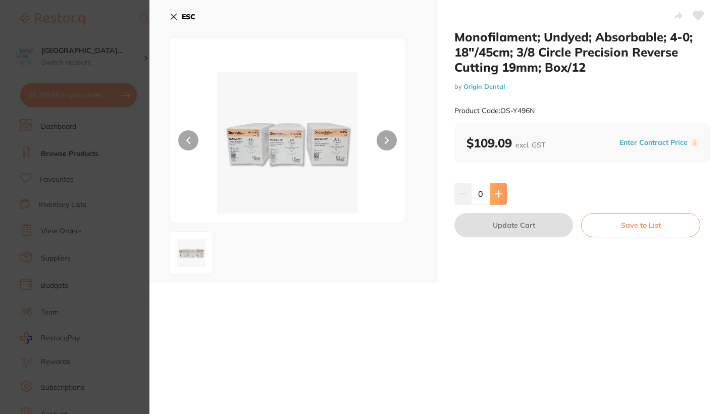
click at [498, 193] on icon at bounding box center [498, 193] width 7 height 7
type input "1"
click at [501, 229] on button "Update Cart" at bounding box center [514, 225] width 119 height 24
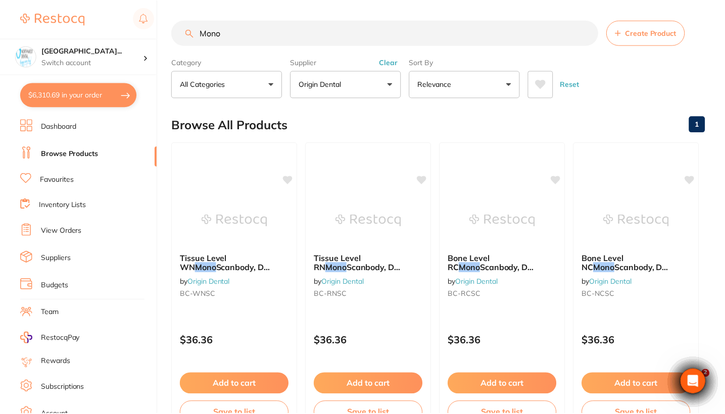
scroll to position [365, 0]
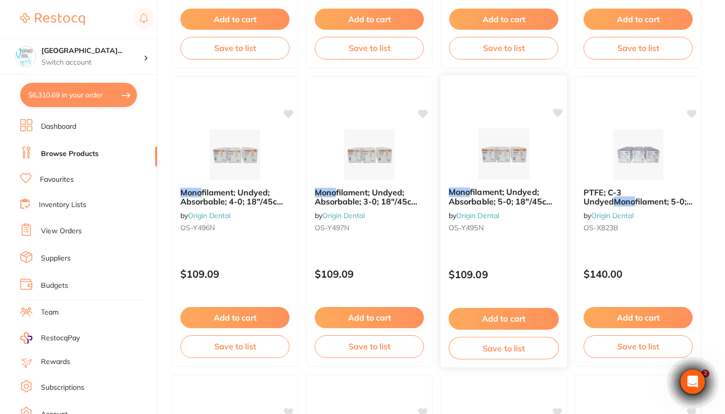
click at [517, 264] on div "$109.09" at bounding box center [503, 272] width 126 height 27
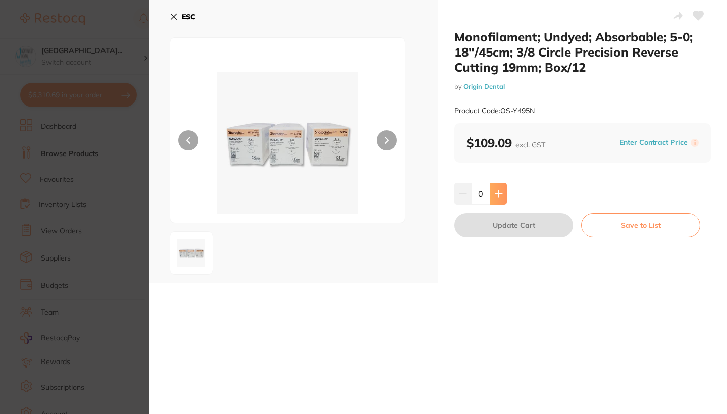
click at [500, 198] on button at bounding box center [498, 194] width 17 height 22
type input "1"
click at [509, 229] on button "Update Cart" at bounding box center [514, 225] width 119 height 24
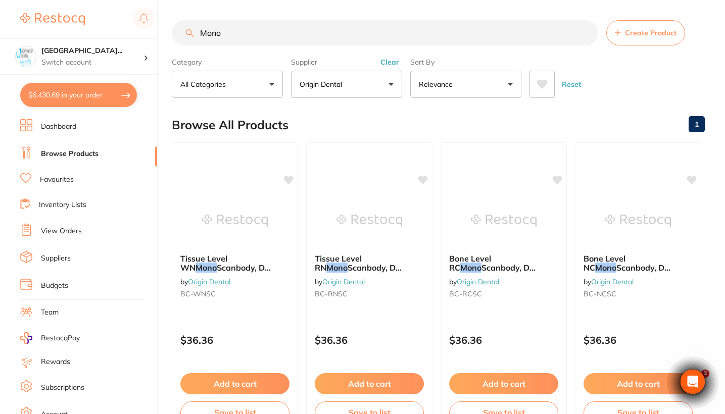
click at [386, 65] on button "Clear" at bounding box center [389, 62] width 25 height 9
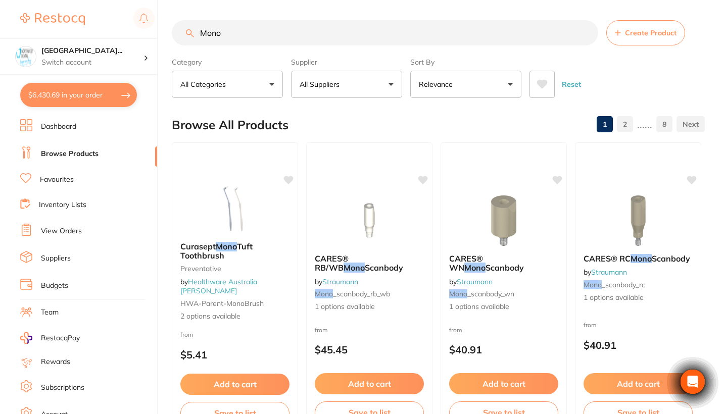
drag, startPoint x: 240, startPoint y: 33, endPoint x: 161, endPoint y: 32, distance: 79.3
click at [161, 32] on div "$6,430.69 North West Dental Wynya... Switch account Riaz Dental Surgery Experte…" at bounding box center [362, 207] width 725 height 414
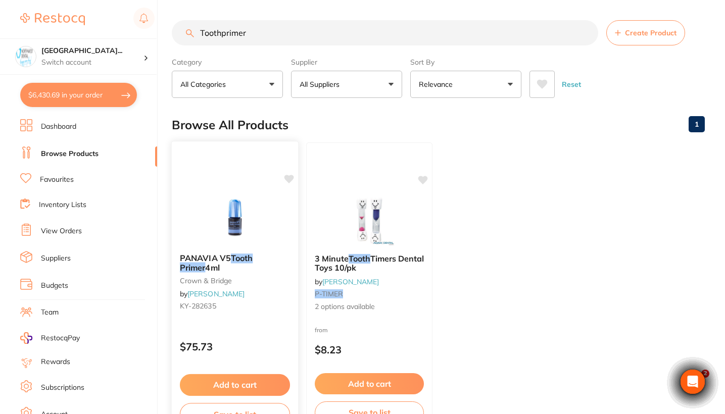
type input "Toothprimer"
click at [206, 263] on em "Primer" at bounding box center [193, 268] width 26 height 10
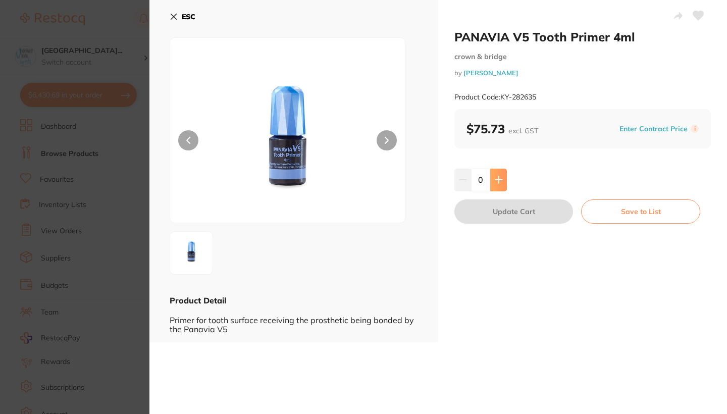
click at [504, 180] on button at bounding box center [498, 180] width 17 height 22
type input "1"
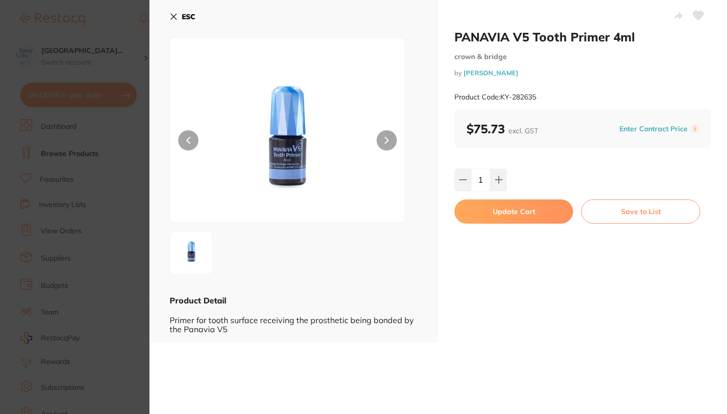
click at [509, 208] on button "Update Cart" at bounding box center [514, 211] width 119 height 24
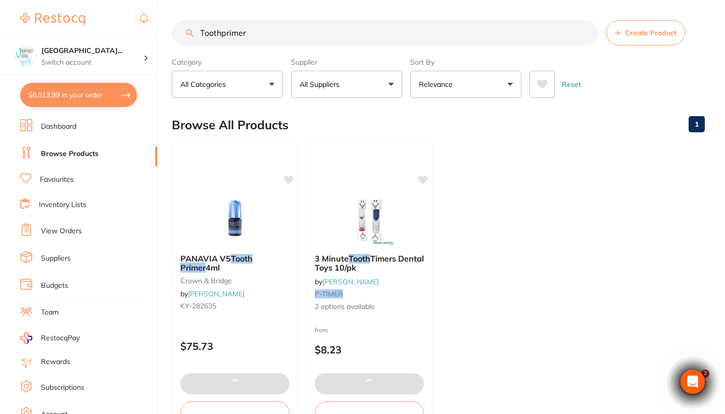
drag, startPoint x: 265, startPoint y: 37, endPoint x: 161, endPoint y: 37, distance: 103.5
click at [161, 37] on div "$6,513.99 North West Dental Wynya... Switch account Riaz Dental Surgery Experte…" at bounding box center [362, 207] width 725 height 414
type input "p"
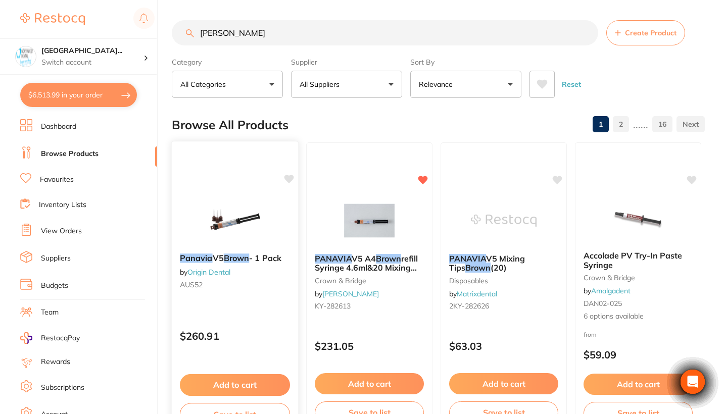
type input "Panavia Brown"
click at [282, 312] on div "Panavia V5 Brown - 1 Pack by Origin Dental AUS52 $260.91 Add to cart Save to li…" at bounding box center [235, 287] width 128 height 293
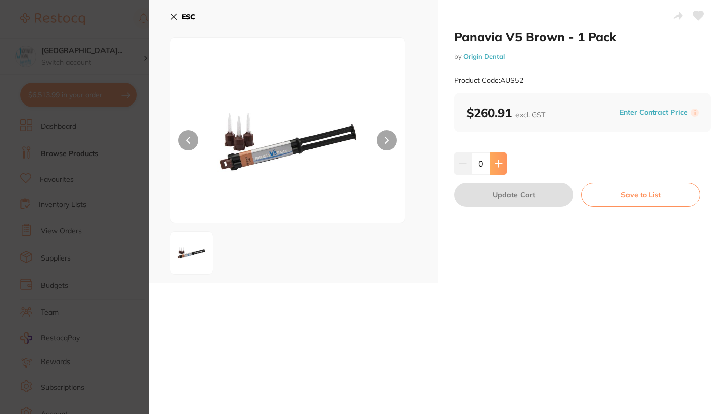
click at [495, 165] on icon at bounding box center [499, 164] width 8 height 8
type input "1"
click at [497, 191] on button "Update Cart" at bounding box center [514, 195] width 119 height 24
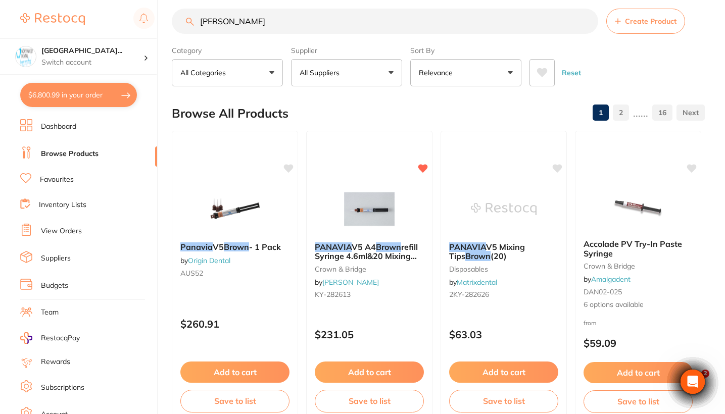
drag, startPoint x: 275, startPoint y: 32, endPoint x: 234, endPoint y: 24, distance: 41.7
click at [234, 24] on input "Panavia Brown" at bounding box center [385, 21] width 426 height 25
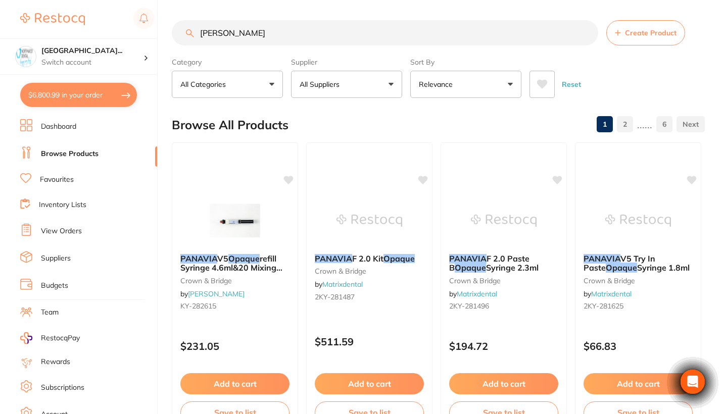
type input "Panavia Opaque"
click at [368, 94] on button "All Suppliers" at bounding box center [346, 84] width 111 height 27
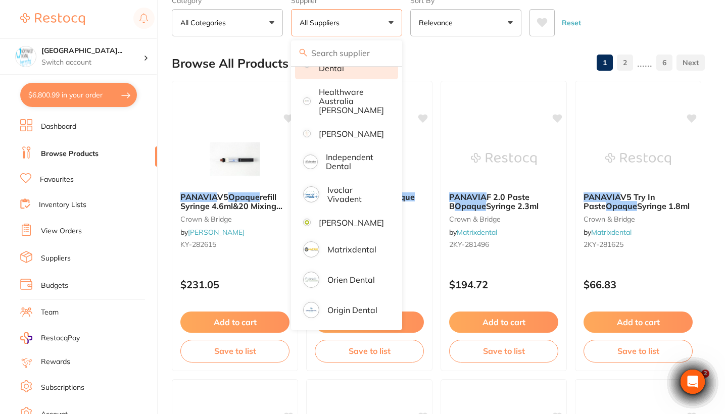
scroll to position [89, 0]
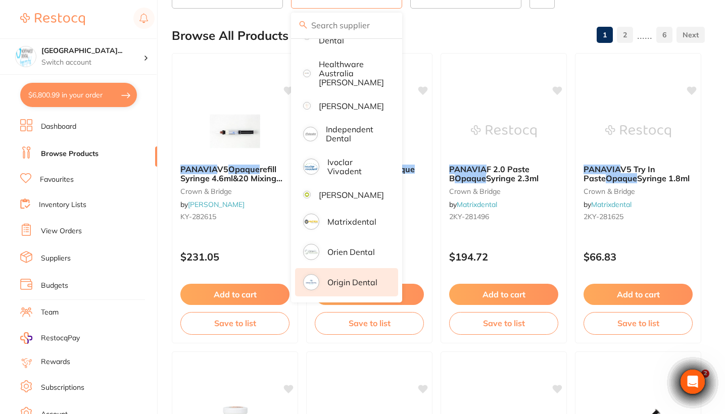
click at [349, 286] on p "Origin Dental" at bounding box center [352, 282] width 50 height 9
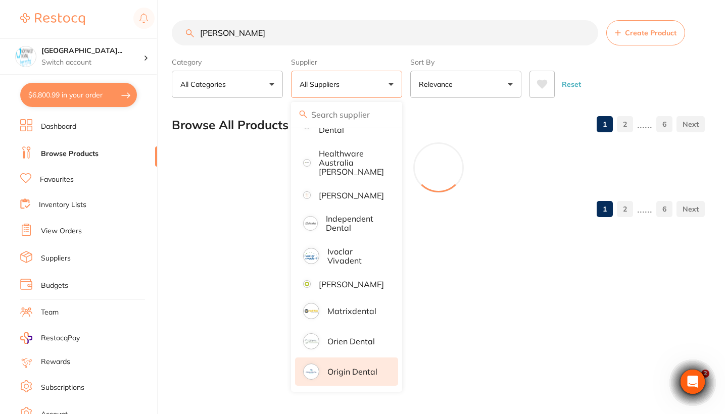
scroll to position [0, 0]
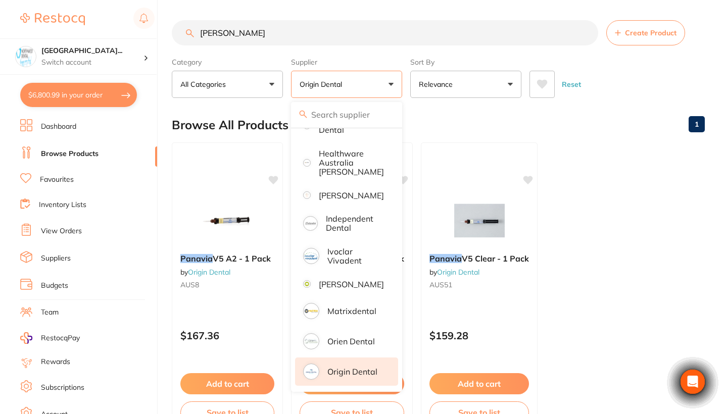
click at [705, 90] on main "Panavia Opaque Create Product Category All Categories All Categories No categor…" at bounding box center [448, 242] width 553 height 485
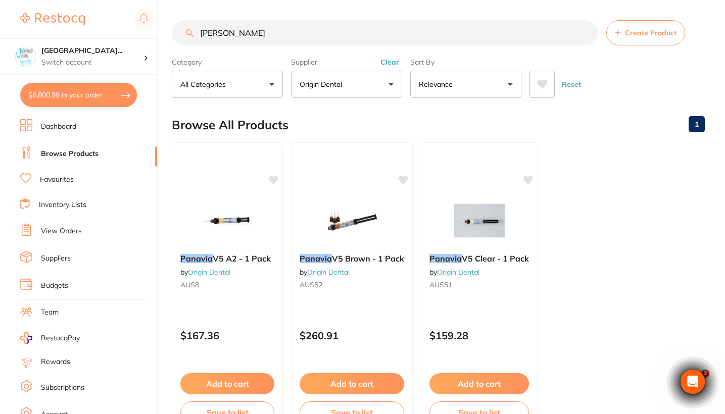
click at [391, 65] on button "Clear" at bounding box center [389, 62] width 25 height 9
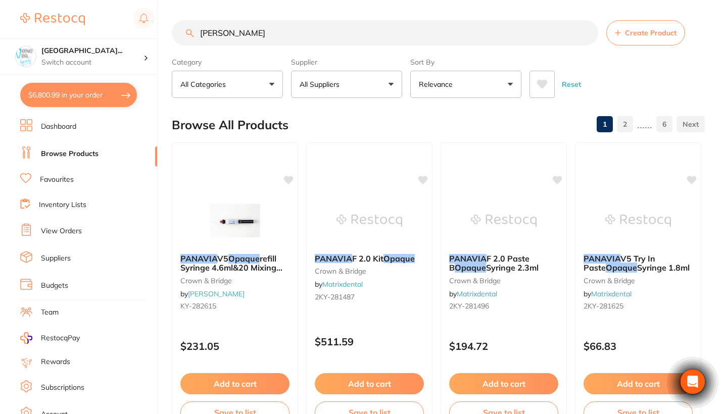
scroll to position [77, 0]
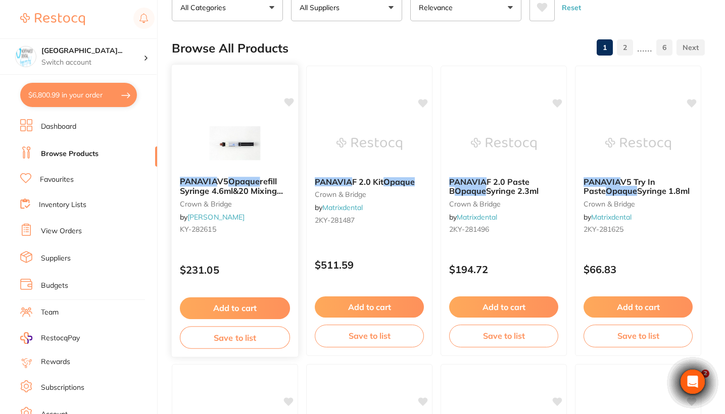
click at [285, 251] on div "PANAVIA V5 Opaque refill Syringe 4.6ml&20 Mixing tips crown & bridge by Henry S…" at bounding box center [235, 210] width 128 height 293
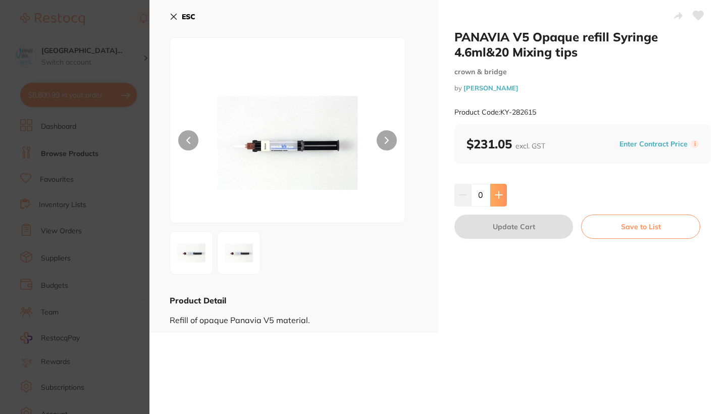
click at [499, 193] on icon at bounding box center [499, 195] width 8 height 8
type input "1"
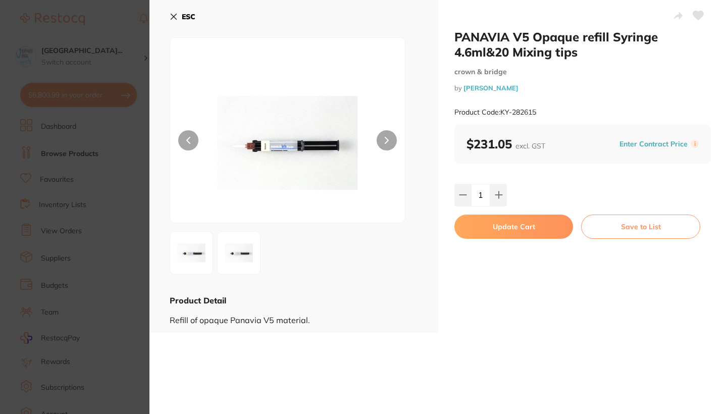
click at [514, 230] on button "Update Cart" at bounding box center [514, 227] width 119 height 24
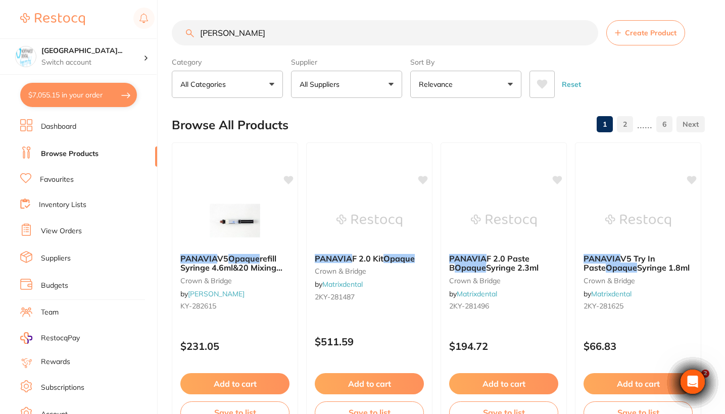
drag, startPoint x: 277, startPoint y: 38, endPoint x: 177, endPoint y: 36, distance: 100.0
click at [177, 36] on input "Panavia Opaque" at bounding box center [385, 32] width 426 height 25
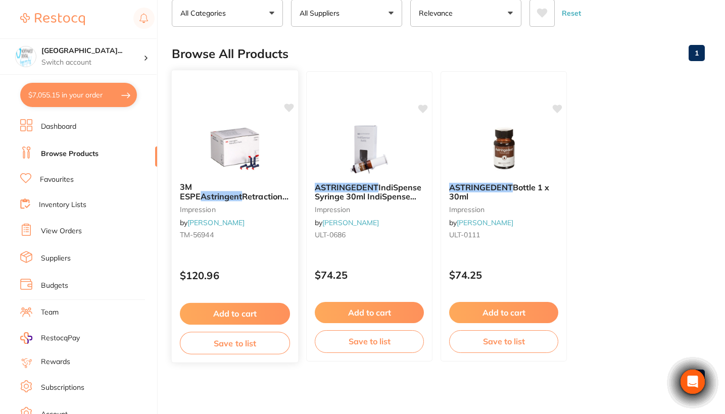
scroll to position [73, 0]
type input "Astringent"
click at [258, 245] on div "3M ESPE Astringent Retraction Paste x 25 Capsules impression by Henry Schein Ha…" at bounding box center [235, 212] width 126 height 77
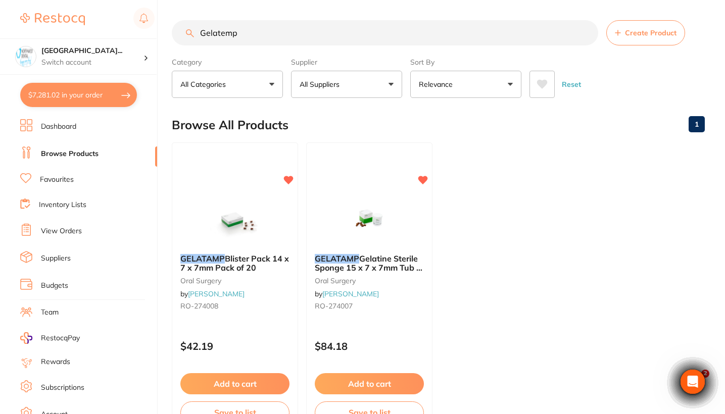
drag, startPoint x: 257, startPoint y: 35, endPoint x: 170, endPoint y: 33, distance: 87.4
click at [170, 33] on div "$7,281.02 [GEOGRAPHIC_DATA] Wynya... Switch account Riaz [MEDICAL_DATA] Experte…" at bounding box center [362, 207] width 725 height 414
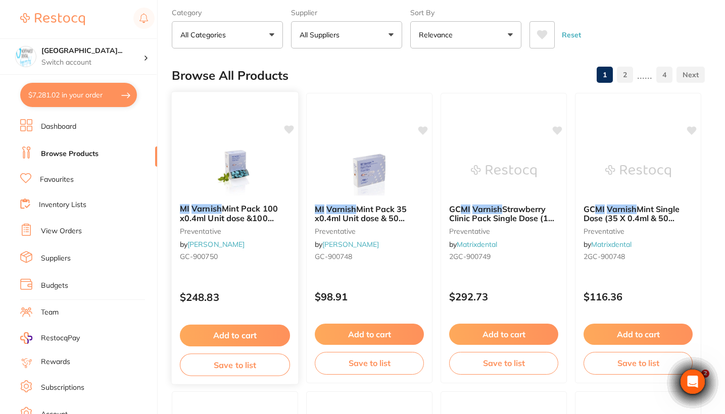
type input "MI varnish"
click at [267, 271] on div "MI Varnish Mint Pack 100 x0.4ml Unit dose &100 Brushes preventative by [PERSON_…" at bounding box center [235, 234] width 126 height 77
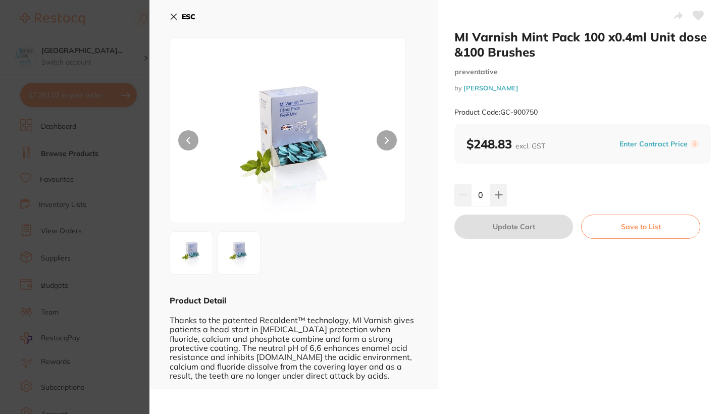
click at [104, 236] on section "MI Varnish Mint Pack 100 x0.4ml Unit dose &100 Brushes preventative by [PERSON_…" at bounding box center [363, 207] width 727 height 414
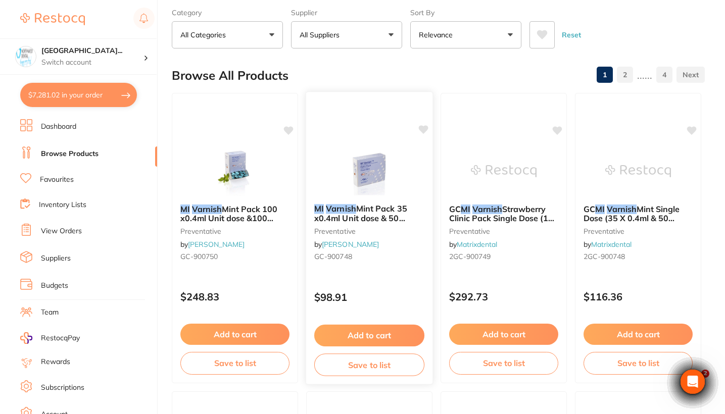
click at [394, 269] on div "MI Varnish Mint Pack 35 x0.4ml Unit dose & 50 Brushes preventative by [PERSON_N…" at bounding box center [369, 234] width 126 height 77
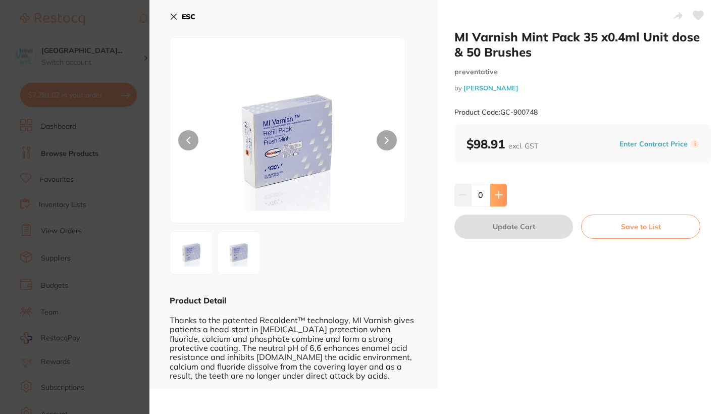
click at [504, 200] on button at bounding box center [498, 195] width 17 height 22
type input "1"
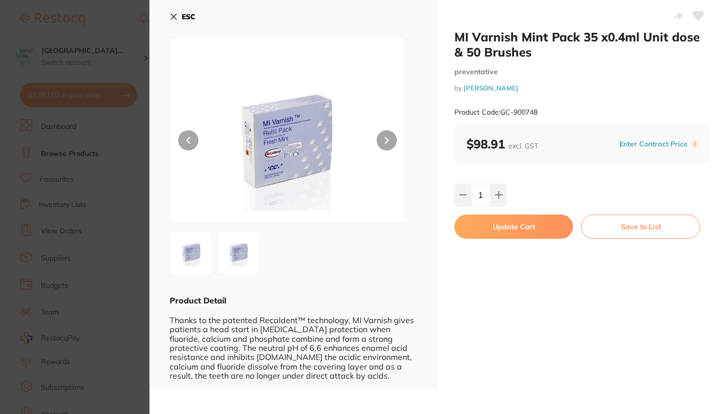
click at [504, 225] on button "Update Cart" at bounding box center [514, 227] width 119 height 24
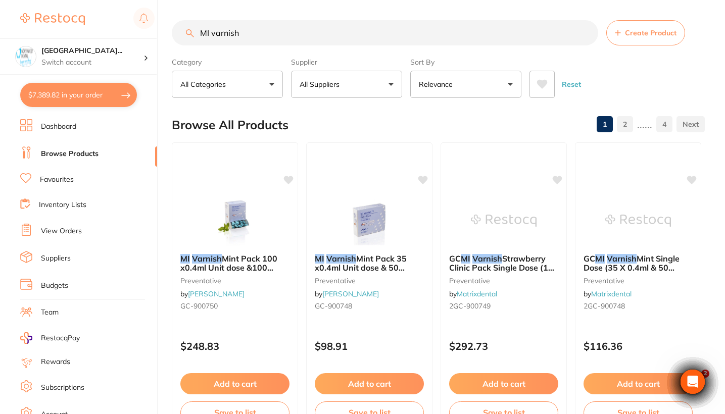
drag, startPoint x: 264, startPoint y: 37, endPoint x: 148, endPoint y: 36, distance: 115.2
click at [148, 36] on div "$7,389.82 [GEOGRAPHIC_DATA] Wynya... Switch account Riaz [MEDICAL_DATA] Experte…" at bounding box center [362, 207] width 725 height 414
type input "D"
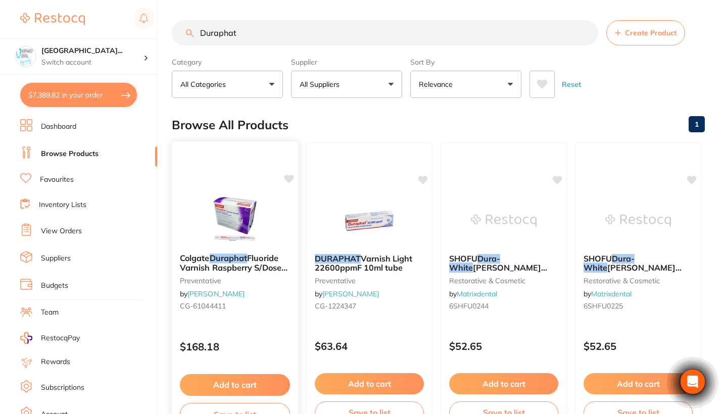
type input "Duraphat"
click at [274, 300] on div "Colgate Duraphat Fluoride Varnish Raspberry S/Dose 50Pk preventative by [PERSON…" at bounding box center [235, 283] width 126 height 77
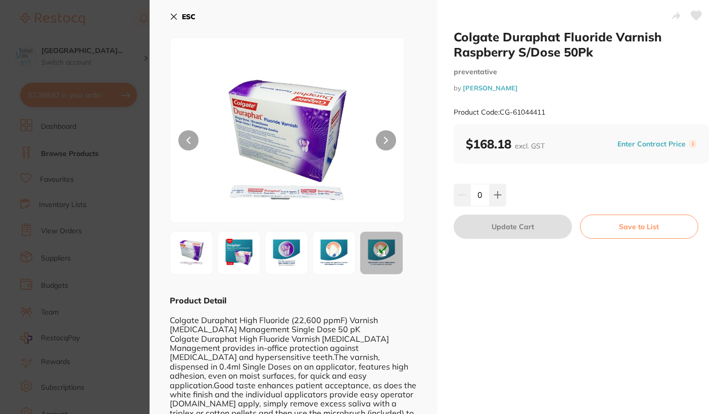
drag, startPoint x: 498, startPoint y: 197, endPoint x: 498, endPoint y: 223, distance: 25.3
click at [498, 197] on icon at bounding box center [497, 195] width 8 height 8
type input "1"
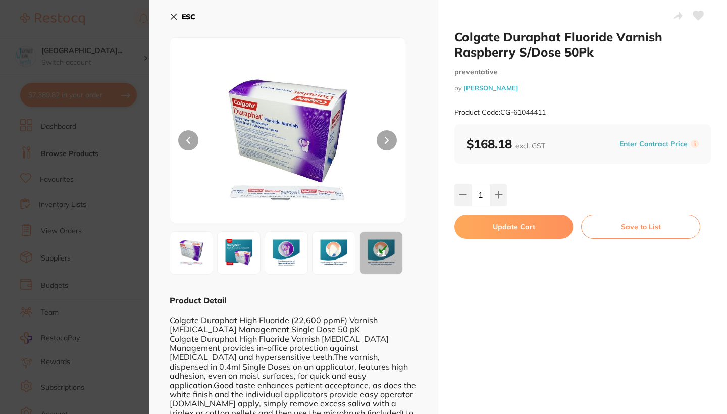
click at [498, 224] on button "Update Cart" at bounding box center [514, 227] width 119 height 24
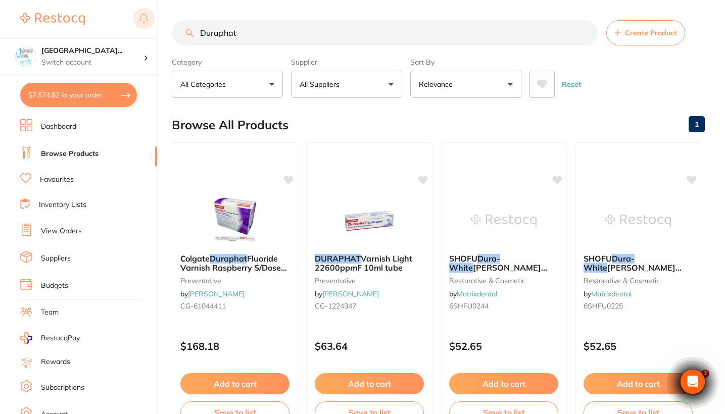
drag, startPoint x: 245, startPoint y: 31, endPoint x: 146, endPoint y: 29, distance: 99.0
click at [146, 29] on div "$7,574.82 [GEOGRAPHIC_DATA]... Switch account Riaz [MEDICAL_DATA] Experteeth De…" at bounding box center [362, 207] width 725 height 414
type input "S"
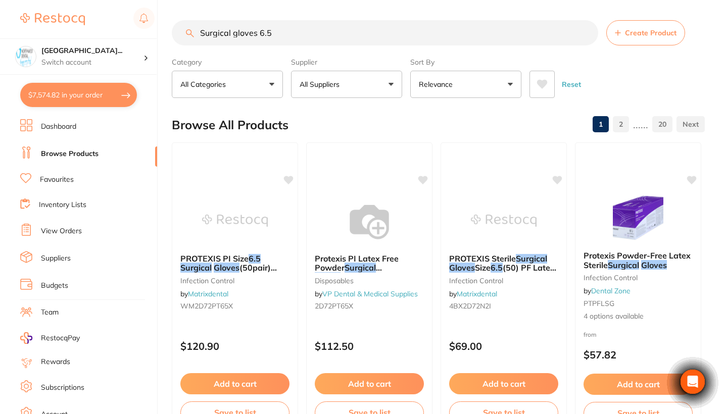
type input "Surgical gloves 6.5"
click at [341, 92] on button "All Suppliers" at bounding box center [346, 84] width 111 height 27
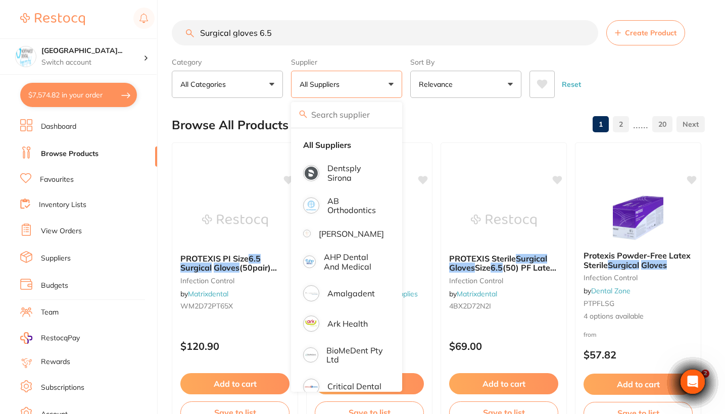
click at [636, 96] on div "Reset" at bounding box center [612, 80] width 167 height 35
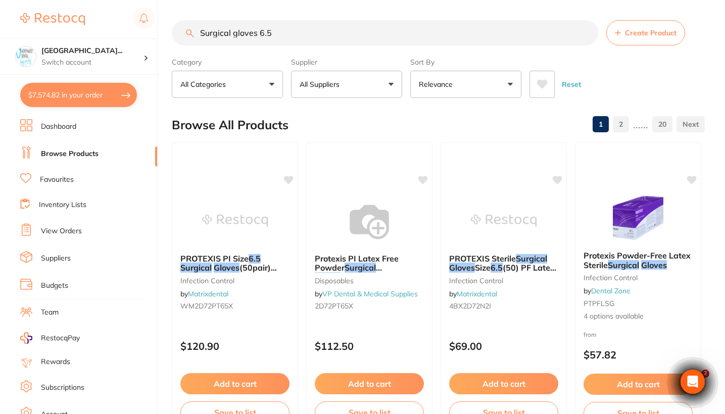
click at [366, 82] on button "All Suppliers" at bounding box center [346, 84] width 111 height 27
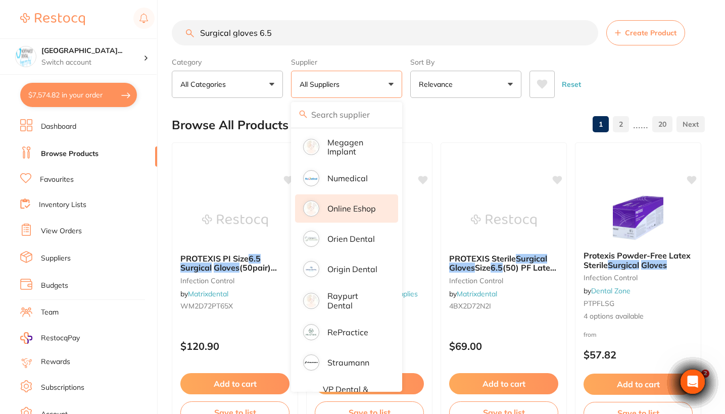
scroll to position [721, 0]
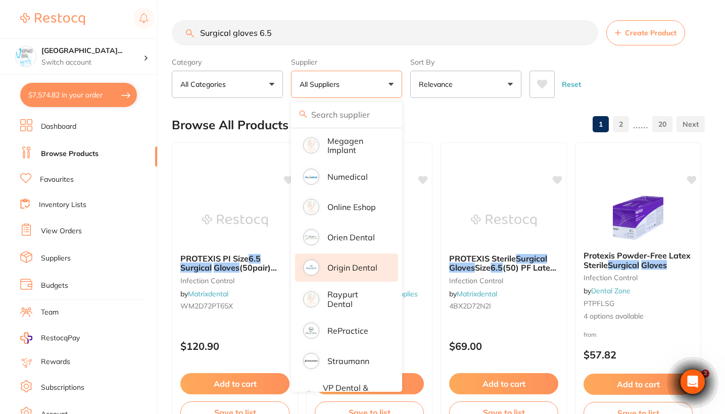
click at [352, 272] on p "Origin Dental" at bounding box center [352, 267] width 50 height 9
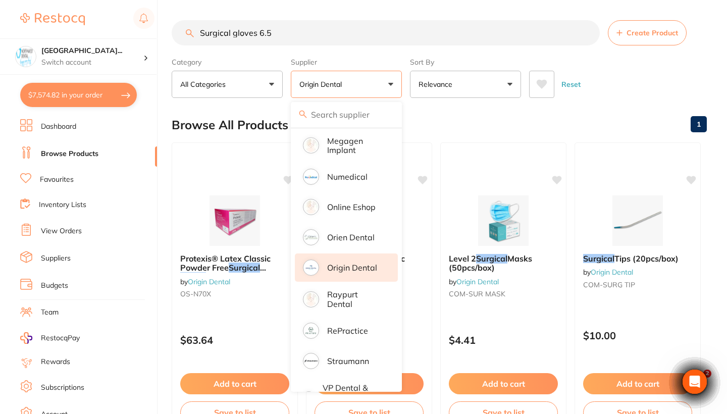
click at [635, 78] on div "Reset" at bounding box center [614, 80] width 170 height 35
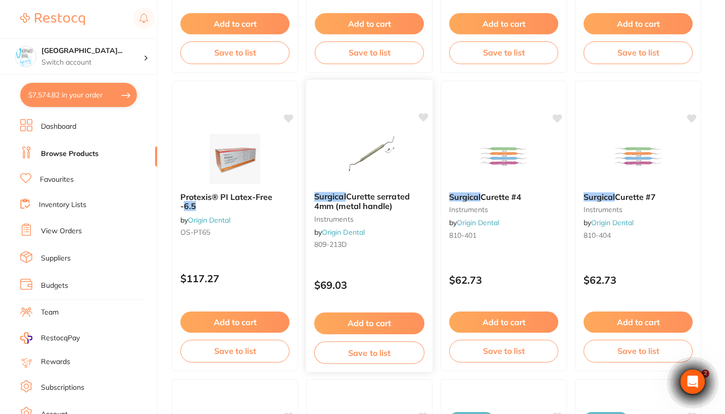
scroll to position [421, 0]
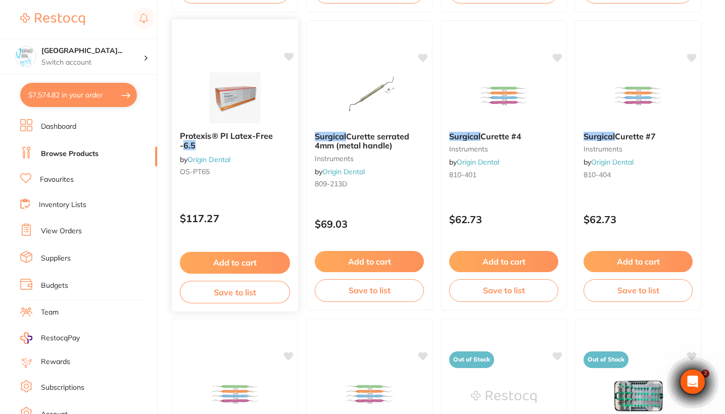
click at [257, 199] on div "Protexis® PI Latex-Free - 6.5 by Origin Dental OS-PT65 $117.27 Add to cart Save…" at bounding box center [235, 165] width 128 height 293
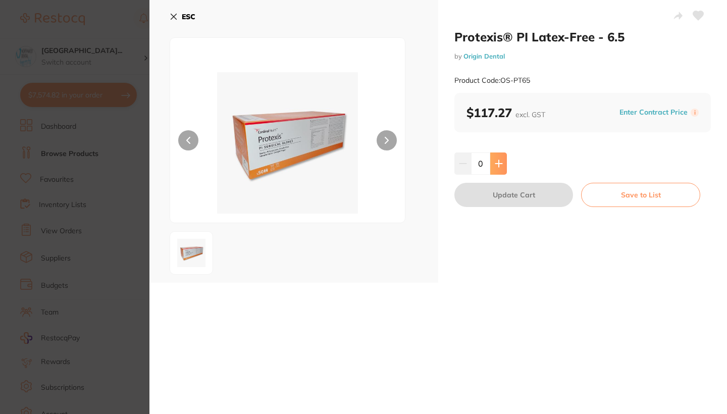
click at [499, 167] on button at bounding box center [498, 164] width 17 height 22
type input "1"
click at [500, 200] on button "Update Cart" at bounding box center [514, 195] width 119 height 24
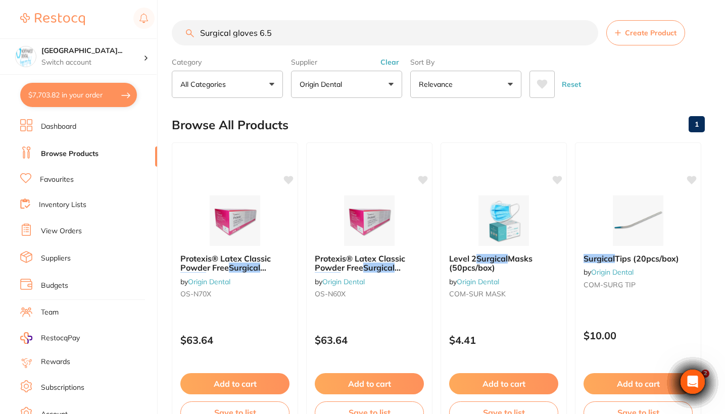
drag, startPoint x: 299, startPoint y: 40, endPoint x: 147, endPoint y: 38, distance: 152.0
click at [147, 38] on div "$7,703.82 North West Dental Wynya... Switch account Riaz Dental Surgery Experte…" at bounding box center [362, 207] width 725 height 414
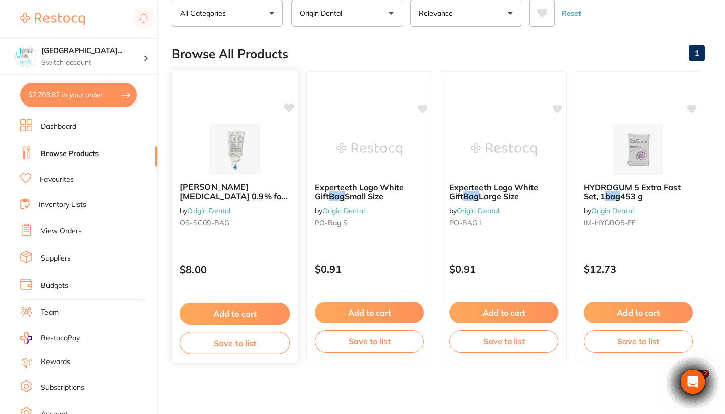
type input "Saline bag"
click at [262, 195] on span "Baxter Sodium Chloride 0.9% for Irrigation 1000ml" at bounding box center [234, 196] width 108 height 29
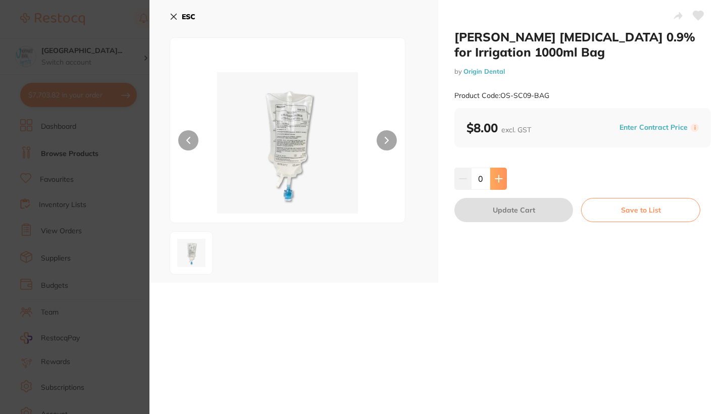
click at [498, 181] on icon at bounding box center [498, 178] width 7 height 7
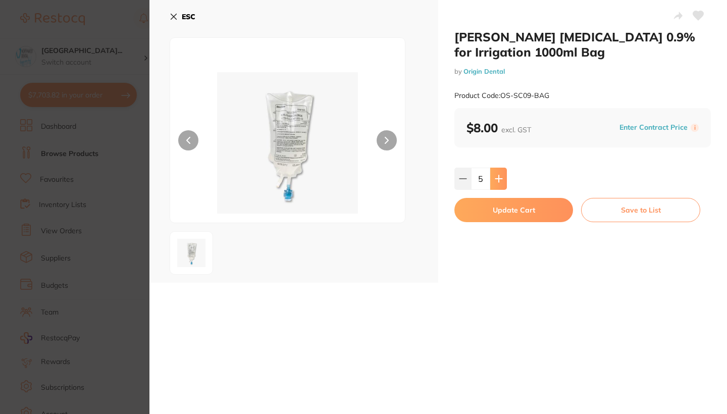
click at [498, 181] on icon at bounding box center [498, 178] width 7 height 7
click at [497, 177] on icon at bounding box center [499, 179] width 8 height 8
type input "8"
click at [504, 206] on button "Update Cart" at bounding box center [514, 210] width 119 height 24
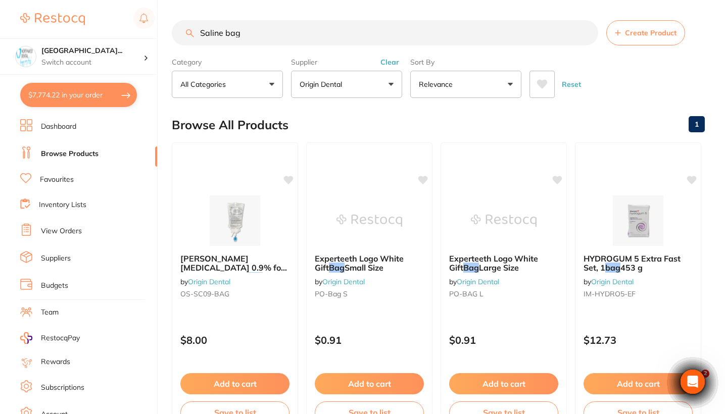
click at [278, 33] on input "Saline bag" at bounding box center [385, 32] width 426 height 25
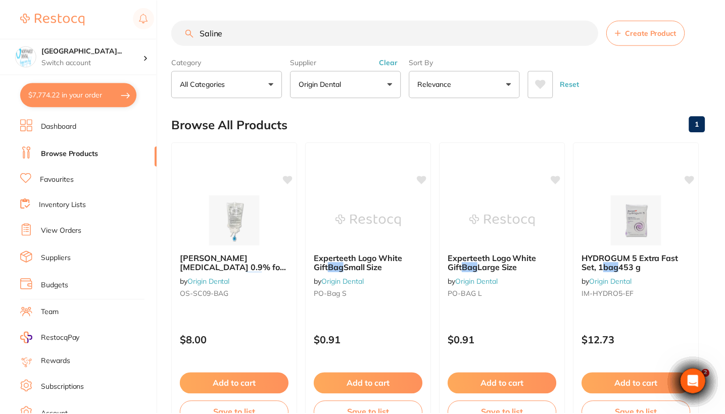
scroll to position [85, 0]
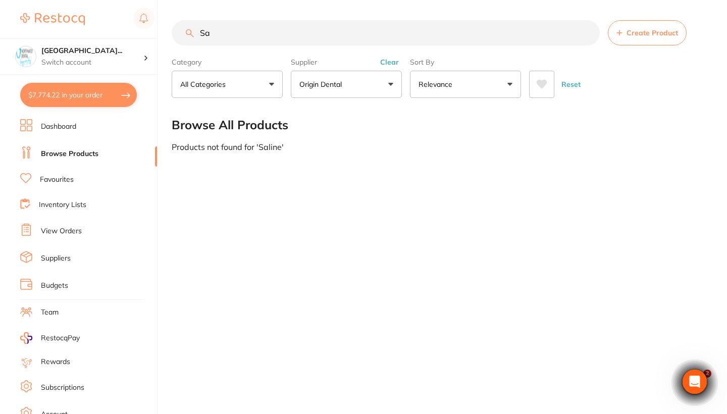
type input "S"
type input "i"
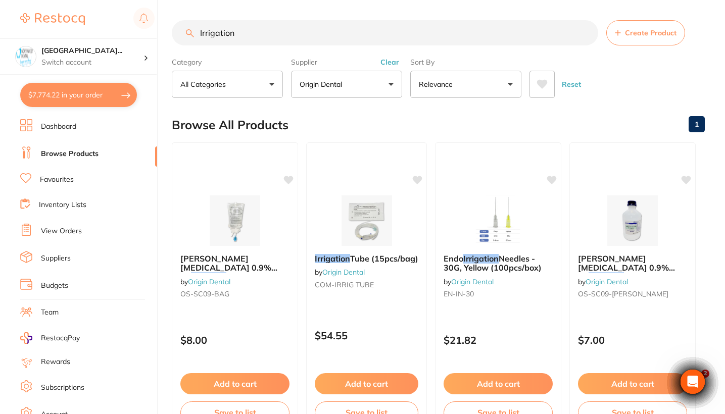
scroll to position [0, 0]
drag, startPoint x: 255, startPoint y: 37, endPoint x: 266, endPoint y: 43, distance: 12.7
click at [266, 43] on input "Irrigation" at bounding box center [385, 32] width 426 height 25
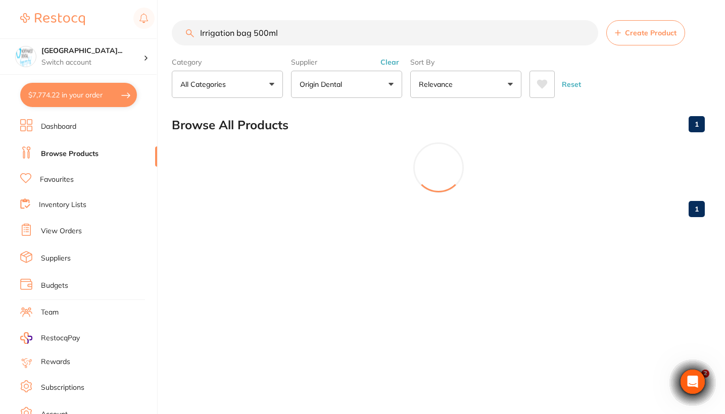
type input "Irrigation bag 500ml"
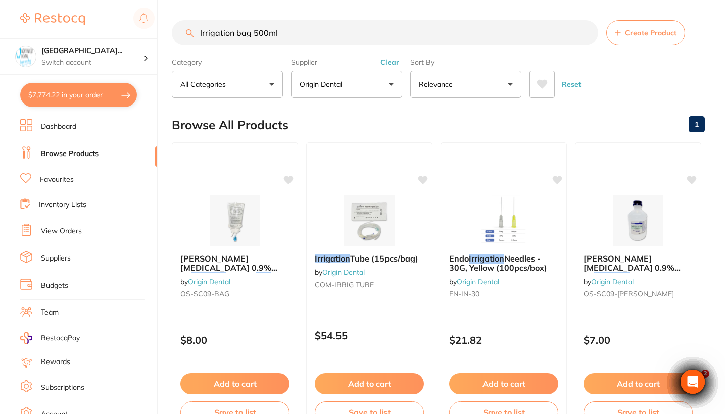
click at [393, 66] on button "Clear" at bounding box center [389, 62] width 25 height 9
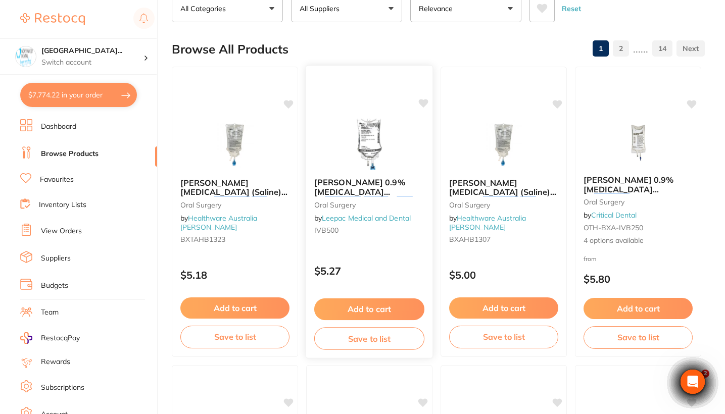
scroll to position [76, 0]
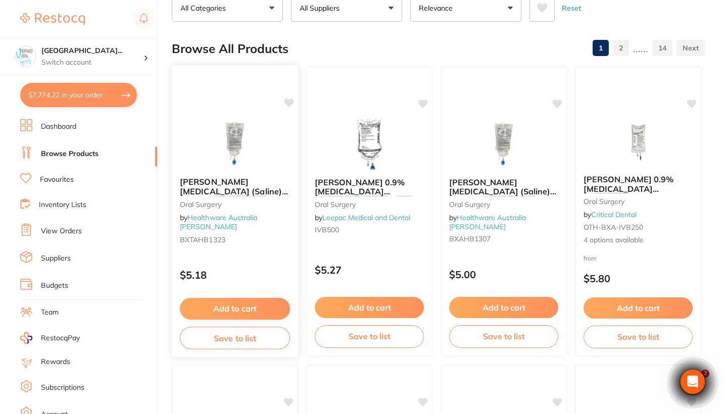
click at [257, 272] on p "$5.18" at bounding box center [235, 275] width 110 height 12
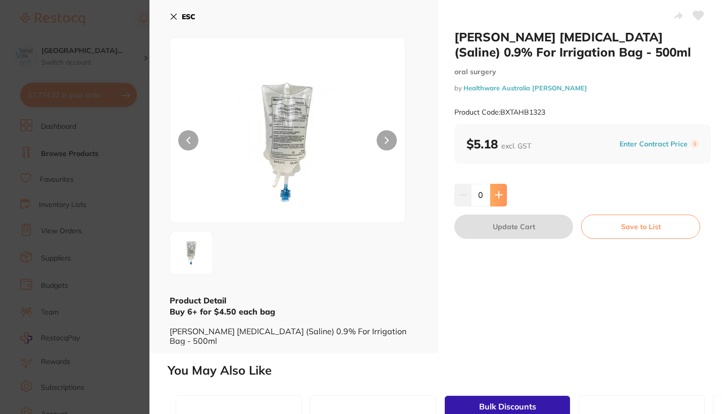
click at [499, 192] on icon at bounding box center [499, 195] width 8 height 8
click at [499, 195] on icon at bounding box center [499, 195] width 8 height 8
click at [498, 195] on icon at bounding box center [498, 195] width 7 height 7
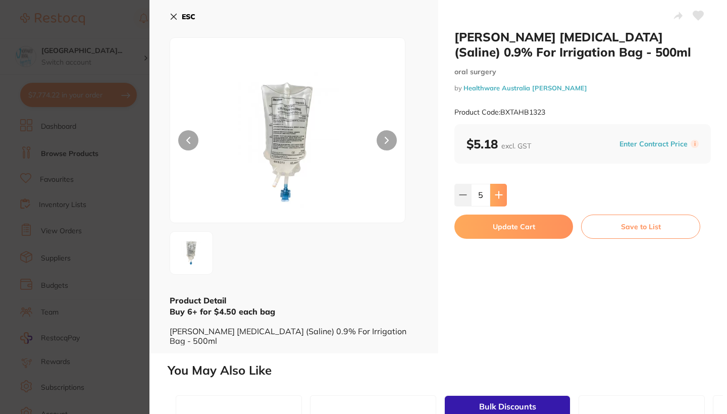
click at [537, 268] on div "Baxter Sodium Chloride (Saline) 0.9% For Irrigation Bag - 500ml oral surgery by…" at bounding box center [582, 177] width 289 height 354
click at [498, 193] on icon at bounding box center [499, 195] width 8 height 8
click at [455, 193] on button at bounding box center [463, 195] width 17 height 22
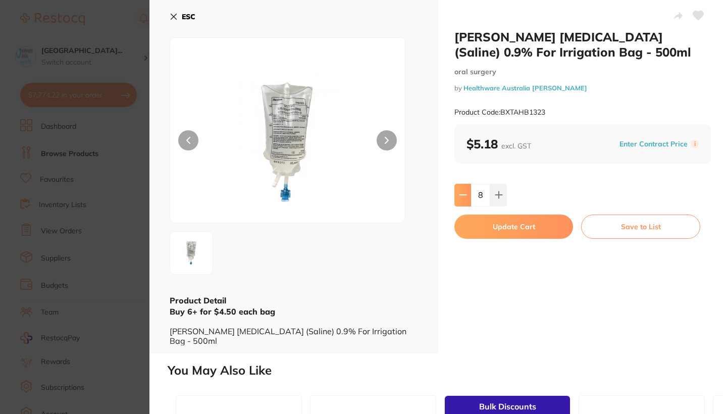
click at [463, 196] on icon at bounding box center [463, 195] width 8 height 8
drag, startPoint x: 495, startPoint y: 198, endPoint x: 147, endPoint y: 195, distance: 347.5
click at [495, 198] on icon at bounding box center [499, 195] width 8 height 8
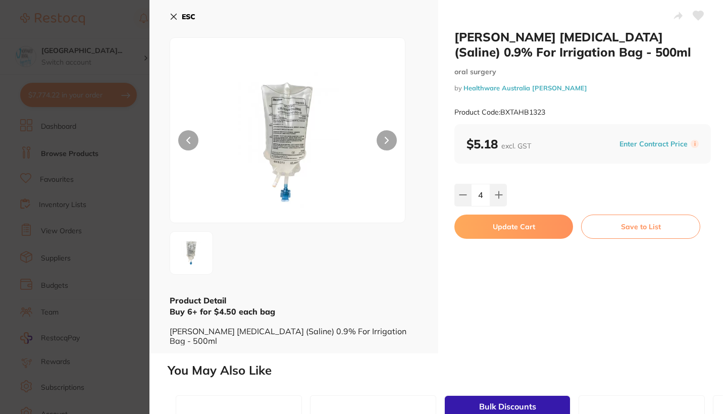
type input "5"
click at [122, 190] on section "Baxter Sodium Chloride (Saline) 0.9% For Irrigation Bag - 500ml oral surgery by…" at bounding box center [363, 207] width 727 height 414
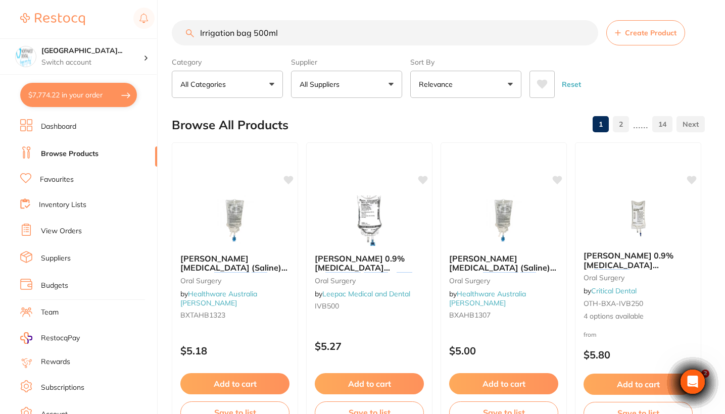
drag, startPoint x: 287, startPoint y: 39, endPoint x: 169, endPoint y: 34, distance: 118.3
click at [169, 34] on div "$7,774.22 North West Dental Wynya... Switch account Riaz Dental Surgery Experte…" at bounding box center [362, 207] width 725 height 414
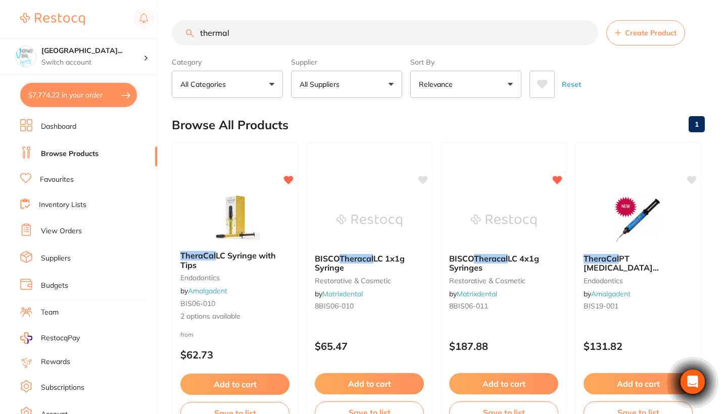
type input "thermal"
drag, startPoint x: 217, startPoint y: 54, endPoint x: 274, endPoint y: 291, distance: 243.8
click at [274, 291] on div "TheraCal LC Syringe with Tips endodontics by Amalgadent BIS06-010 2 options ava…" at bounding box center [235, 286] width 126 height 87
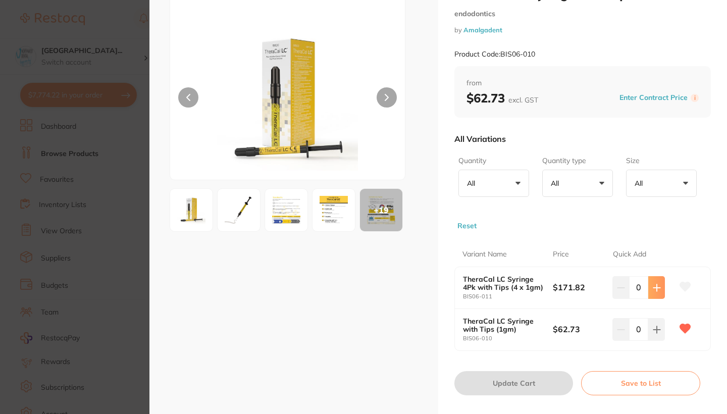
click at [655, 292] on button at bounding box center [656, 287] width 17 height 22
type input "1"
click at [533, 388] on button "Update Cart" at bounding box center [514, 383] width 119 height 24
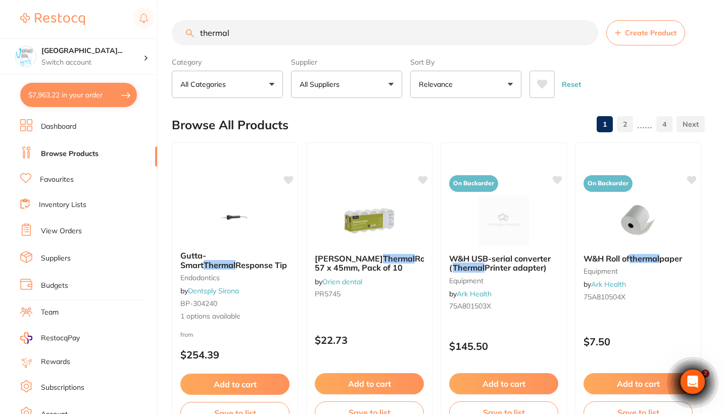
drag, startPoint x: 242, startPoint y: 37, endPoint x: 168, endPoint y: 35, distance: 74.3
click at [168, 35] on div "$7,963.22 North West Dental Wynya... Switch account Riaz Dental Surgery Experte…" at bounding box center [362, 207] width 725 height 414
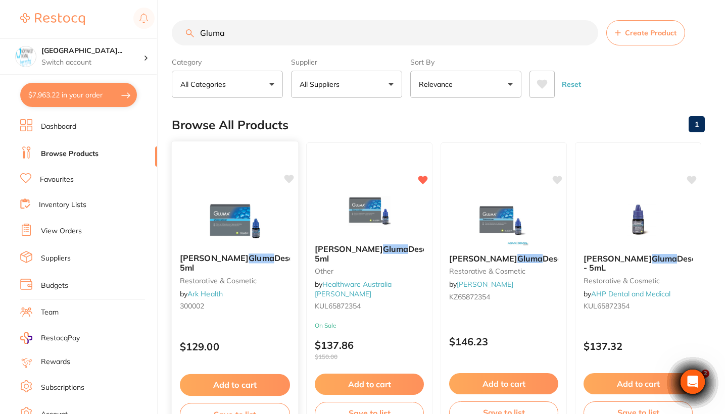
type input "Gluma"
click at [252, 323] on div "Kulzer Gluma Desensitizer 5ml restorative & cosmetic by Ark Health 300002" at bounding box center [235, 283] width 126 height 77
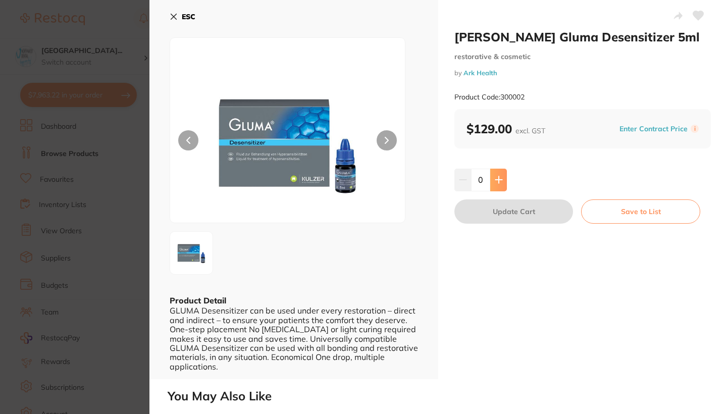
click at [499, 183] on icon at bounding box center [499, 180] width 8 height 8
type input "1"
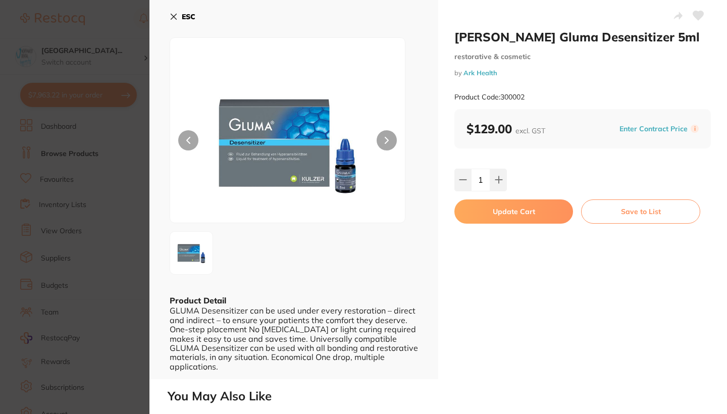
click at [510, 211] on button "Update Cart" at bounding box center [514, 211] width 119 height 24
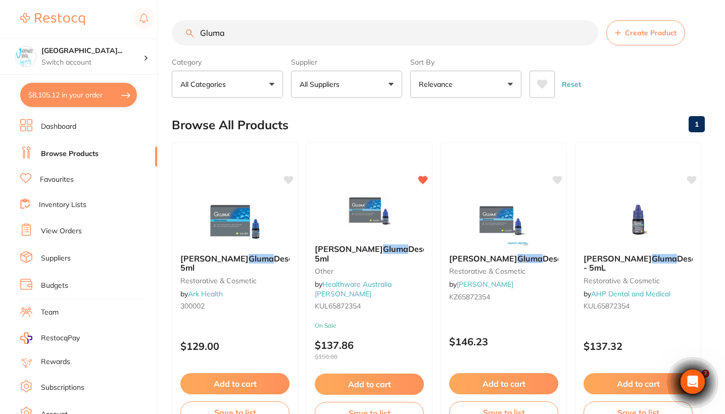
drag, startPoint x: 238, startPoint y: 36, endPoint x: 165, endPoint y: 36, distance: 73.7
click at [165, 36] on div "$8,105.12 North West Dental Wynya... Switch account Riaz Dental Surgery Experte…" at bounding box center [362, 207] width 725 height 414
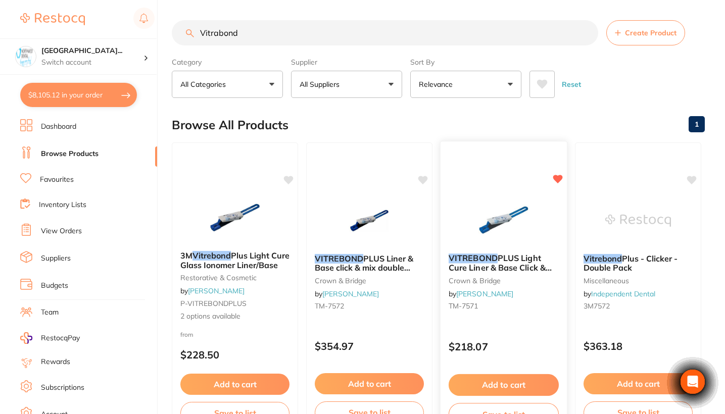
type input "Vitrabond"
click at [494, 327] on div "VITREBOND PLUS Light Cure Liner & Base Click & Mix crown & bridge by Henry Sche…" at bounding box center [504, 287] width 128 height 293
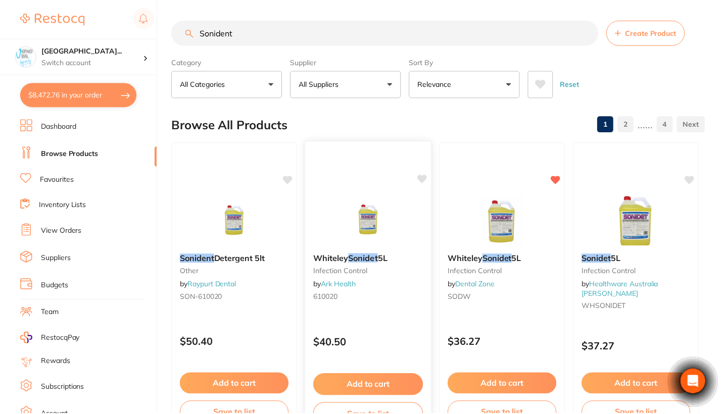
scroll to position [39, 0]
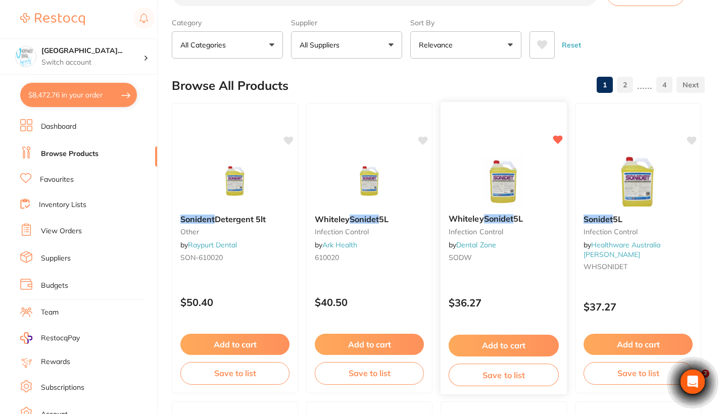
click at [522, 294] on div "$36.27" at bounding box center [503, 300] width 126 height 27
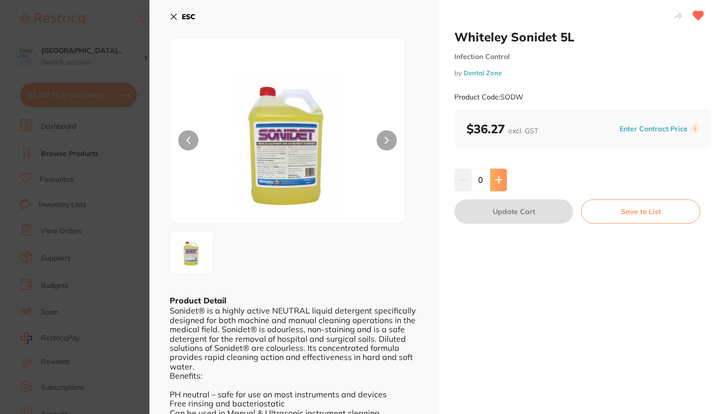
click at [498, 182] on icon at bounding box center [498, 180] width 7 height 7
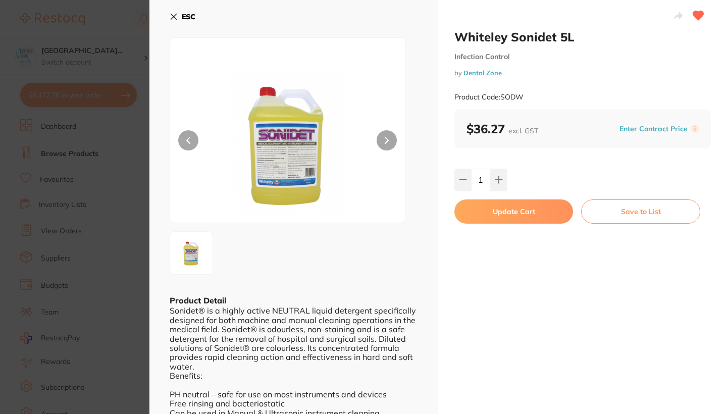
click at [525, 213] on button "Update Cart" at bounding box center [514, 211] width 119 height 24
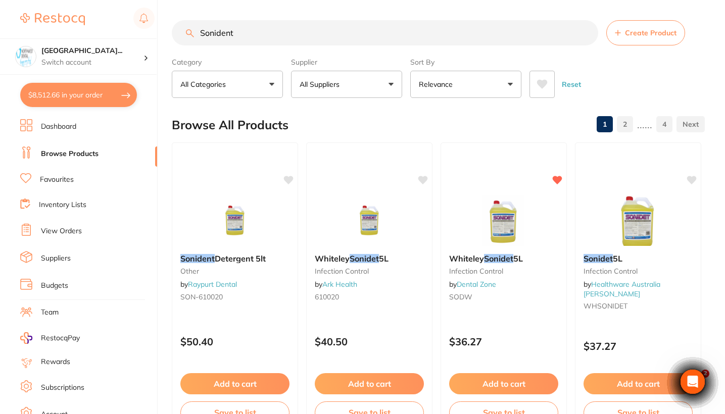
drag, startPoint x: 251, startPoint y: 32, endPoint x: 169, endPoint y: 29, distance: 81.9
click at [169, 29] on div "$8,512.66 [GEOGRAPHIC_DATA] Wynya... Switch account Riaz [MEDICAL_DATA] Experte…" at bounding box center [362, 207] width 725 height 414
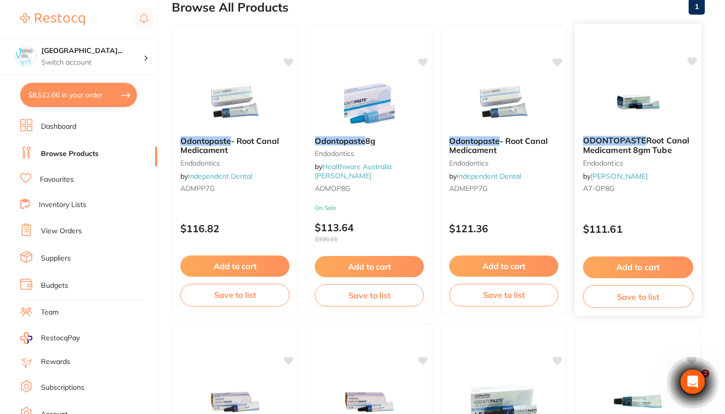
scroll to position [133, 0]
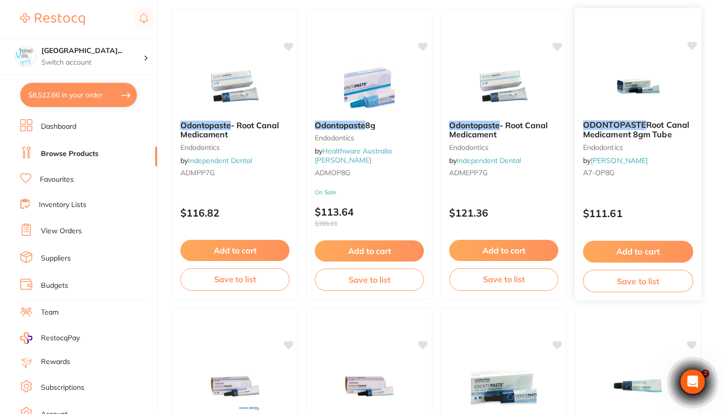
type input "Odontopaste"
click at [656, 198] on div "ODONTOPASTE Root Canal Medicament 8gm Tube endodontics by [PERSON_NAME] A7-OP8G…" at bounding box center [638, 154] width 128 height 293
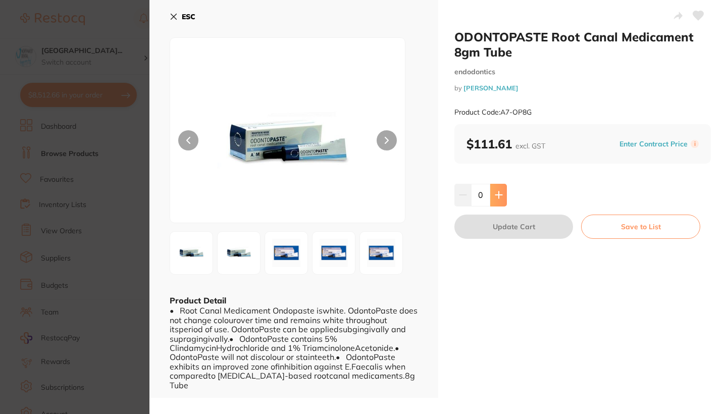
click at [495, 196] on icon at bounding box center [499, 195] width 8 height 8
type input "1"
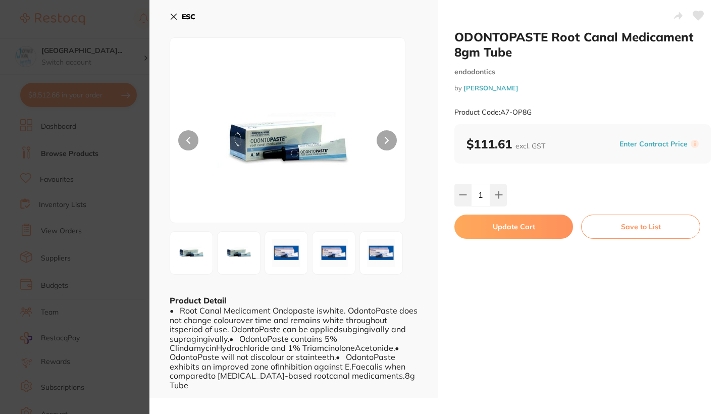
click at [502, 227] on button "Update Cart" at bounding box center [514, 227] width 119 height 24
